Goal: Navigation & Orientation: Find specific page/section

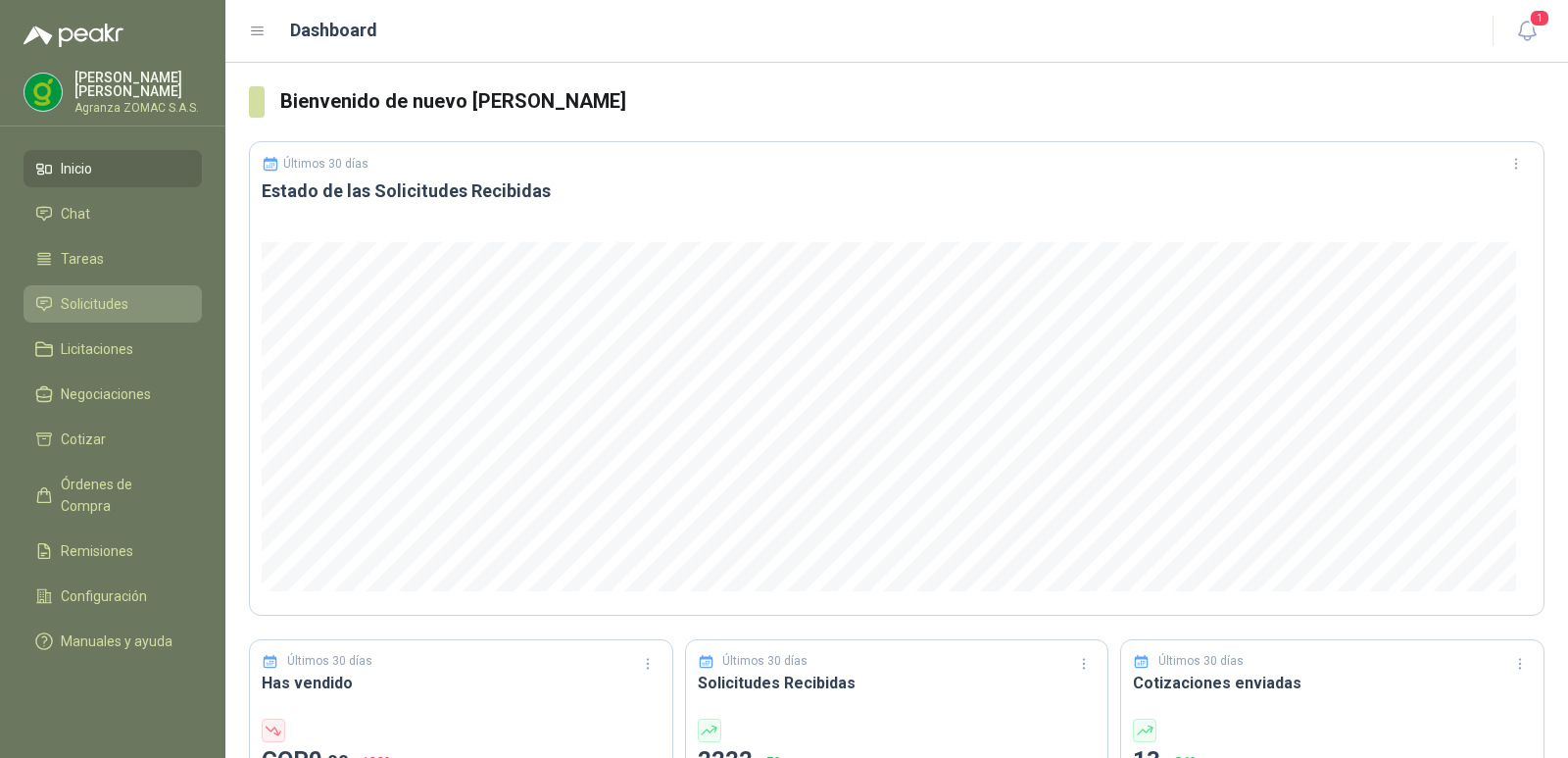
click at [87, 293] on span "Solicitudes" at bounding box center [94, 304] width 68 height 22
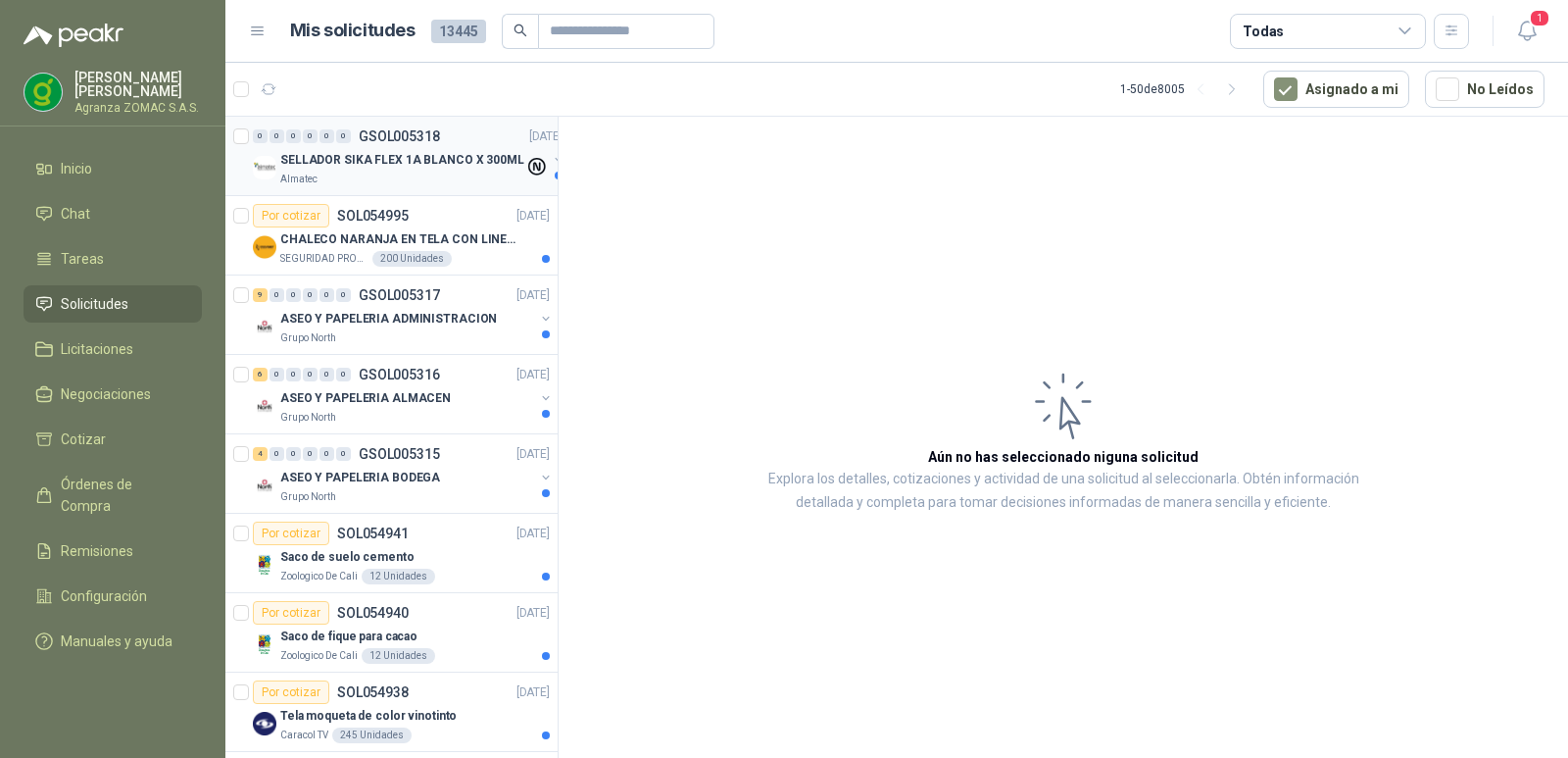
click at [459, 154] on p "SELLADOR SIKA FLEX 1A BLANCO X 300ML" at bounding box center [402, 160] width 244 height 19
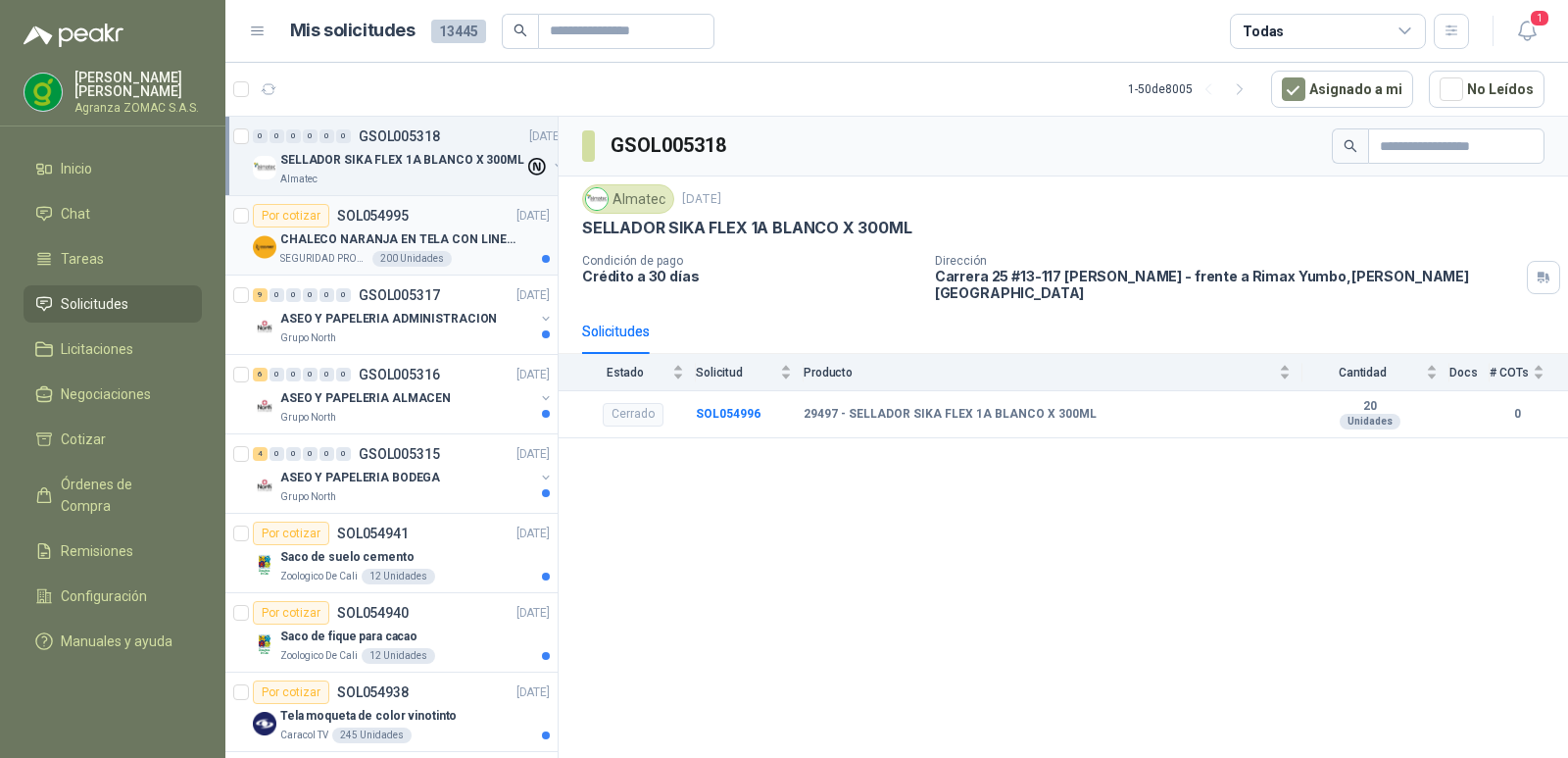
click at [486, 238] on p "CHALECO NARANJA EN TELA CON LINEAS REFLECTIVAS" at bounding box center [402, 239] width 244 height 19
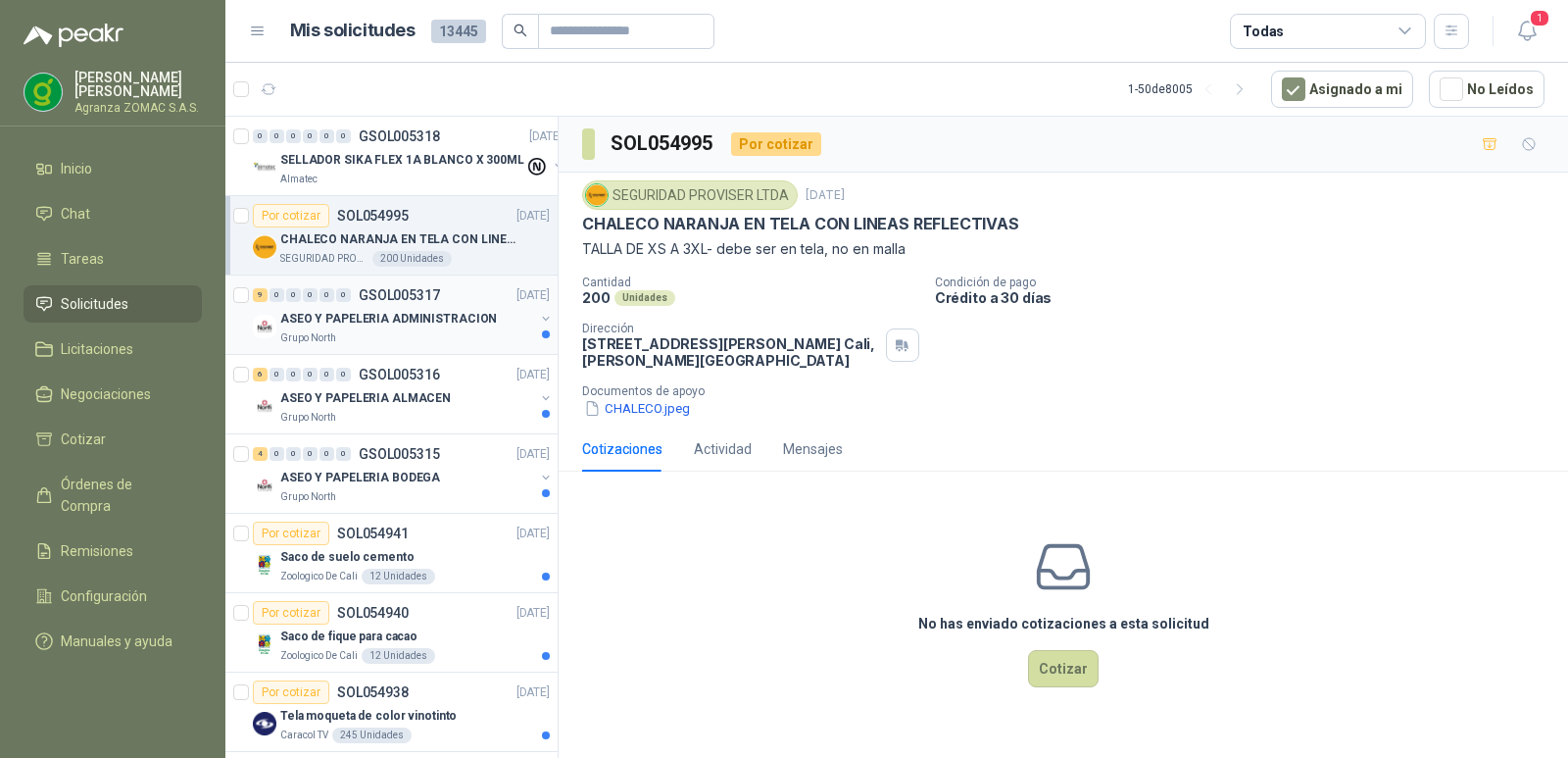
click at [455, 313] on p "ASEO Y PAPELERIA ADMINISTRACION" at bounding box center [388, 319] width 216 height 19
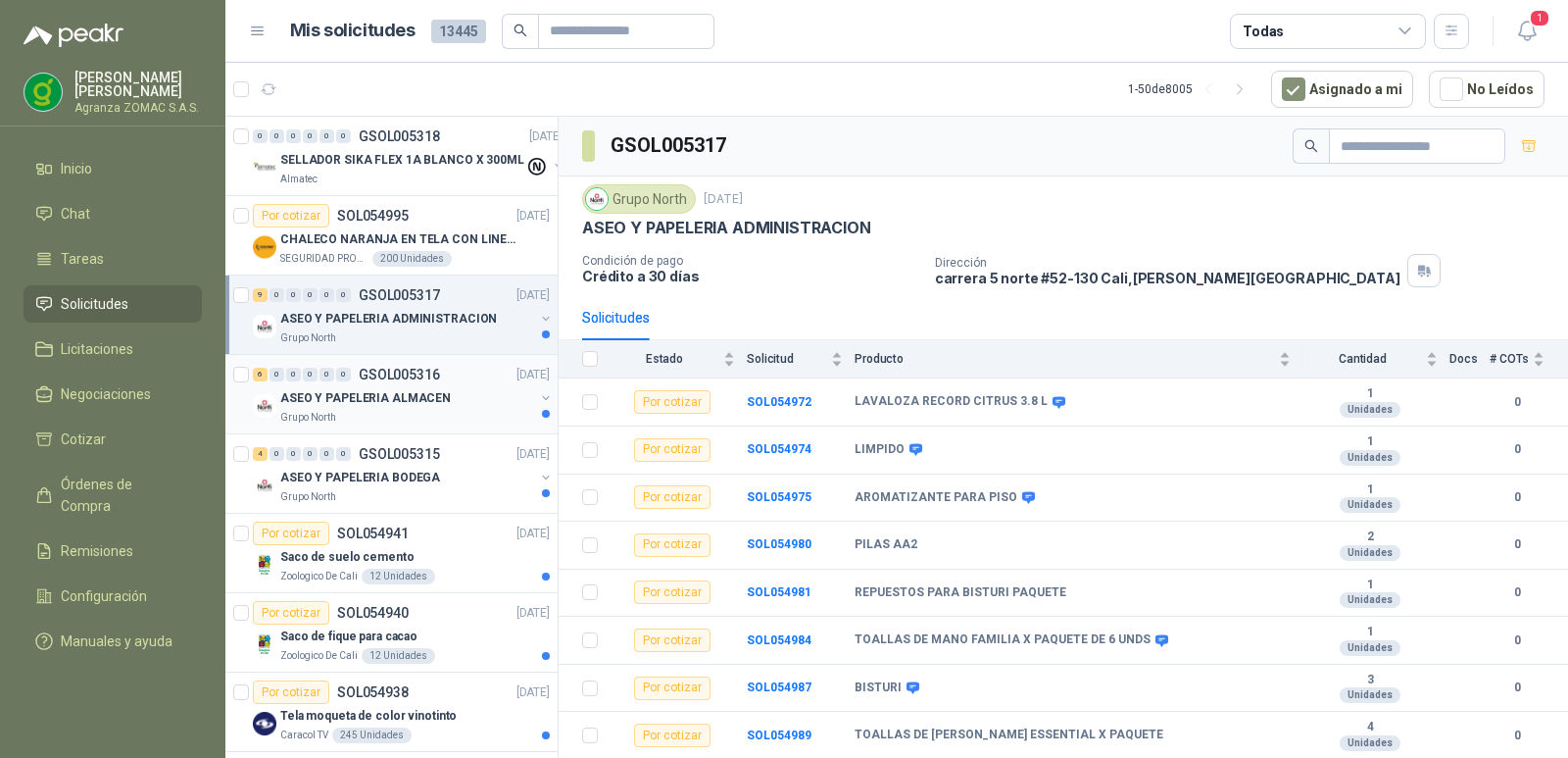
click at [454, 408] on div "ASEO Y PAPELERIA ALMACEN" at bounding box center [407, 398] width 254 height 24
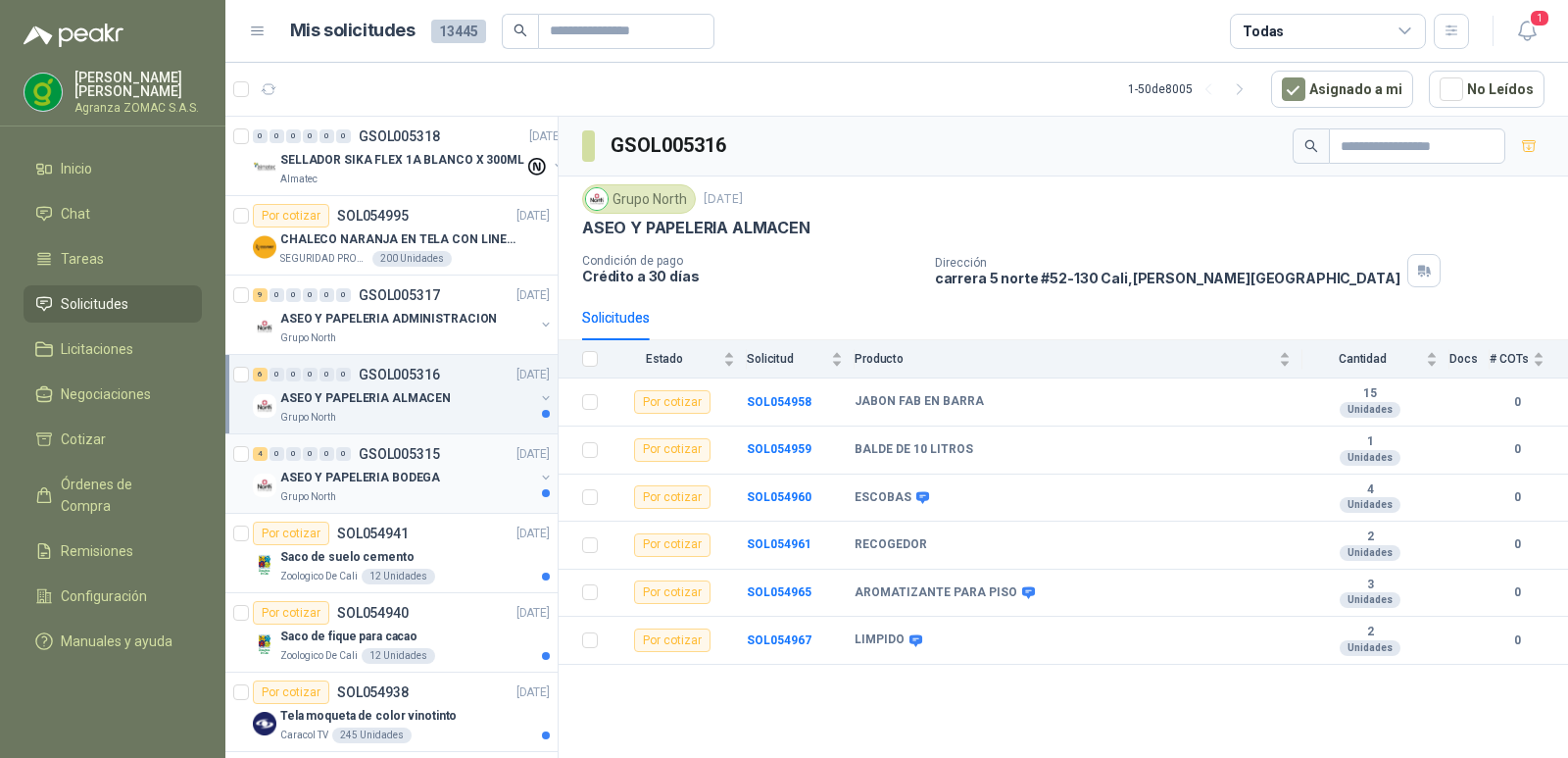
click at [464, 463] on div "4 0 0 0 0 0 GSOL005315 [DATE]" at bounding box center [403, 454] width 301 height 24
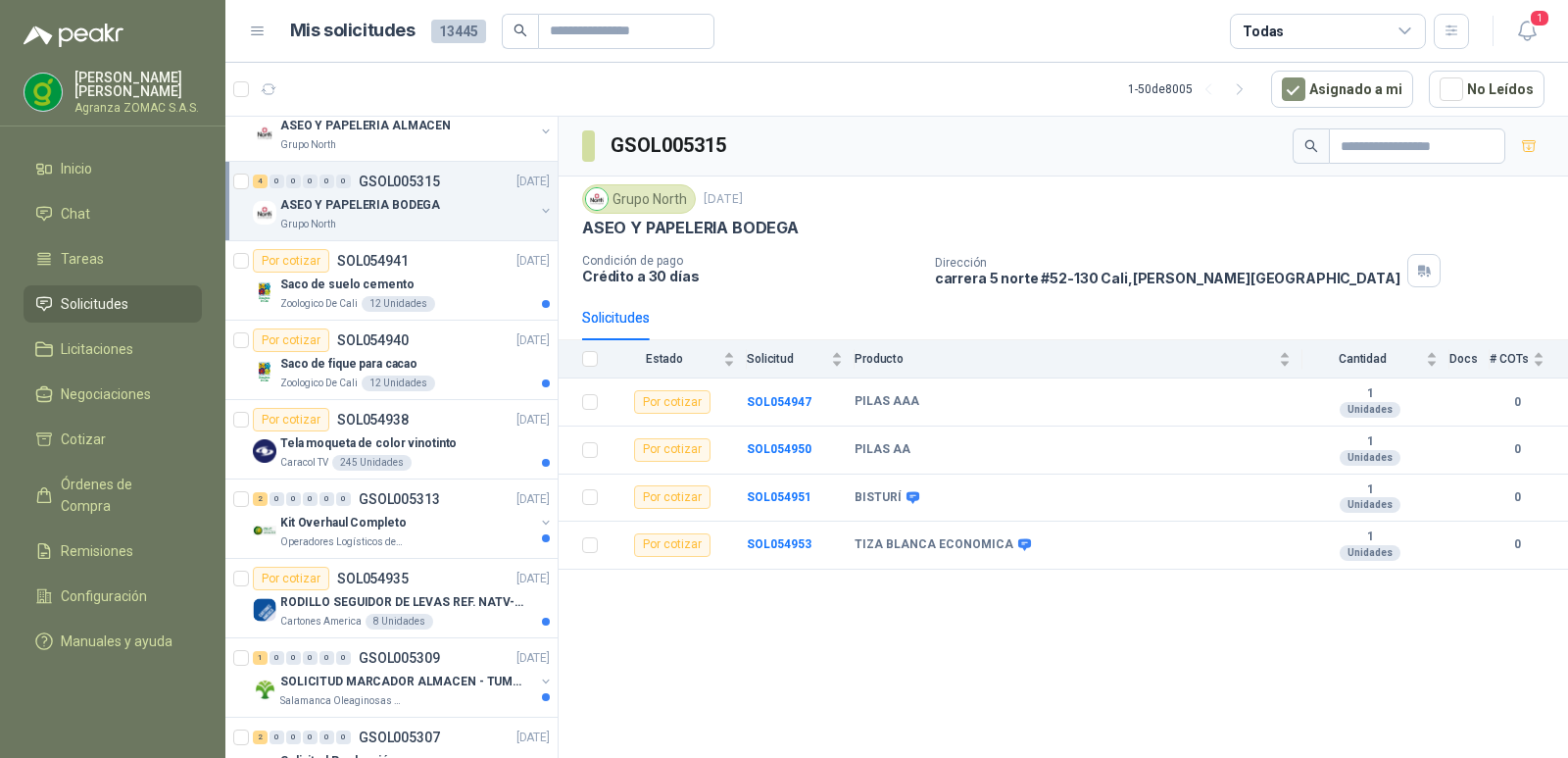
scroll to position [278, 0]
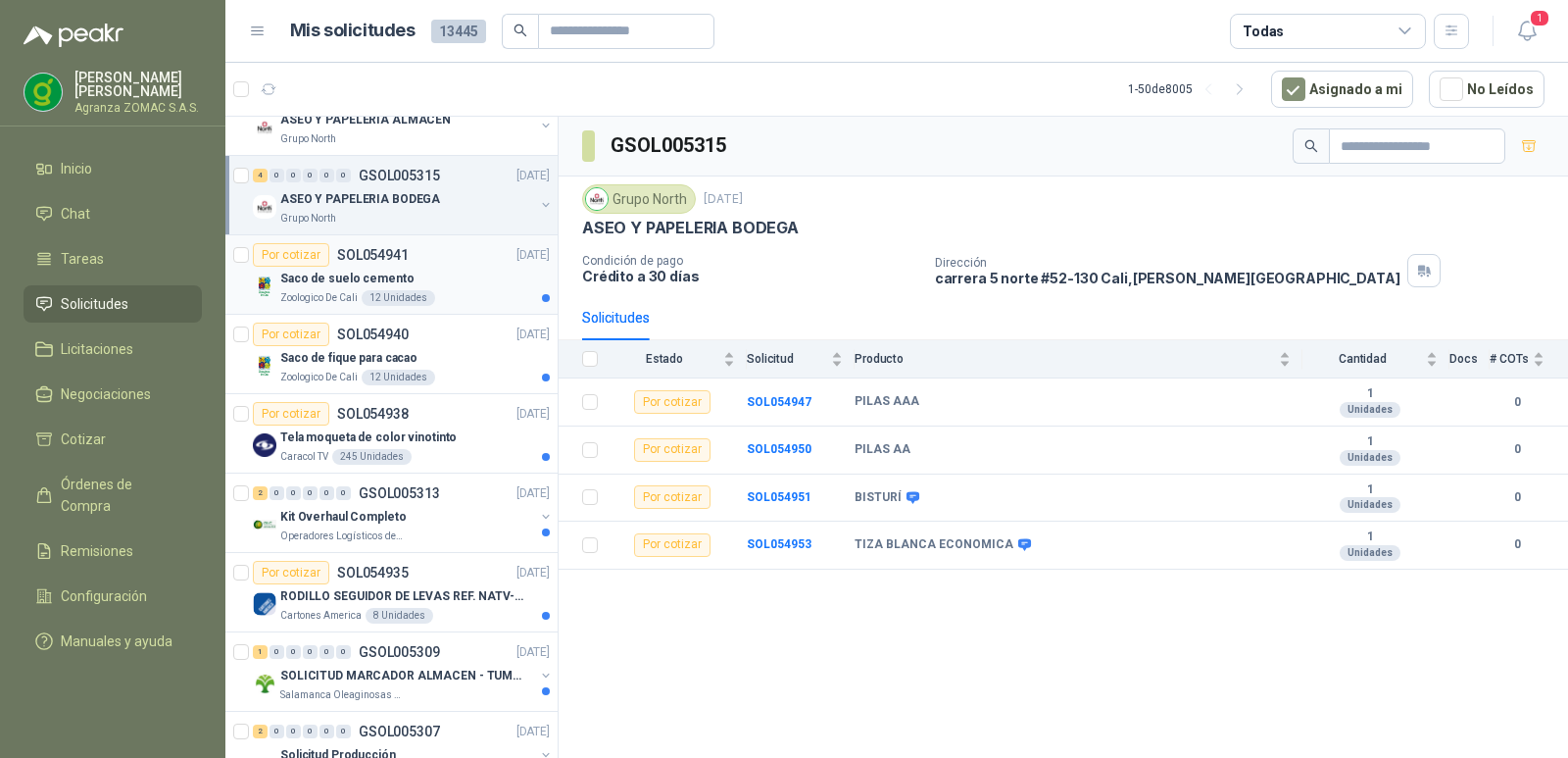
click at [459, 262] on div "Por cotizar SOL054941 [DATE]" at bounding box center [401, 255] width 297 height 24
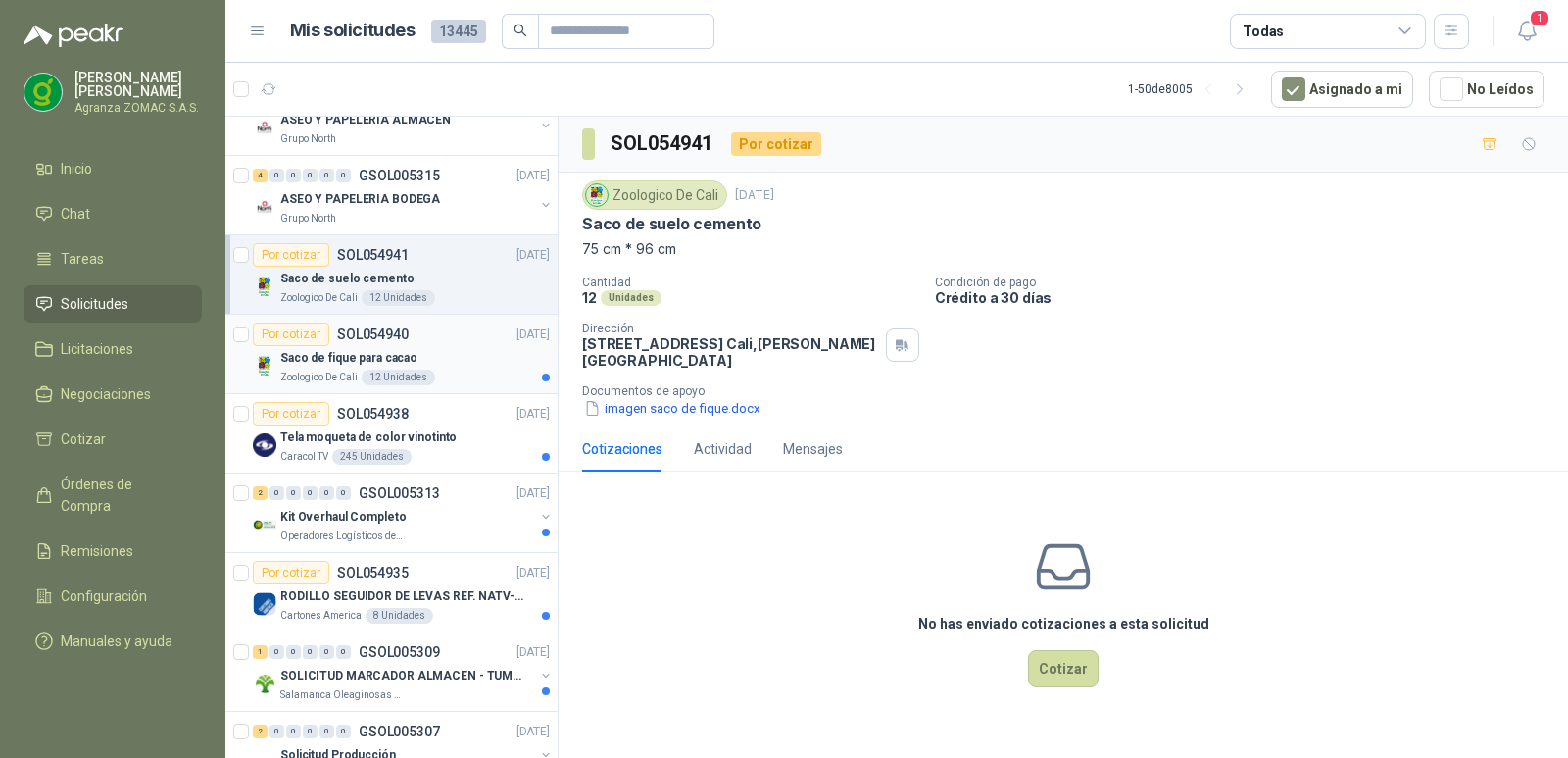
click at [454, 355] on div "Saco de fique para cacao" at bounding box center [415, 358] width 269 height 24
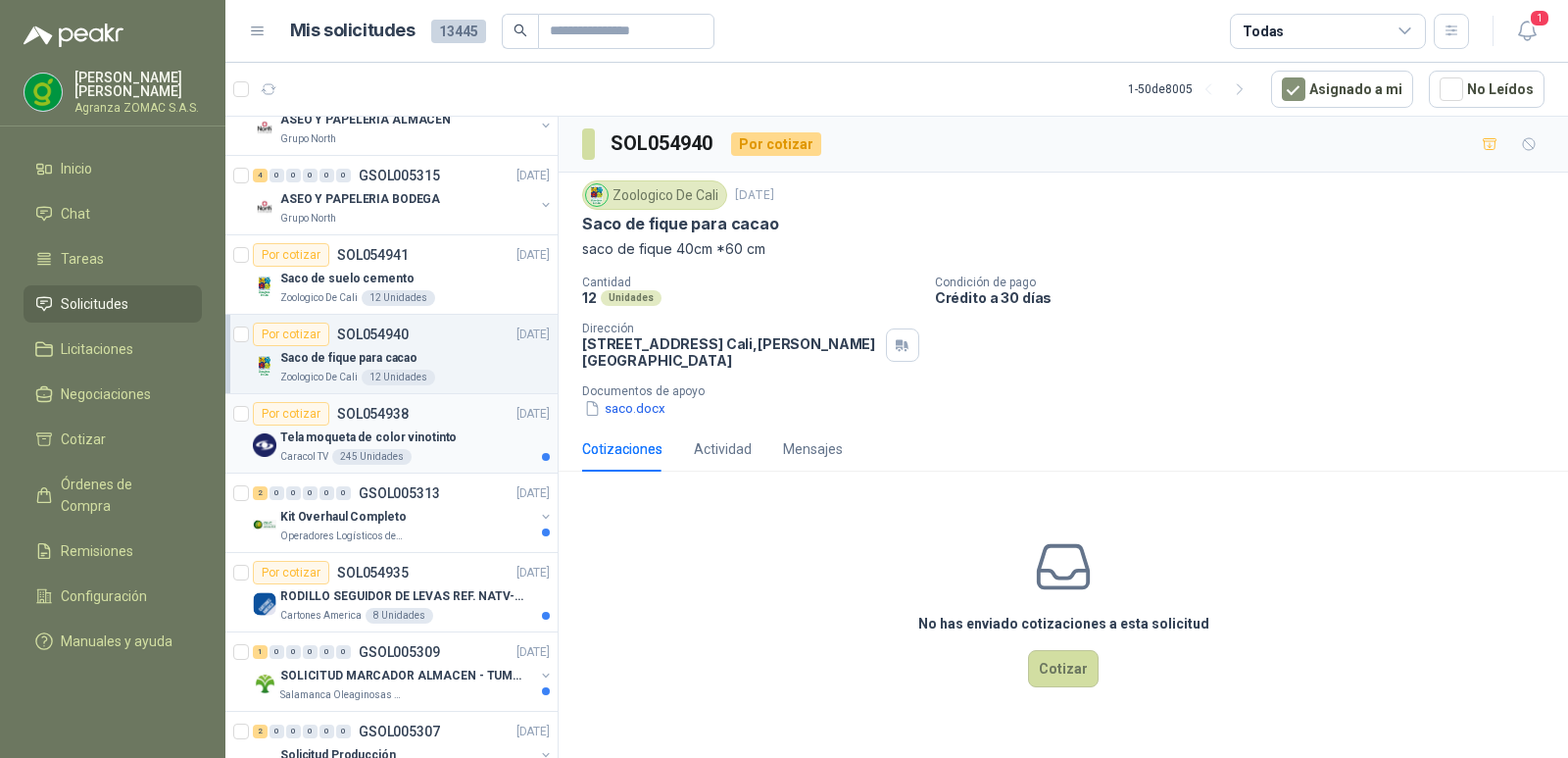
click at [451, 433] on div "Tela moqueta de color vinotinto" at bounding box center [415, 437] width 269 height 24
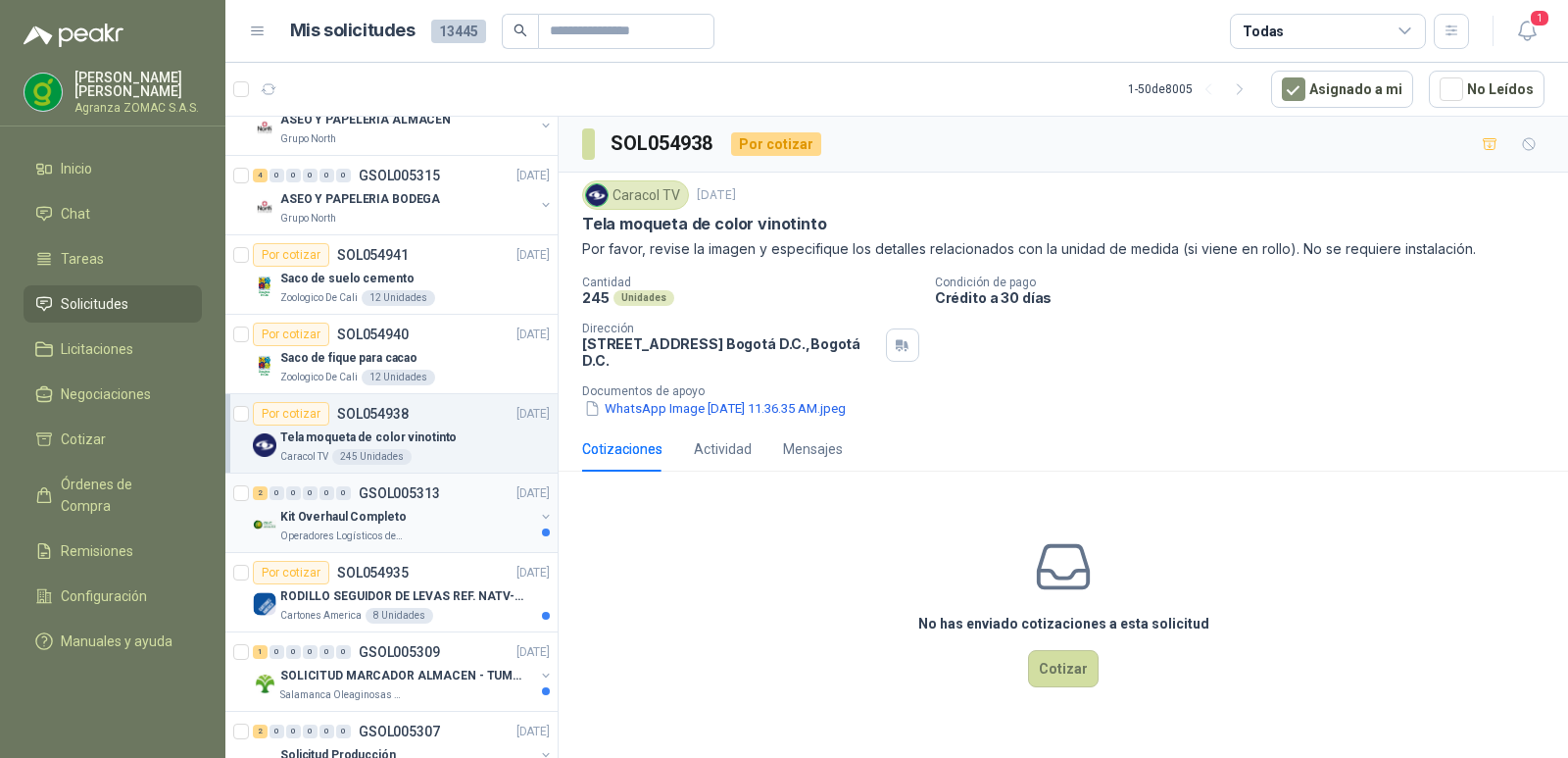
click at [455, 512] on div "Kit Overhaul Completo" at bounding box center [407, 517] width 254 height 24
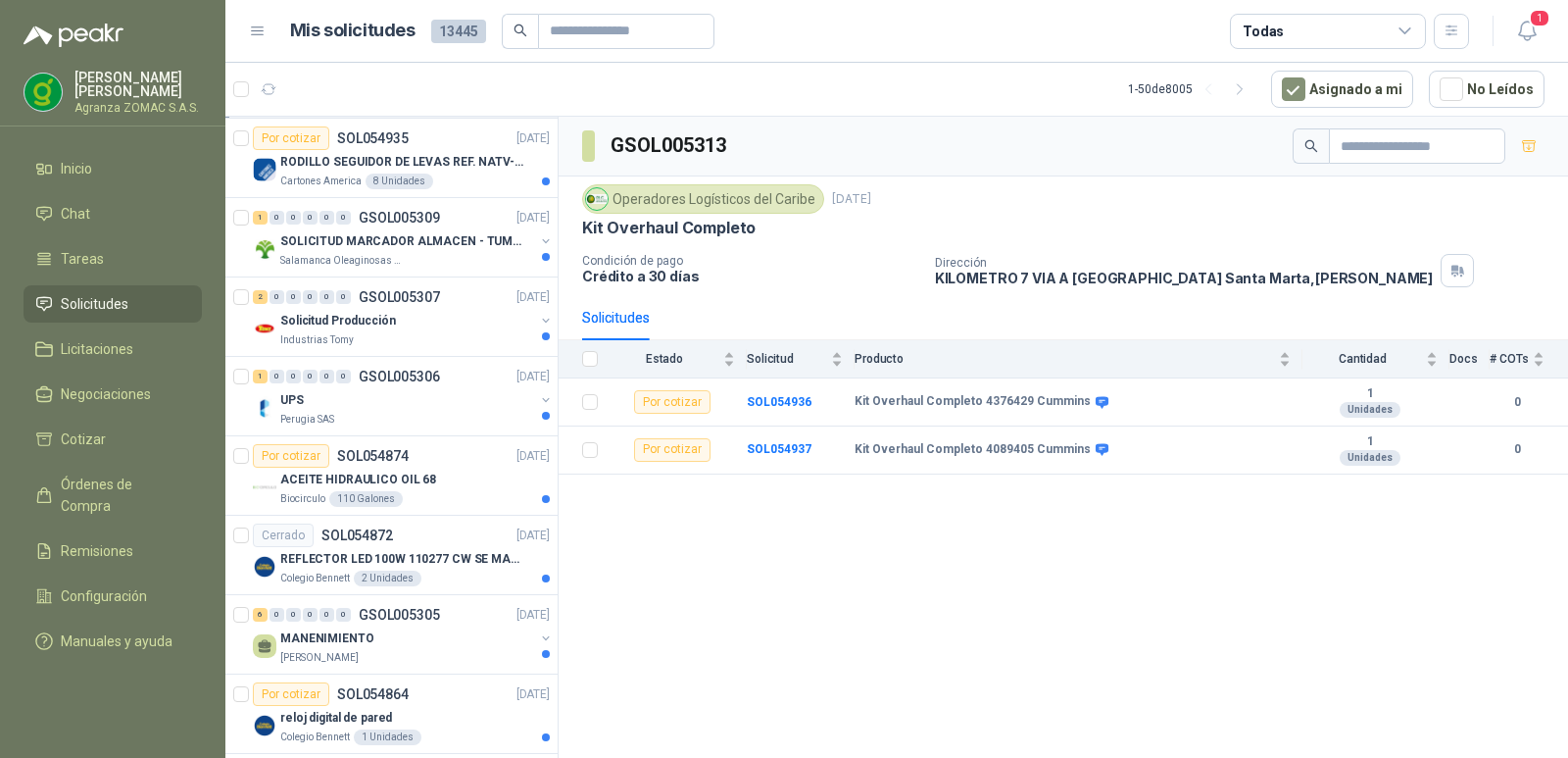
scroll to position [720, 0]
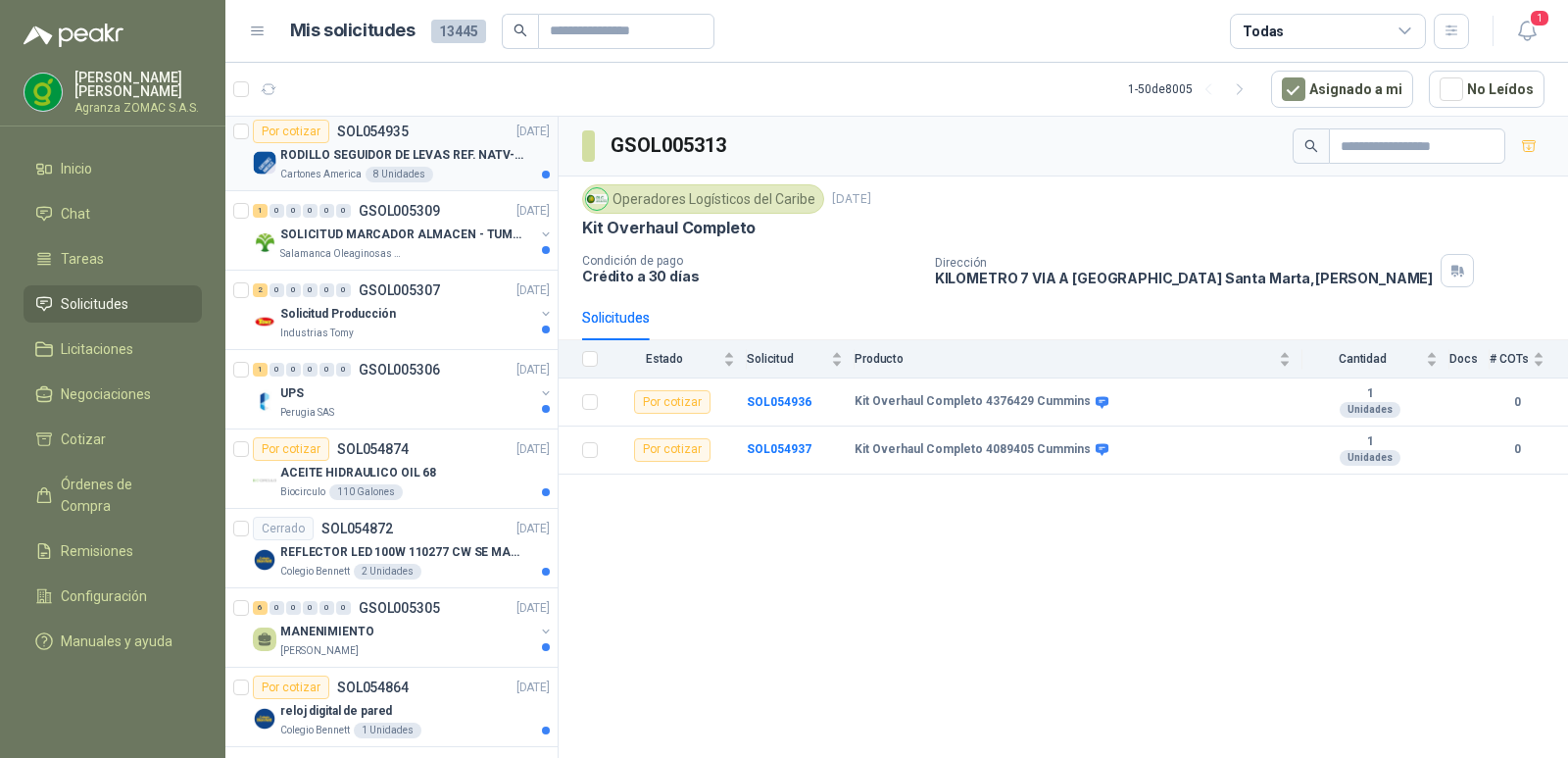
click at [466, 164] on p "RODILLO SEGUIDOR DE LEVAS REF. NATV-17-PPA [PERSON_NAME]" at bounding box center [402, 155] width 244 height 19
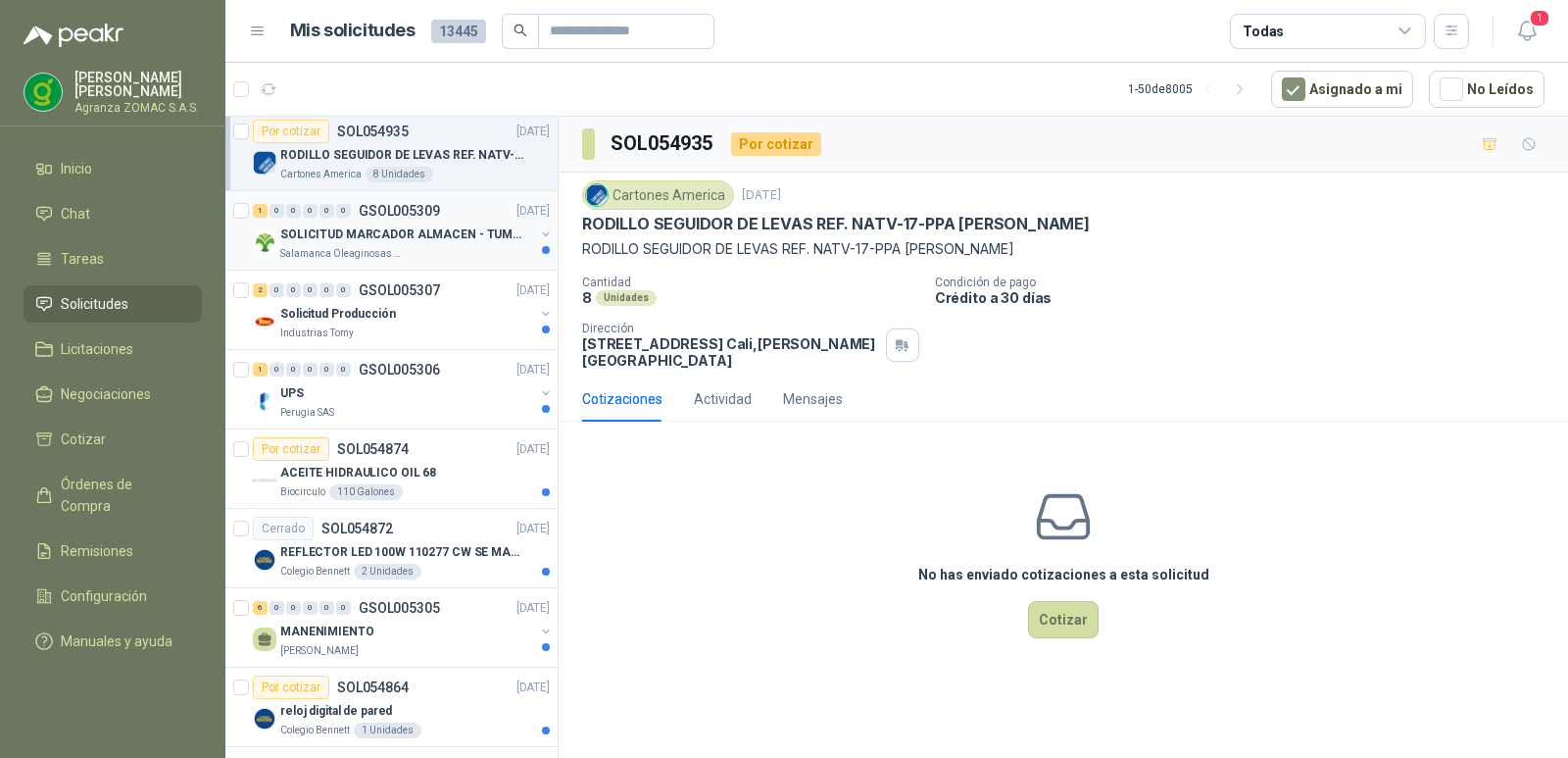
click at [421, 249] on div "Salamanca Oleaginosas SAS" at bounding box center [407, 254] width 254 height 16
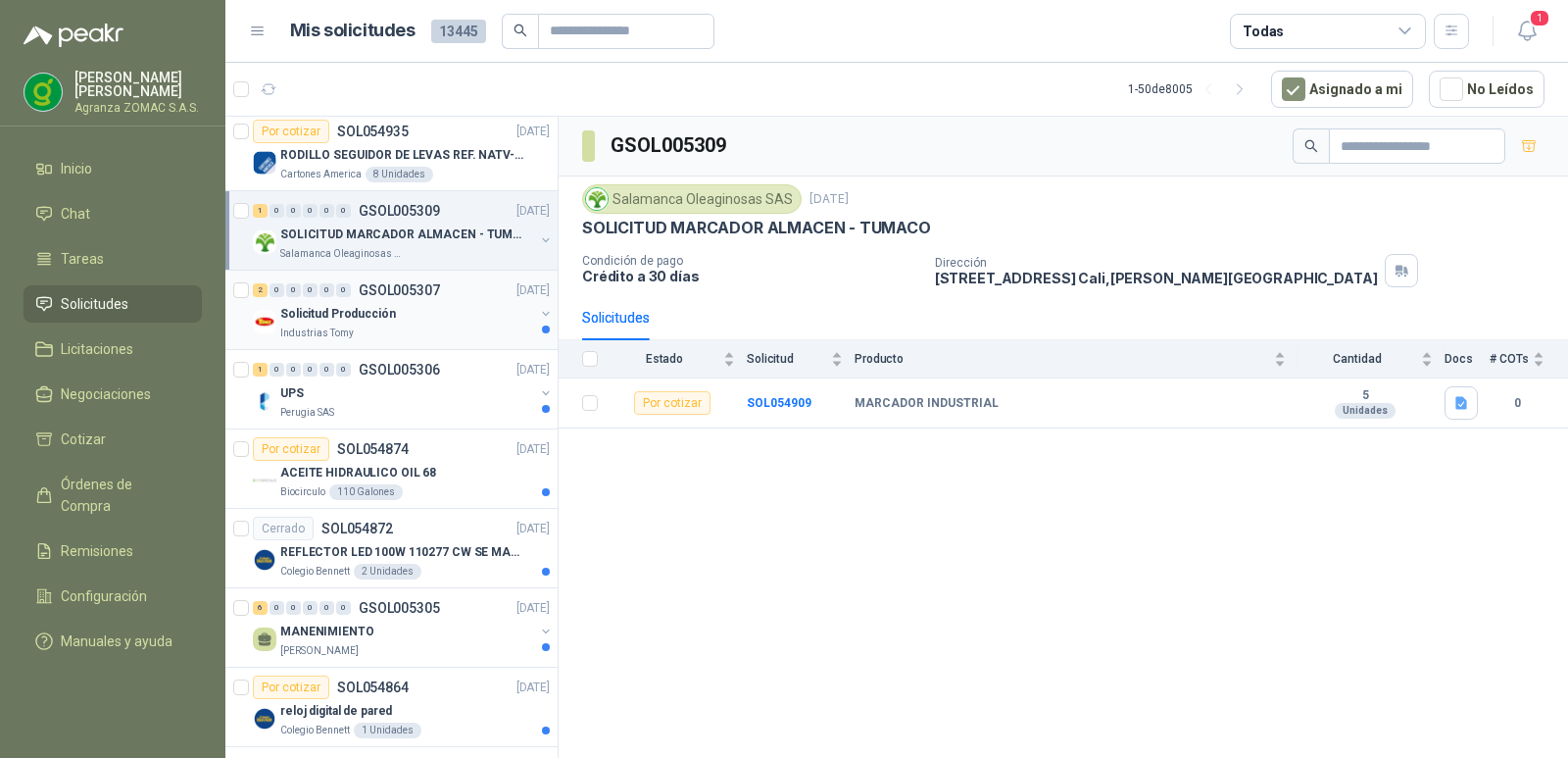
click at [407, 320] on div "Solicitud Producción" at bounding box center [407, 314] width 254 height 24
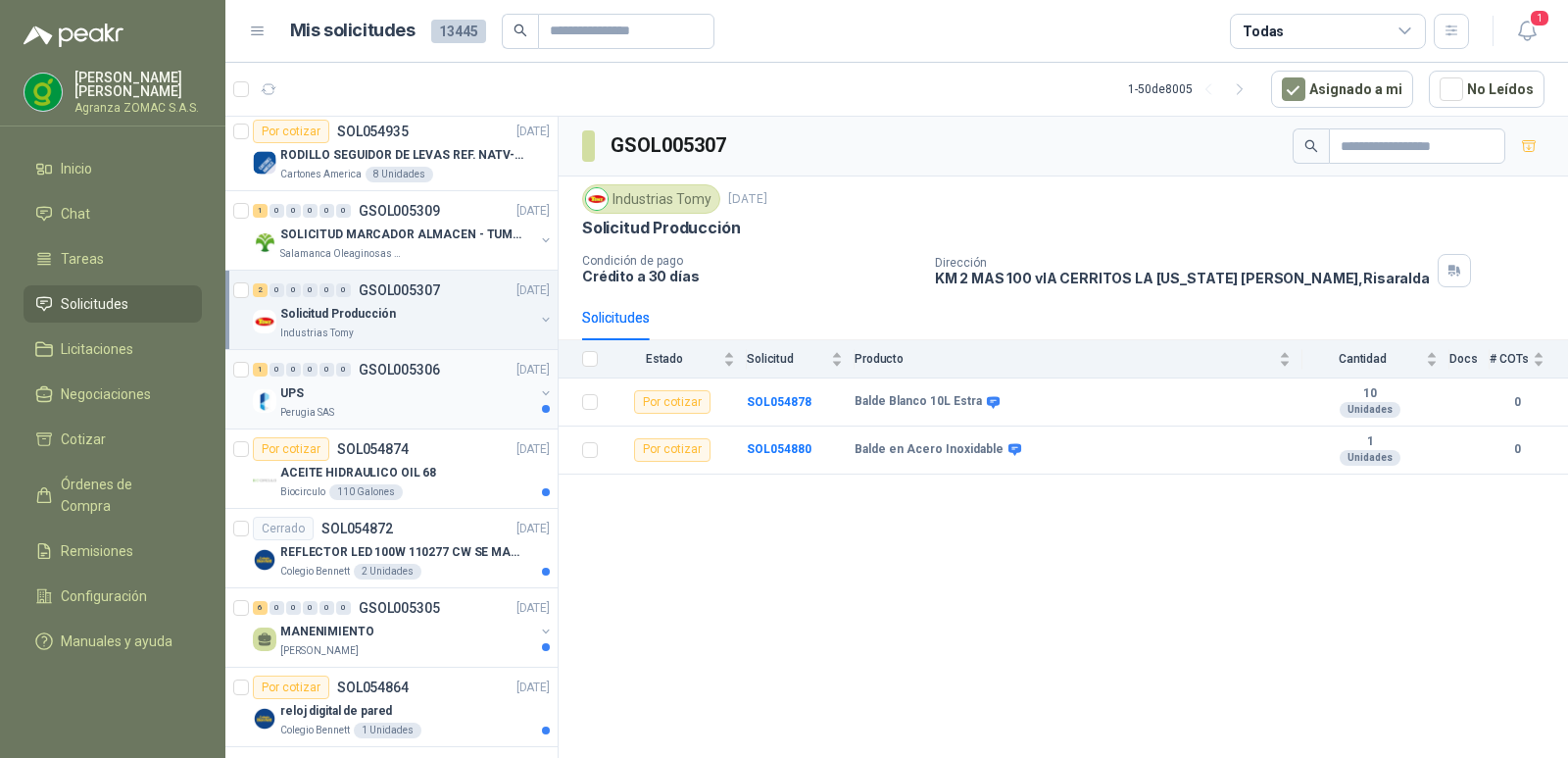
click at [439, 389] on div "UPS" at bounding box center [407, 393] width 254 height 24
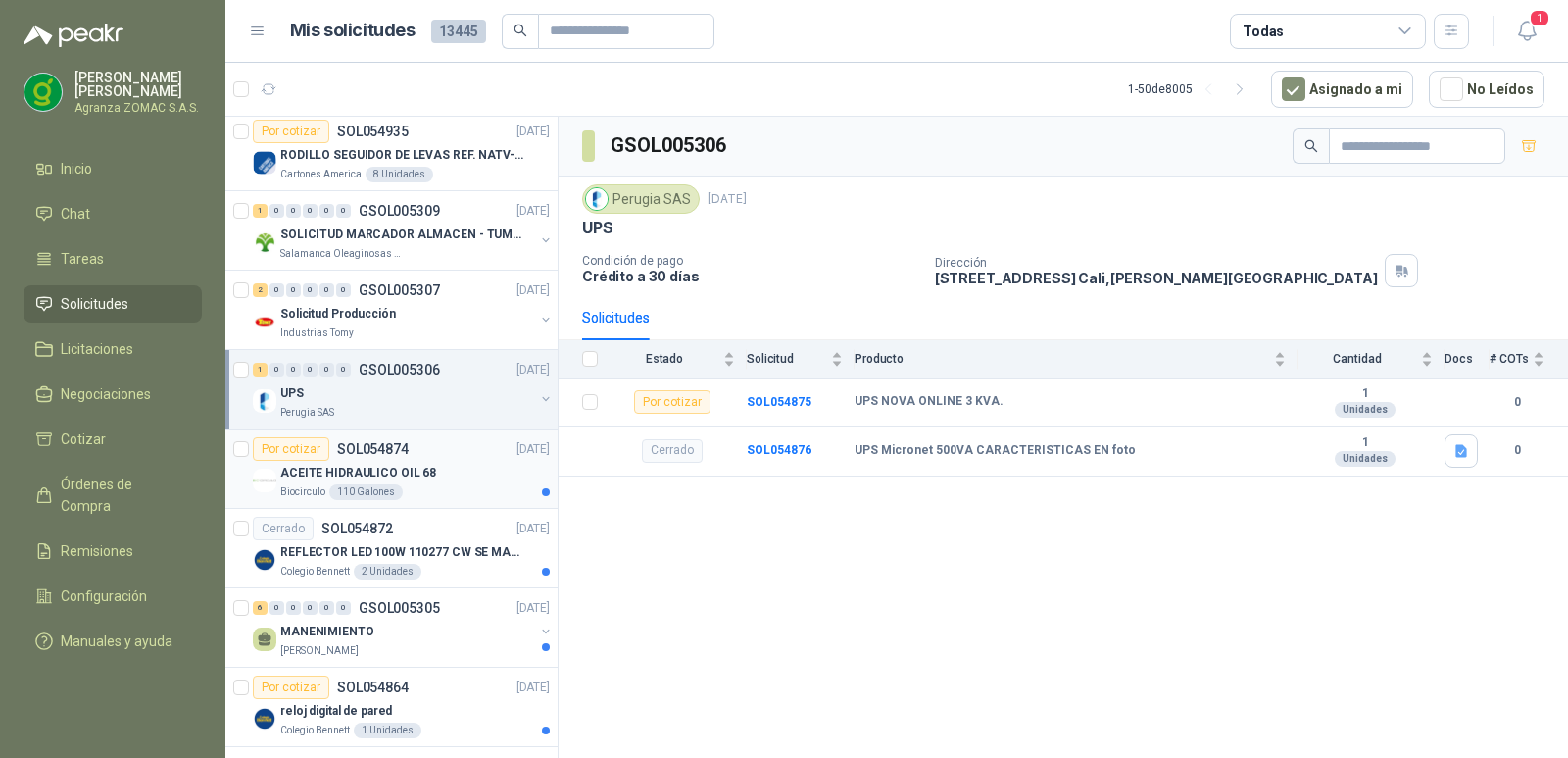
click at [470, 458] on div "Por cotizar SOL054874 [DATE]" at bounding box center [401, 449] width 297 height 24
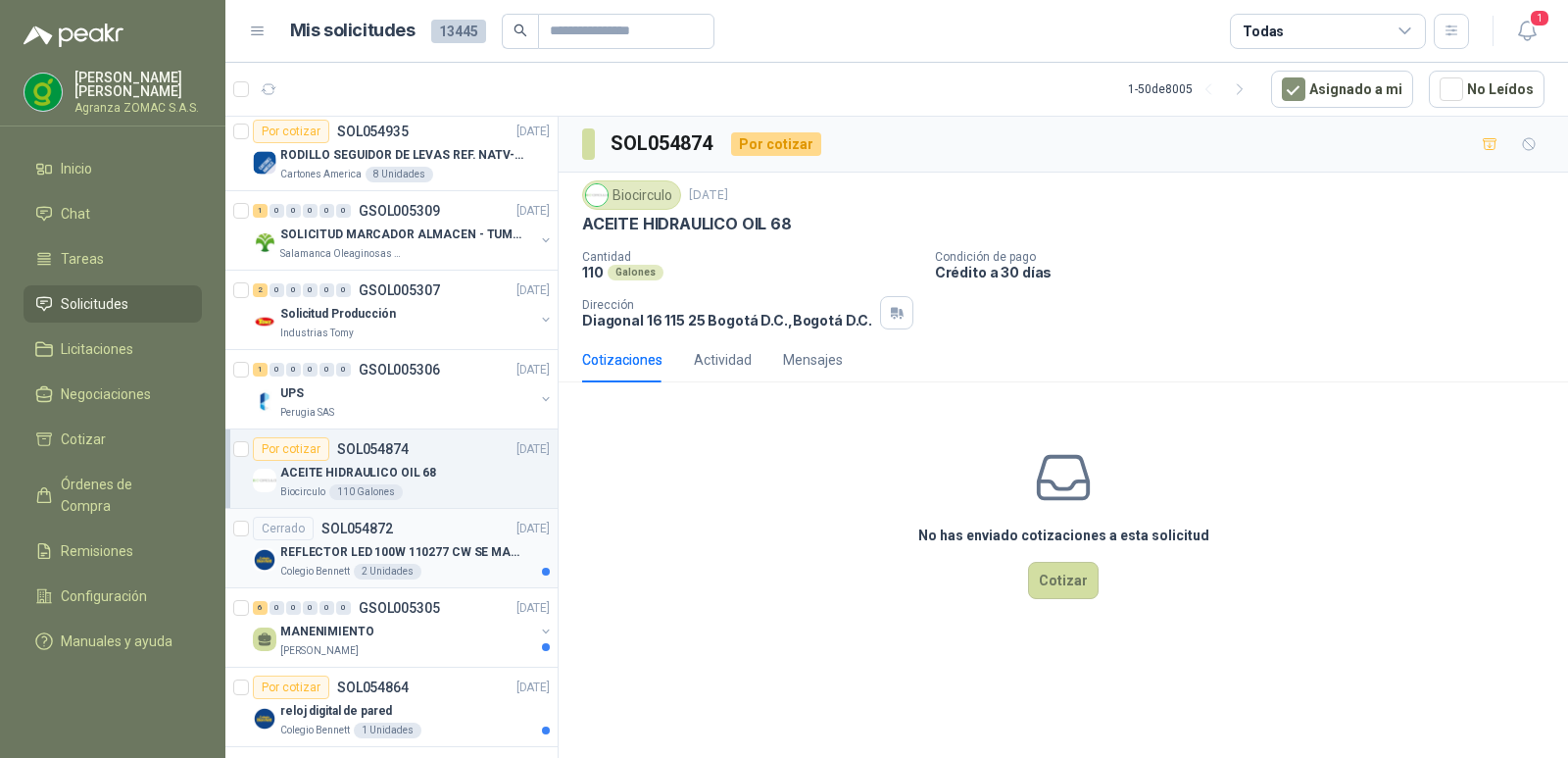
click at [472, 546] on p "REFLECTOR LED 100W 110277 CW SE MARCA: PILA BY PHILIPS" at bounding box center [402, 552] width 244 height 19
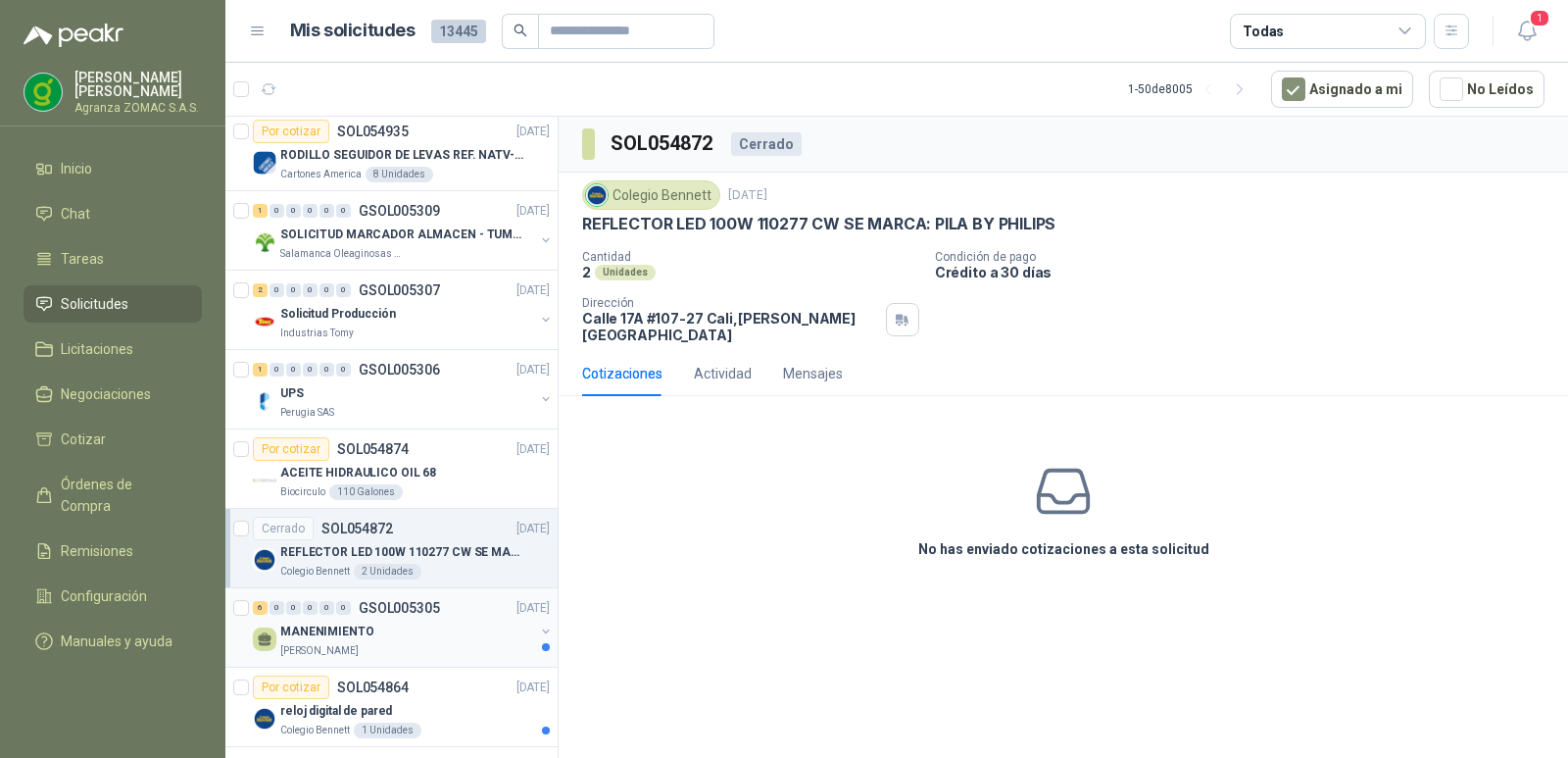
click at [467, 625] on div "MANENIMIENTO" at bounding box center [407, 631] width 254 height 24
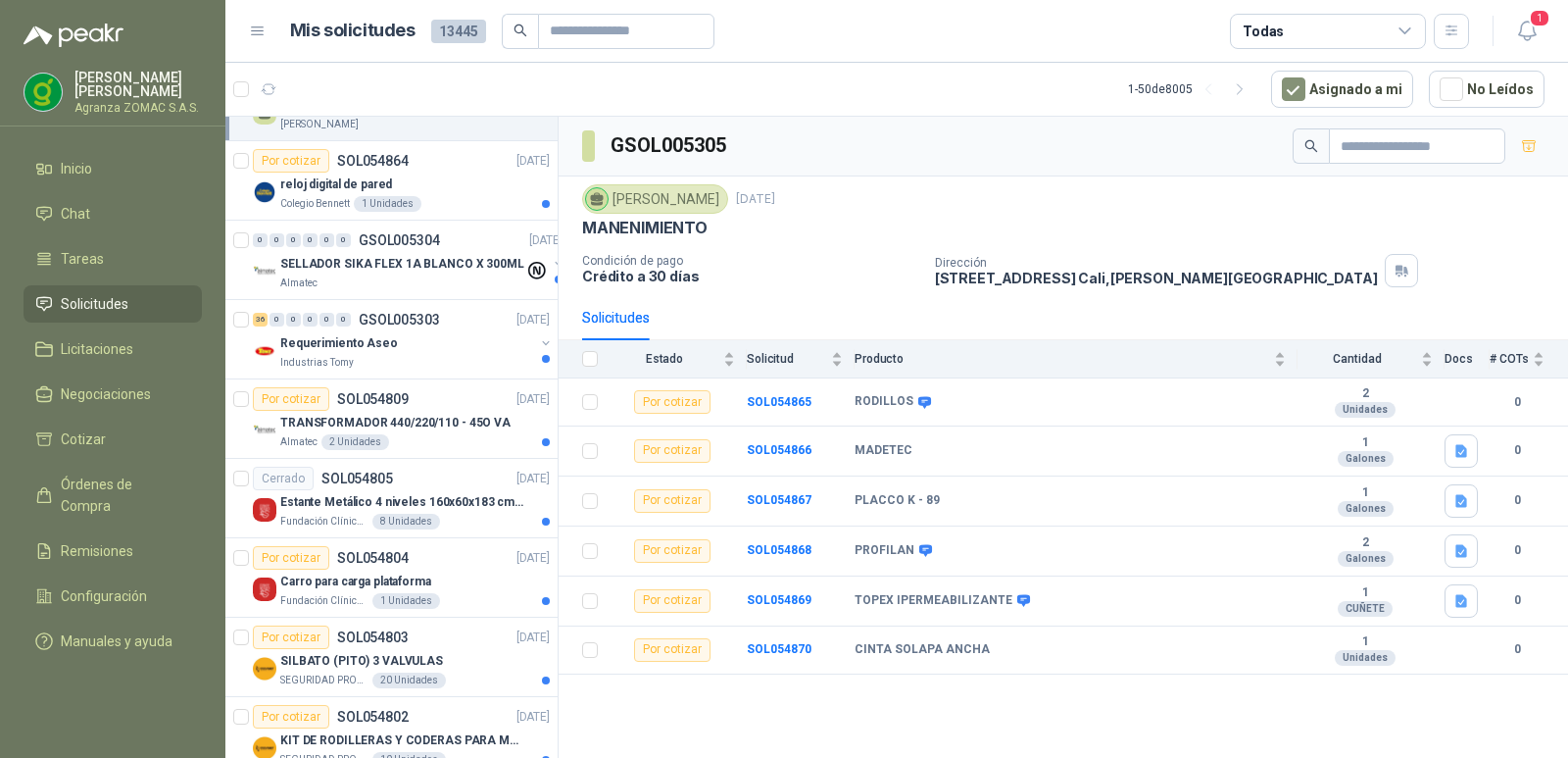
scroll to position [1264, 0]
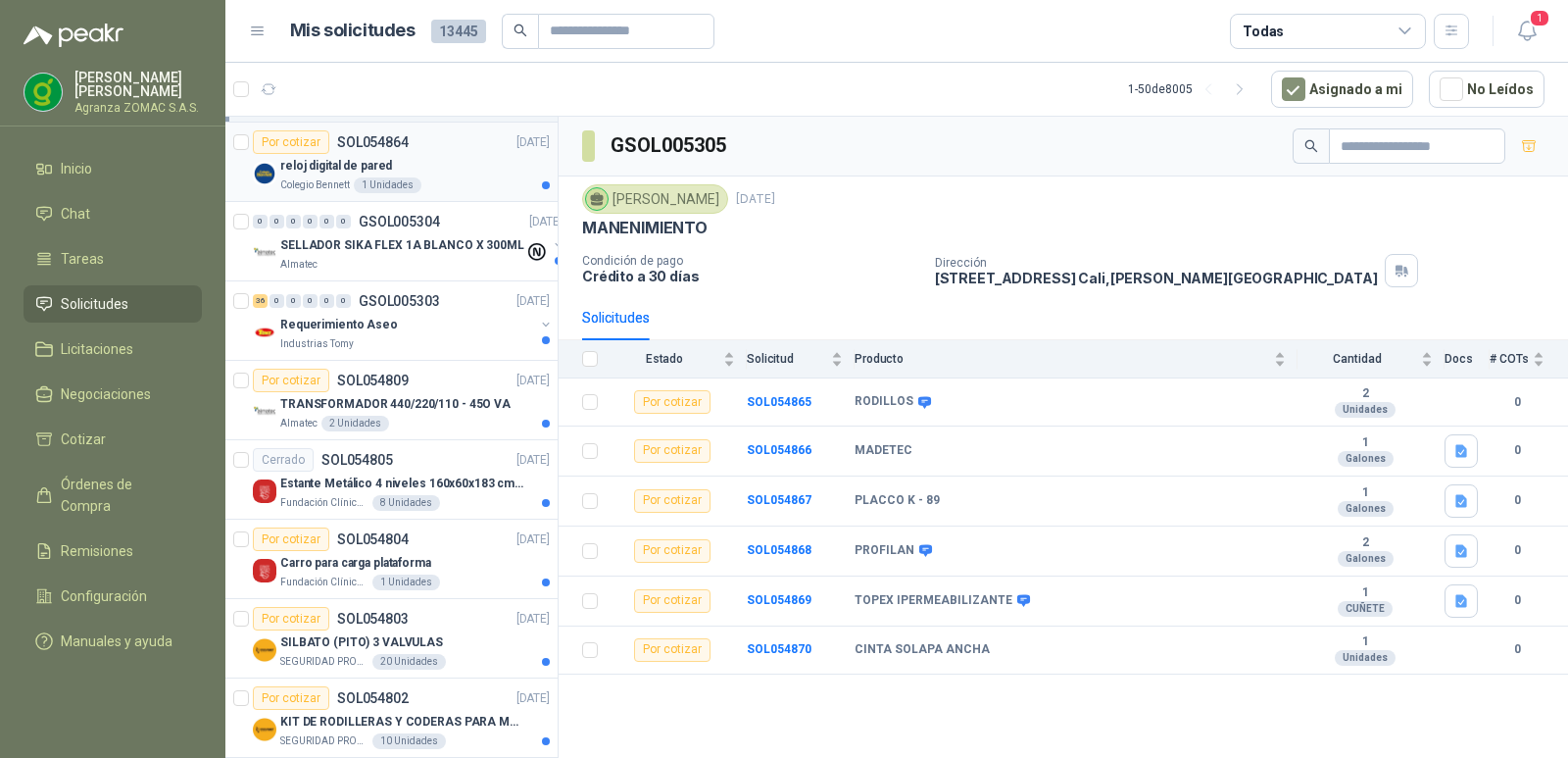
click at [446, 178] on div "Colegio [PERSON_NAME] 1 Unidades" at bounding box center [415, 185] width 269 height 16
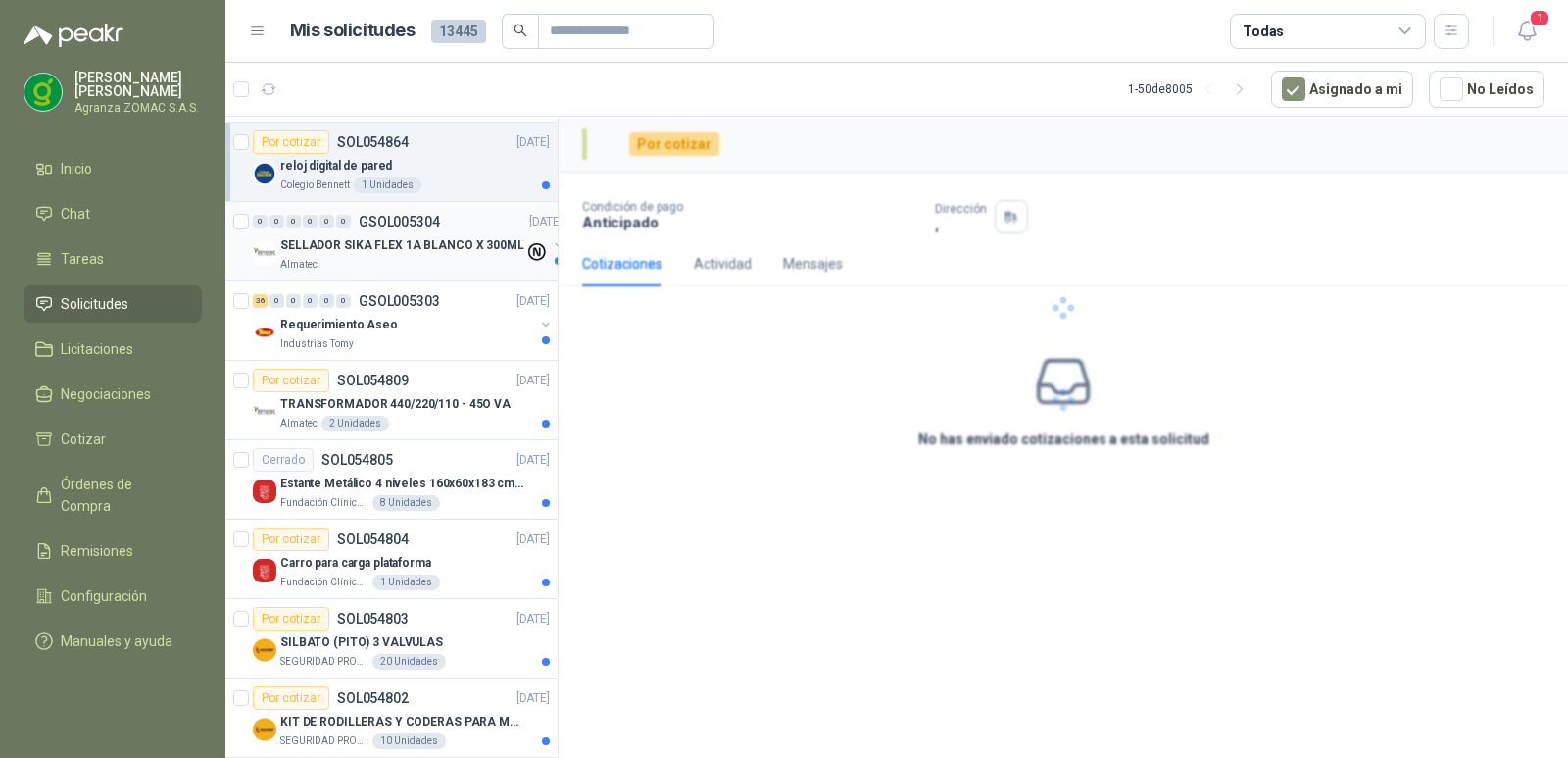
click at [435, 259] on div "Almatec" at bounding box center [402, 264] width 244 height 16
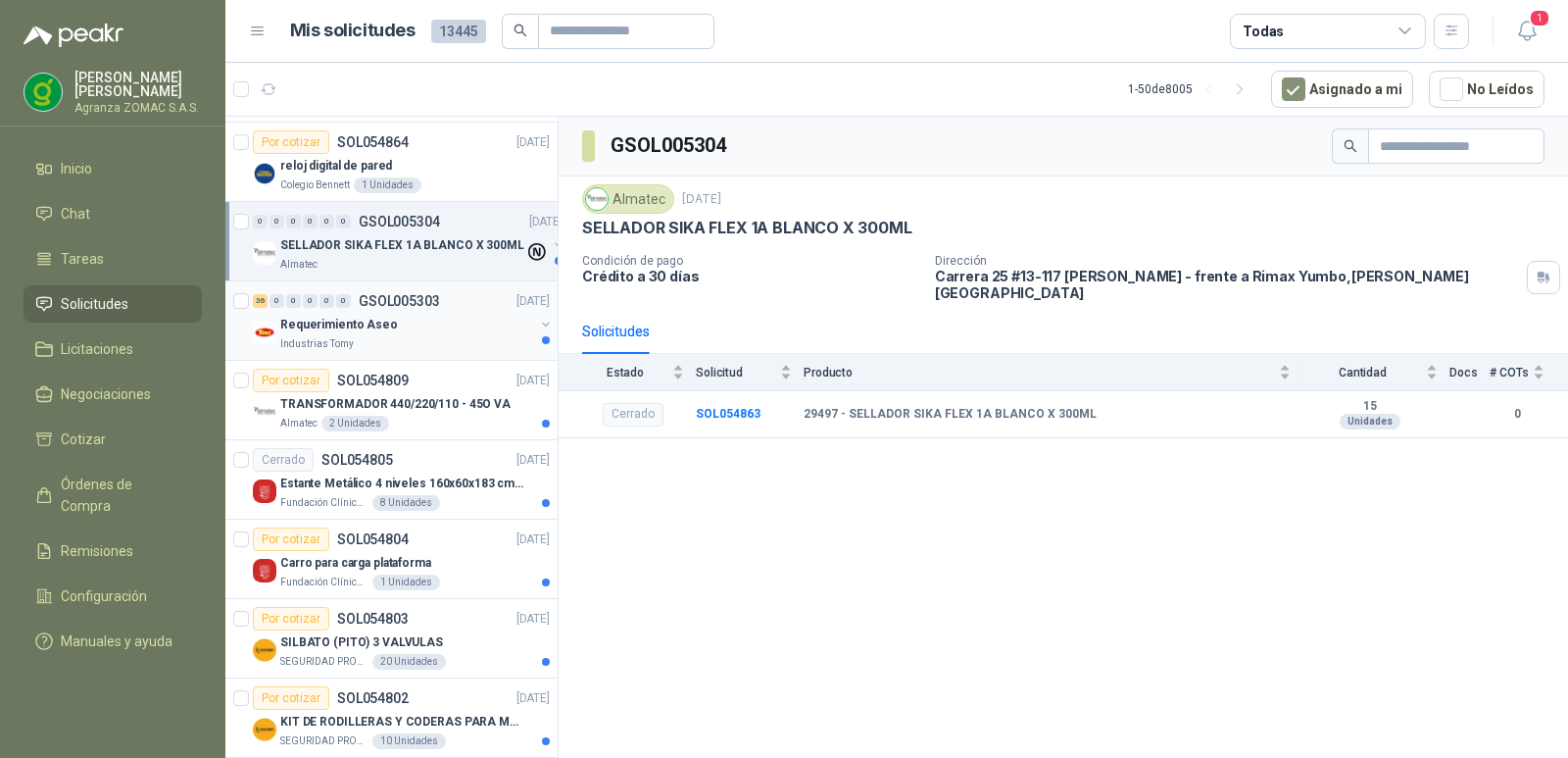
click at [439, 334] on div "Requerimiento Aseo" at bounding box center [407, 324] width 254 height 24
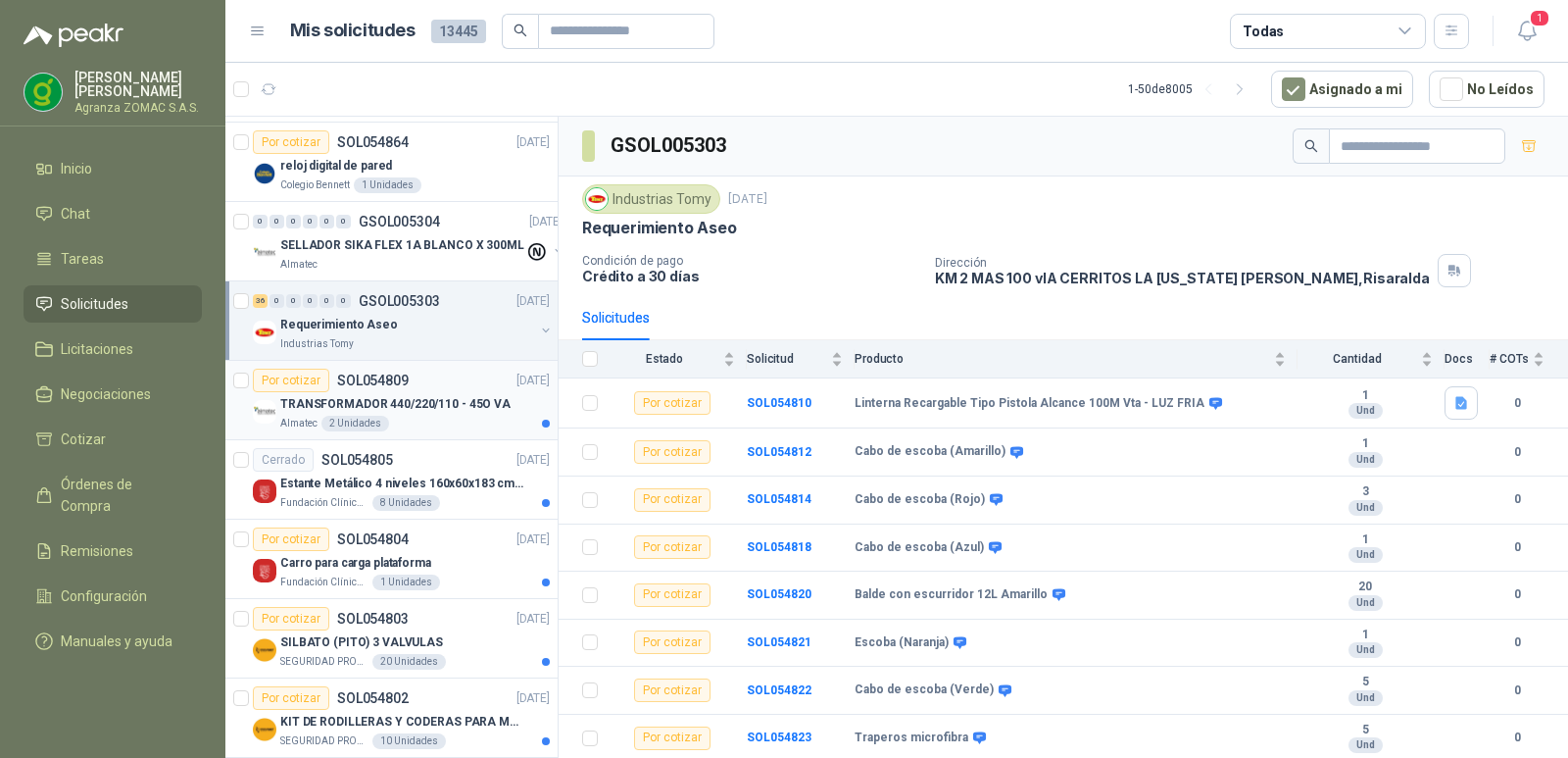
click at [461, 395] on p "TRANSFORMADOR 440/220/110 - 45O VA" at bounding box center [395, 404] width 230 height 19
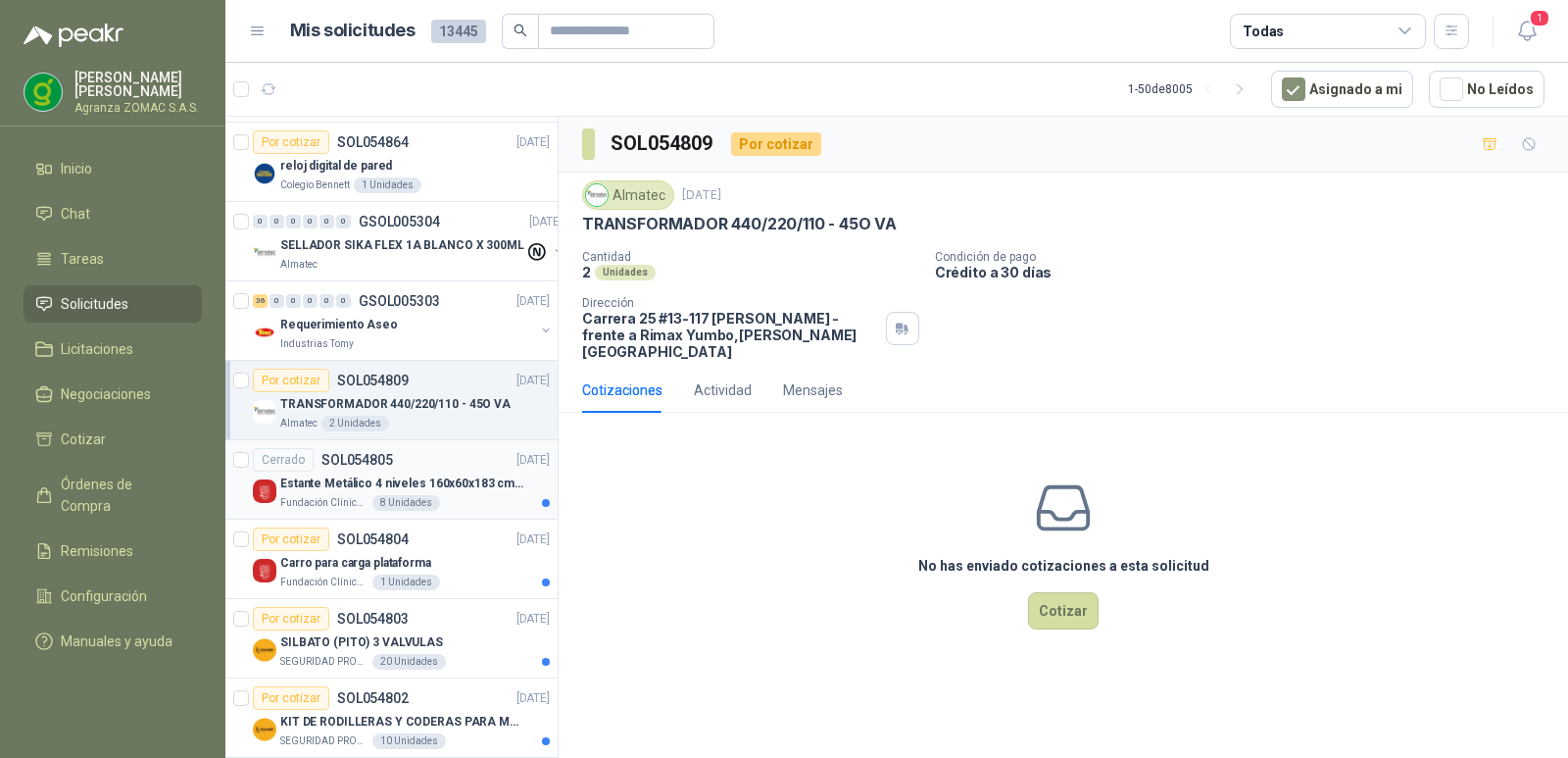
click at [468, 491] on p "Estante Metálico 4 niveles 160x60x183 cm Fixser" at bounding box center [402, 484] width 244 height 19
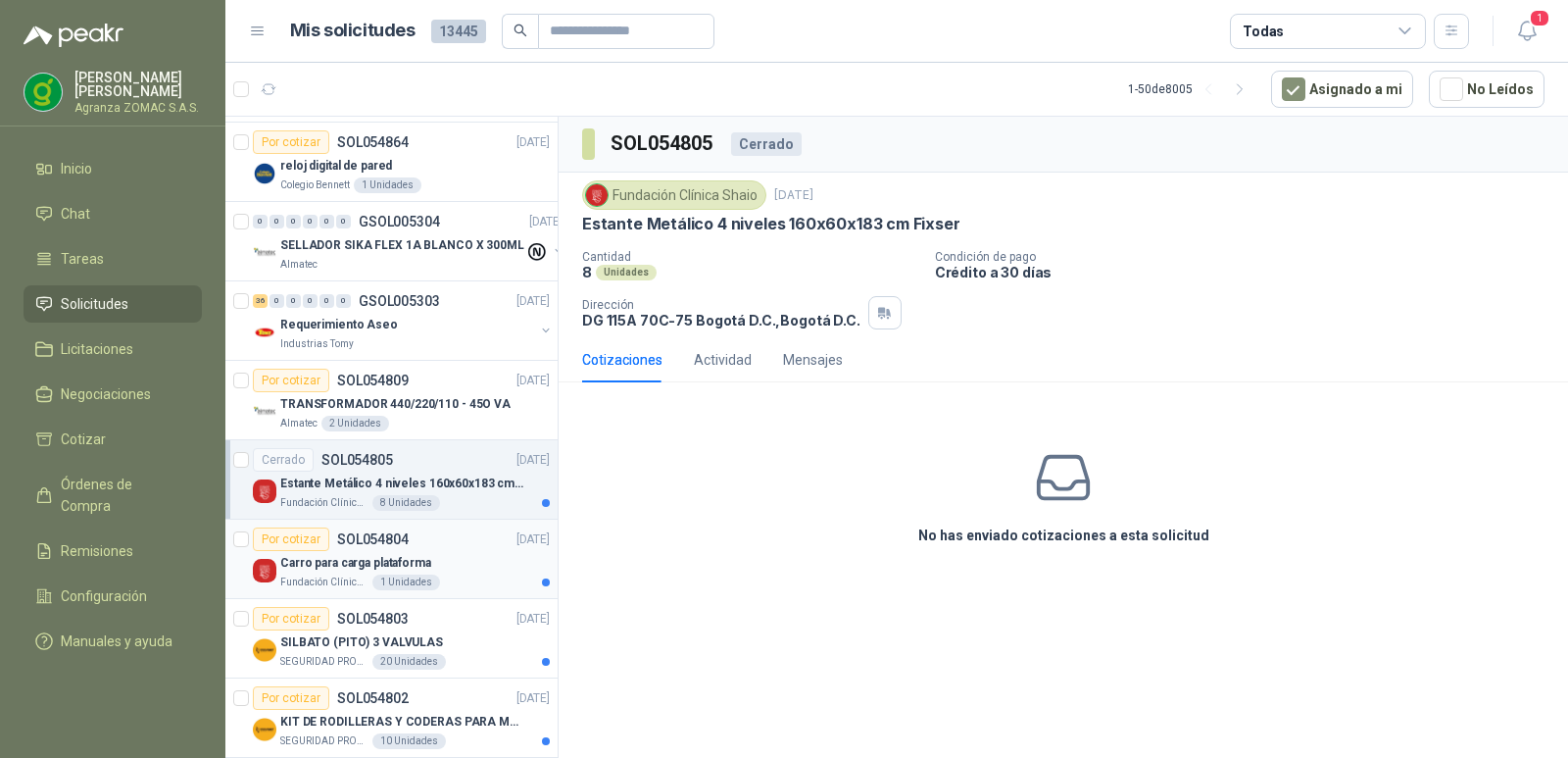
click at [471, 573] on div "Carro para carga plataforma" at bounding box center [415, 562] width 269 height 24
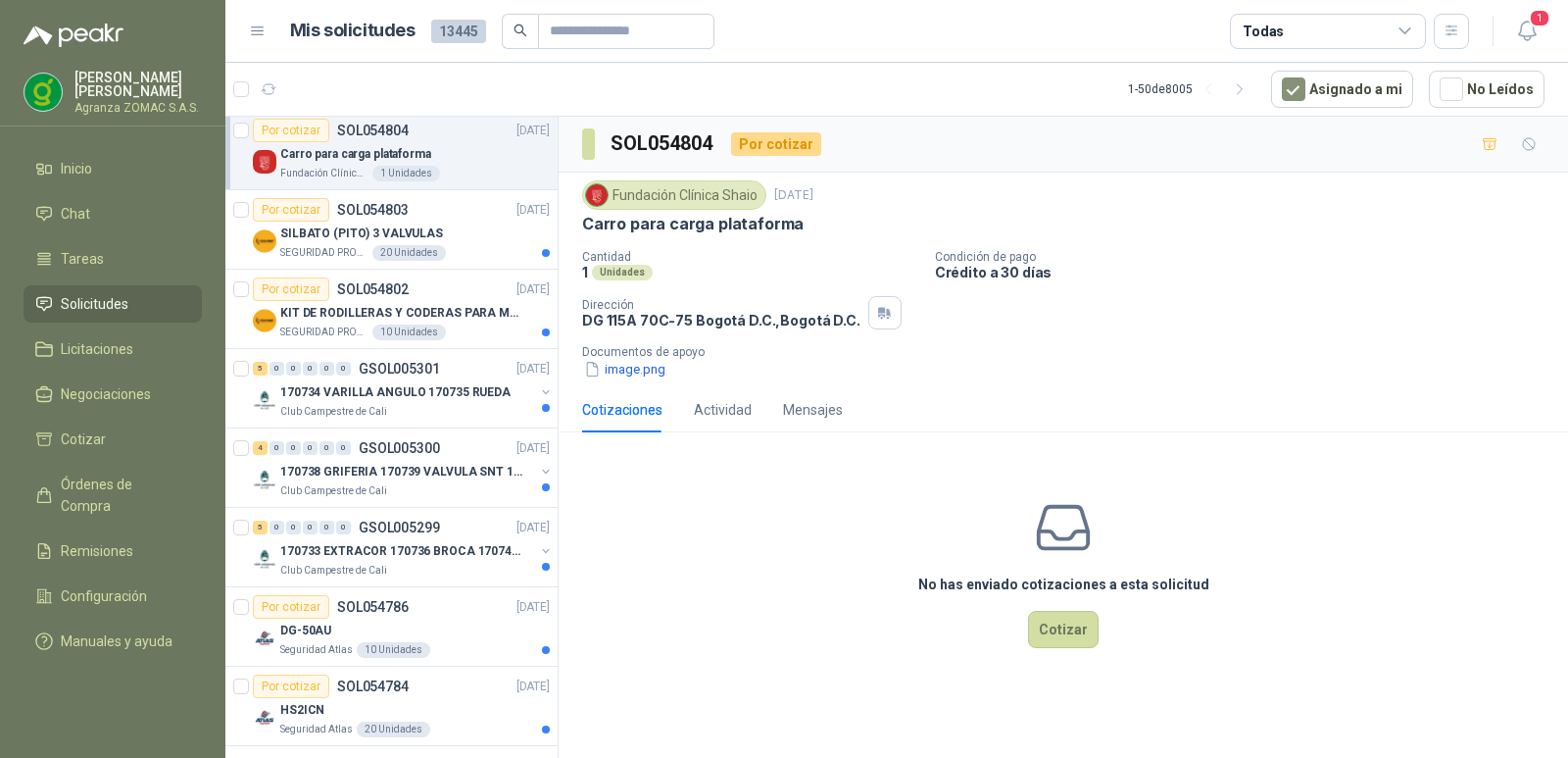
scroll to position [1705, 0]
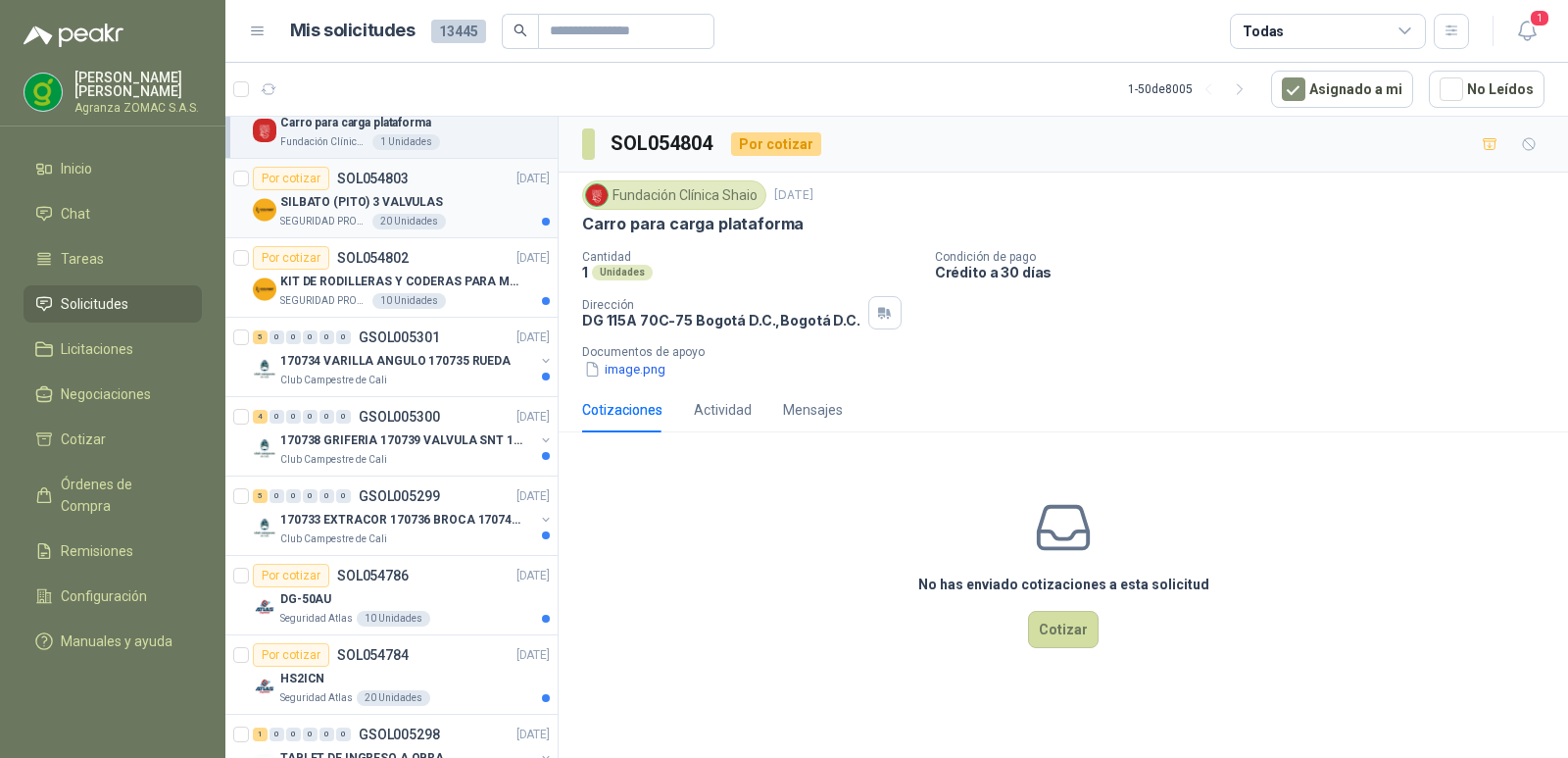
click at [444, 174] on div "Por cotizar SOL054803 [DATE]" at bounding box center [401, 179] width 297 height 24
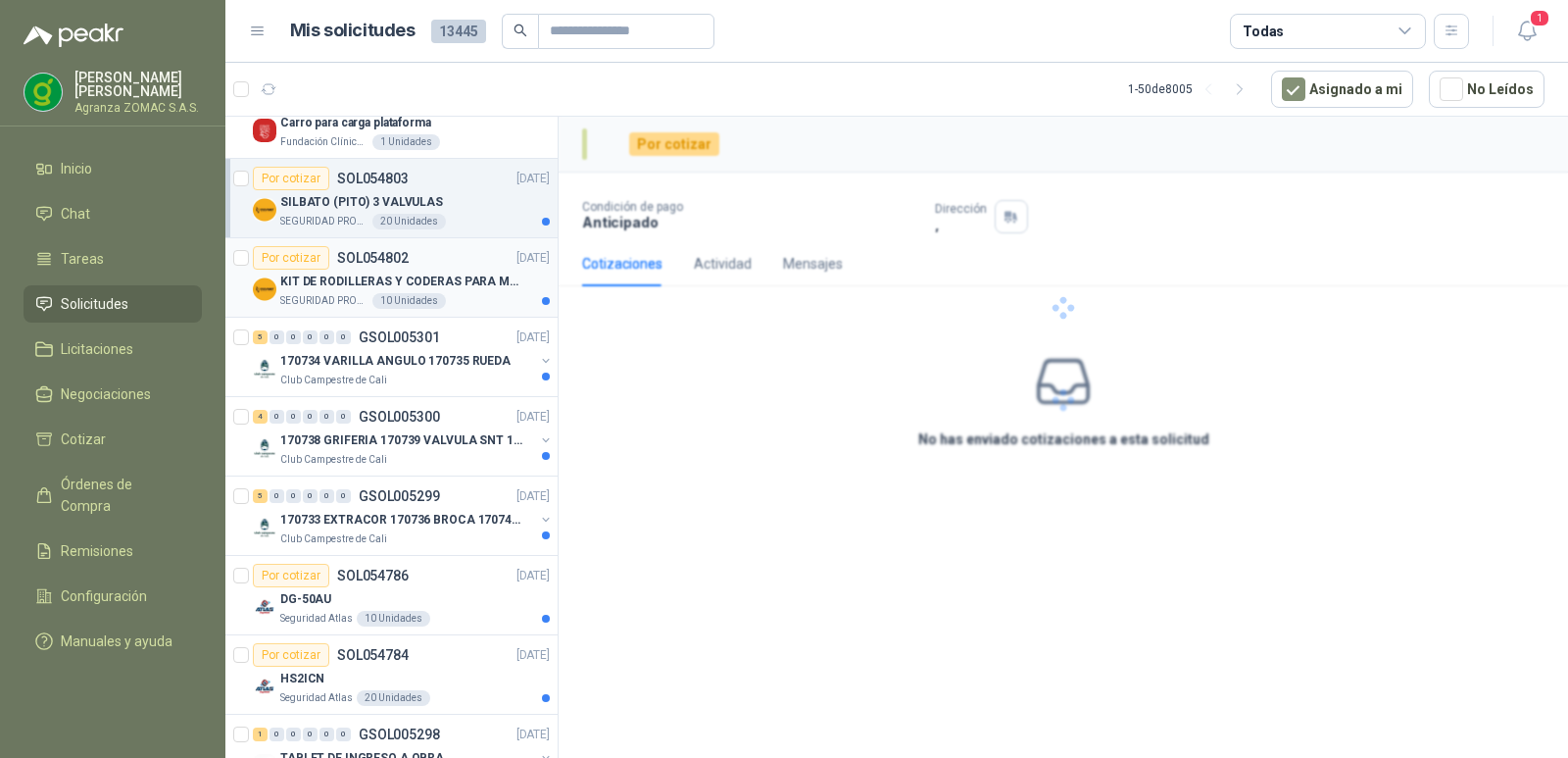
click at [480, 277] on p "KIT DE RODILLERAS Y CODERAS PARA MOTORIZADO" at bounding box center [402, 281] width 244 height 19
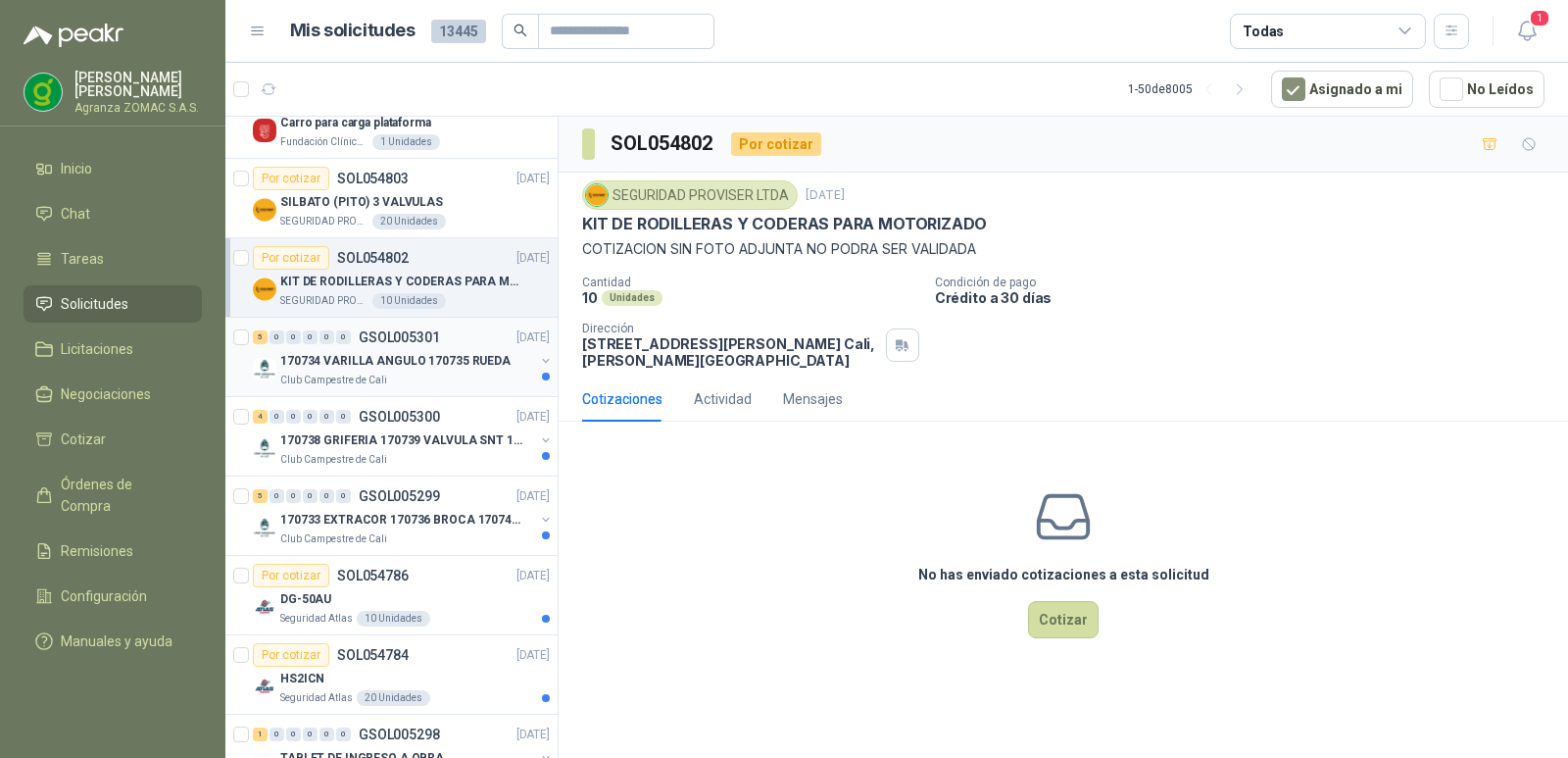
click at [483, 350] on div "170734 VARILLA ANGULO 170735 RUEDA" at bounding box center [407, 361] width 254 height 24
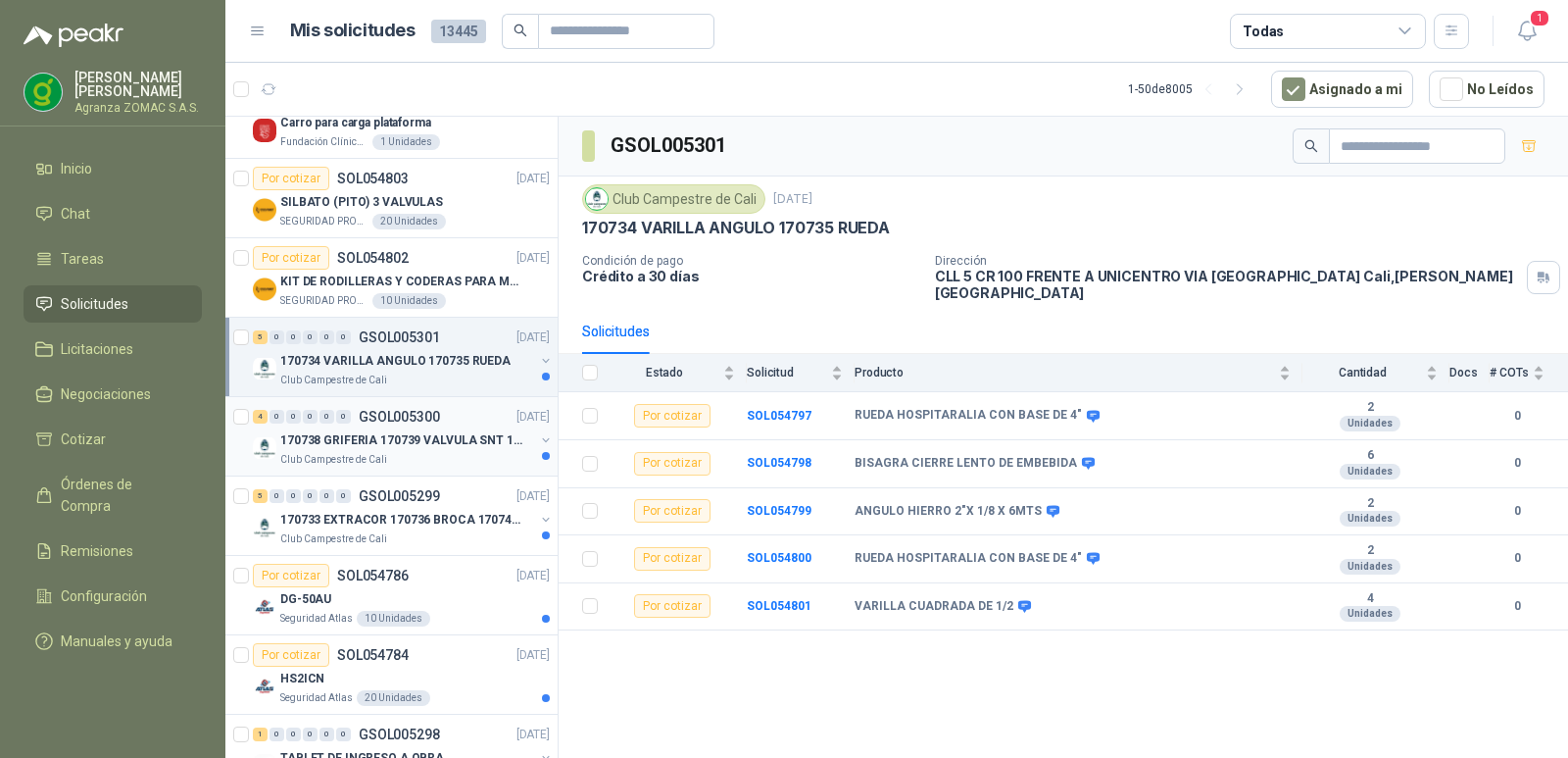
click at [438, 428] on div "4 0 0 0 0 0 GSOL005300 [DATE]" at bounding box center [403, 417] width 301 height 24
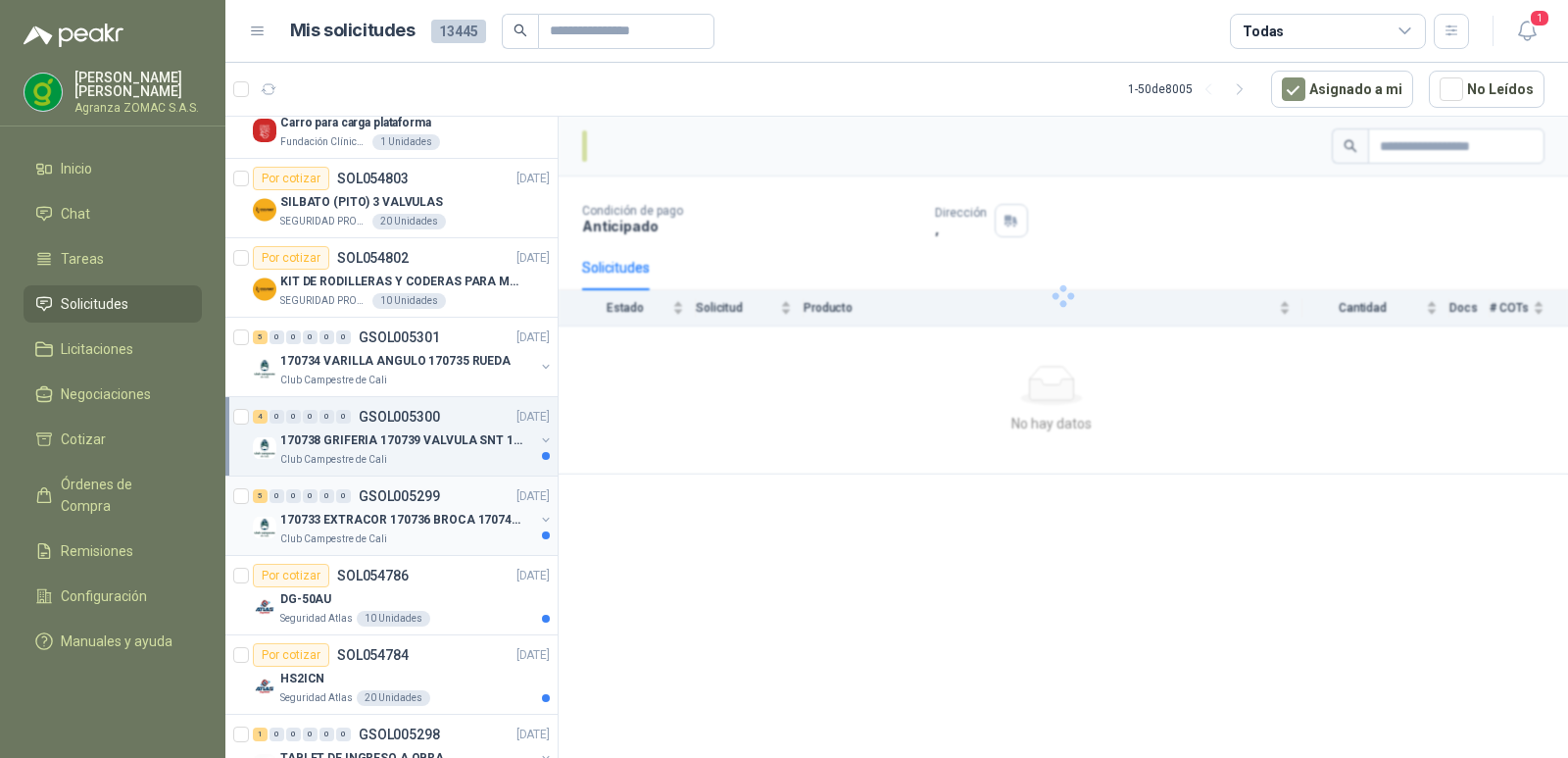
click at [463, 495] on div "5 0 0 0 0 0 GSOL005299 [DATE]" at bounding box center [403, 496] width 301 height 24
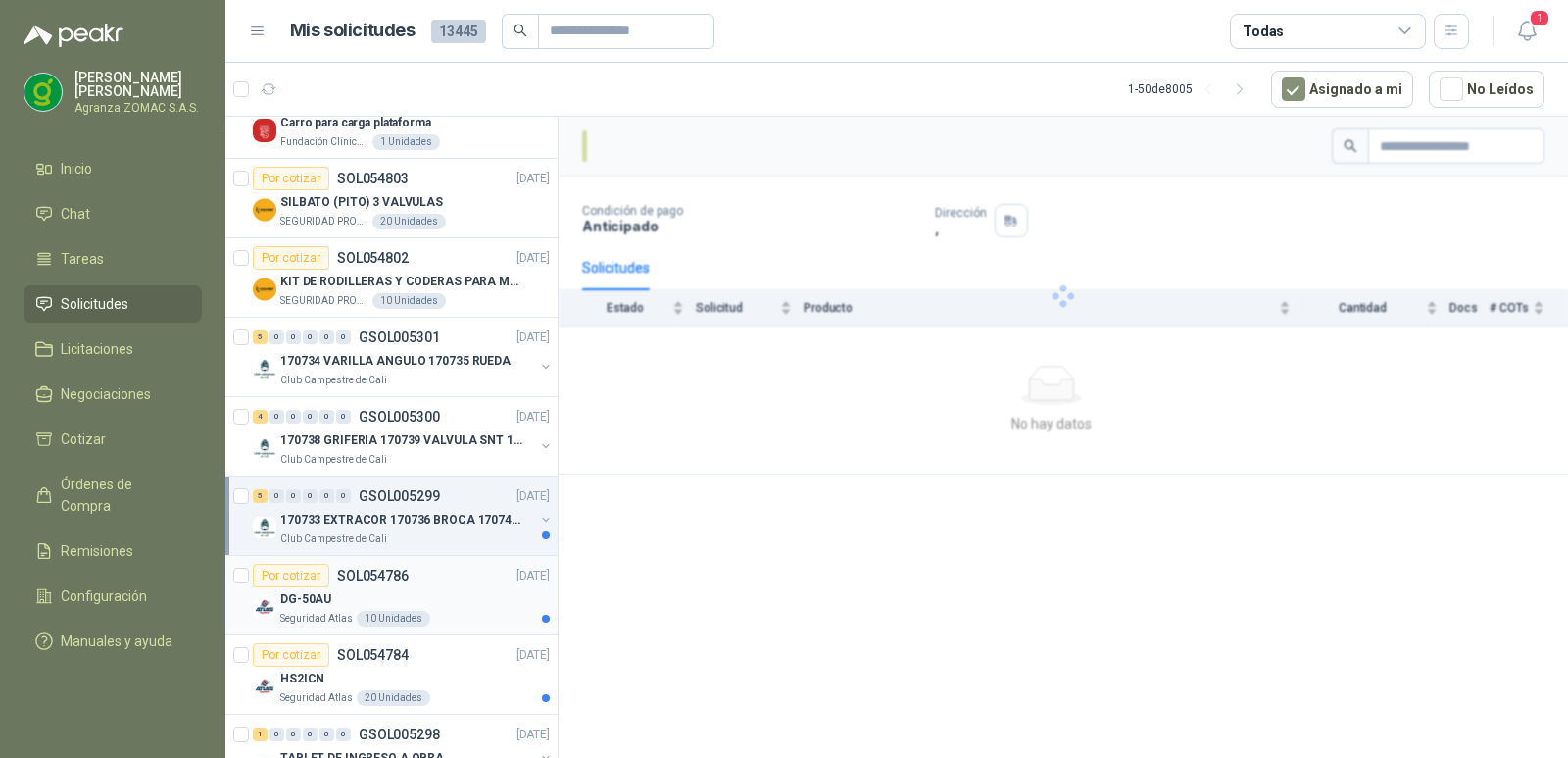
click at [467, 587] on div "DG-50AU" at bounding box center [415, 599] width 269 height 24
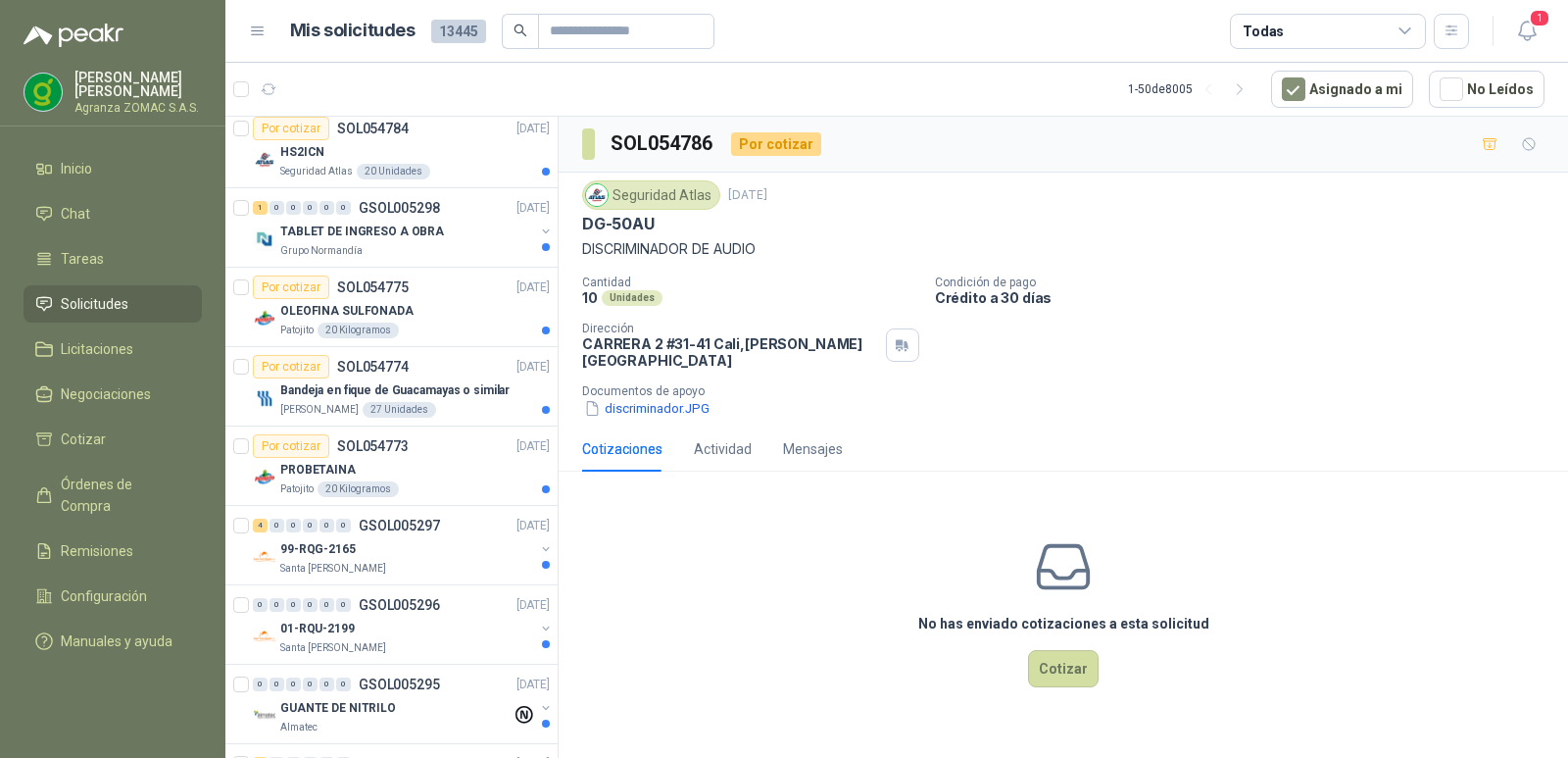
scroll to position [2250, 0]
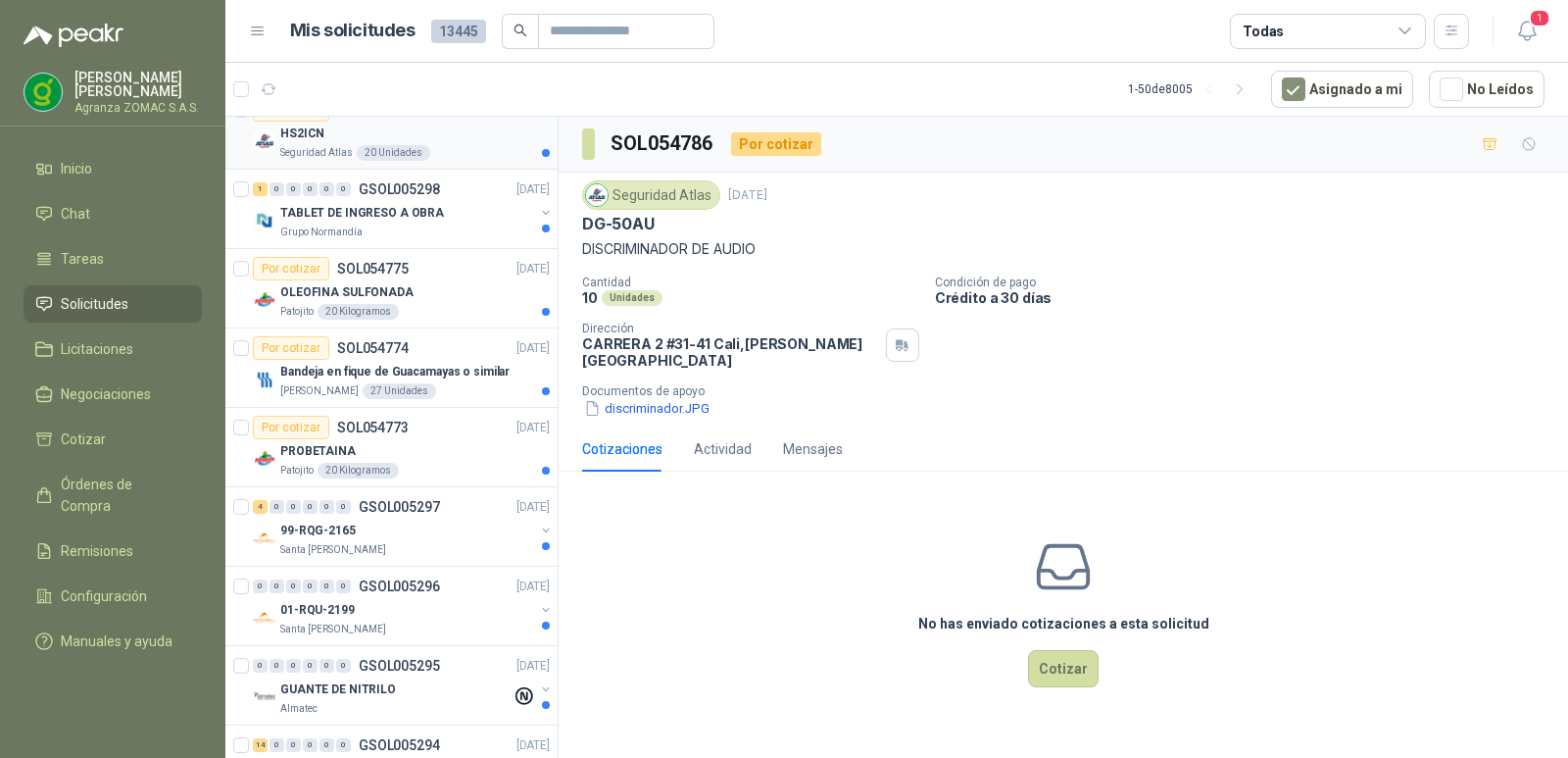
click at [407, 131] on div "HS2ICN" at bounding box center [415, 134] width 269 height 24
click at [439, 213] on div "TABLET DE INGRESO A OBRA" at bounding box center [407, 212] width 254 height 24
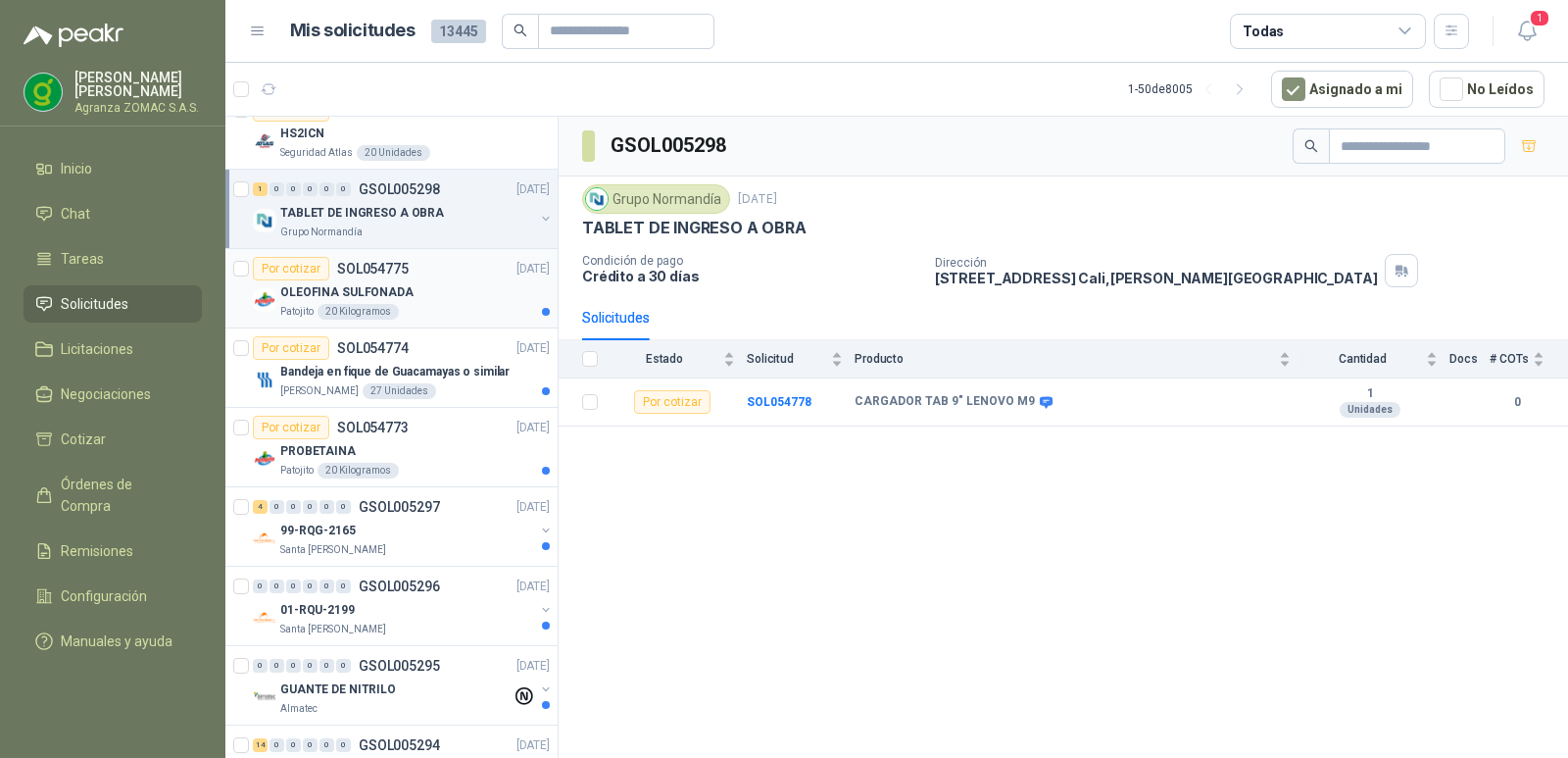
click at [445, 287] on div "OLEOFINA SULFONADA" at bounding box center [415, 292] width 269 height 24
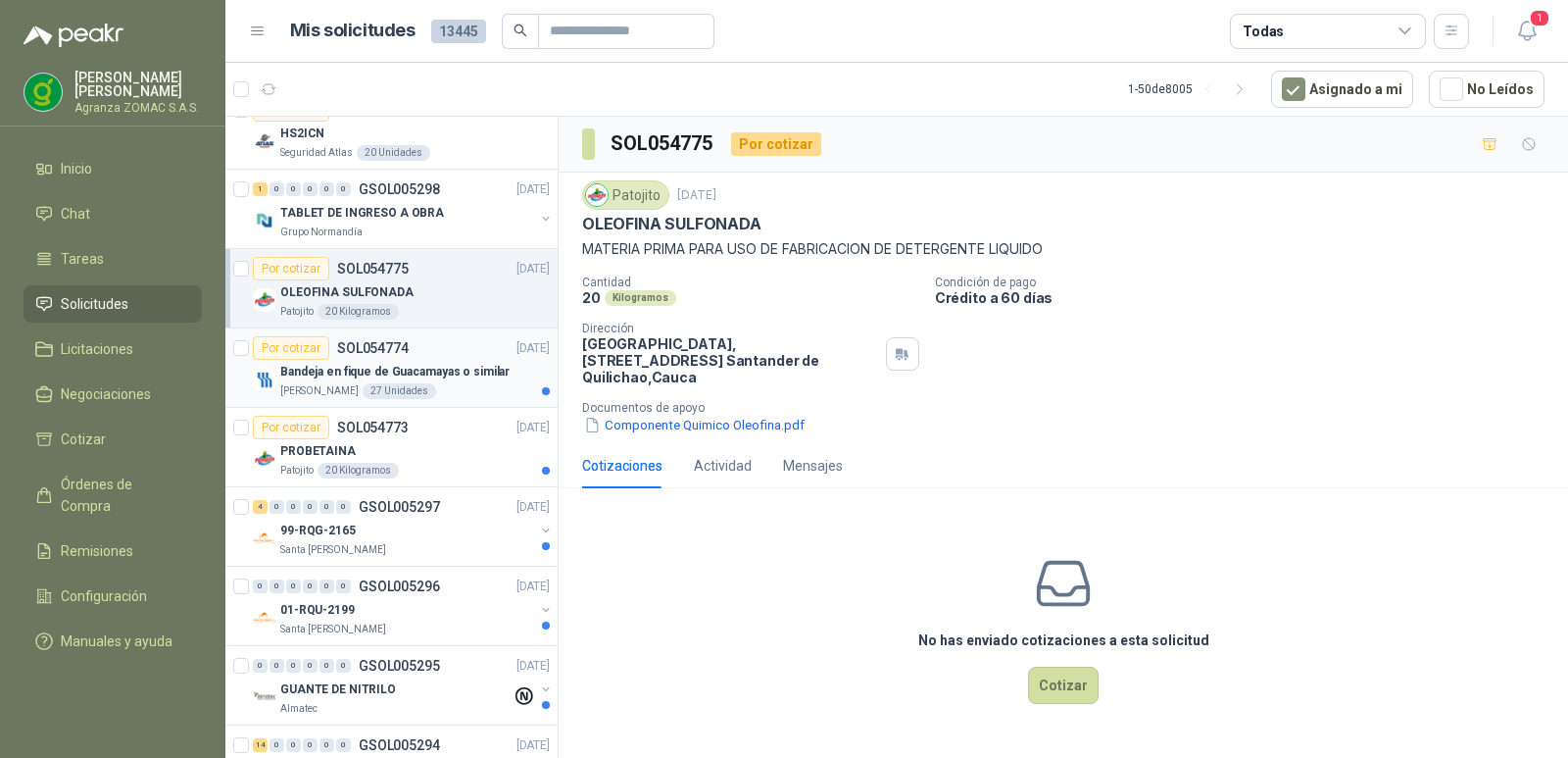
click at [443, 355] on div "Por cotizar SOL054774 [DATE]" at bounding box center [401, 348] width 297 height 24
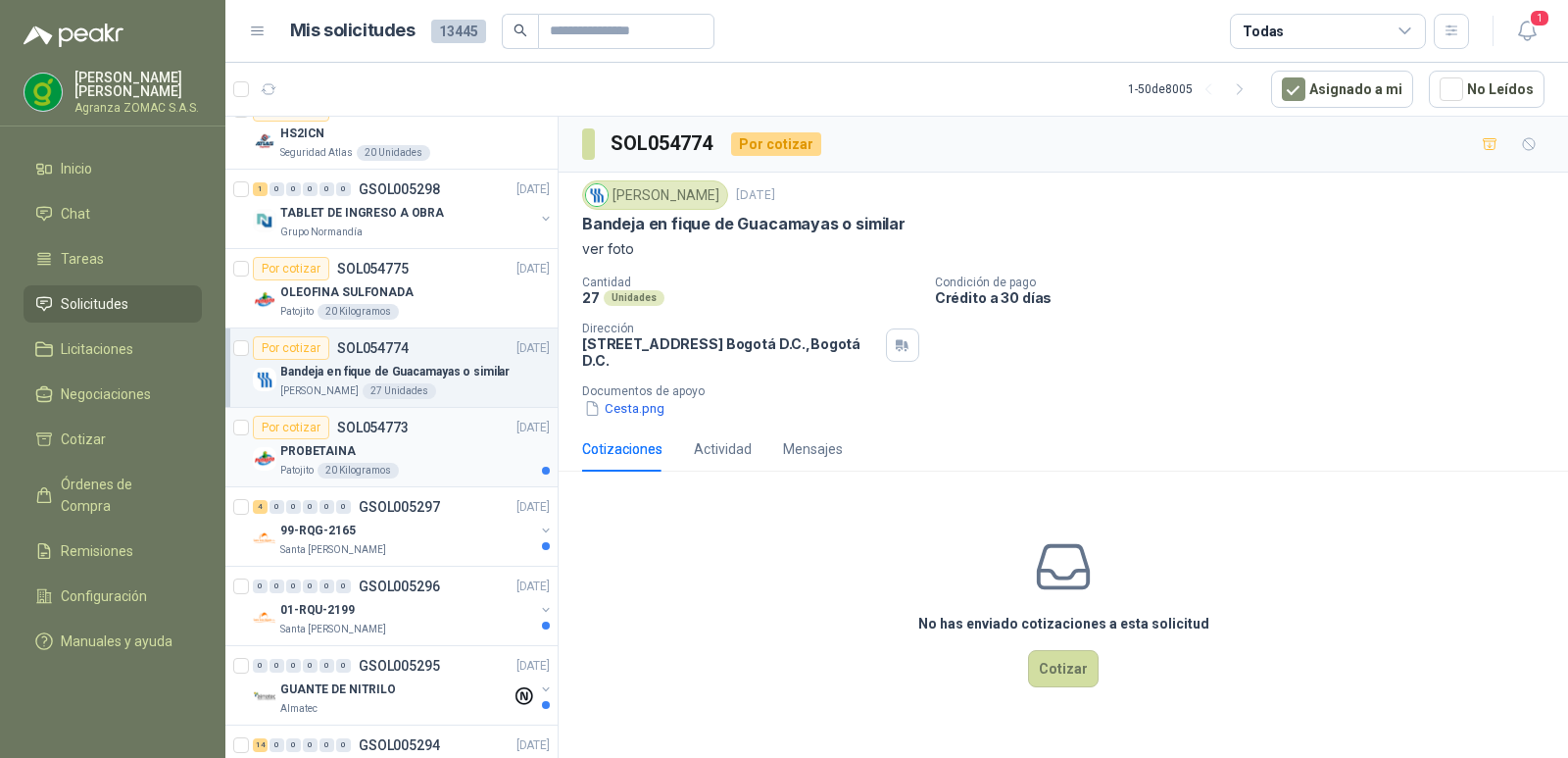
click at [459, 435] on div "Por cotizar SOL054773 [DATE]" at bounding box center [401, 428] width 297 height 24
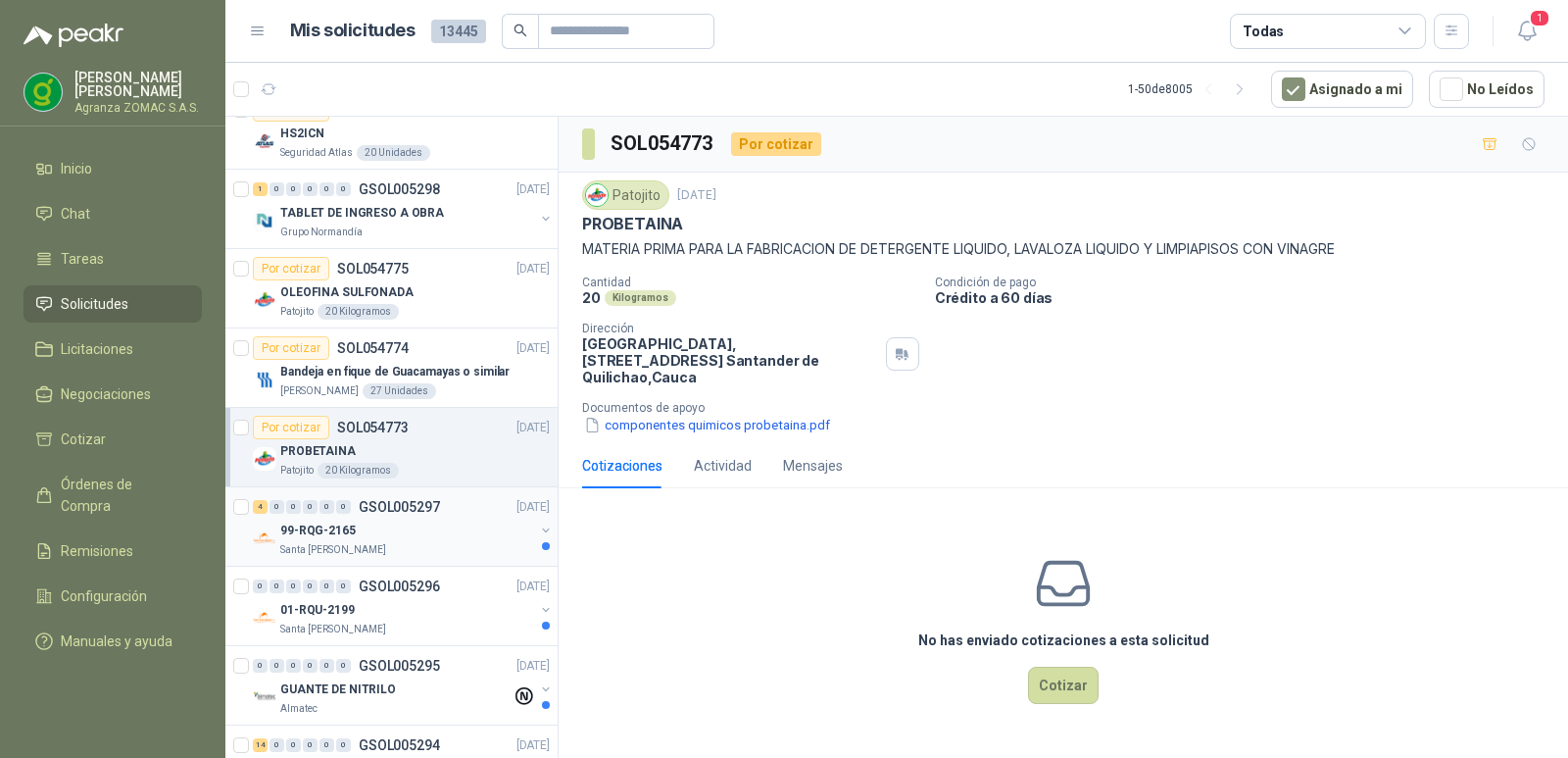
click at [461, 521] on div "99-RQG-2165" at bounding box center [407, 531] width 254 height 24
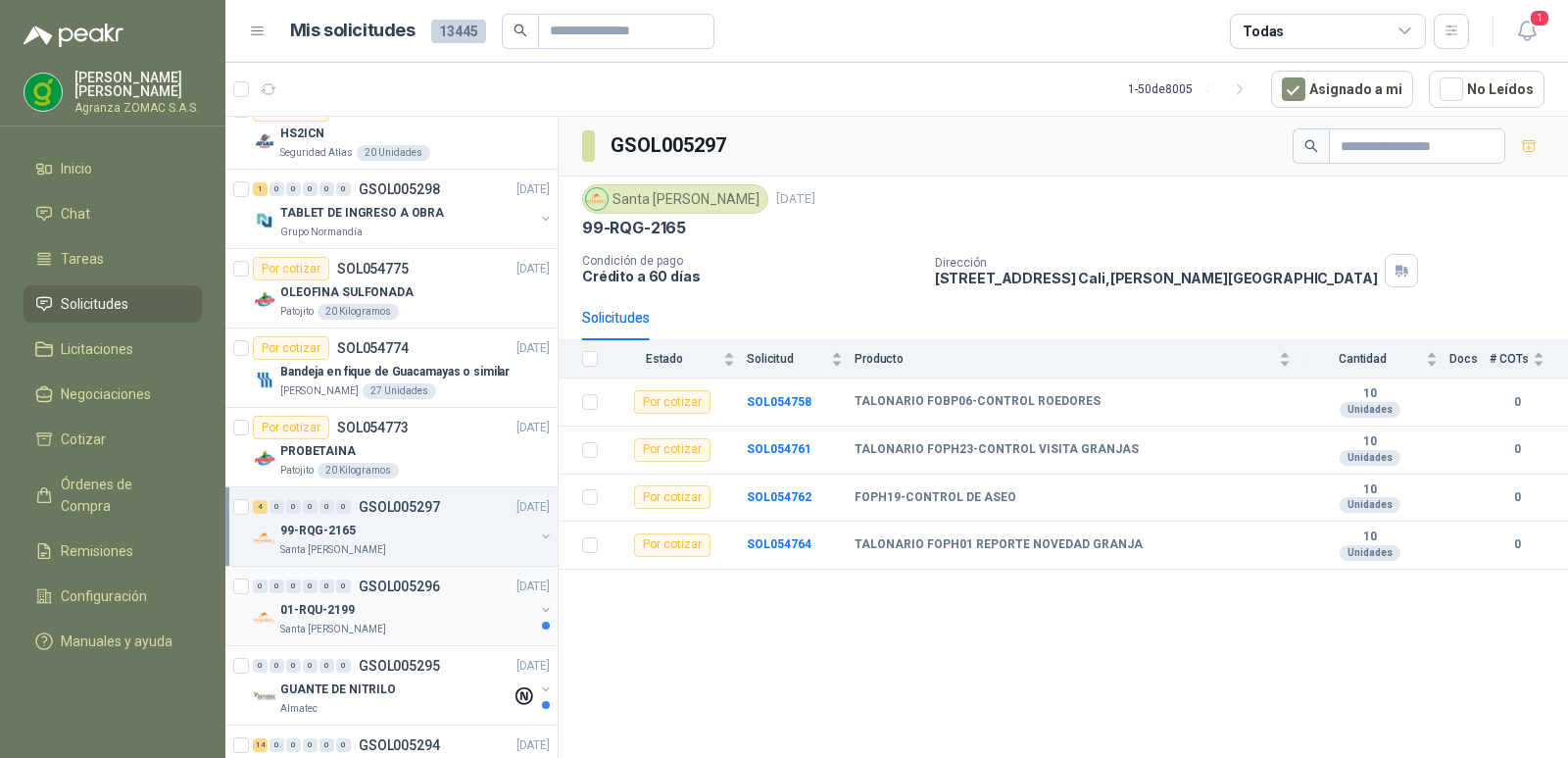
click at [470, 600] on div "01-RQU-2199" at bounding box center [407, 610] width 254 height 24
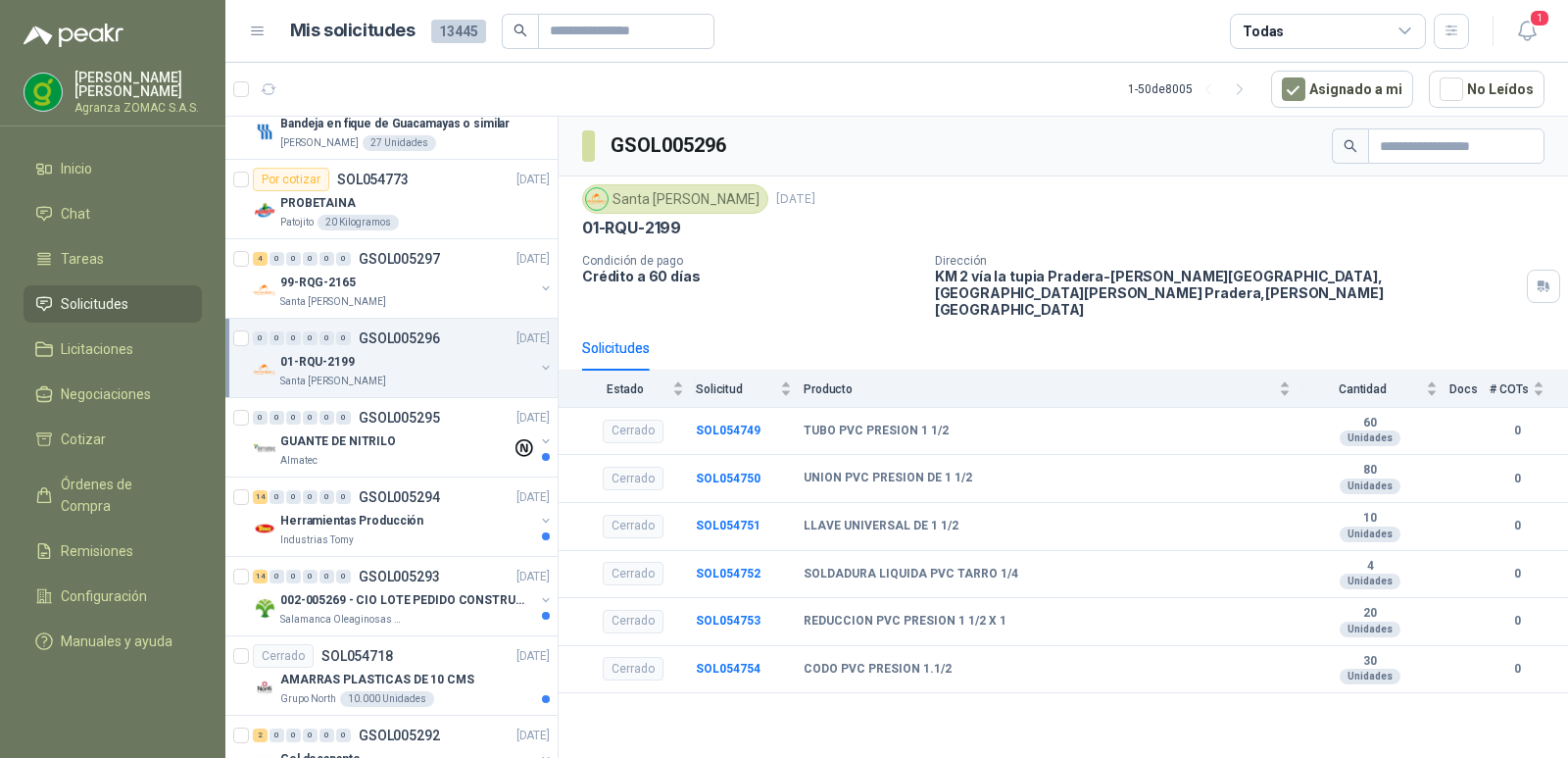
scroll to position [2504, 0]
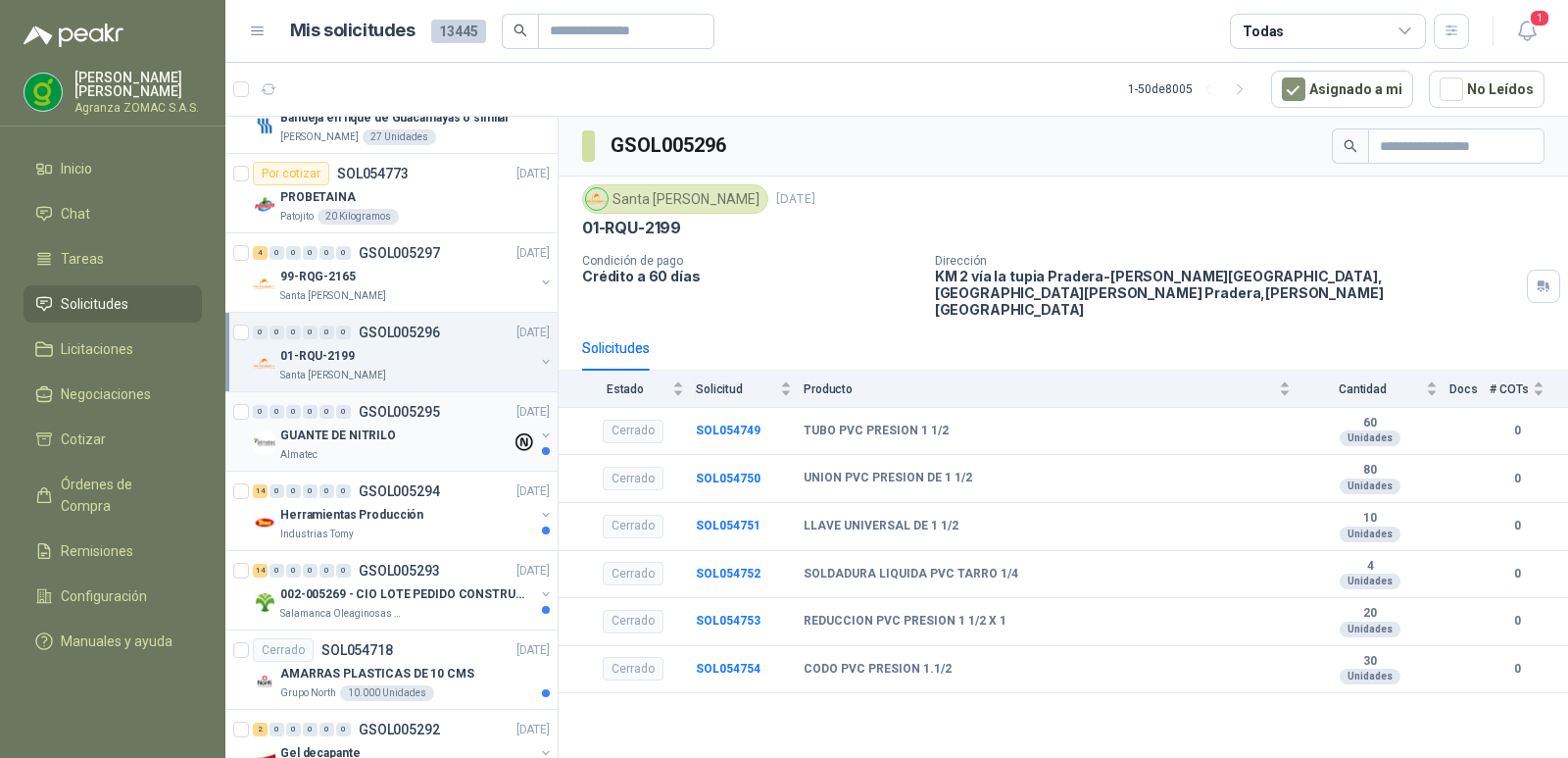
click at [455, 426] on div "GUANTE DE NITRILO" at bounding box center [395, 436] width 231 height 24
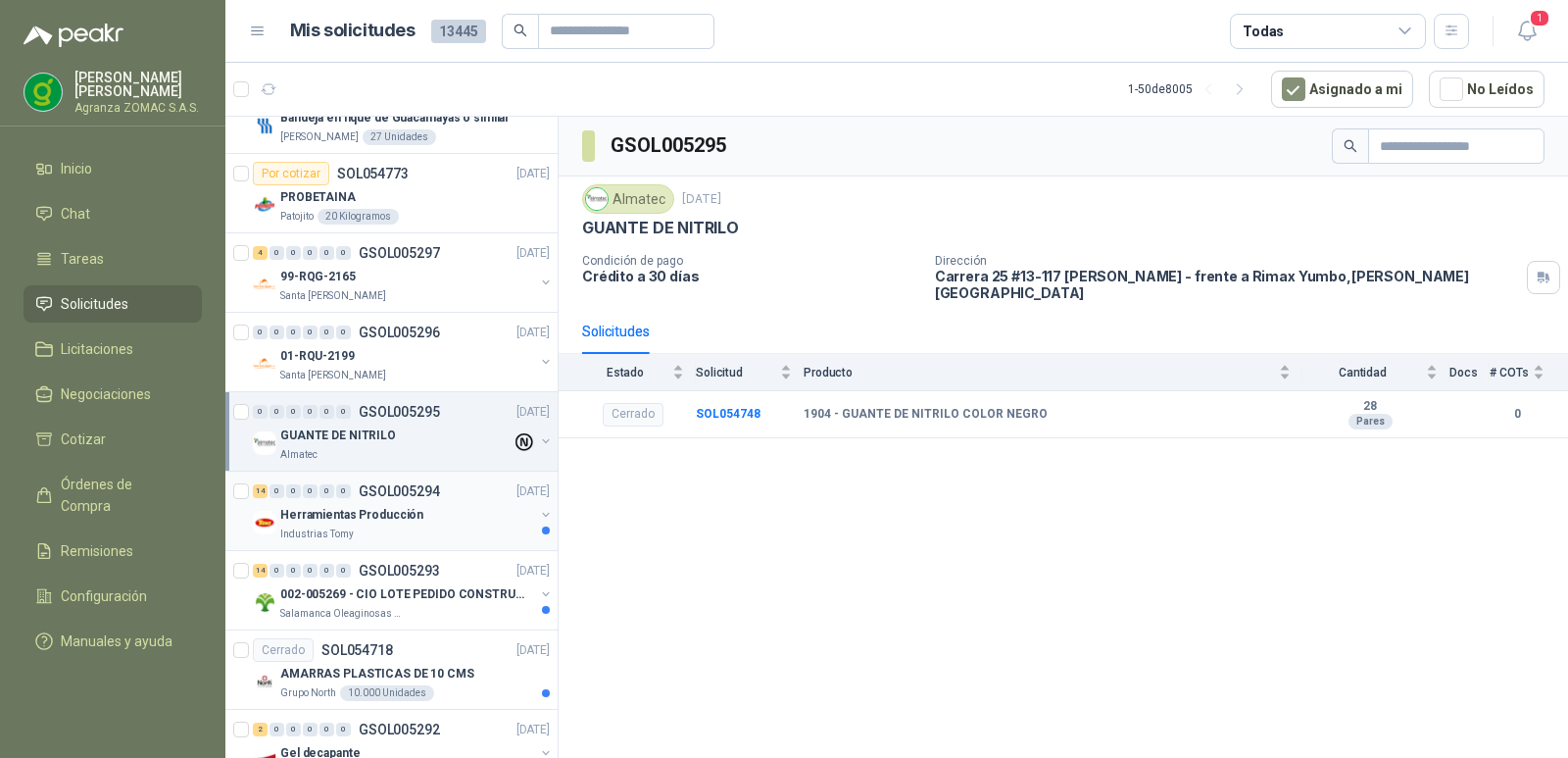
click at [441, 505] on div "Herramientas Producción" at bounding box center [407, 515] width 254 height 24
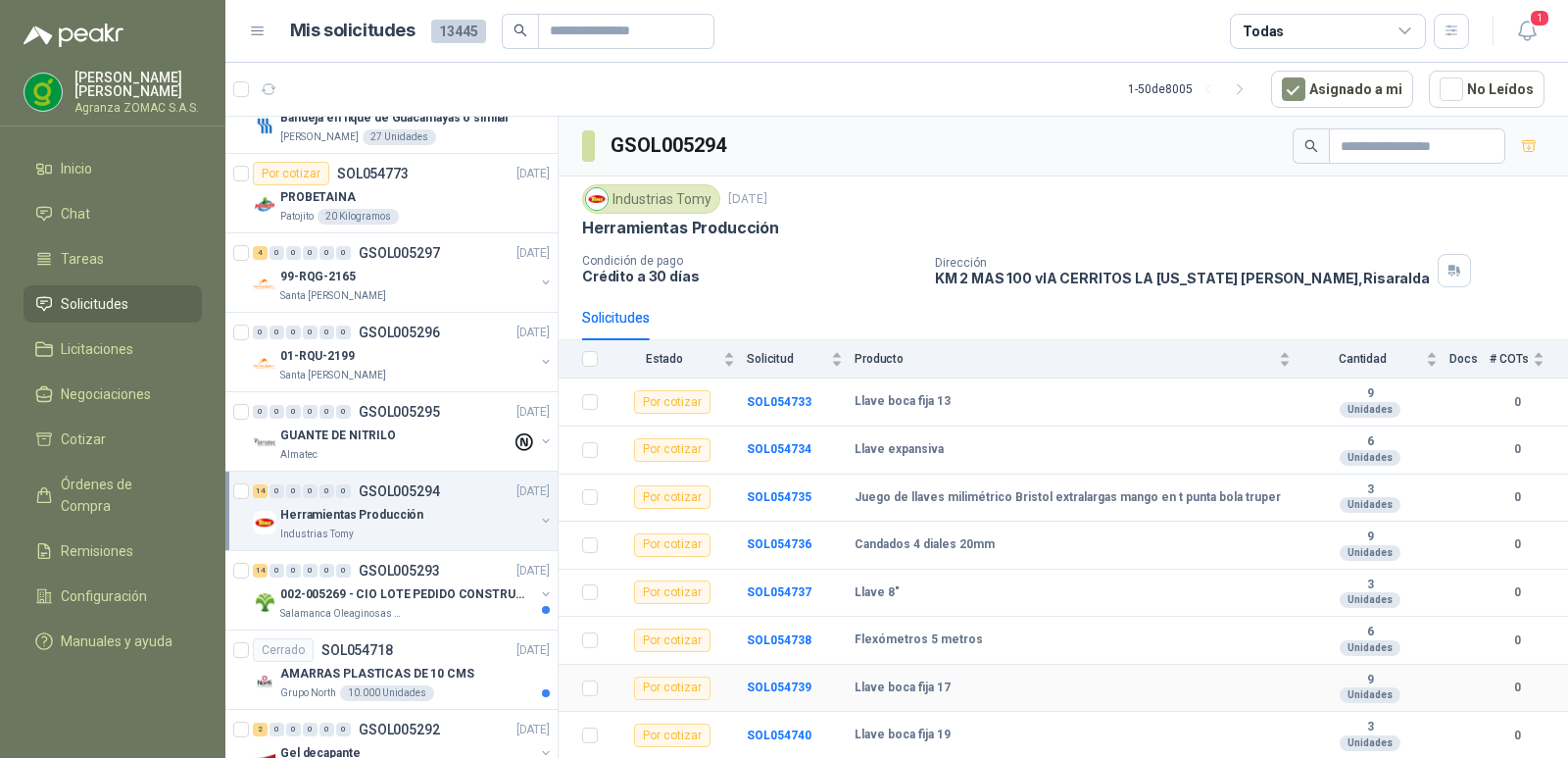
scroll to position [292, 0]
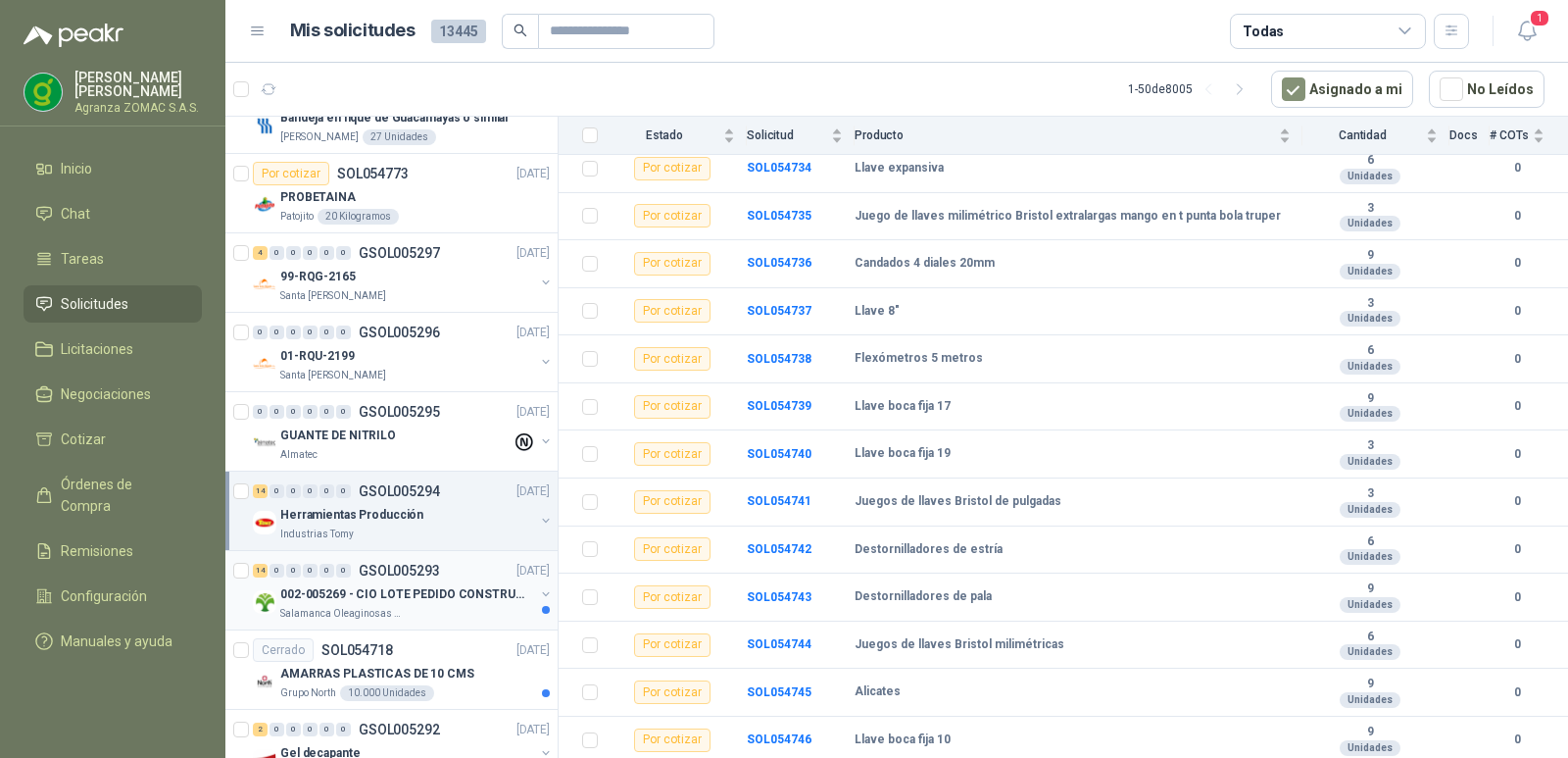
click at [463, 585] on p "002-005269 - CIO LOTE PEDIDO CONSTRUCCION" at bounding box center [402, 594] width 244 height 19
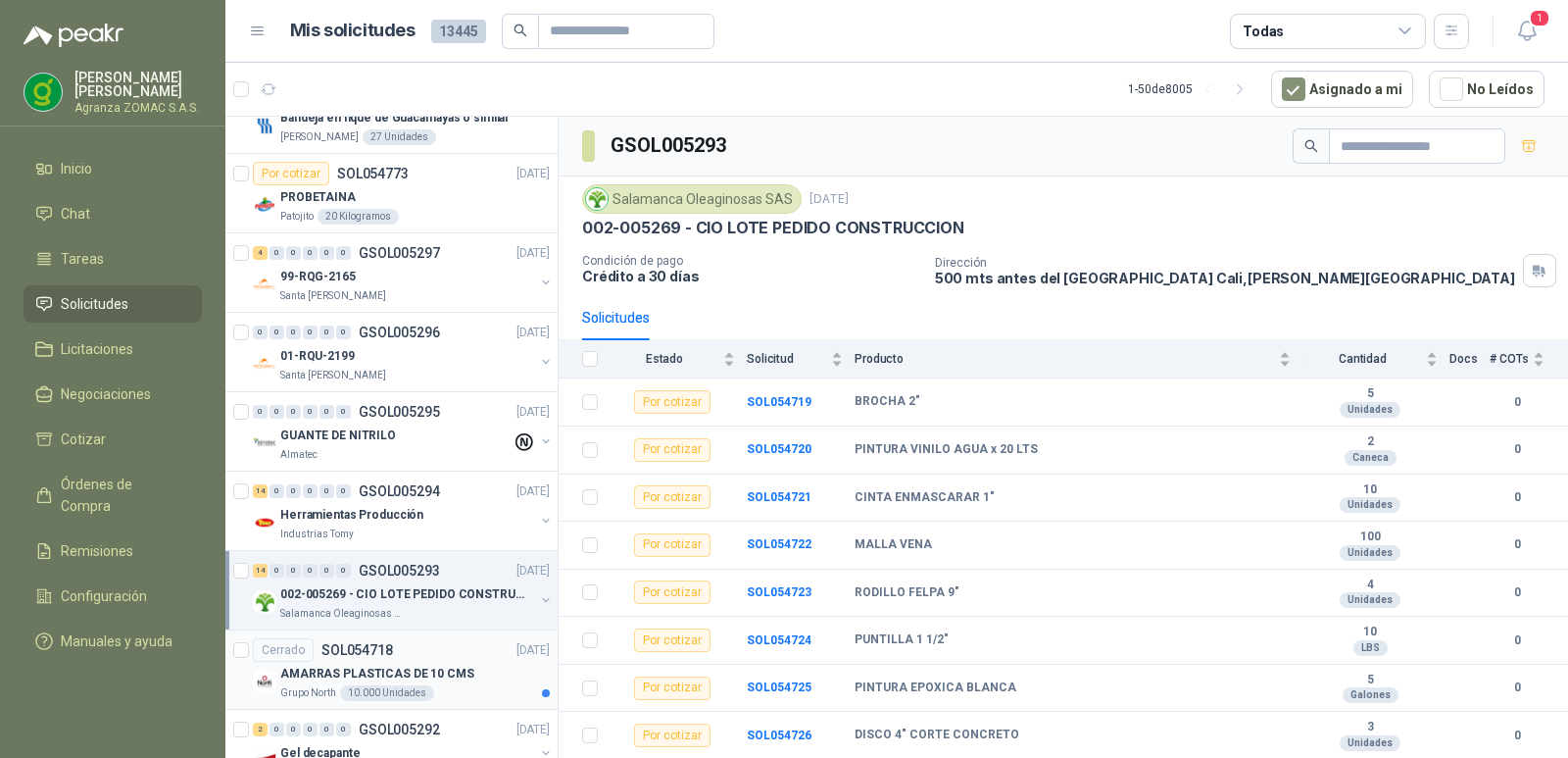
click at [483, 677] on div "AMARRAS PLASTICAS DE 10 CMS" at bounding box center [415, 673] width 269 height 24
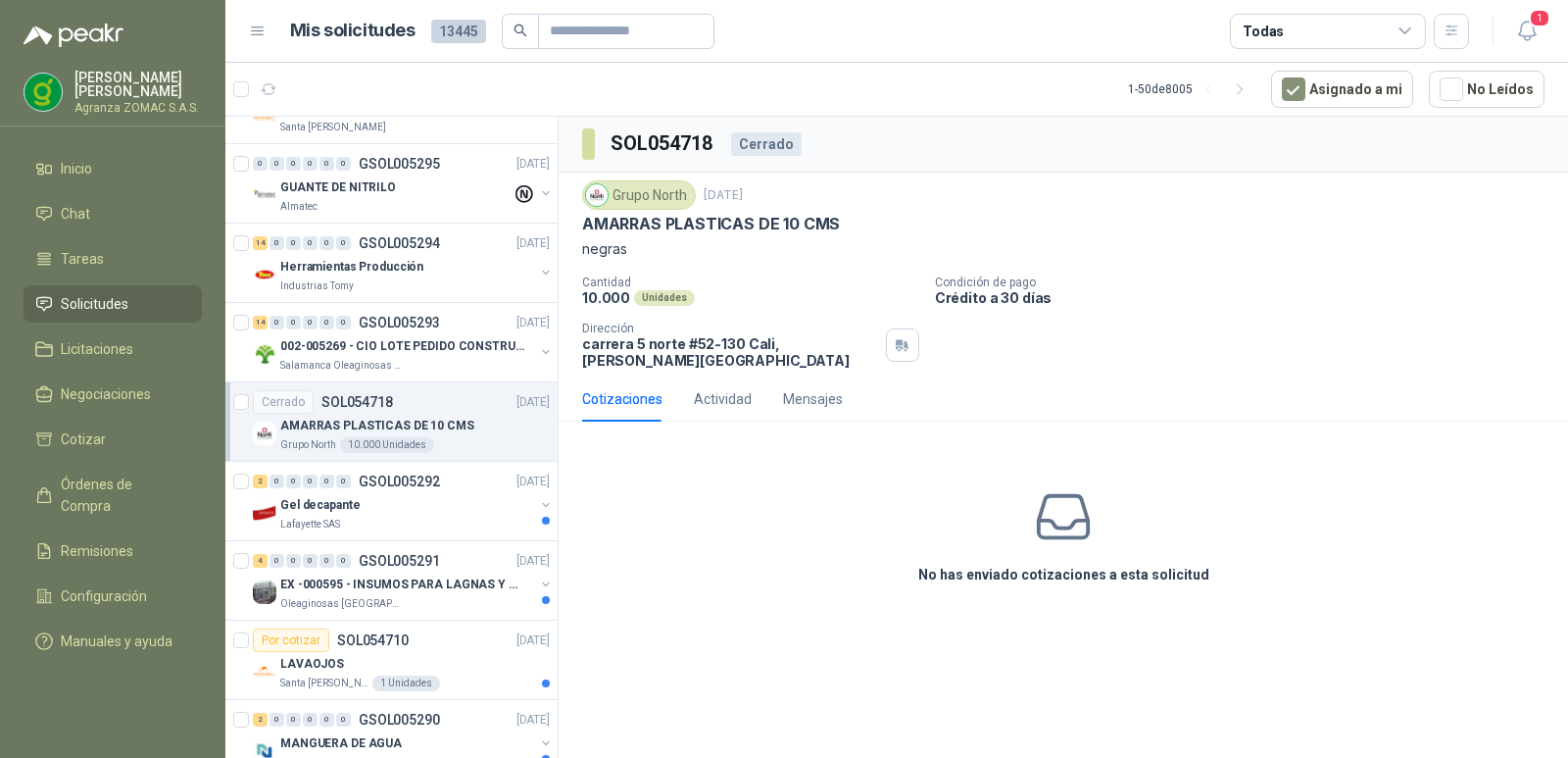
scroll to position [2864, 0]
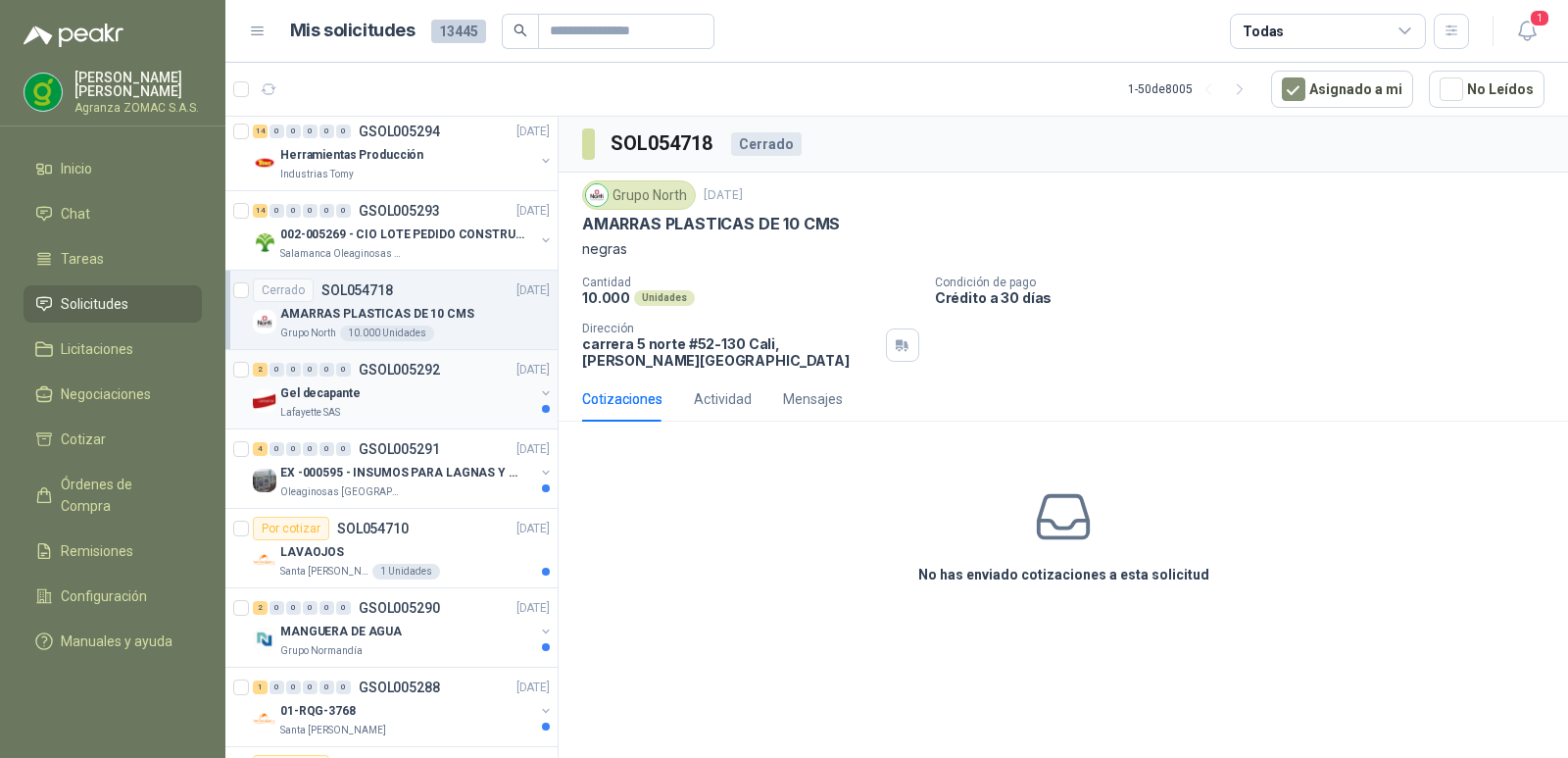
click at [432, 393] on div "Gel decapante" at bounding box center [407, 393] width 254 height 24
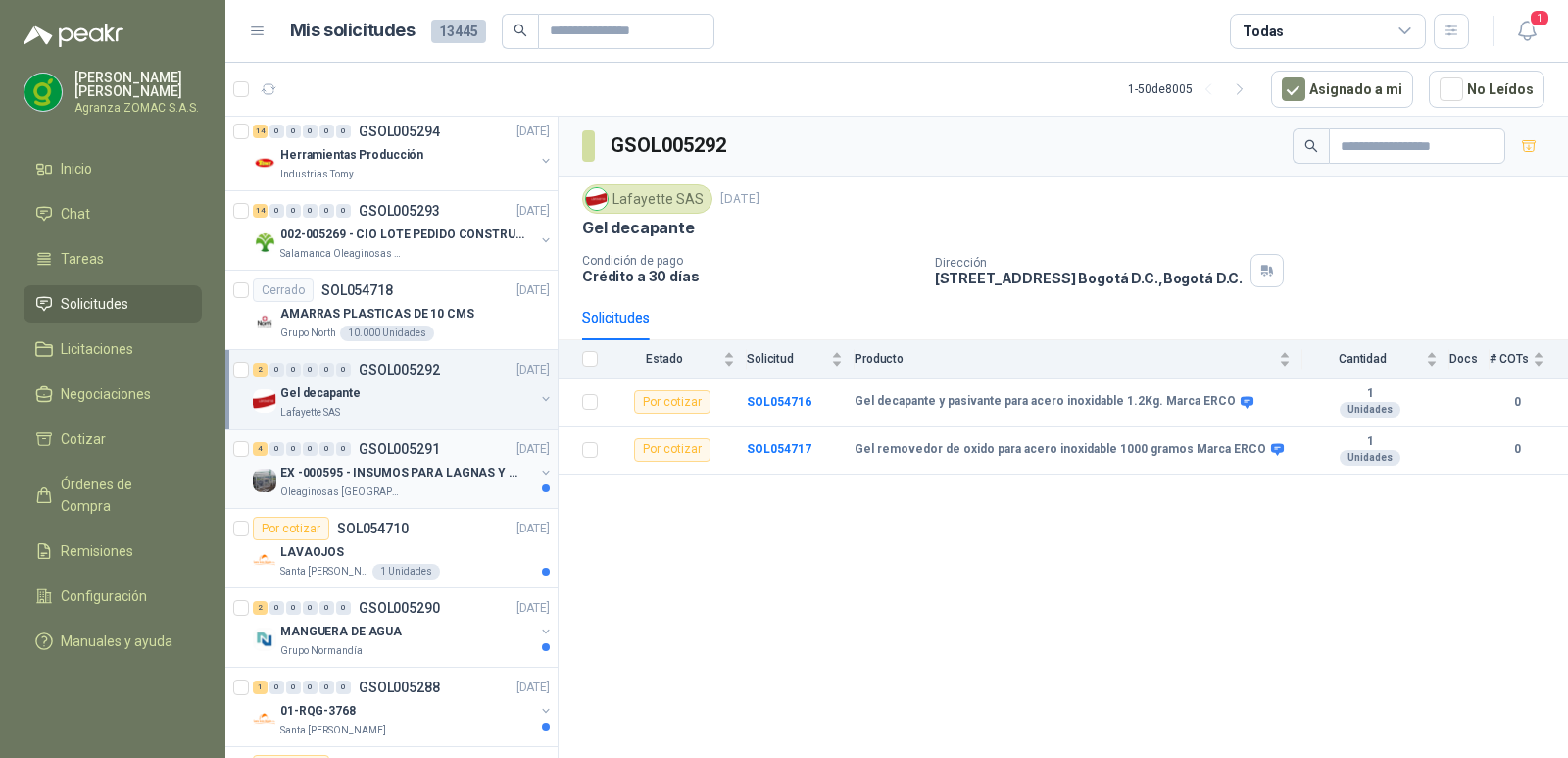
click at [434, 459] on div "4 0 0 0 0 0 GSOL005291 [DATE]" at bounding box center [403, 449] width 301 height 24
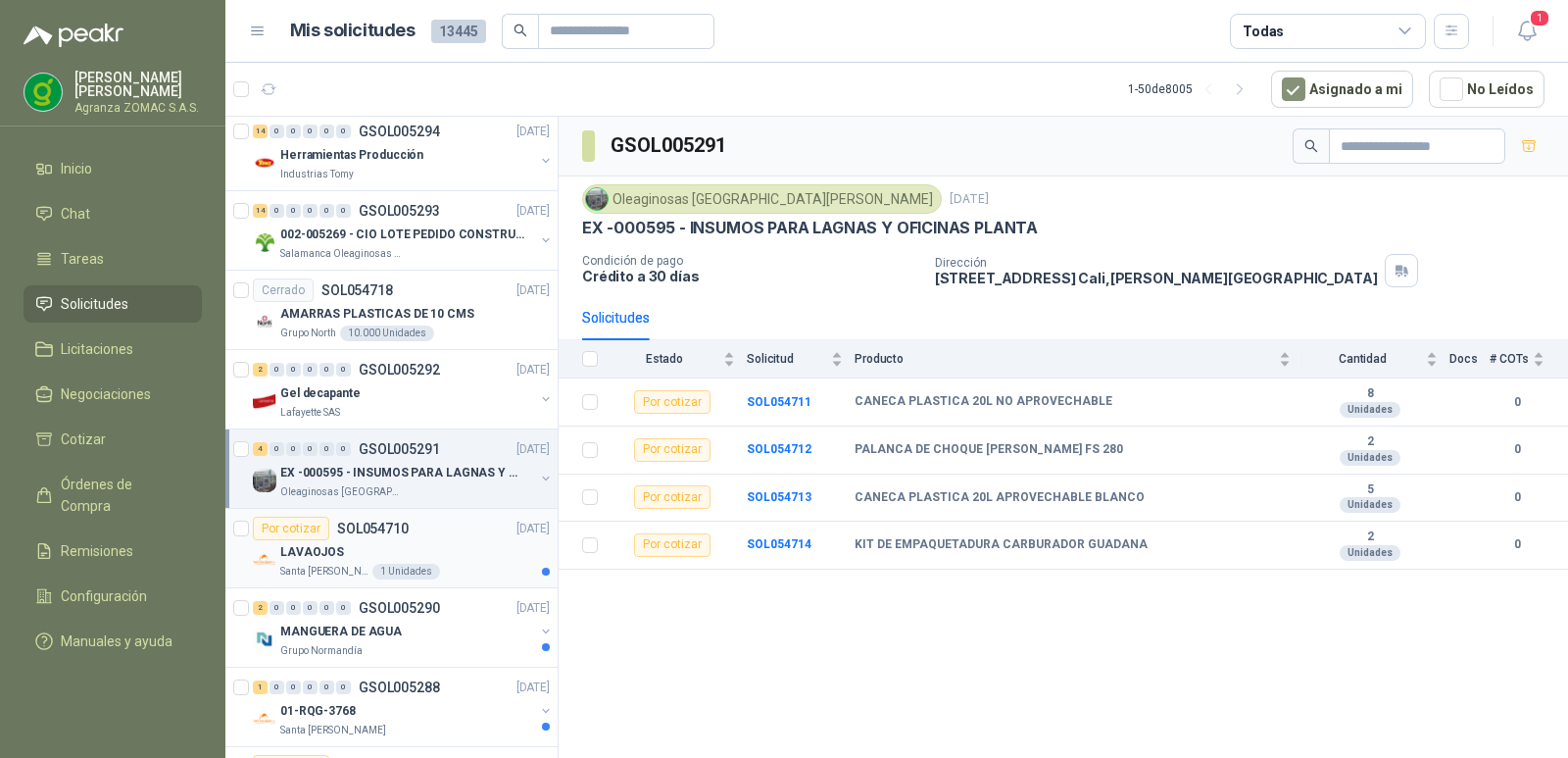
click at [481, 540] on div "LAVAOJOS" at bounding box center [415, 552] width 269 height 24
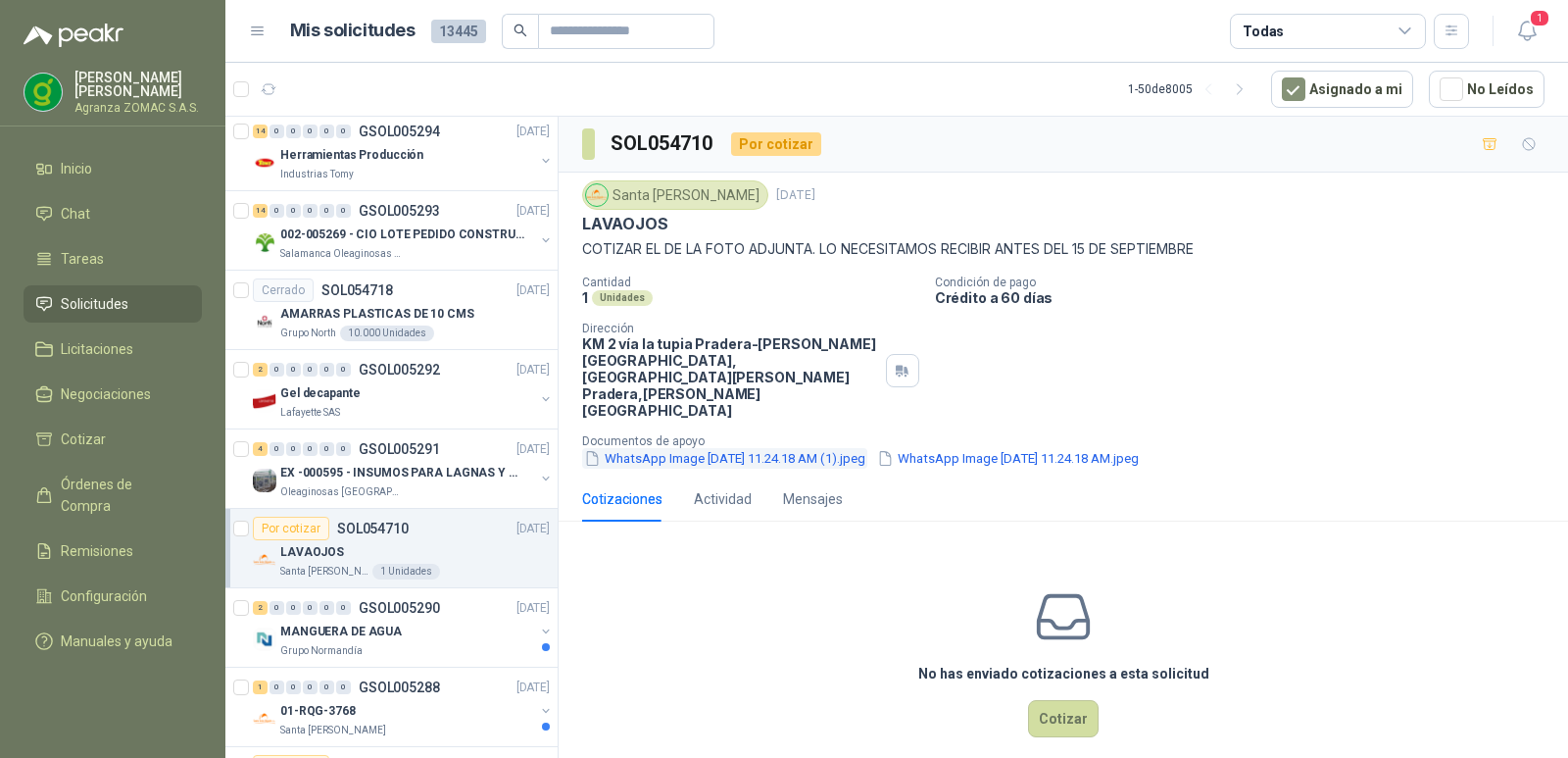
click at [731, 448] on button "WhatsApp Image [DATE] 11.24.18 AM (1).jpeg" at bounding box center [725, 458] width 285 height 21
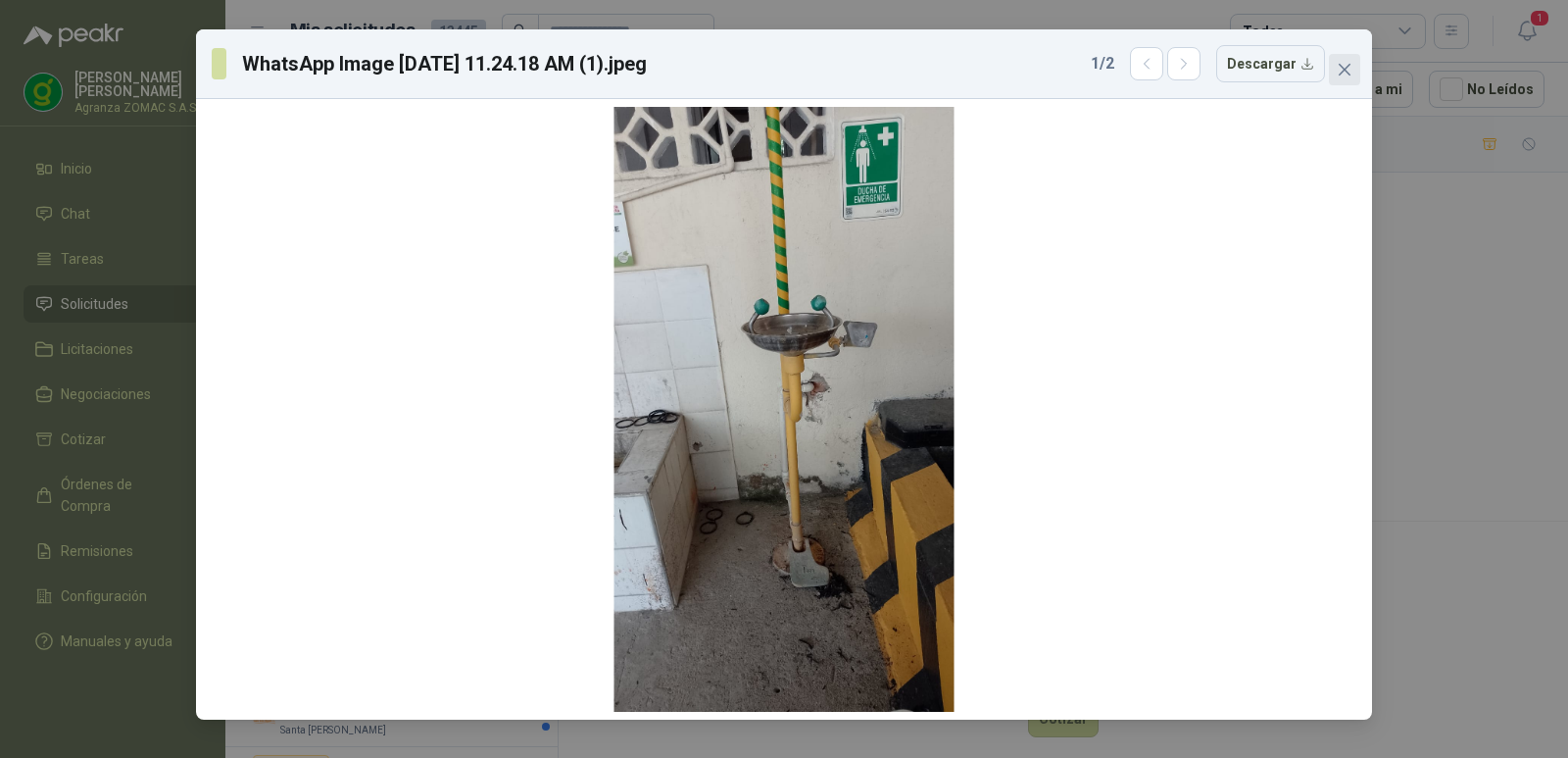
click at [1337, 73] on icon "close" at bounding box center [1345, 70] width 16 height 16
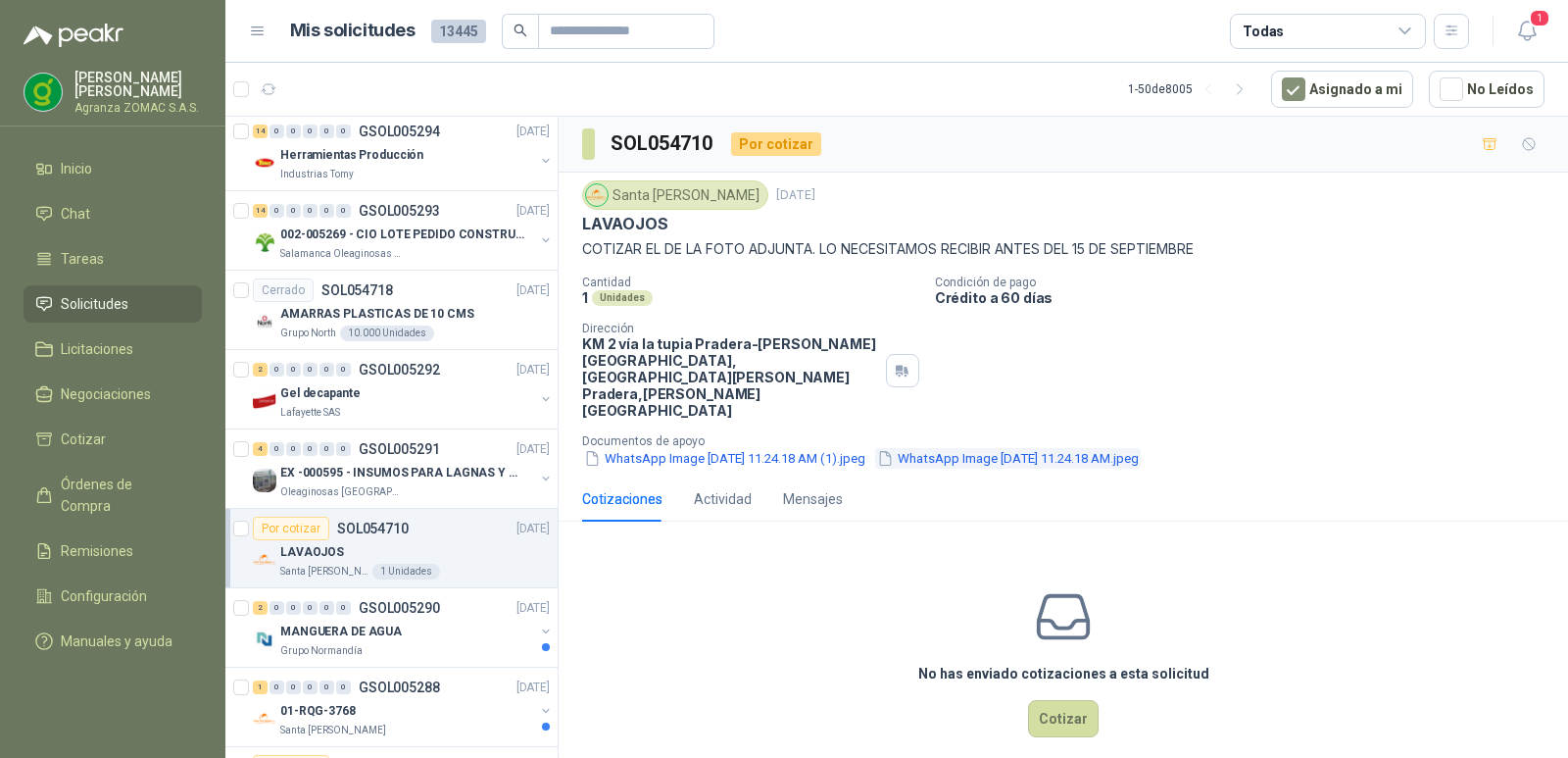
click at [1078, 448] on button "WhatsApp Image [DATE] 11.24.18 AM.jpeg" at bounding box center [1008, 458] width 265 height 21
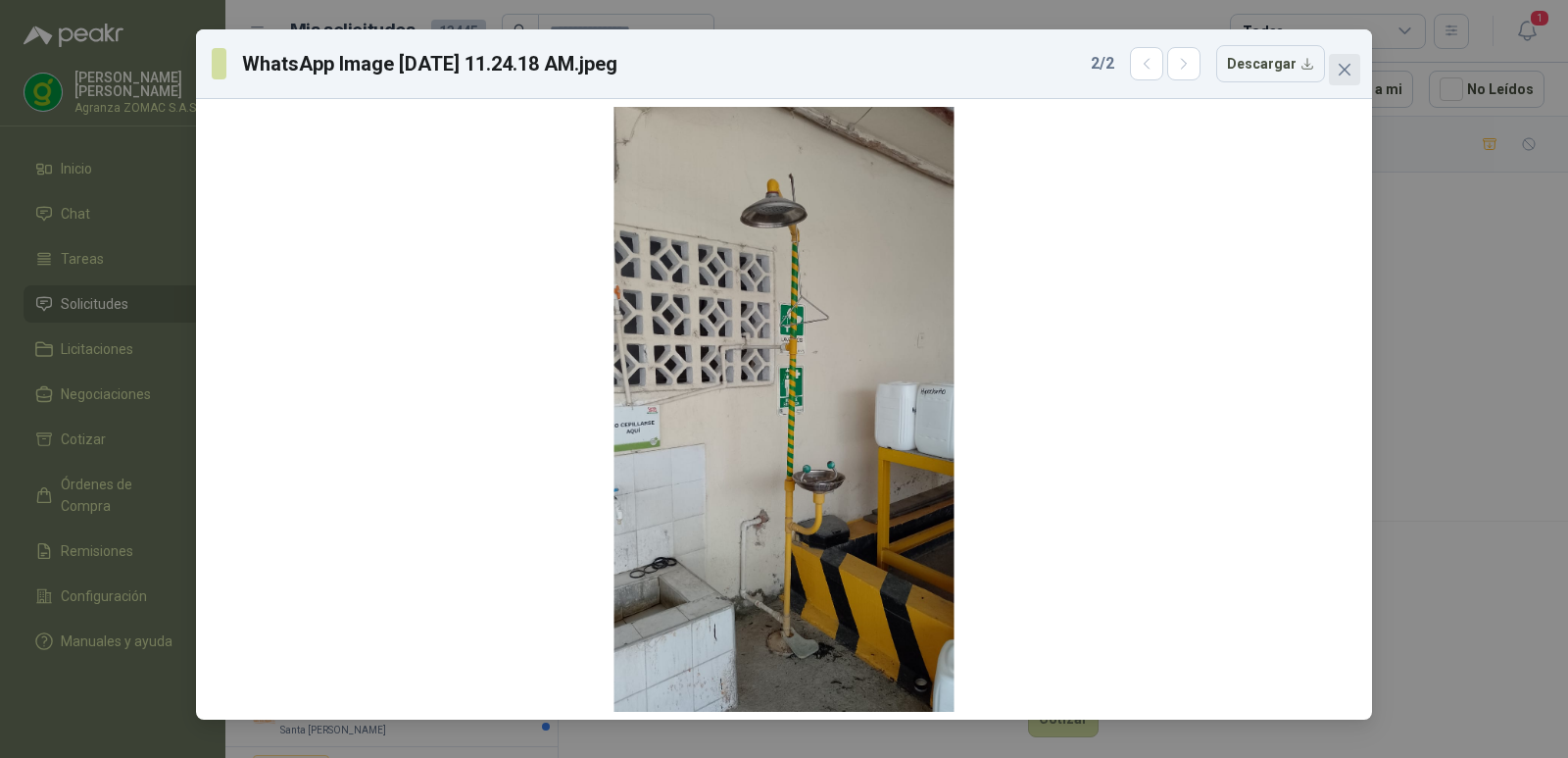
click at [1337, 77] on icon "close" at bounding box center [1345, 70] width 16 height 16
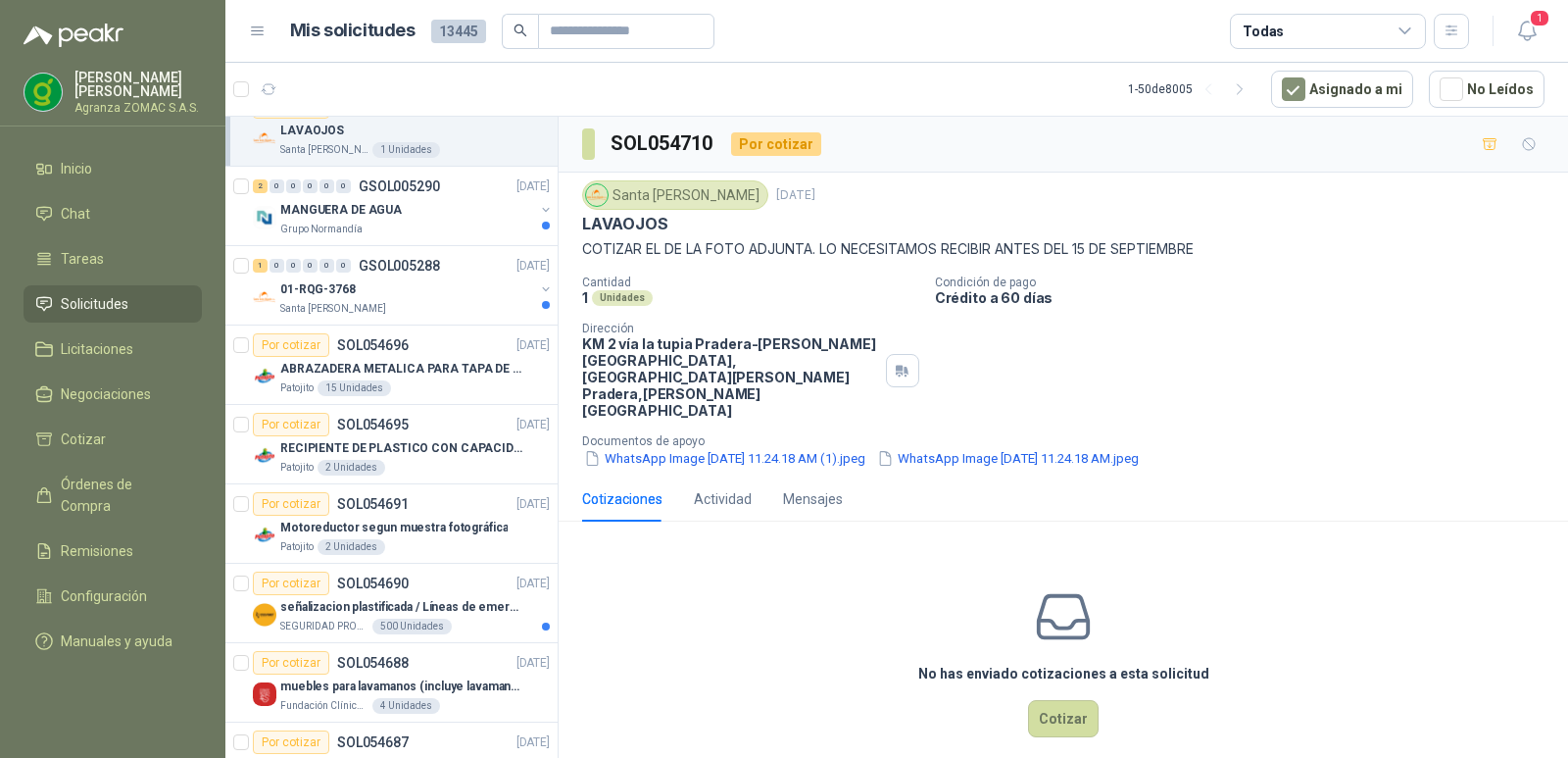
scroll to position [3322, 0]
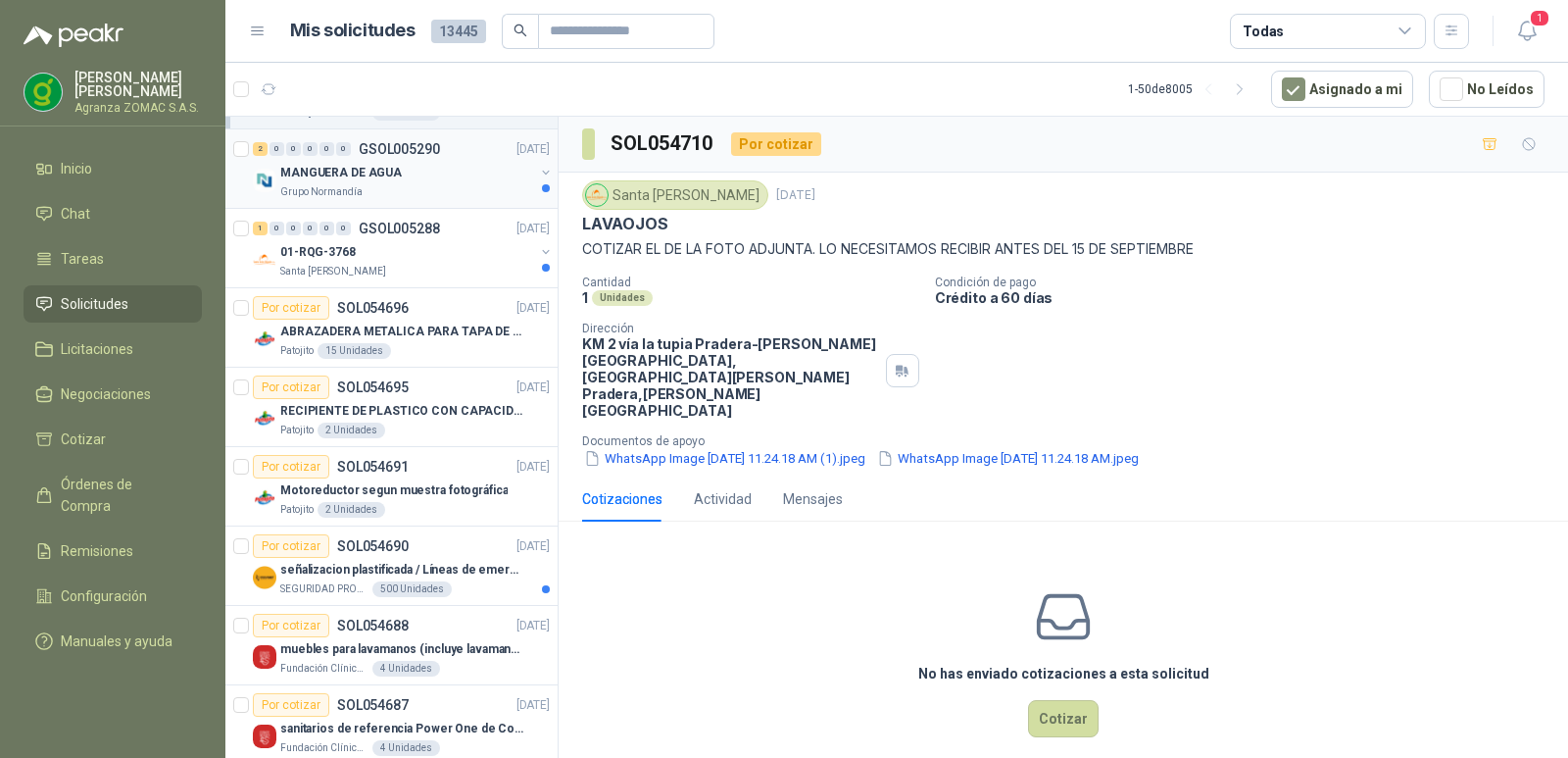
click at [417, 175] on div "MANGUERA DE AGUA" at bounding box center [407, 173] width 254 height 24
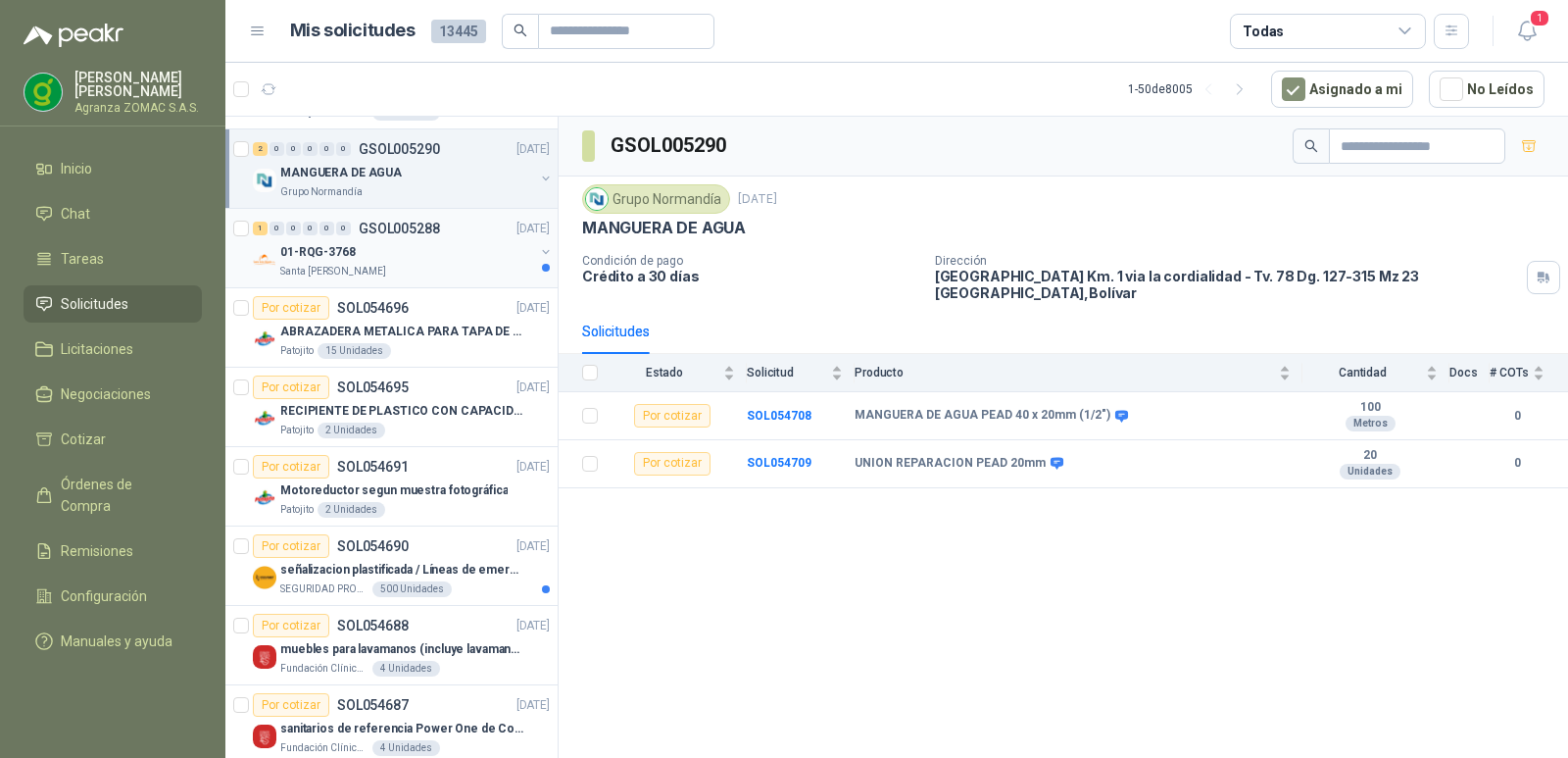
click at [448, 248] on div "01-RQG-3768" at bounding box center [407, 252] width 254 height 24
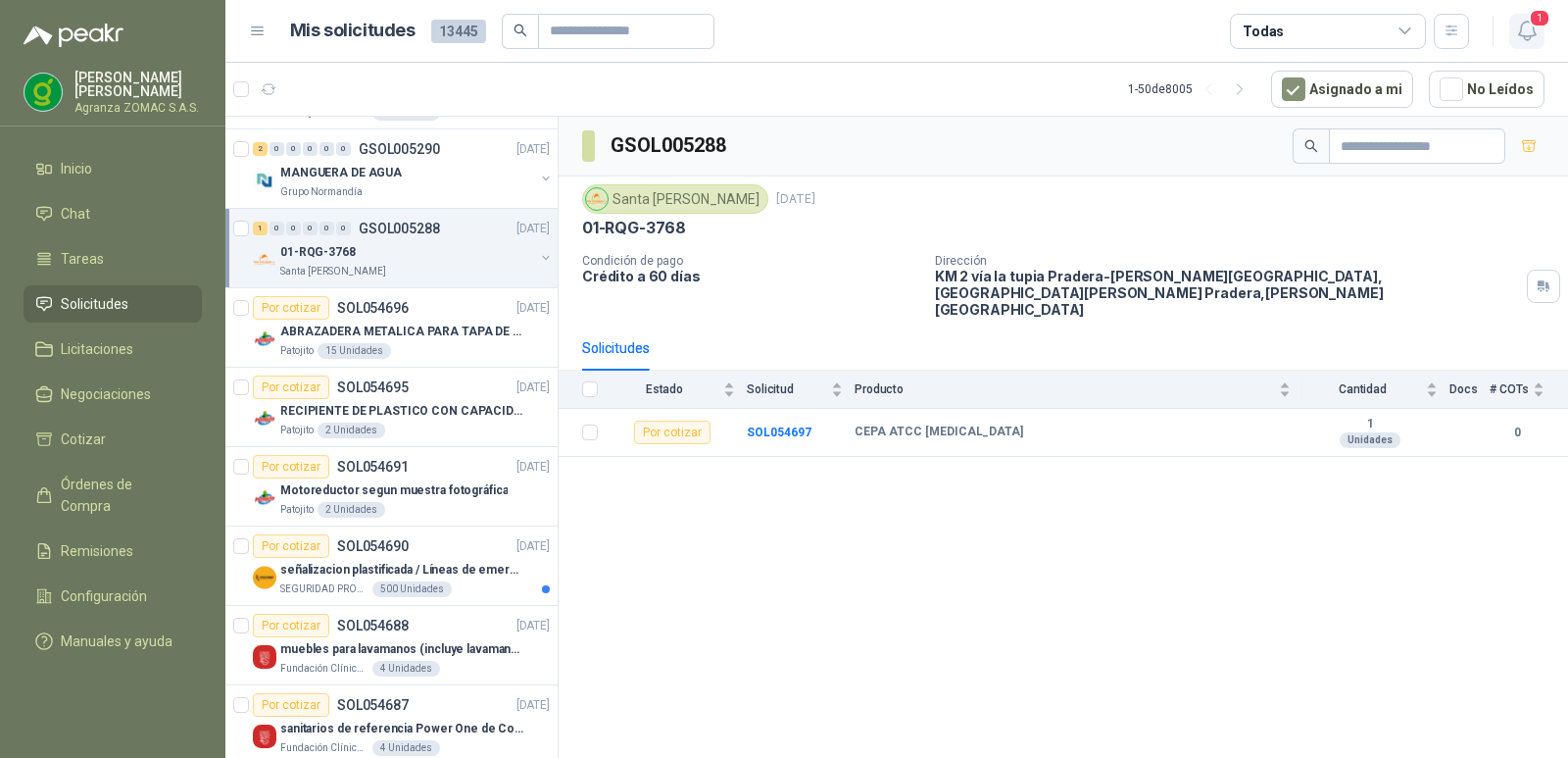
click at [1535, 28] on span "1" at bounding box center [1540, 18] width 22 height 19
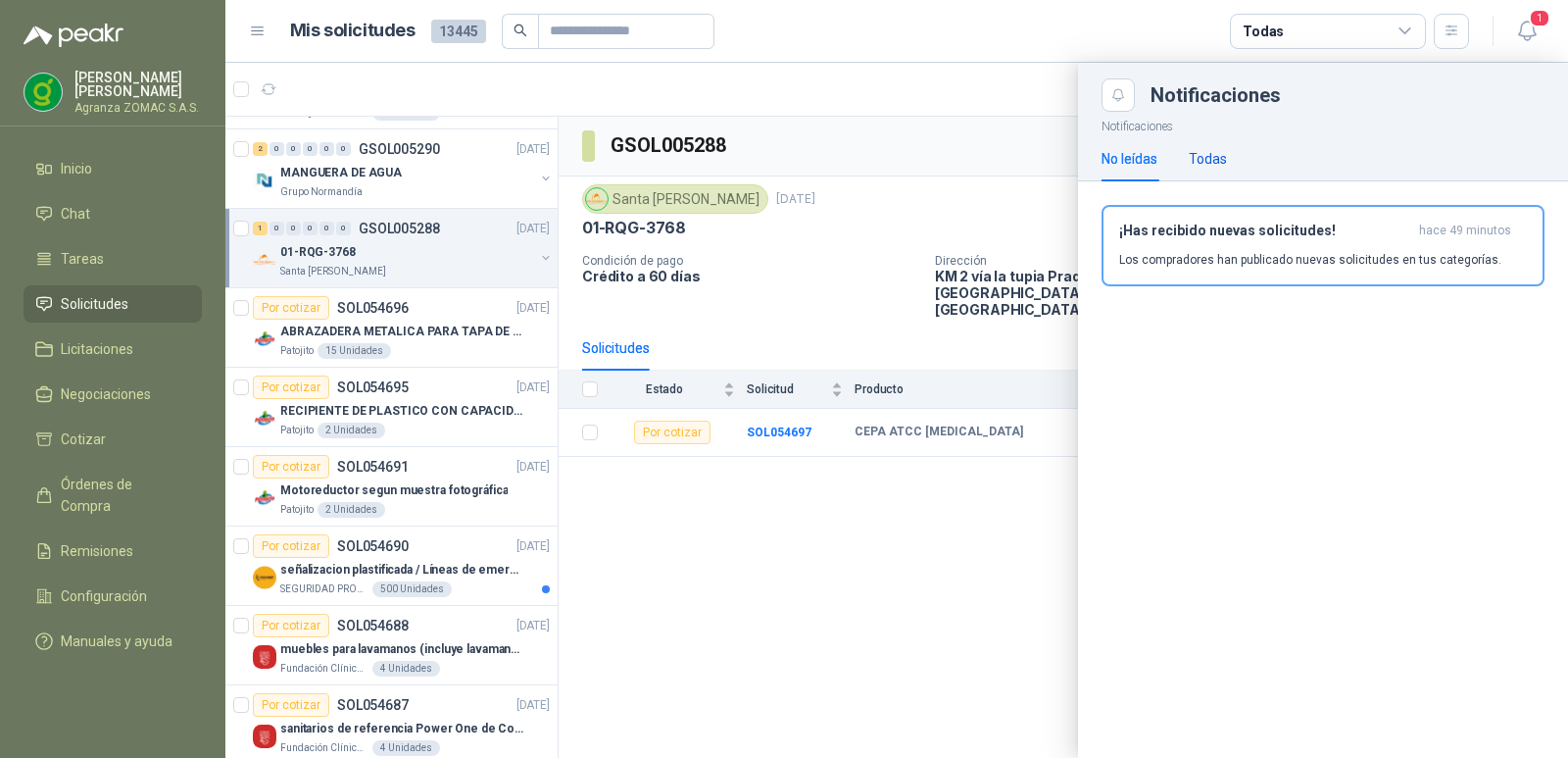
click at [1195, 152] on div "Todas" at bounding box center [1208, 159] width 38 height 22
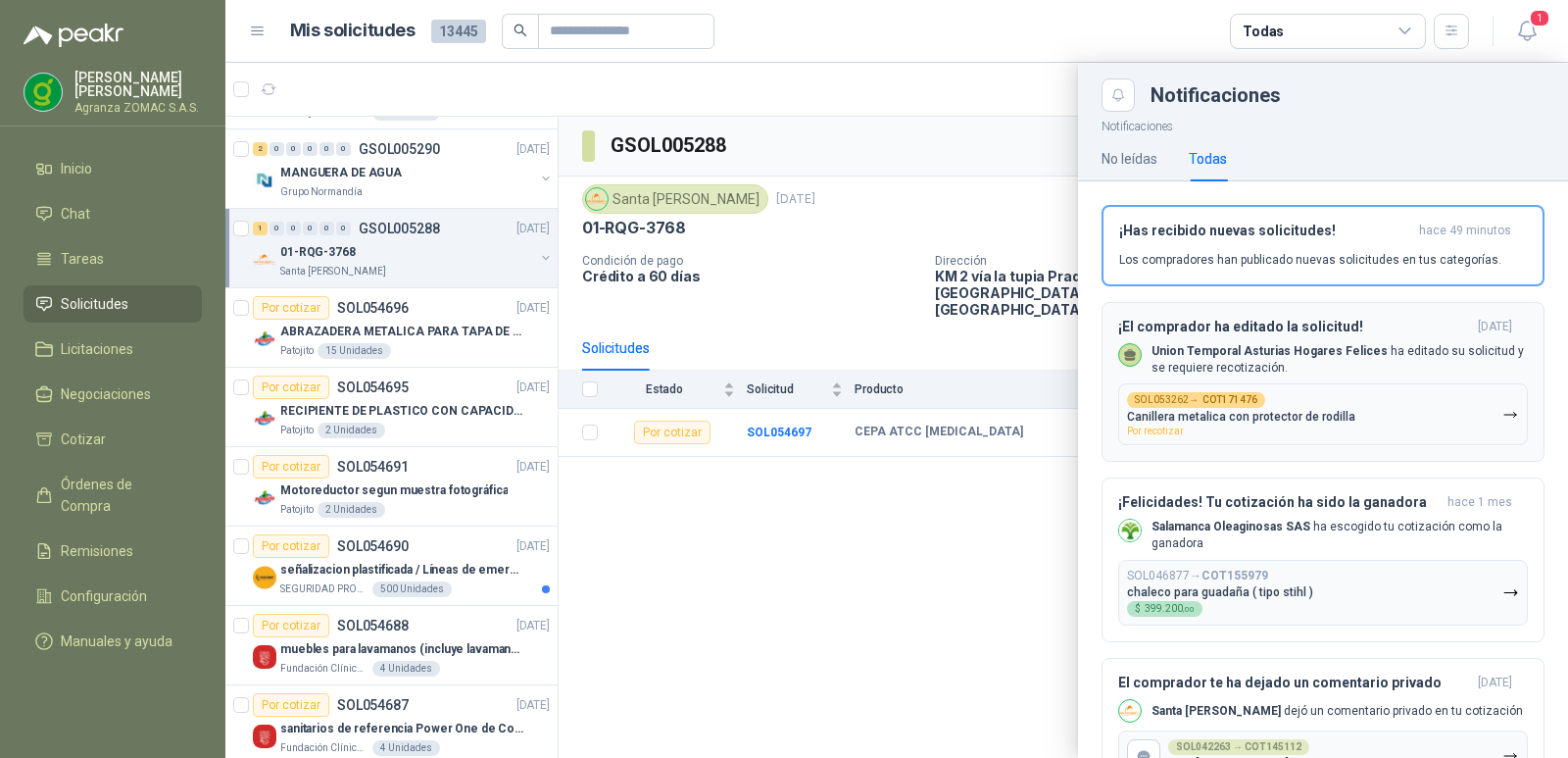
click at [1350, 363] on p "Union Temporal Asturias Hogares Felices ha editado su solicitud y se requiere r…" at bounding box center [1340, 360] width 377 height 33
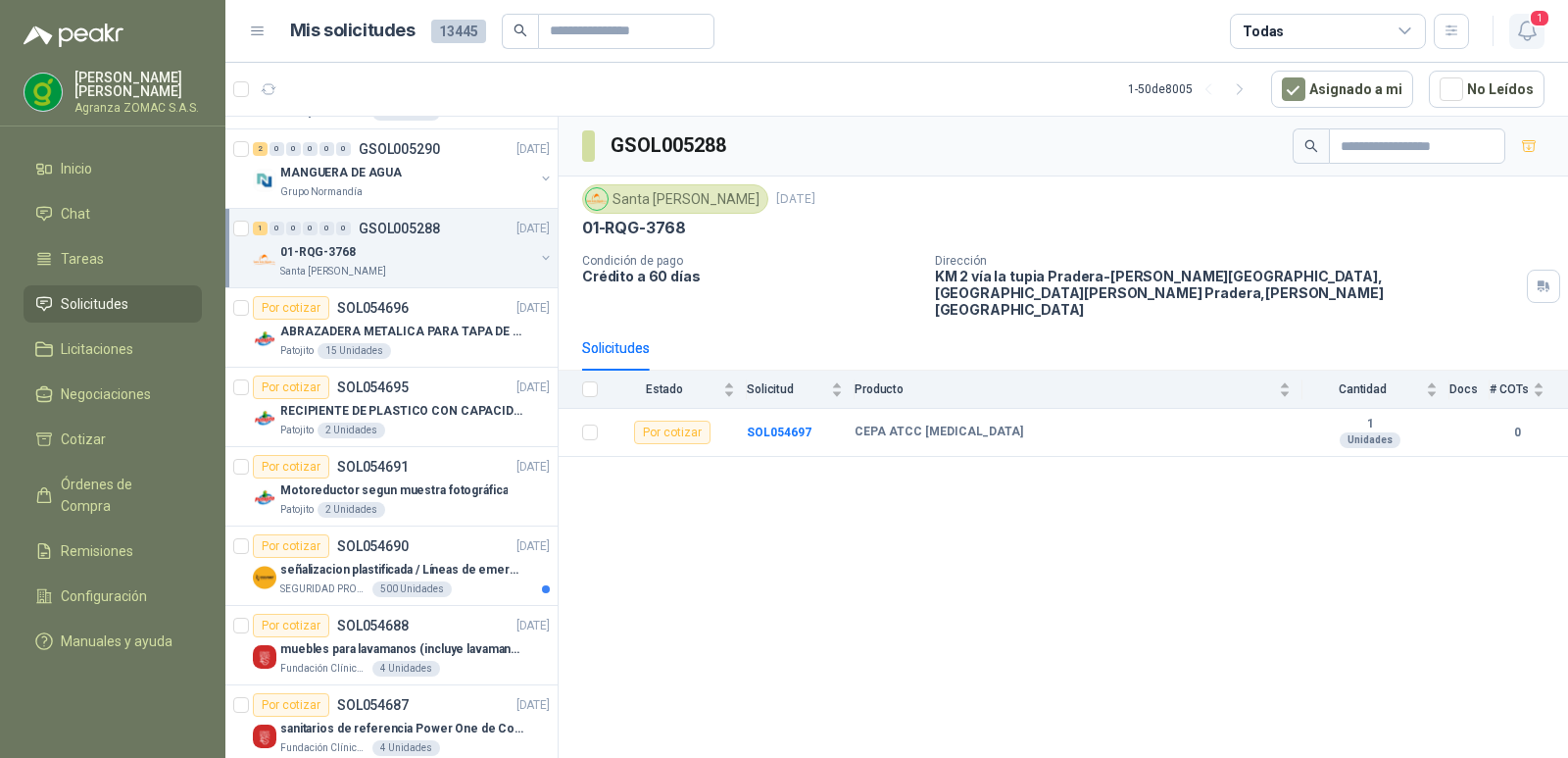
click at [1533, 24] on span "1" at bounding box center [1540, 18] width 22 height 19
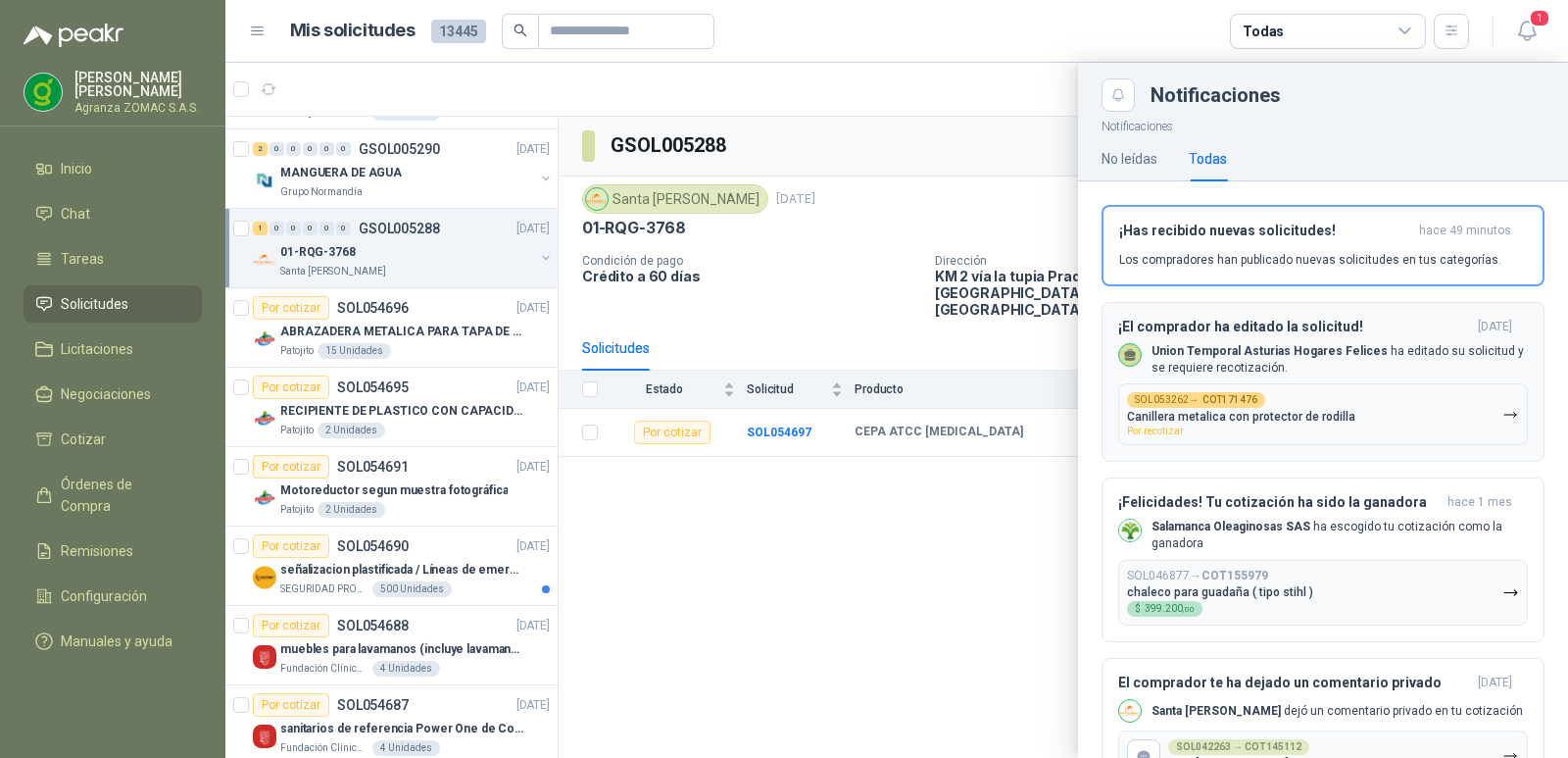
click at [1484, 411] on button "SOL053262 → COT171476 Canillera metalica con protector de rodilla Por recotizar" at bounding box center [1323, 414] width 410 height 62
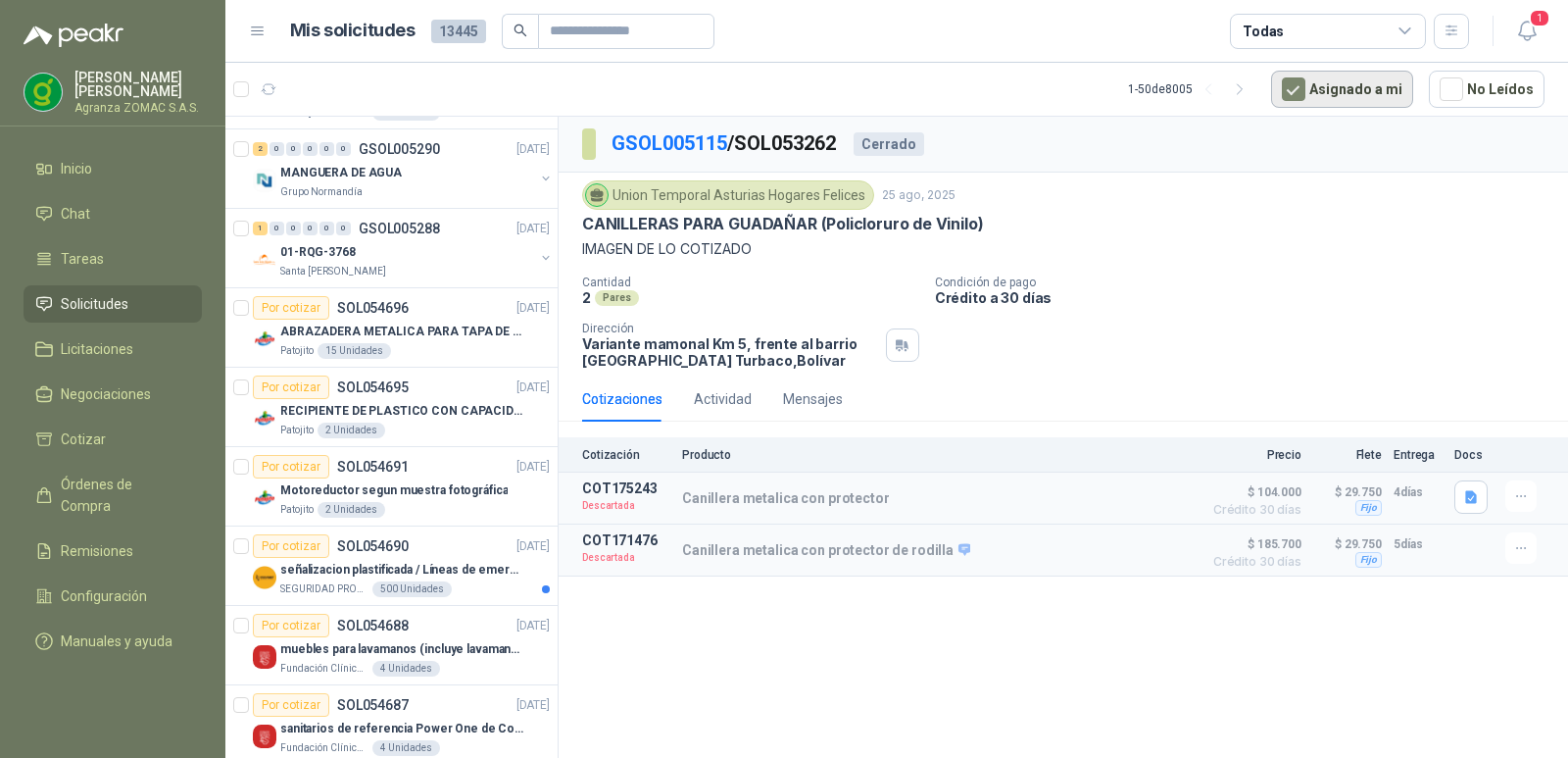
click at [1367, 94] on button "Asignado a mi" at bounding box center [1342, 89] width 143 height 37
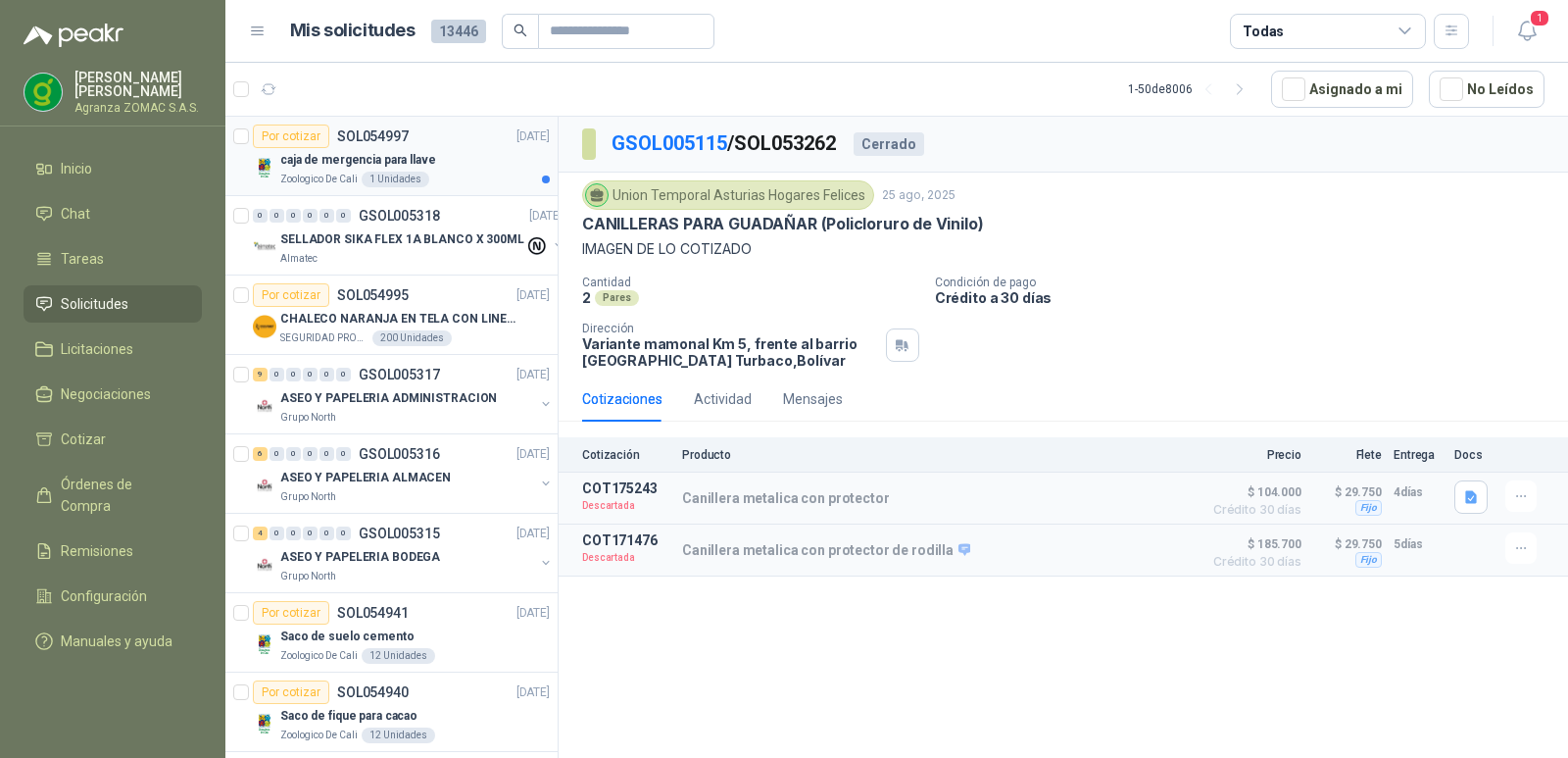
click at [470, 174] on div "Zoologico De Cali 1 Unidades" at bounding box center [415, 180] width 269 height 16
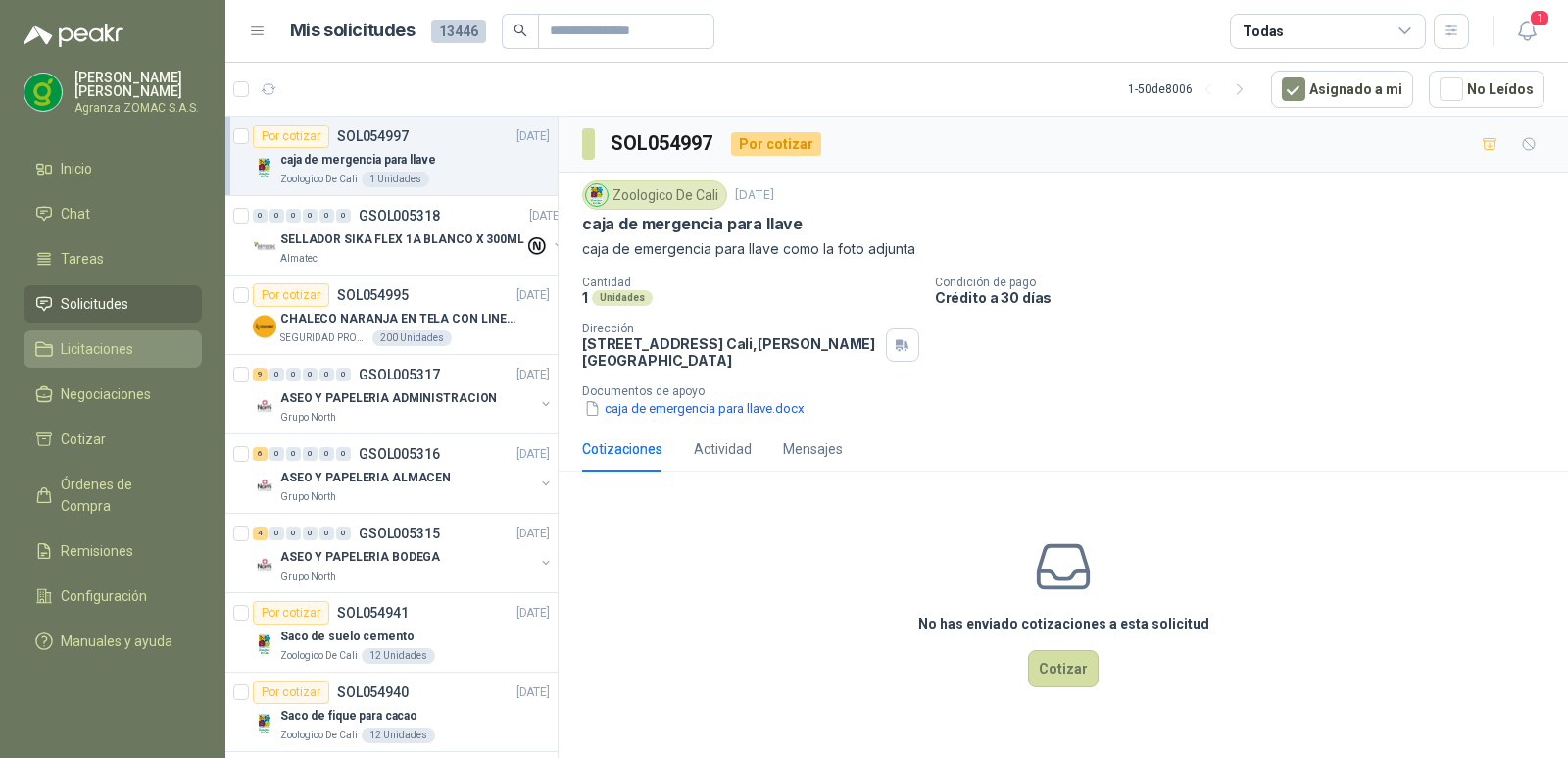
click at [113, 359] on link "Licitaciones" at bounding box center [112, 349] width 178 height 37
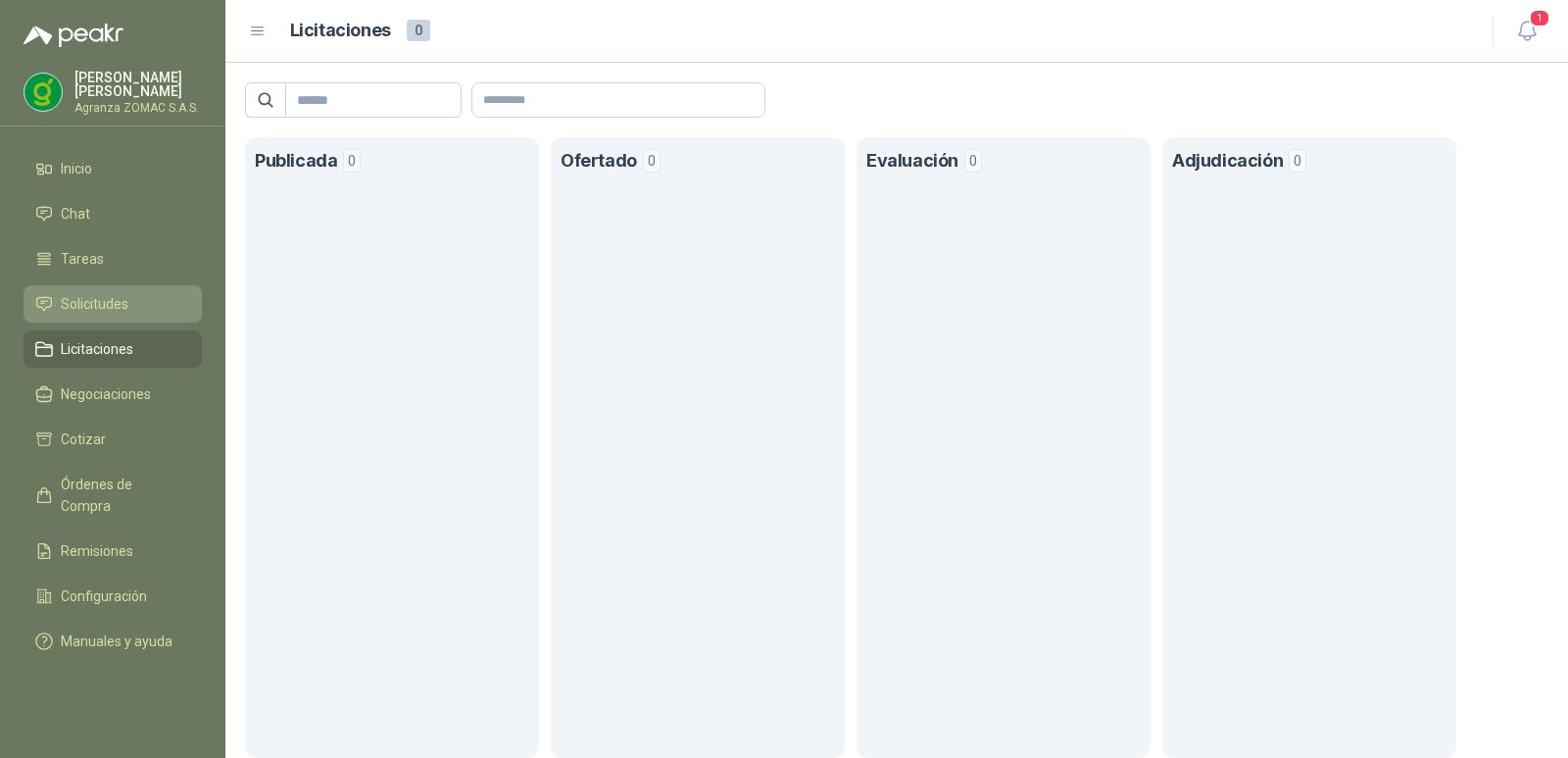
click at [132, 293] on li "Solicitudes" at bounding box center [113, 304] width 155 height 22
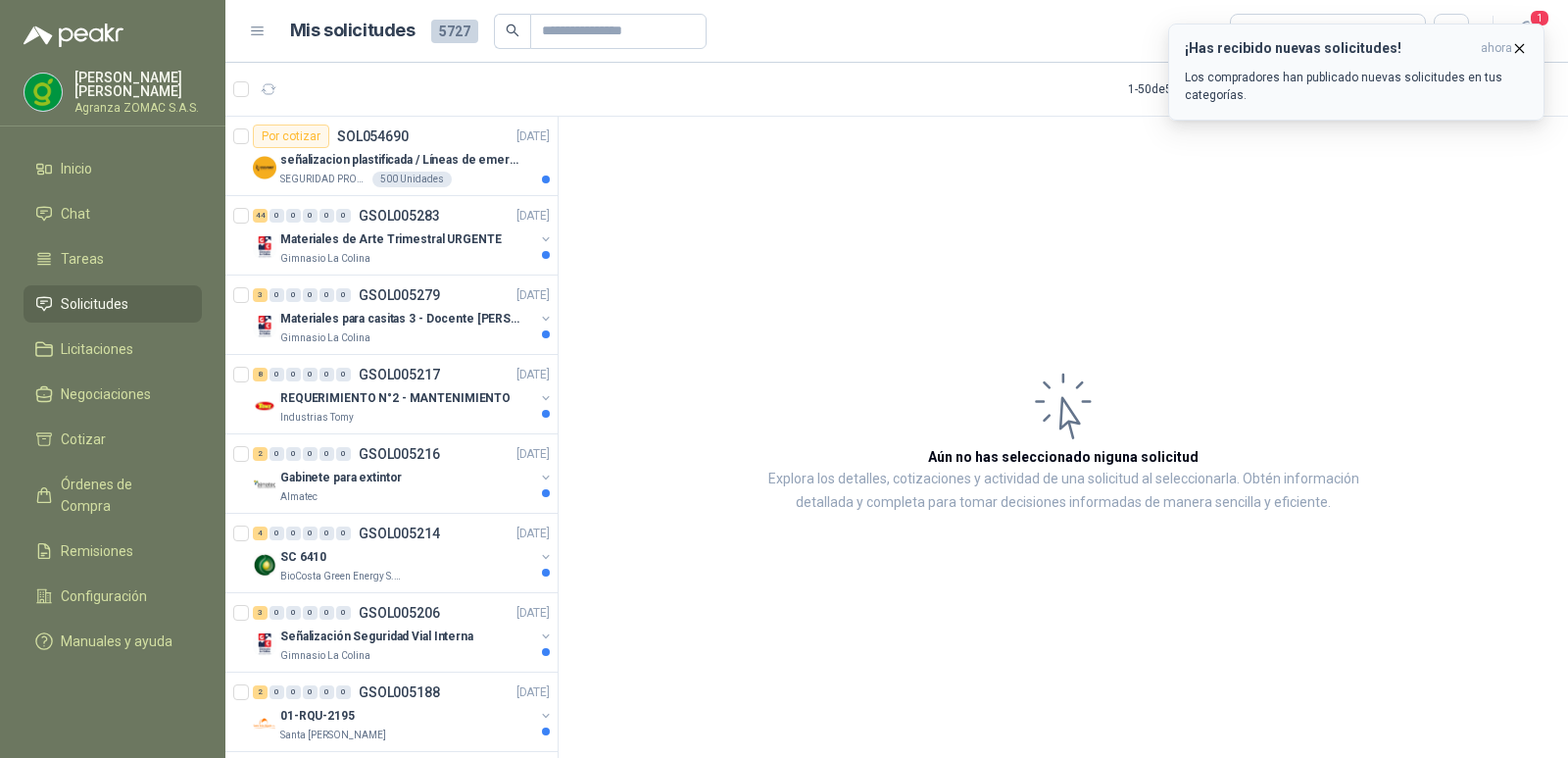
click at [1520, 42] on icon "button" at bounding box center [1520, 48] width 17 height 17
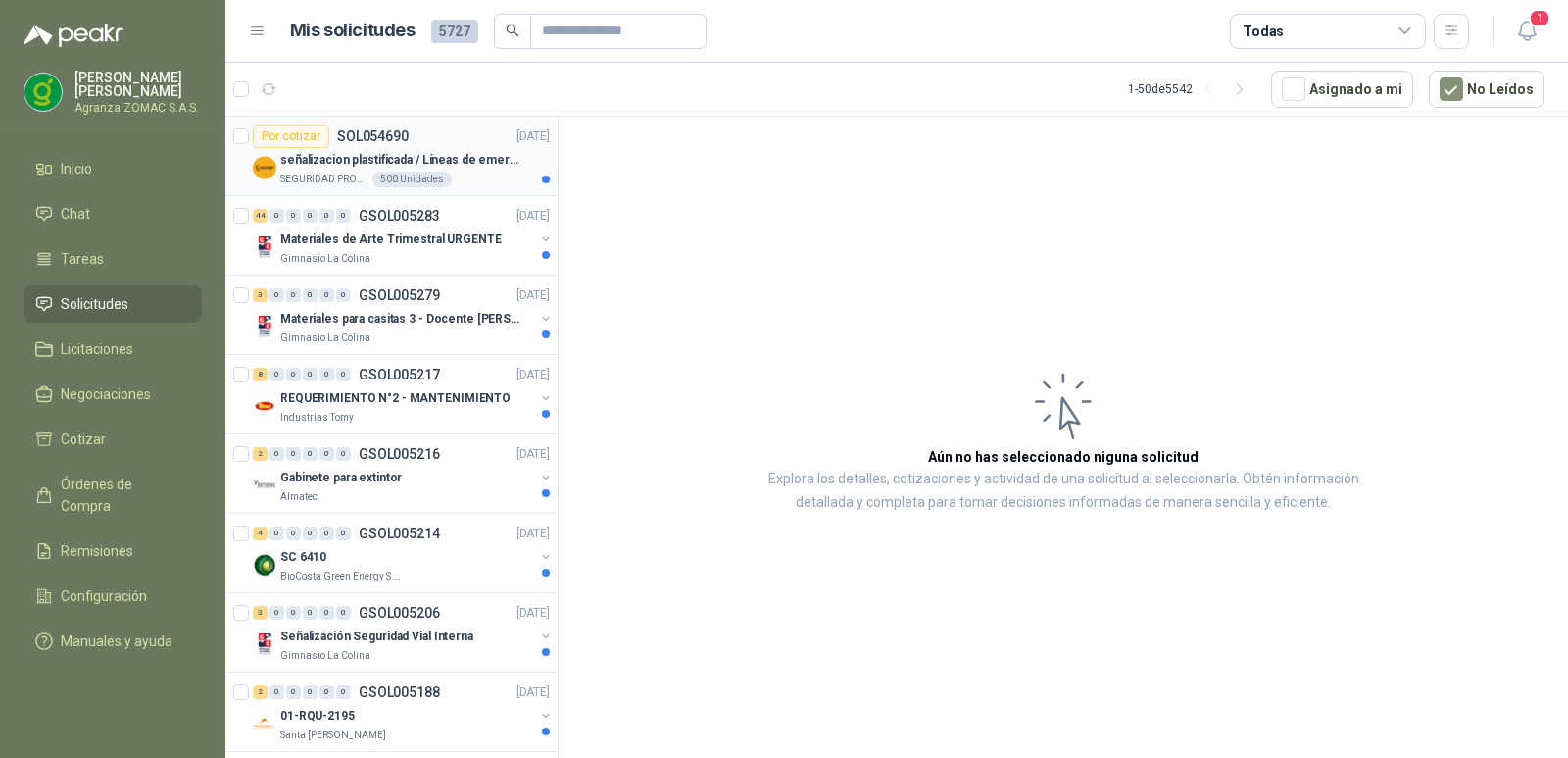
click at [442, 153] on p "señalizacion plastificada / Líneas de emergencia" at bounding box center [402, 160] width 244 height 19
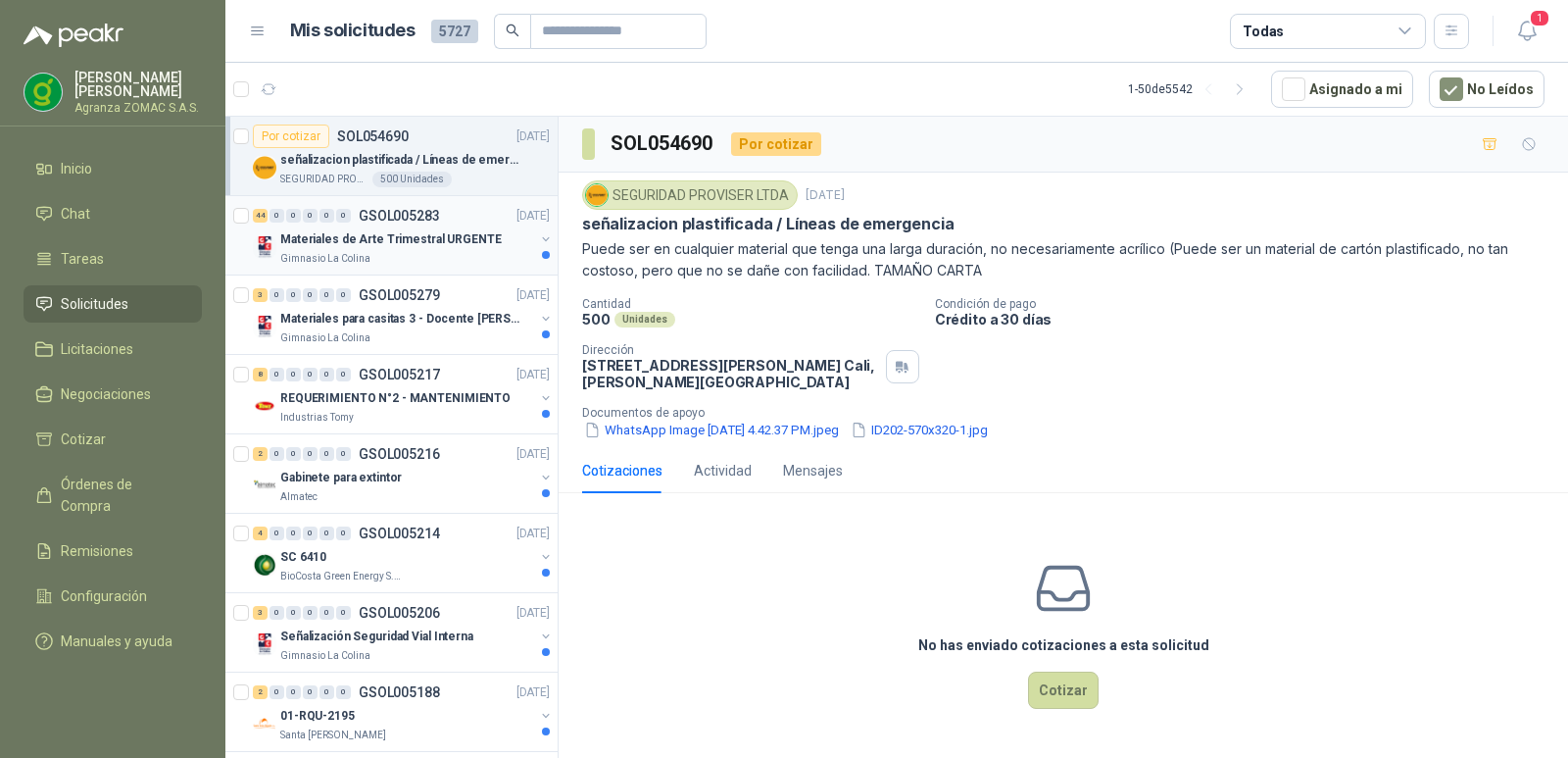
click at [424, 237] on p "Materiales de Arte Trimestral URGENTE" at bounding box center [390, 239] width 221 height 19
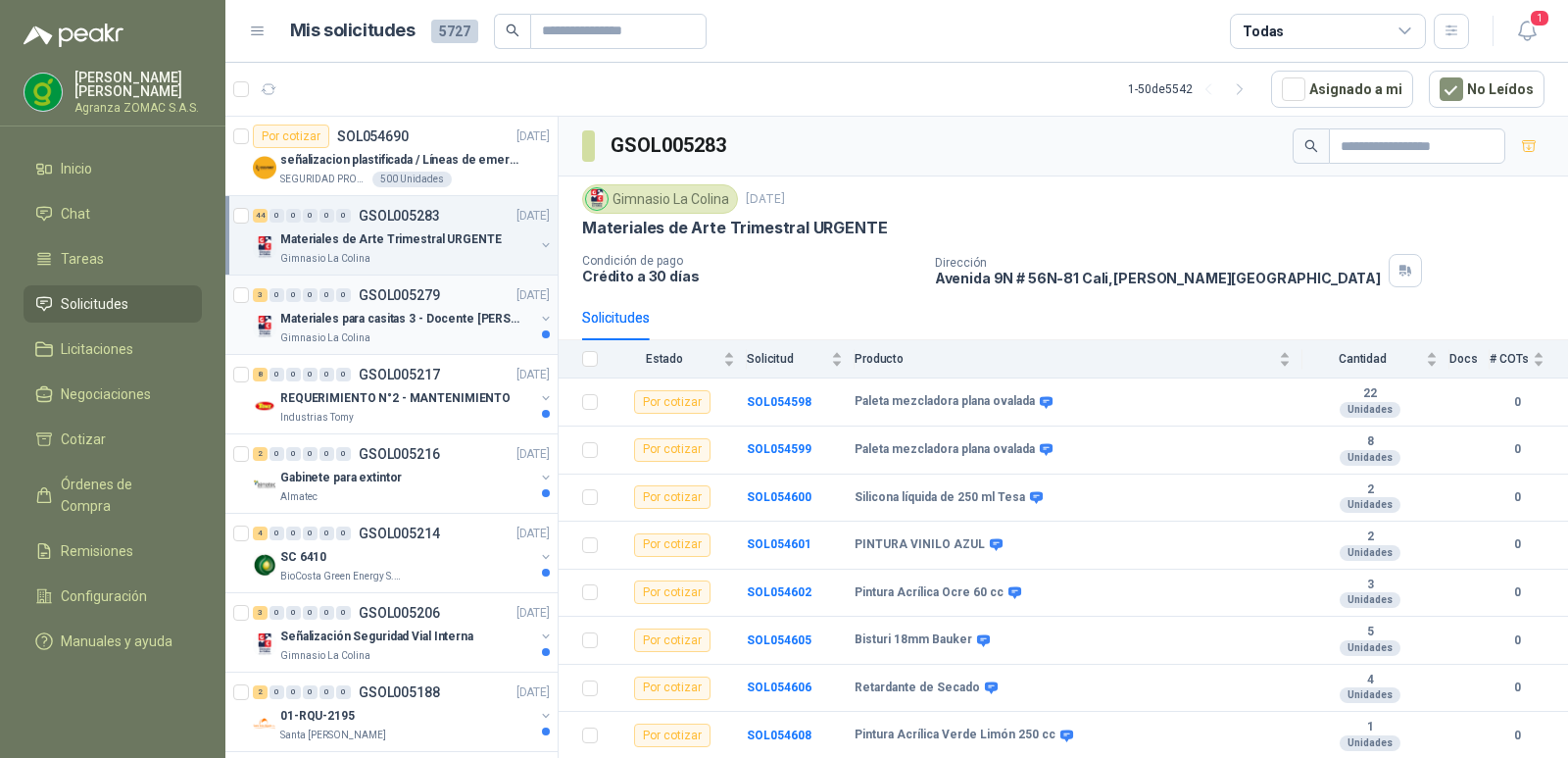
click at [398, 313] on p "Materiales para casitas 3 - Docente [PERSON_NAME]" at bounding box center [402, 319] width 244 height 19
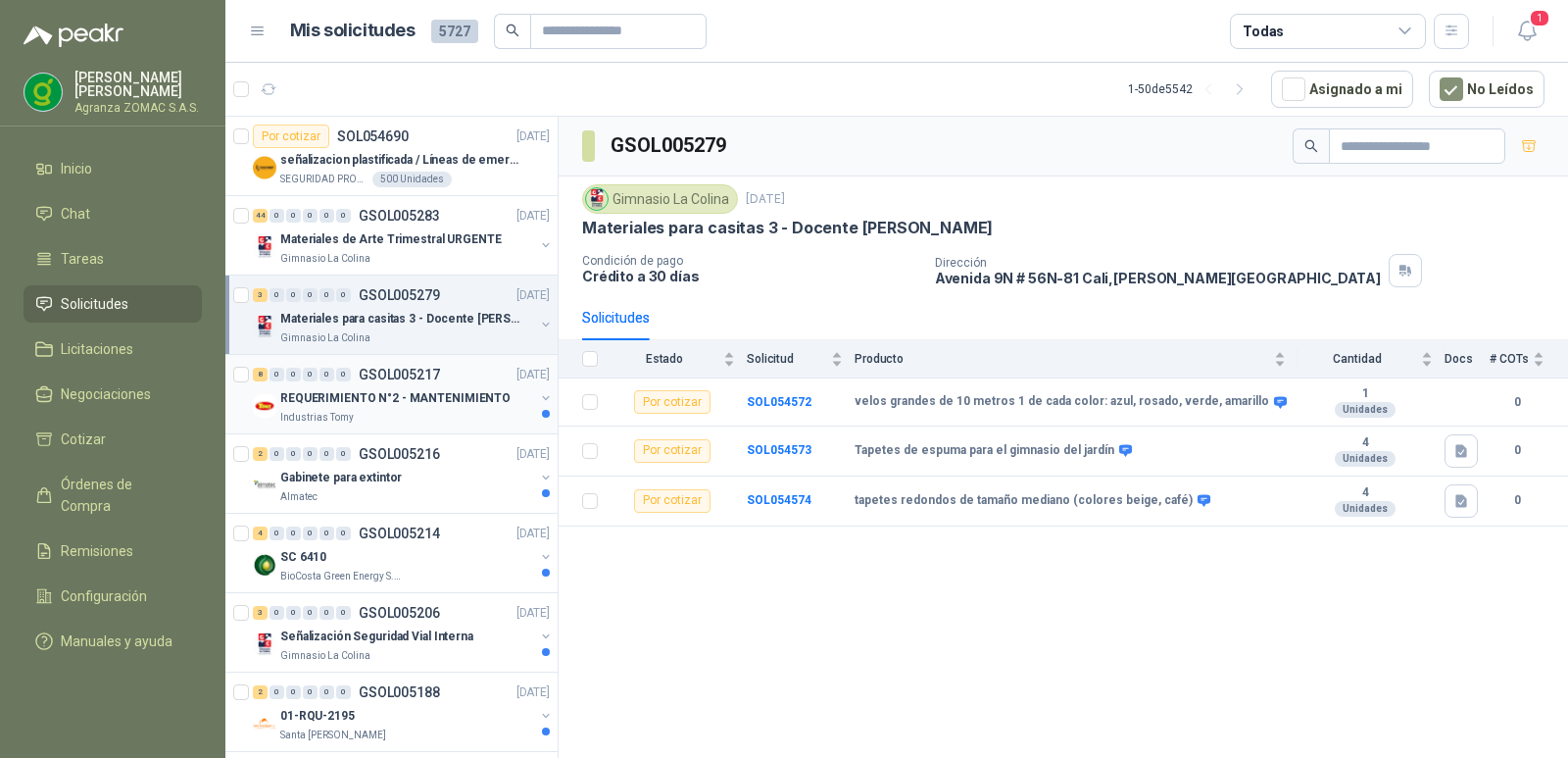
click at [417, 403] on p "REQUERIMIENTO N°2 - MANTENIMIENTO" at bounding box center [395, 398] width 230 height 19
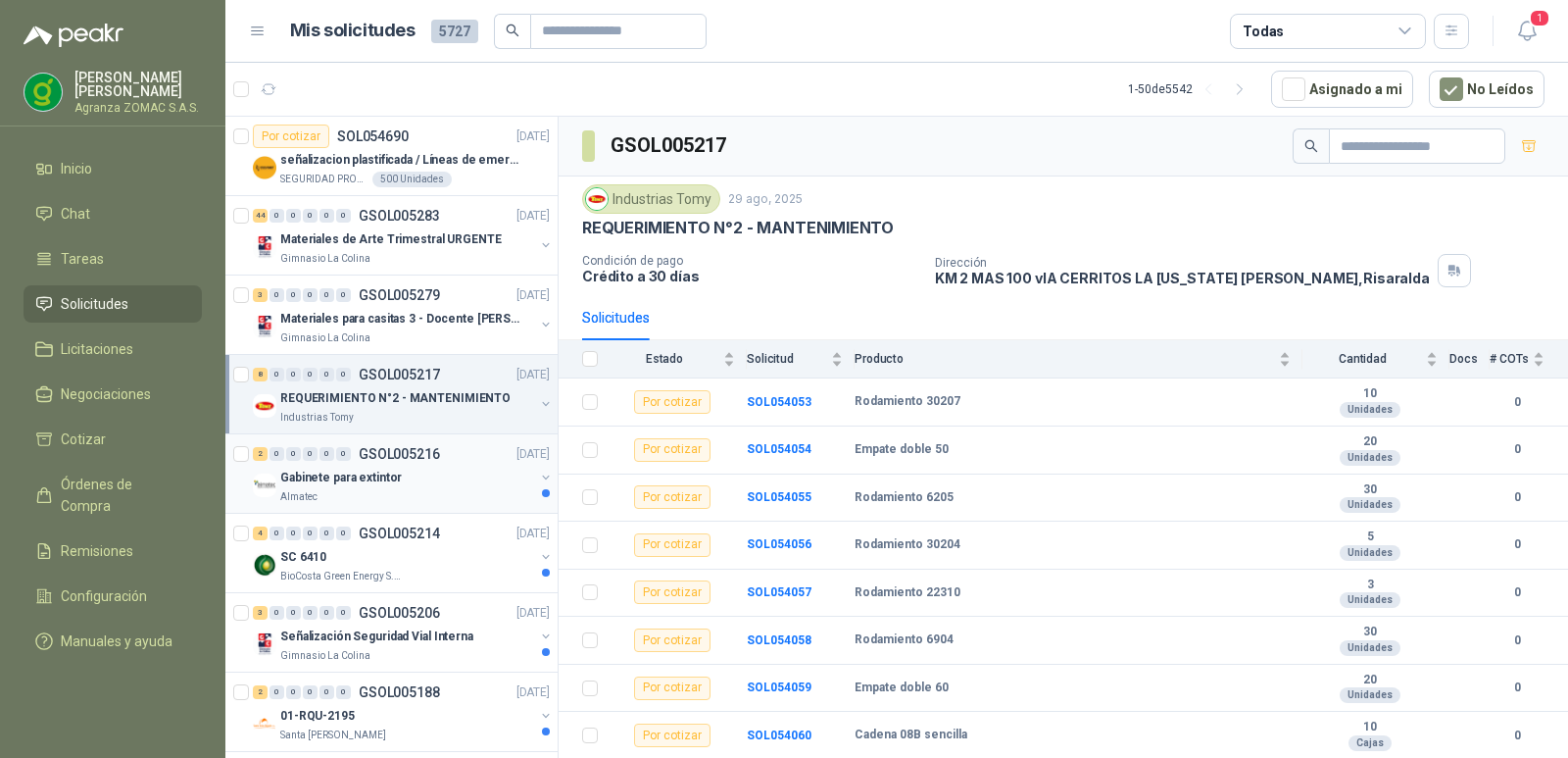
click at [405, 492] on div "Almatec" at bounding box center [407, 497] width 254 height 16
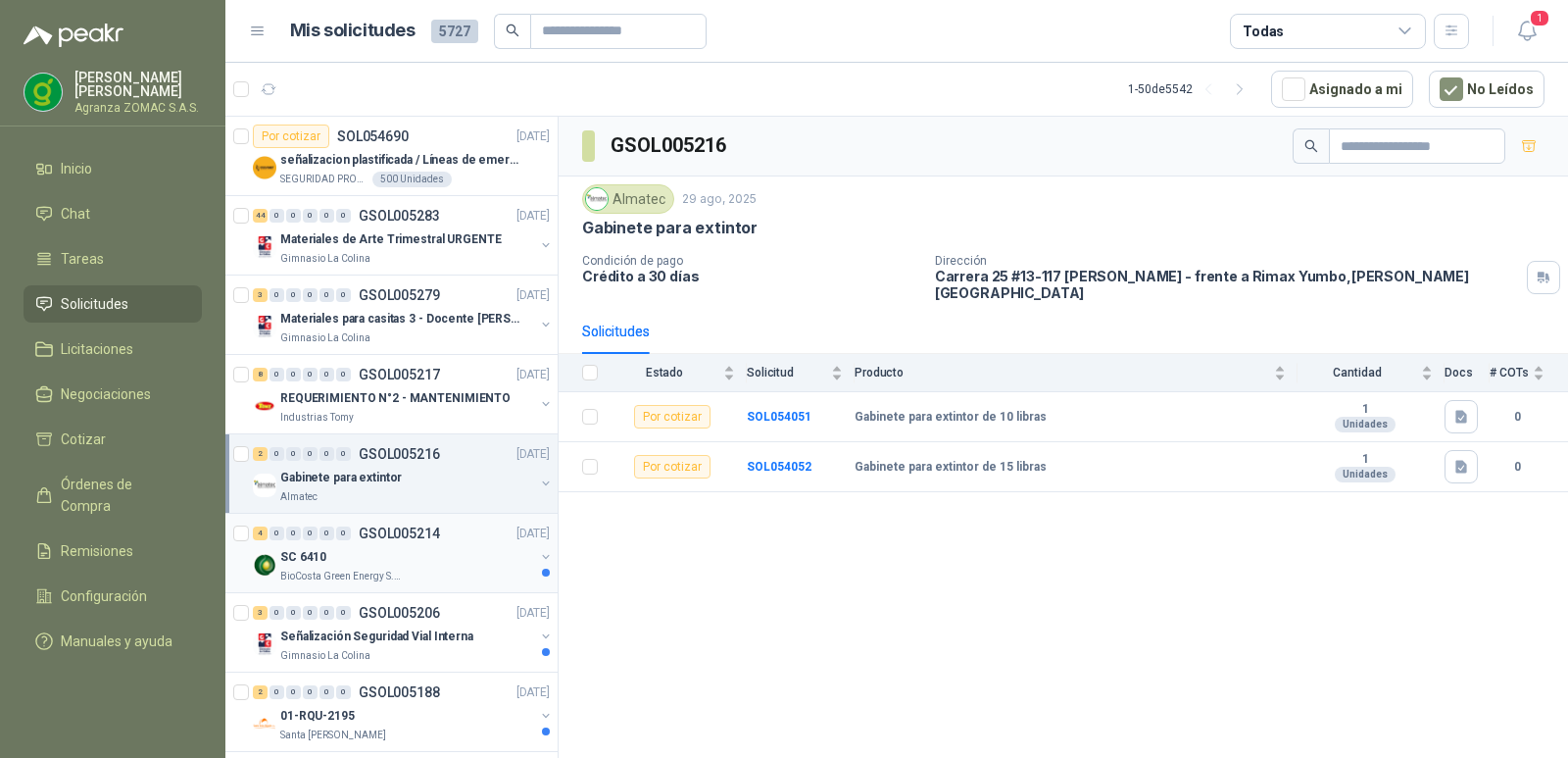
click at [426, 542] on div "4 0 0 0 0 0 GSOL005214 [DATE]" at bounding box center [403, 533] width 301 height 24
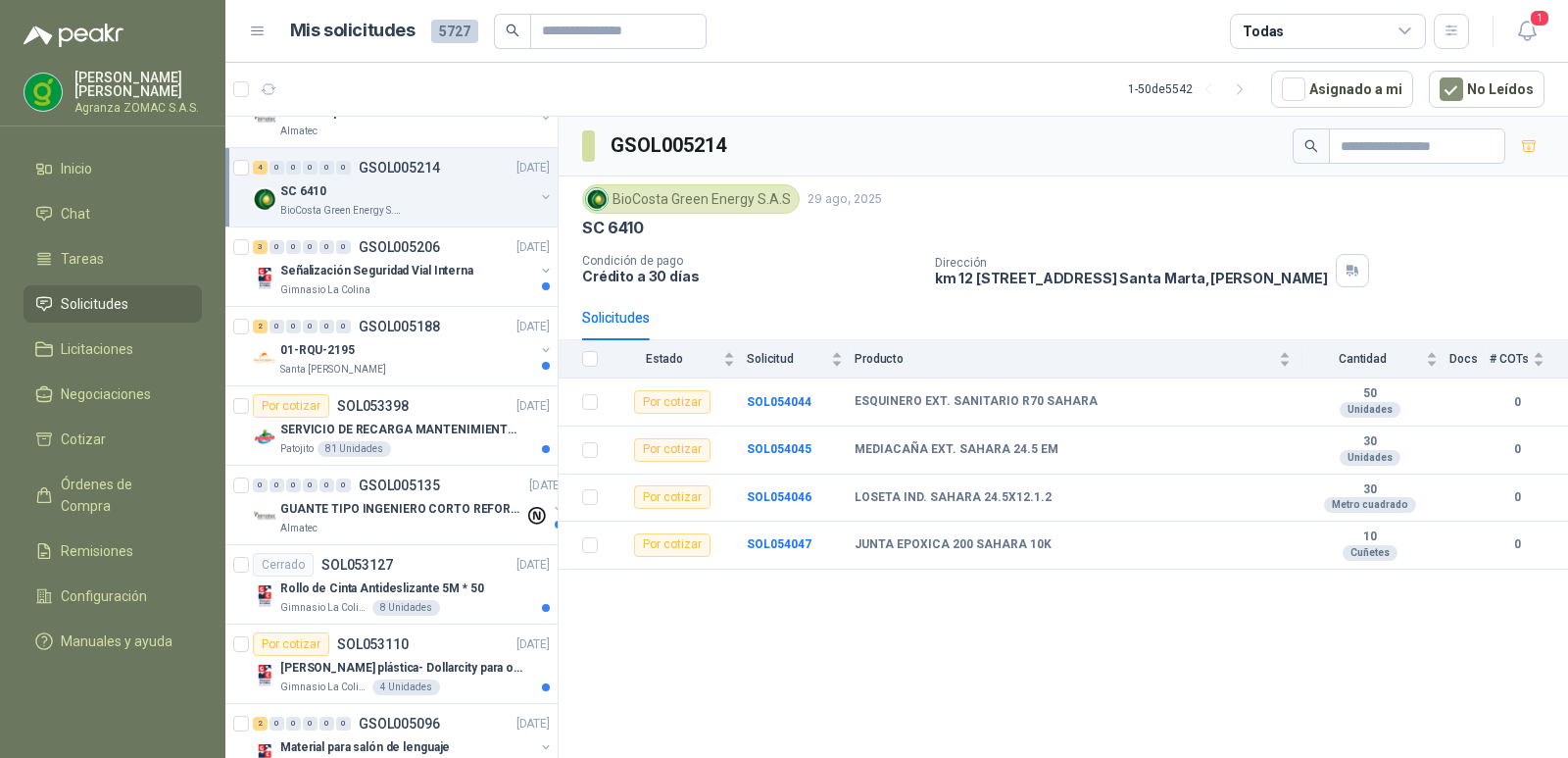
scroll to position [459, 0]
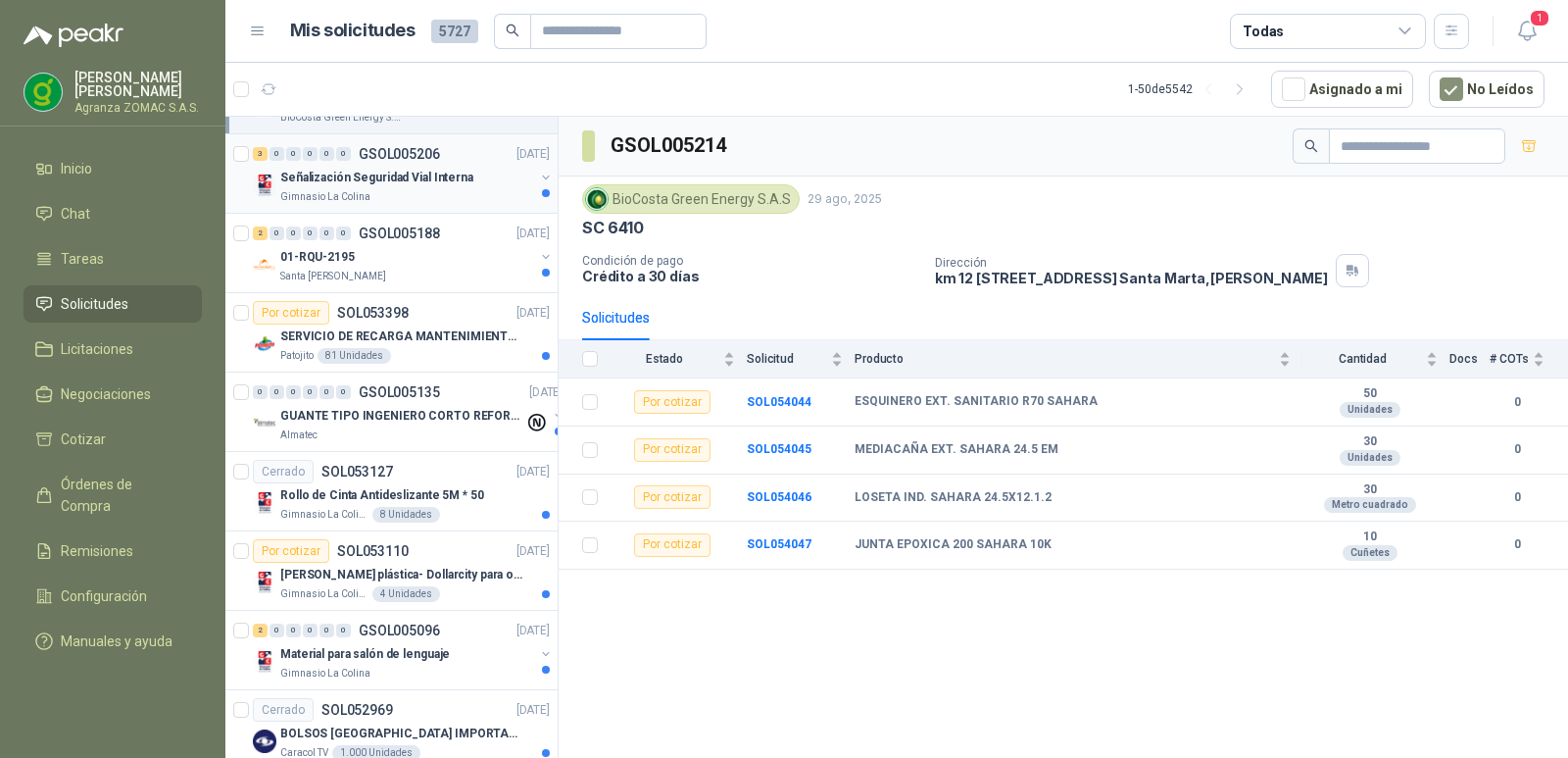
click at [472, 185] on div "Señalización Seguridad Vial Interna" at bounding box center [407, 178] width 254 height 24
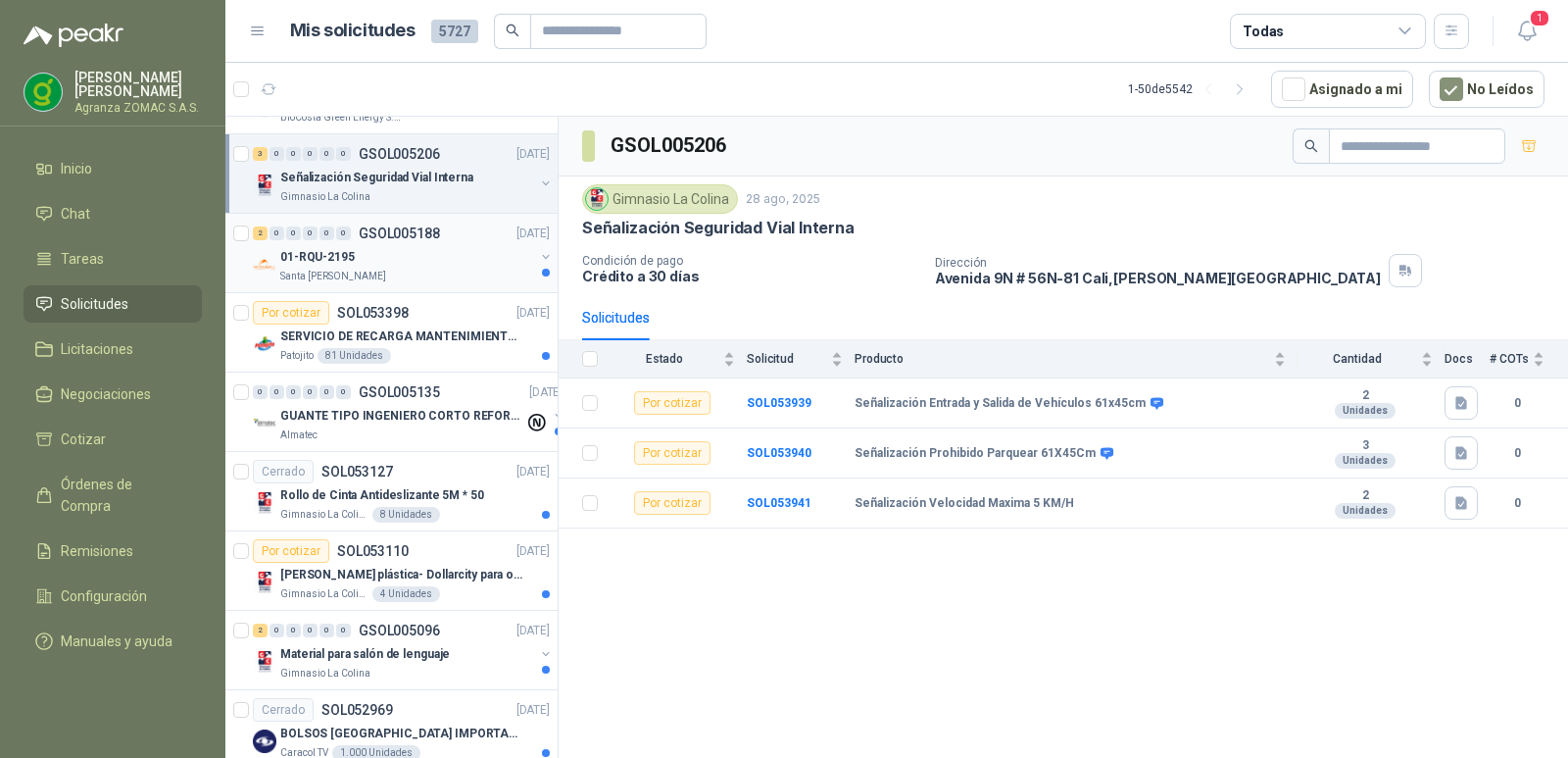
click at [462, 258] on div "01-RQU-2195" at bounding box center [407, 257] width 254 height 24
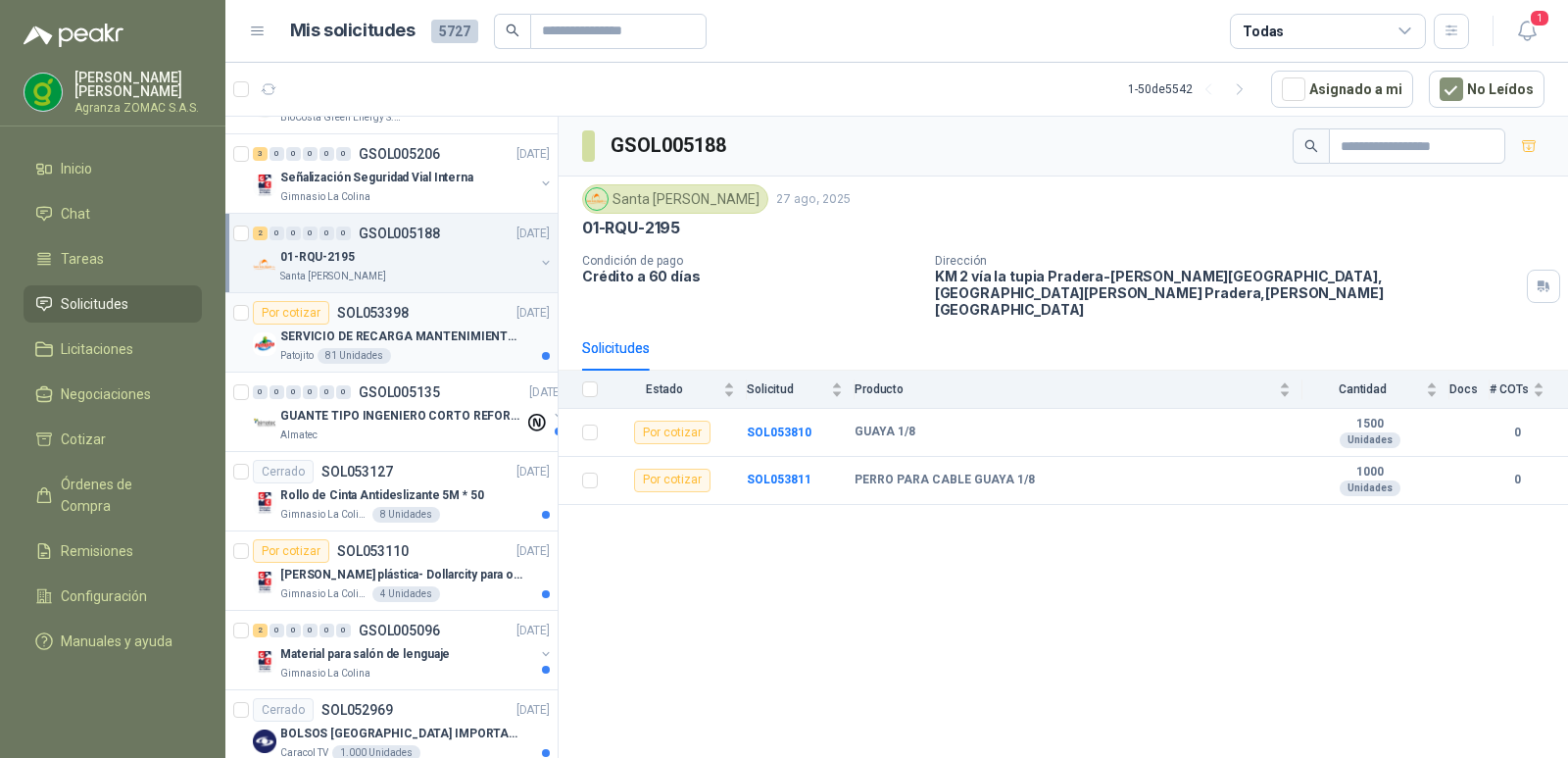
click at [420, 339] on p "SERVICIO DE RECARGA MANTENIMIENTO Y PRESTAMOS DE EXTINTORES" at bounding box center [402, 336] width 244 height 19
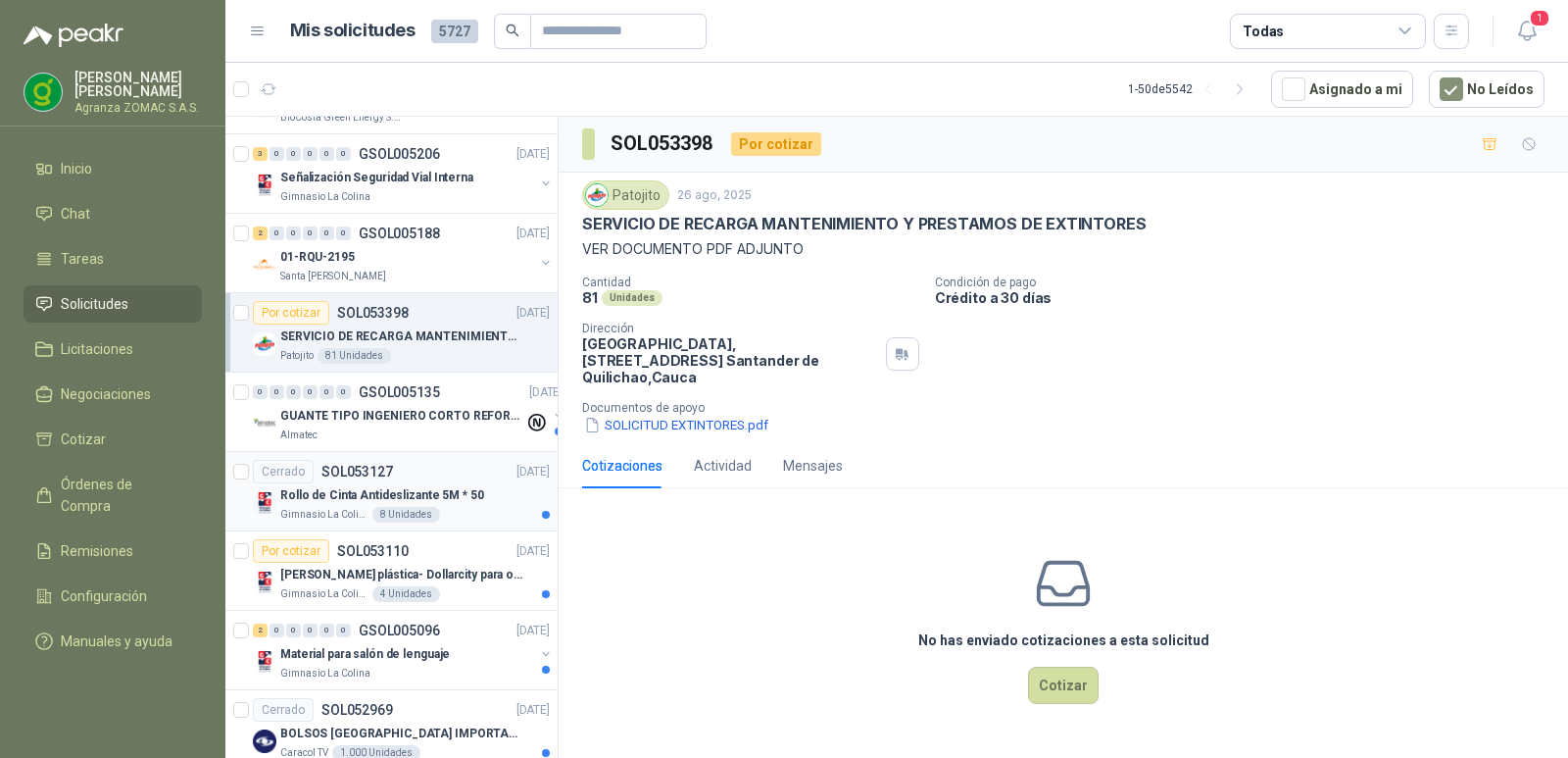
click at [476, 502] on div "Rollo de Cinta Antideslizante 5M * 50" at bounding box center [415, 496] width 269 height 24
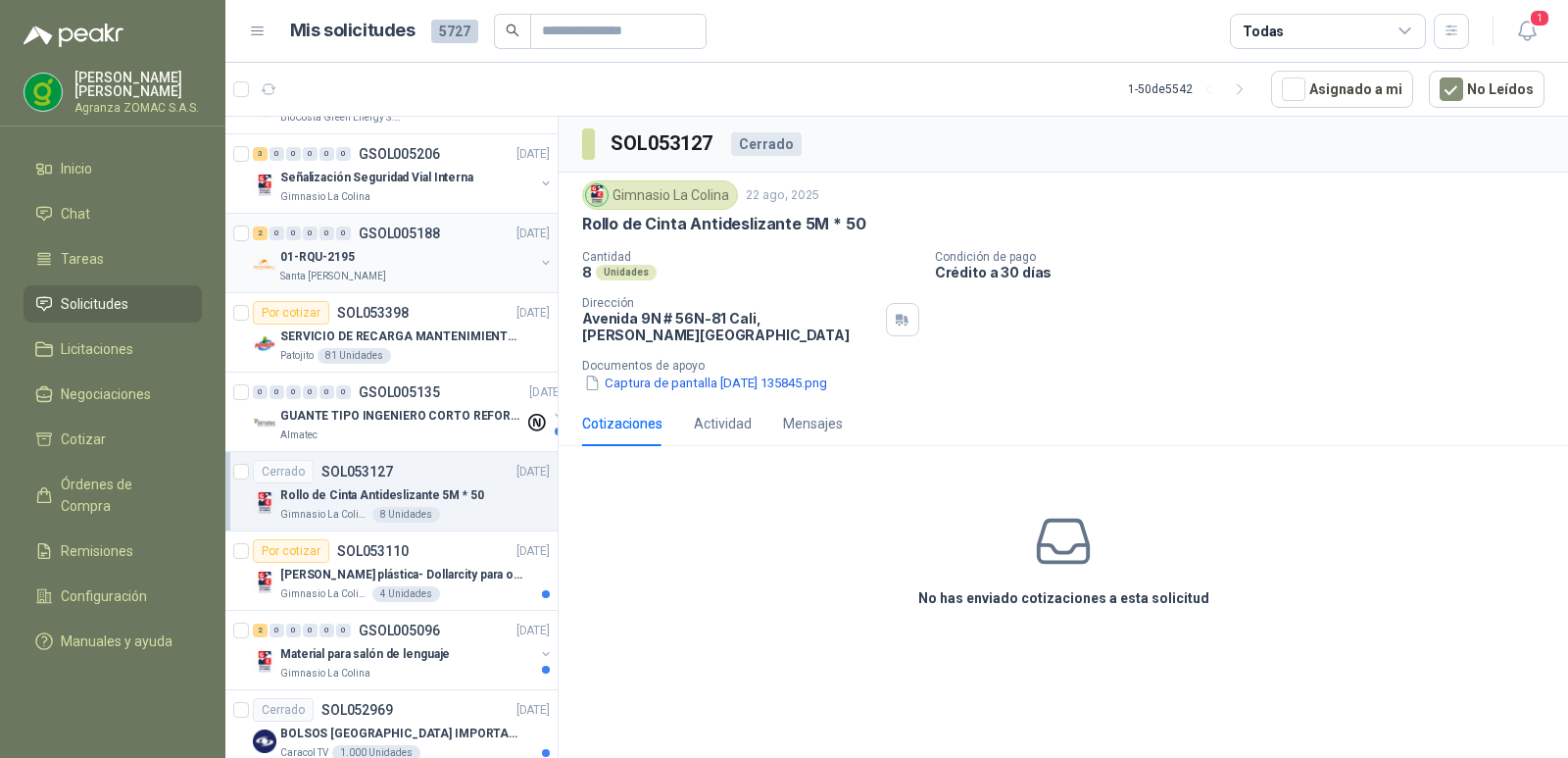
drag, startPoint x: 541, startPoint y: 251, endPoint x: 541, endPoint y: 287, distance: 36.0
click at [541, 287] on div "2 0 0 0 0 0 GSOL005188 [DATE] 01-RQU-2195 [GEOGRAPHIC_DATA][PERSON_NAME]" at bounding box center [391, 253] width 332 height 80
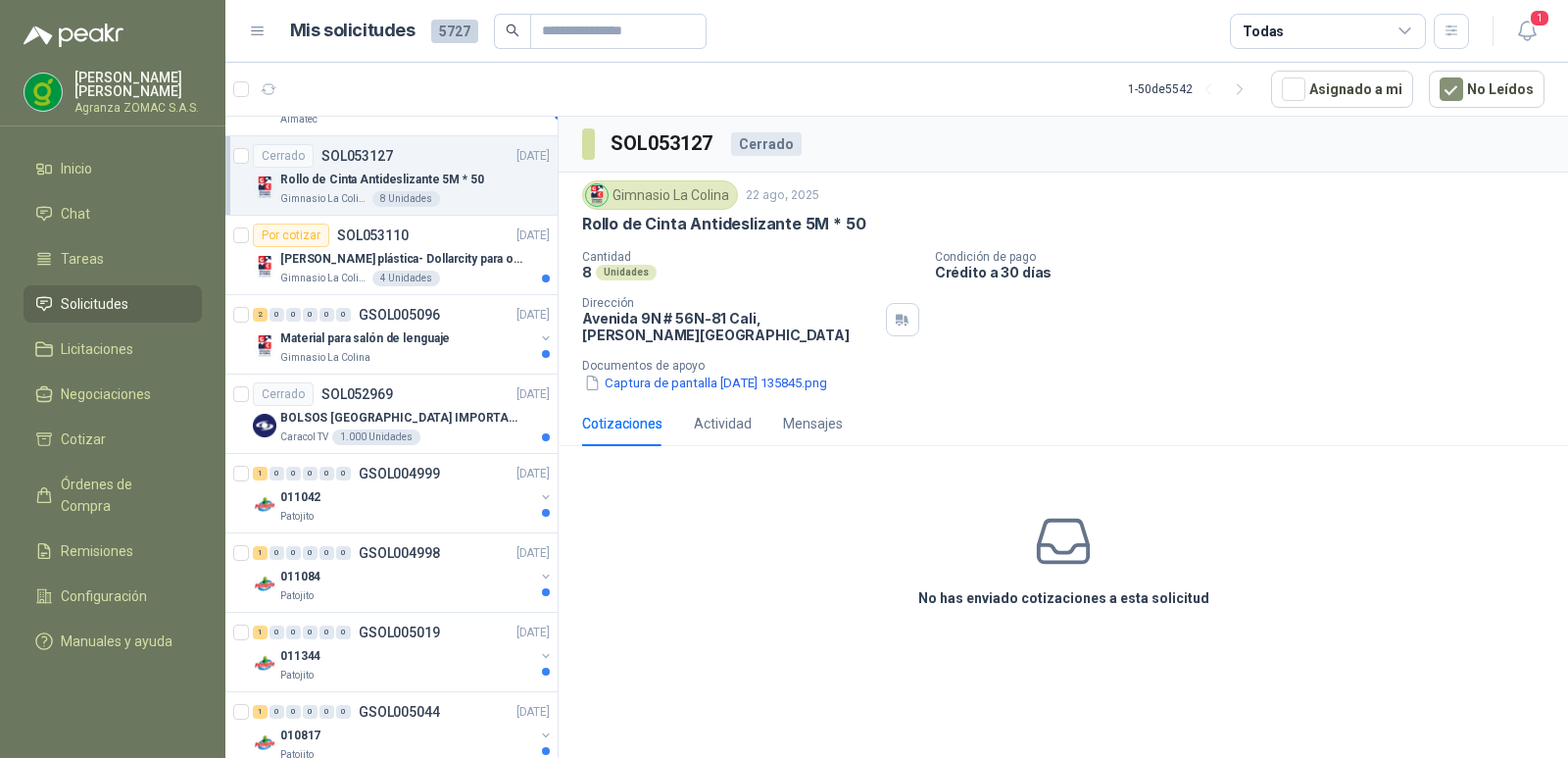
scroll to position [825, 0]
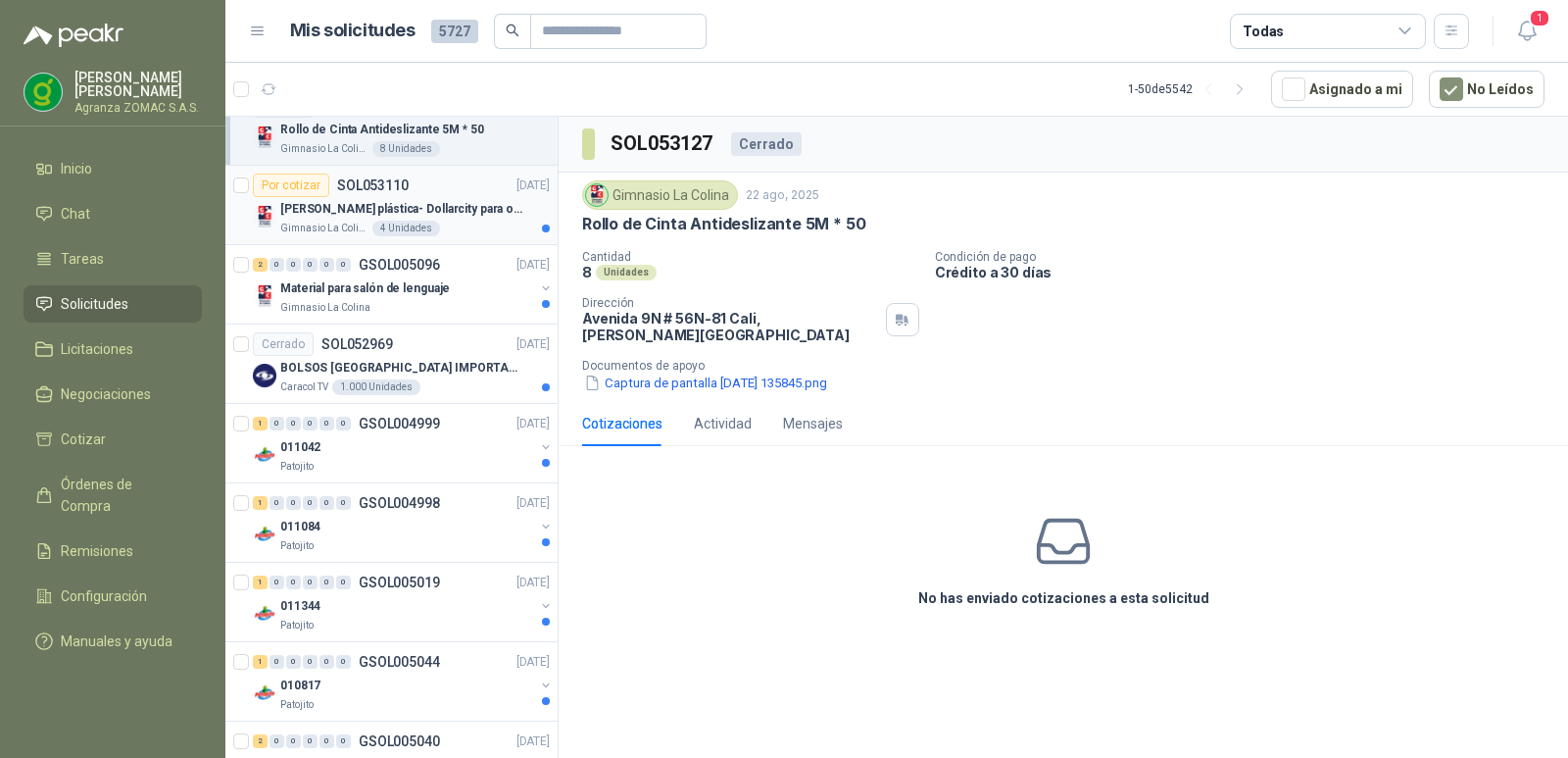
click at [466, 205] on p "[PERSON_NAME] plástica- Dollarcity para oficinas de Básica Secundaria" at bounding box center [402, 208] width 244 height 19
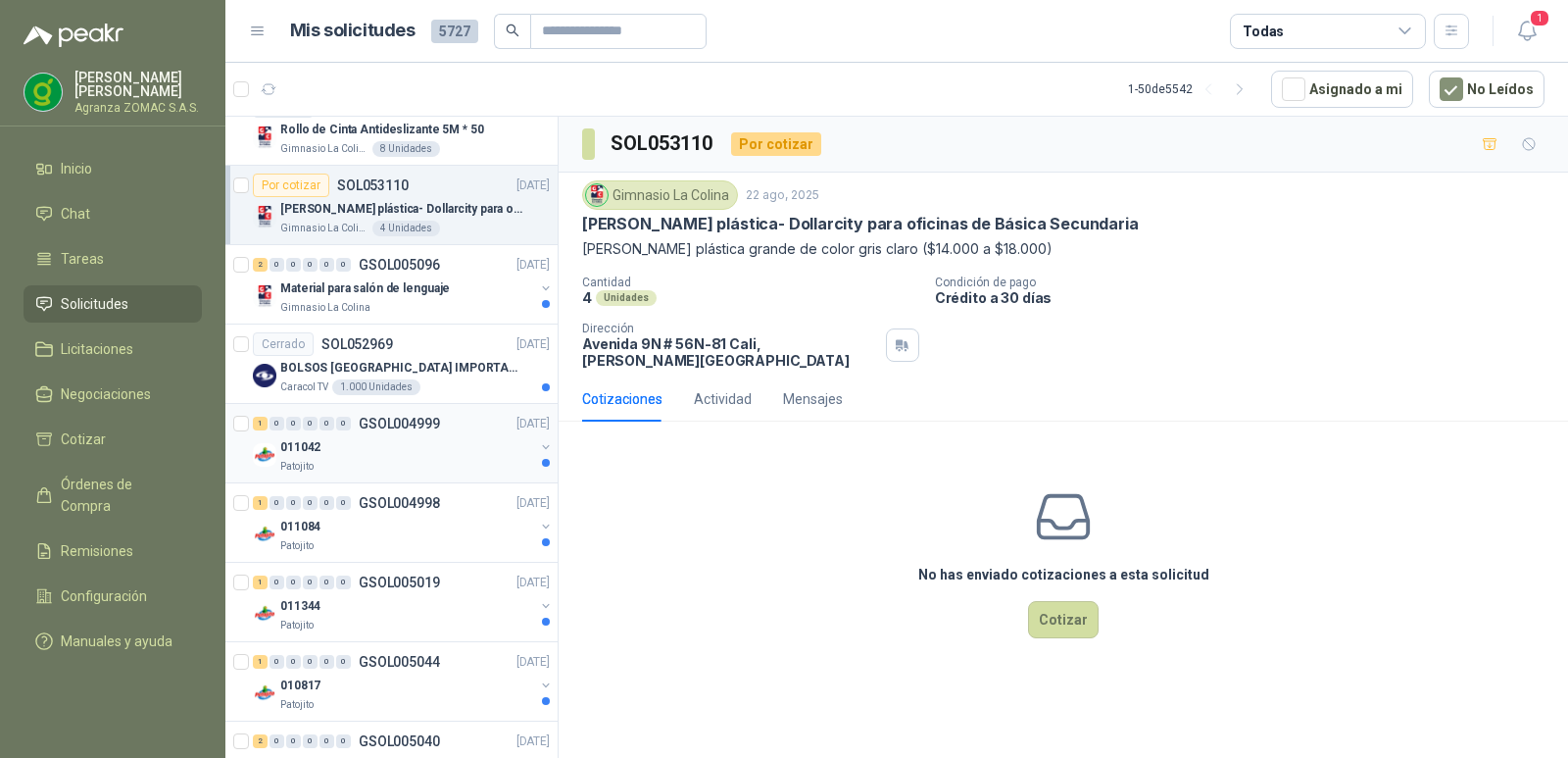
click at [479, 441] on div "011042" at bounding box center [407, 447] width 254 height 24
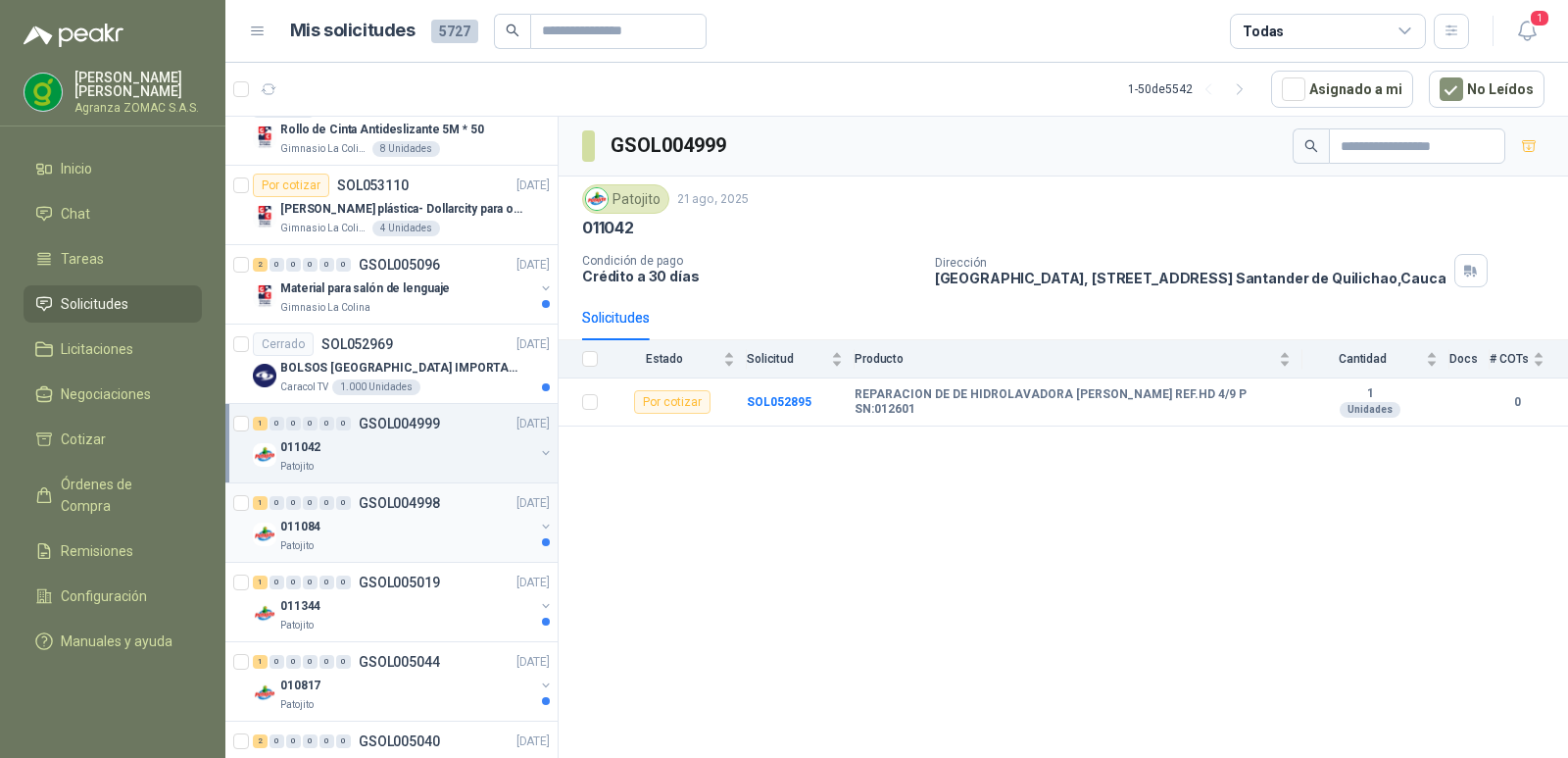
click at [483, 519] on div "011084" at bounding box center [407, 527] width 254 height 24
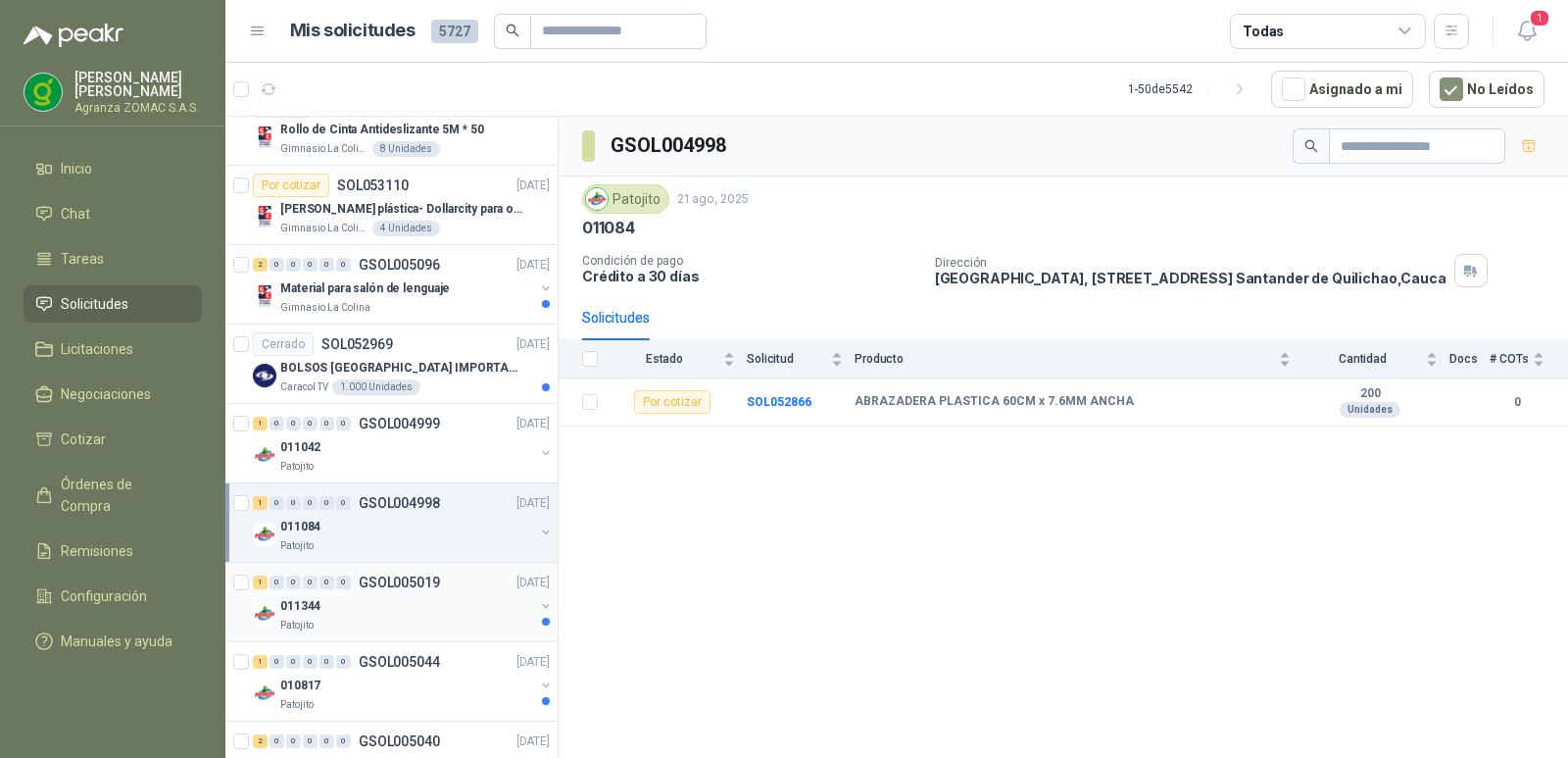
click at [450, 592] on div "1 0 0 0 0 0 GSOL005019 [DATE]" at bounding box center [403, 582] width 301 height 24
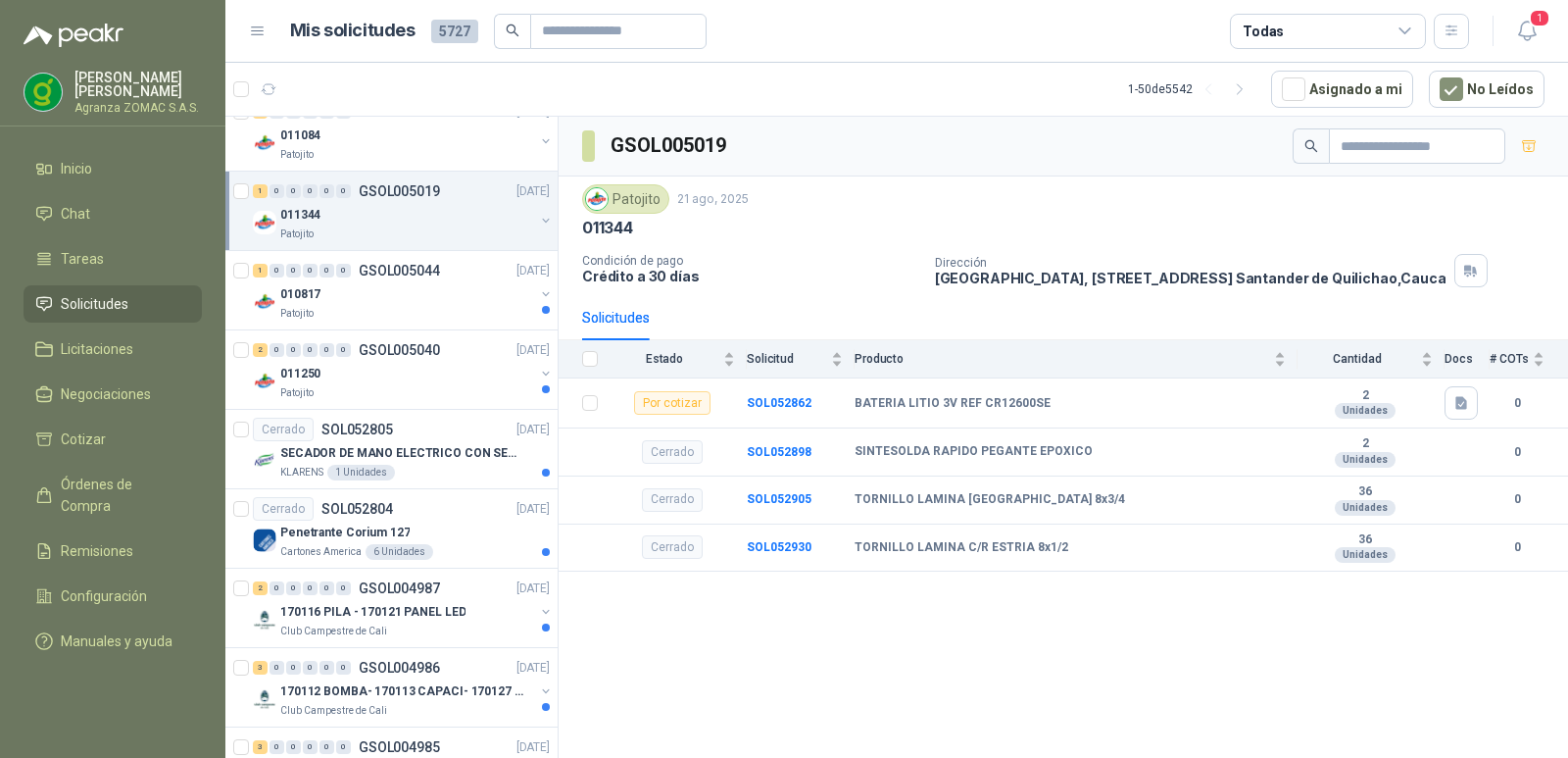
scroll to position [1246, 0]
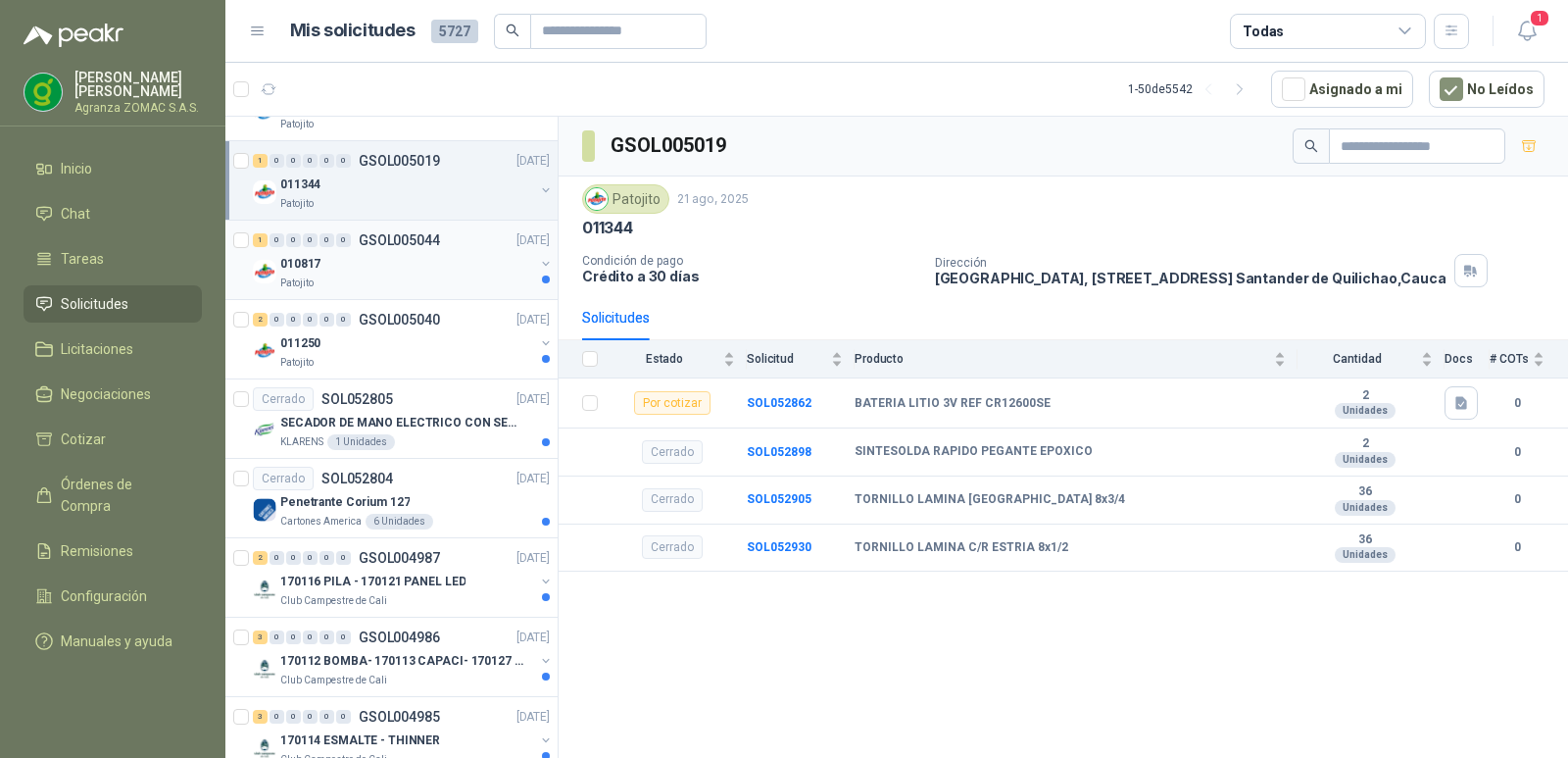
click at [454, 254] on div "010817" at bounding box center [407, 263] width 254 height 24
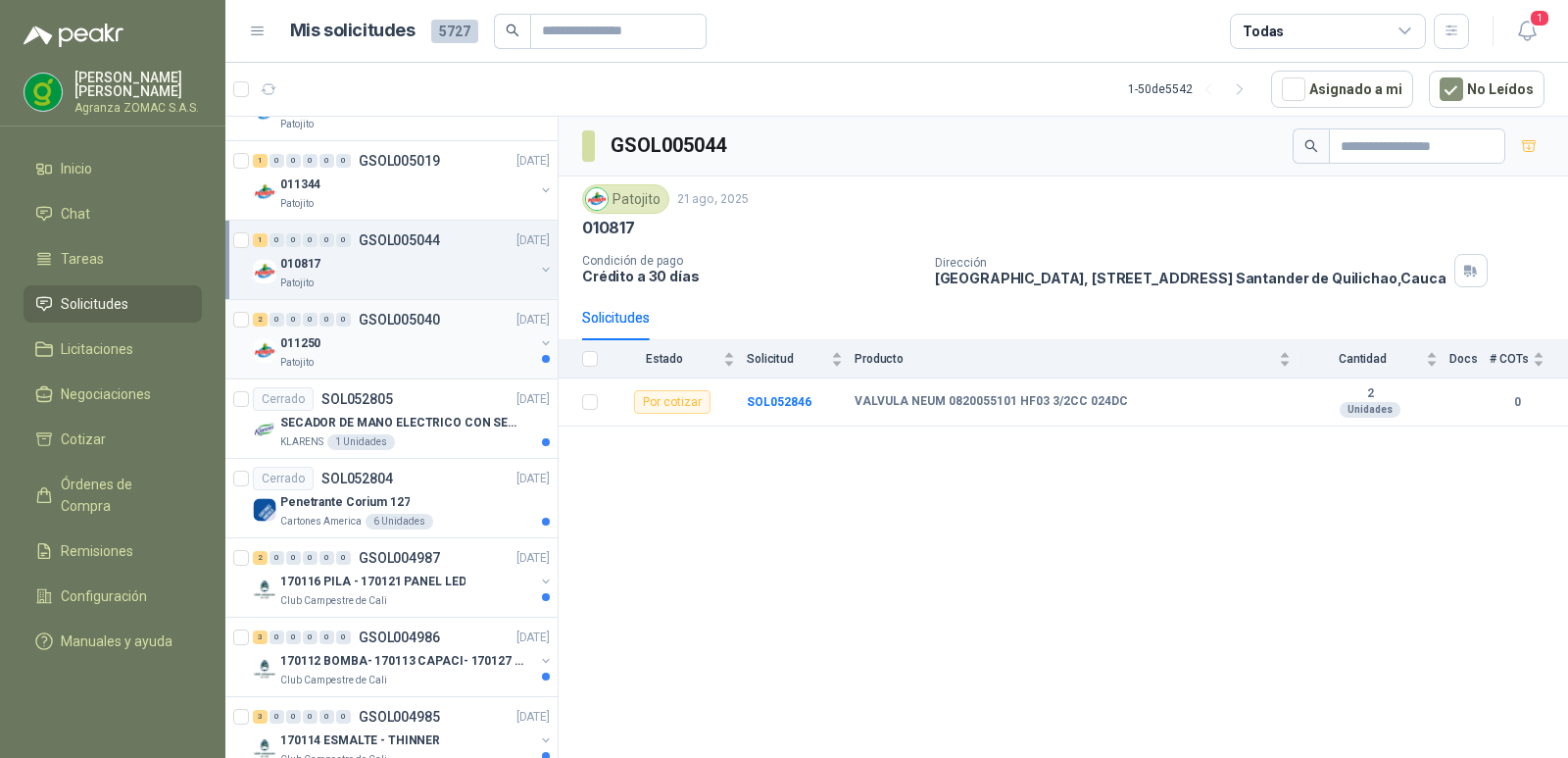
click at [431, 339] on div "011250" at bounding box center [407, 343] width 254 height 24
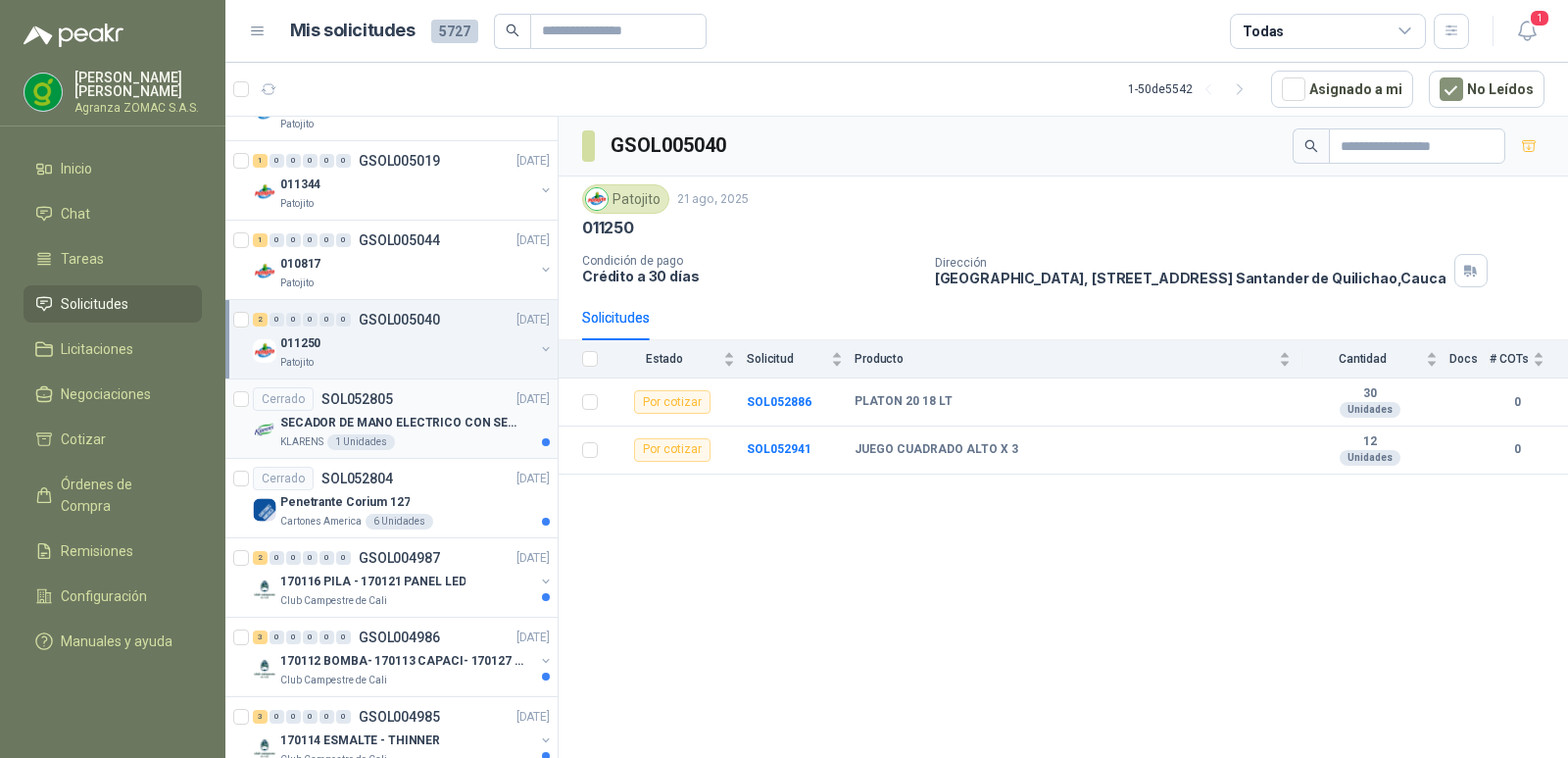
click at [417, 425] on p "SECADOR DE MANO ELECTRICO CON SENSOR" at bounding box center [402, 423] width 244 height 19
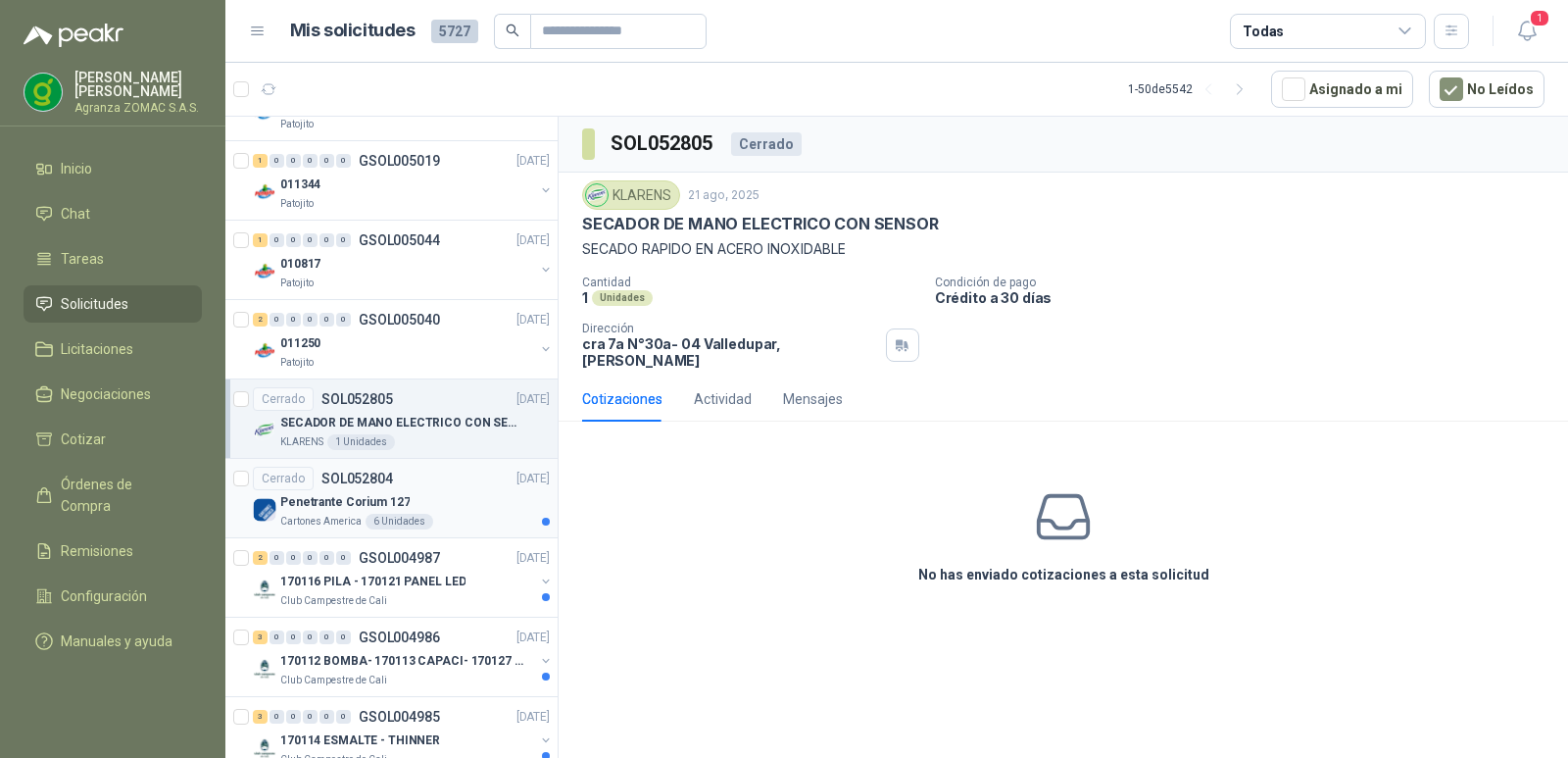
click at [429, 509] on div "Penetrante Corium 127" at bounding box center [415, 502] width 269 height 24
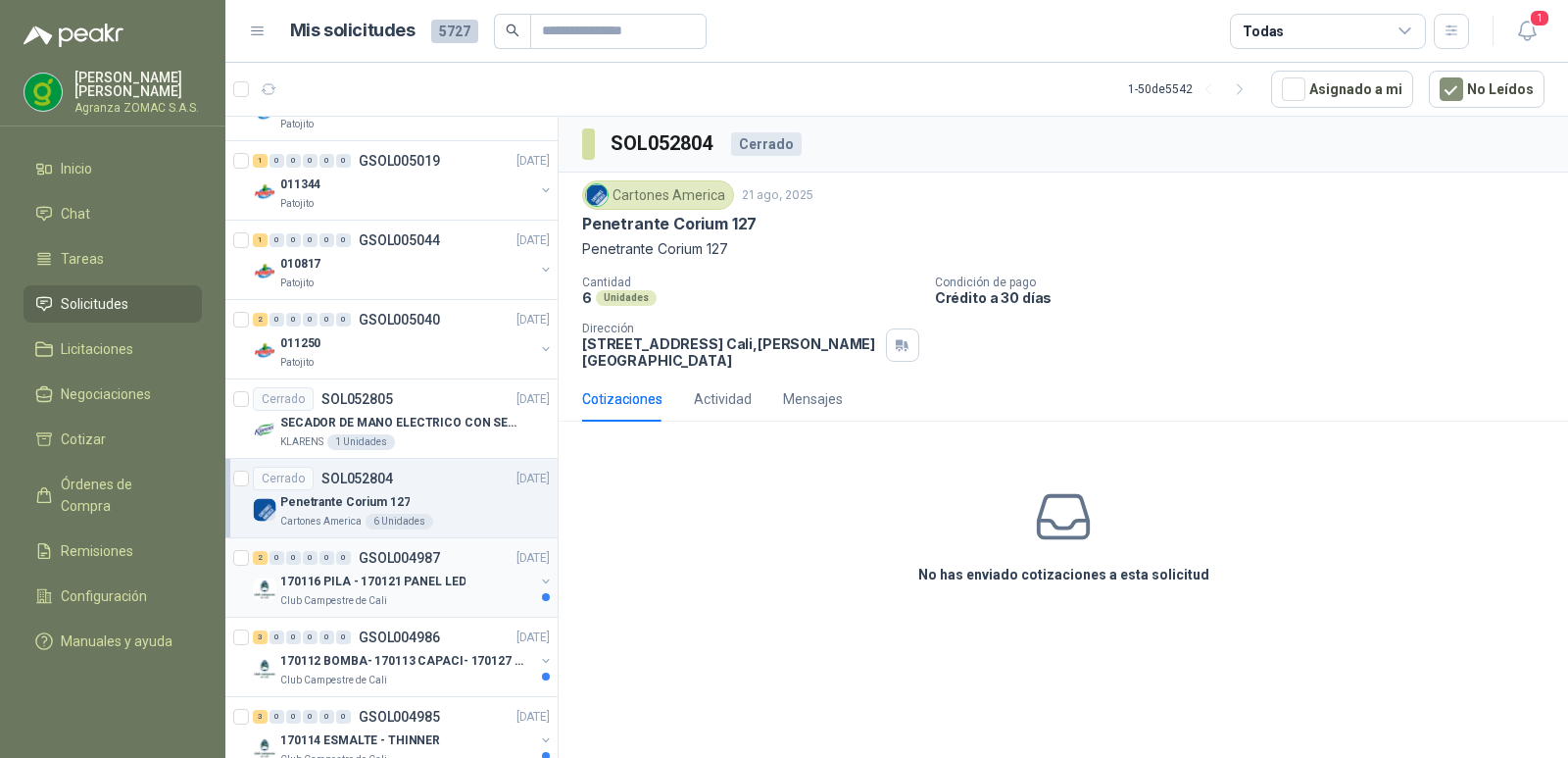
click at [451, 583] on p "170116 PILA - 170121 PANEL LED" at bounding box center [373, 581] width 185 height 19
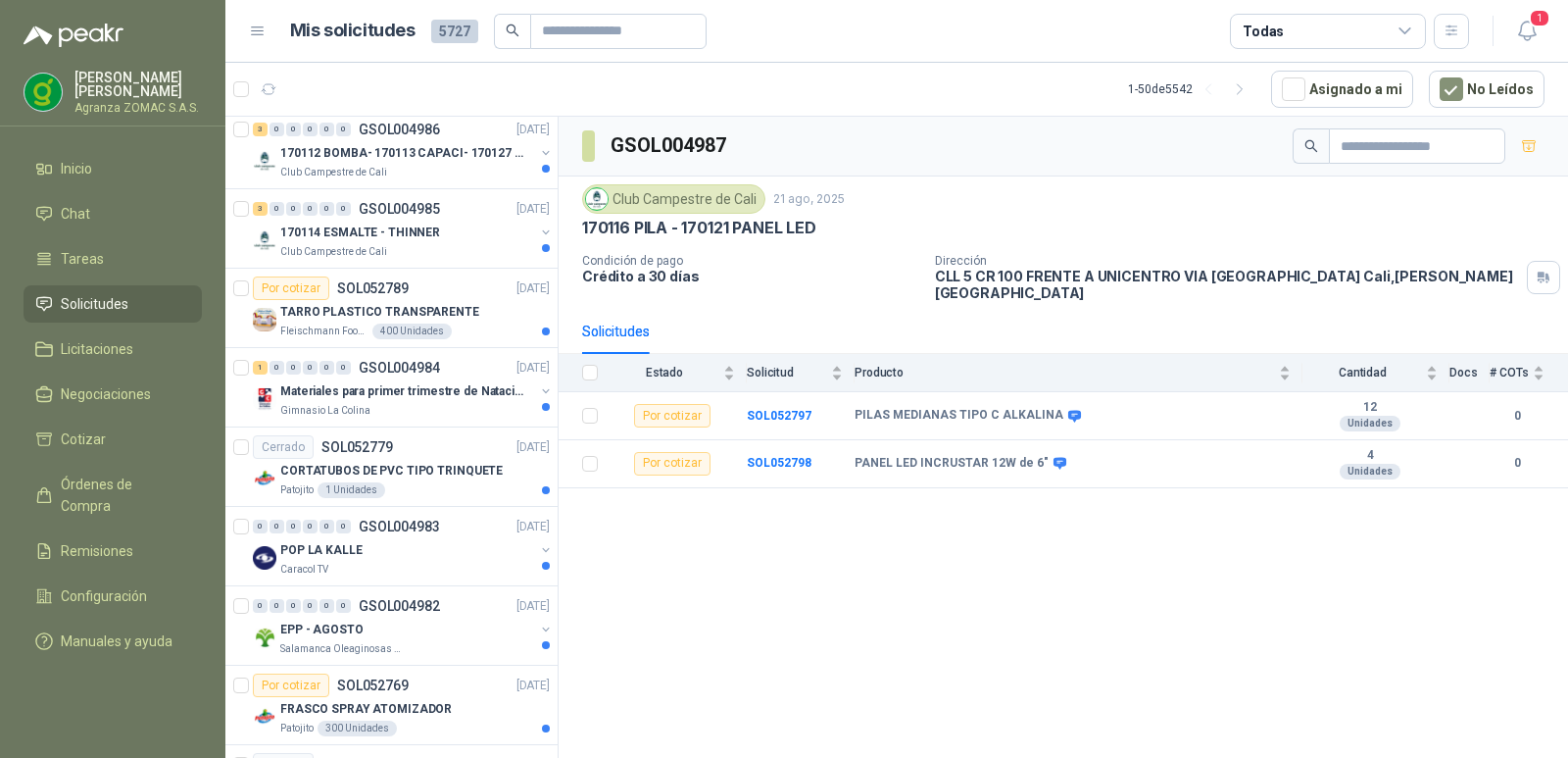
scroll to position [1779, 0]
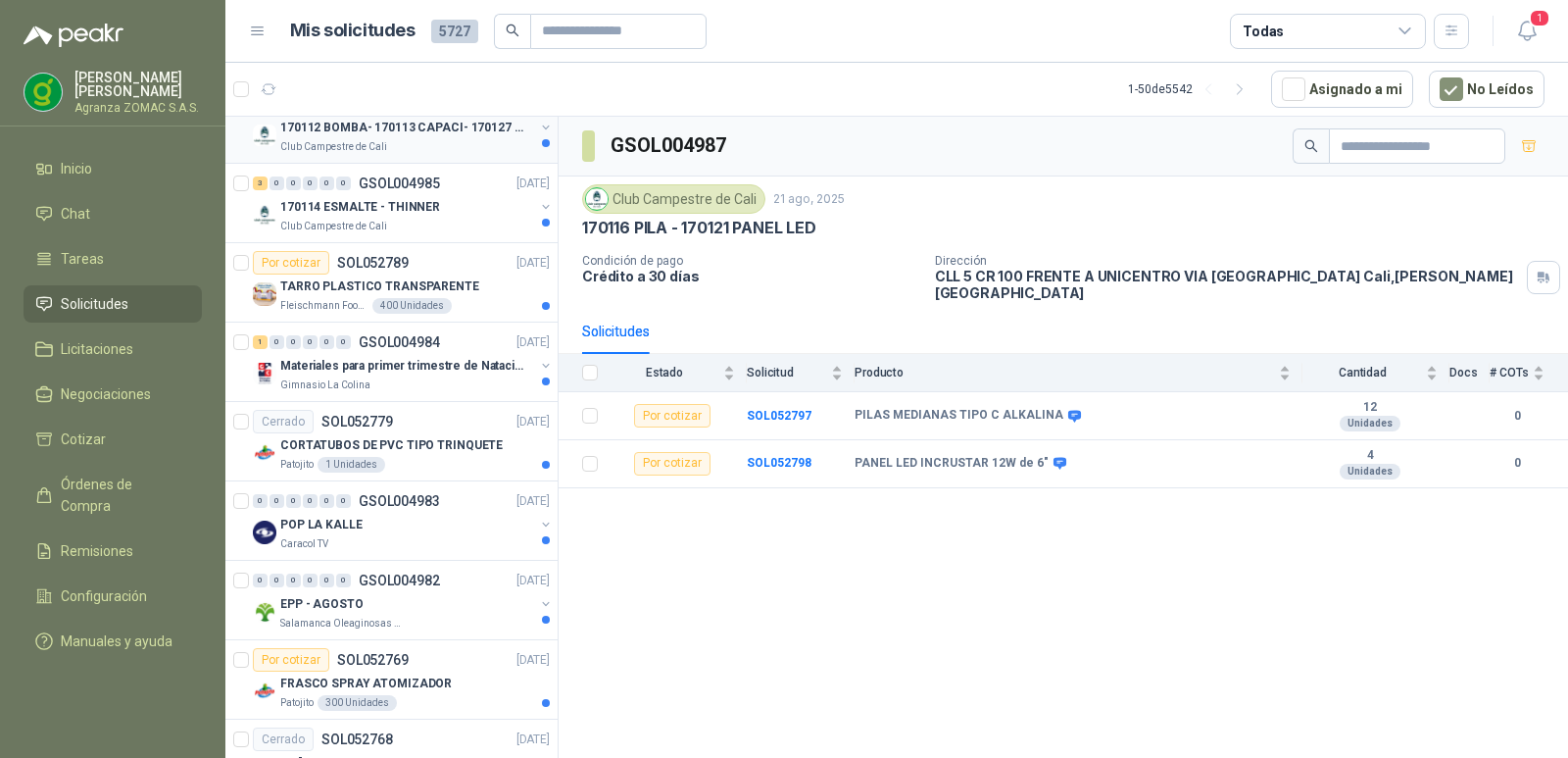
click at [461, 135] on p "170112 BOMBA- 170113 CAPACI- 170127 MOTOR 170119 R" at bounding box center [402, 128] width 244 height 19
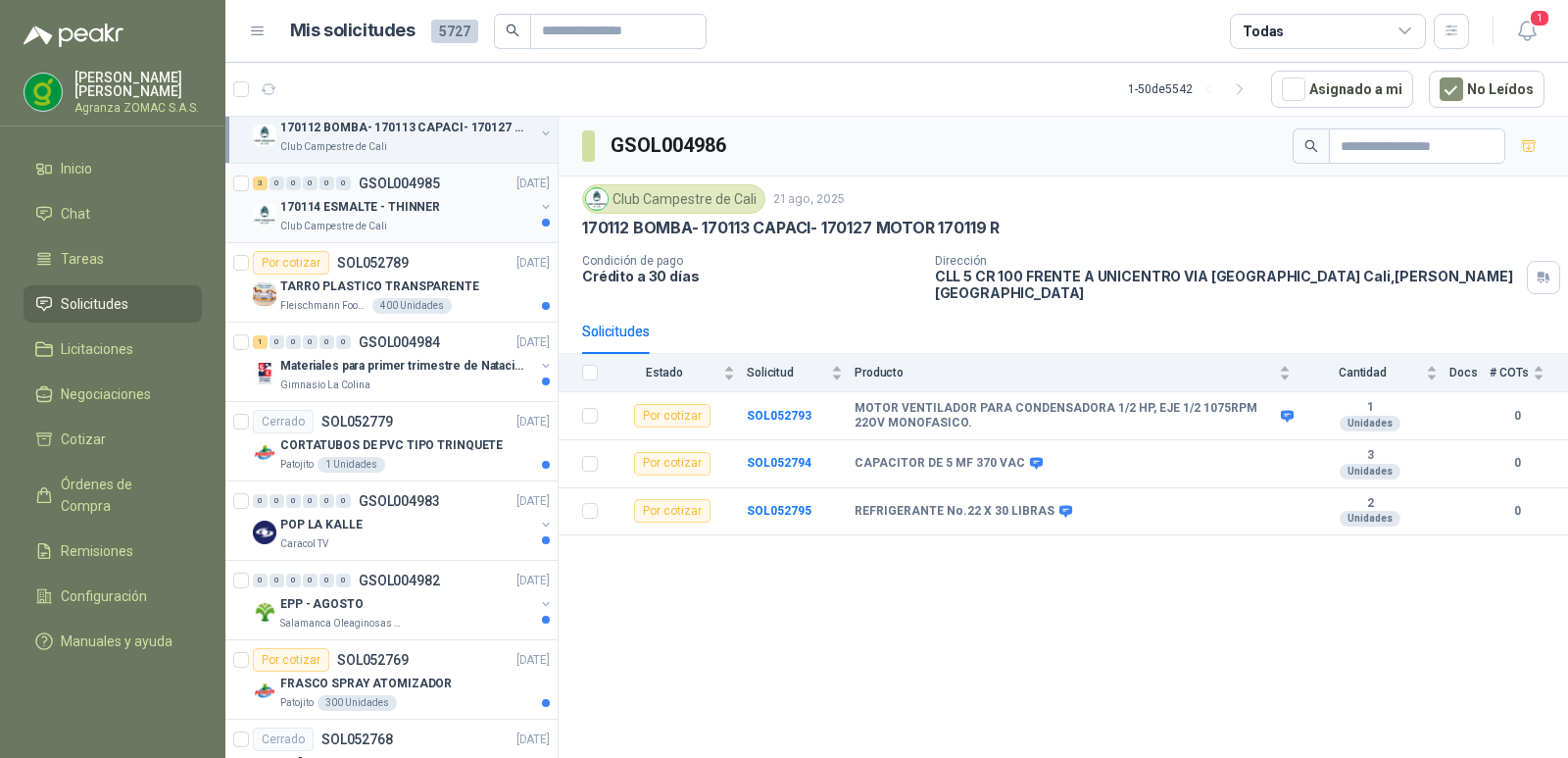
click at [424, 201] on p "170114 ESMALTE - THINNER" at bounding box center [360, 206] width 160 height 19
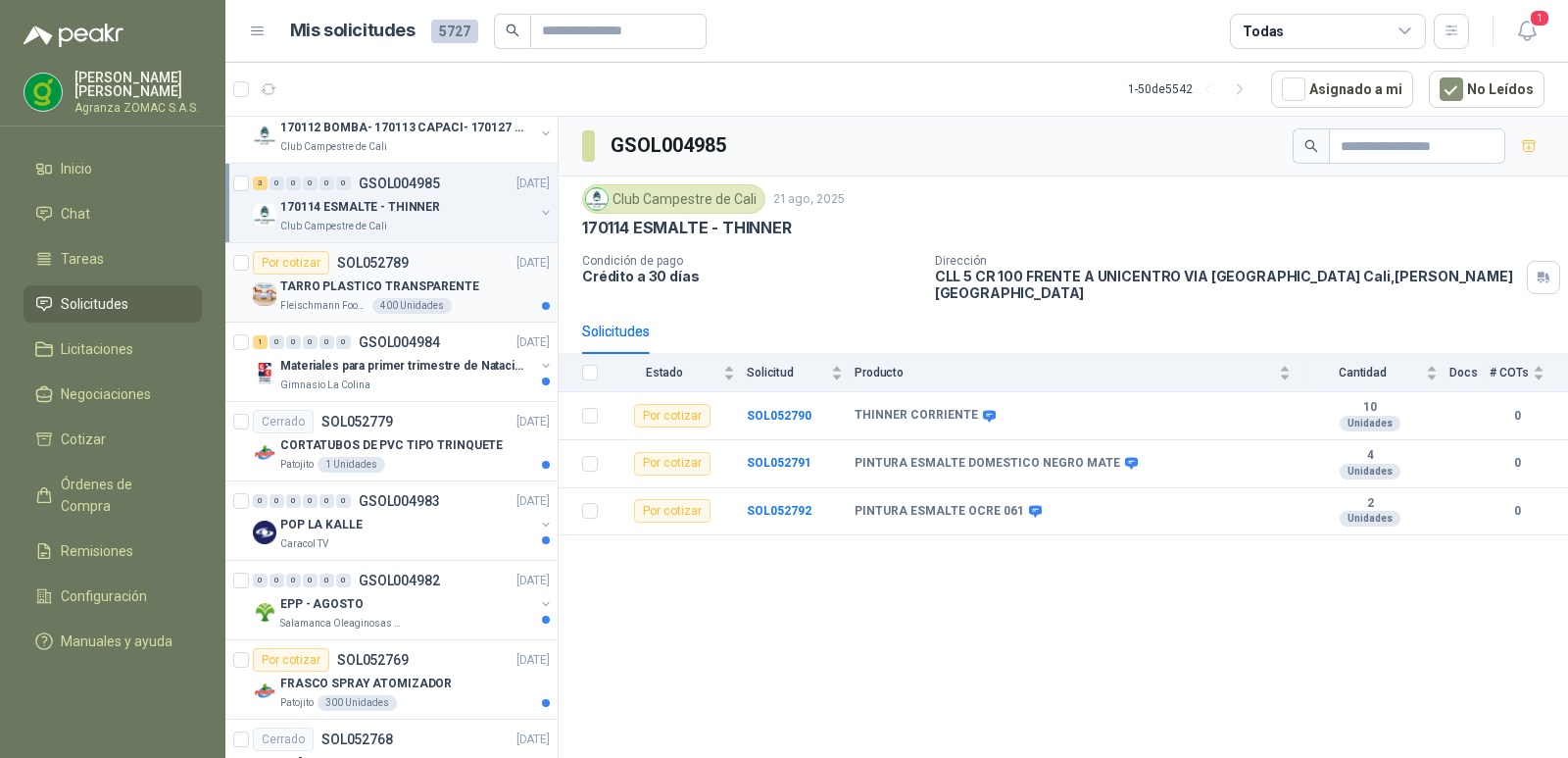
click at [436, 274] on div "TARRO PLASTICO TRANSPARENTE" at bounding box center [415, 286] width 269 height 24
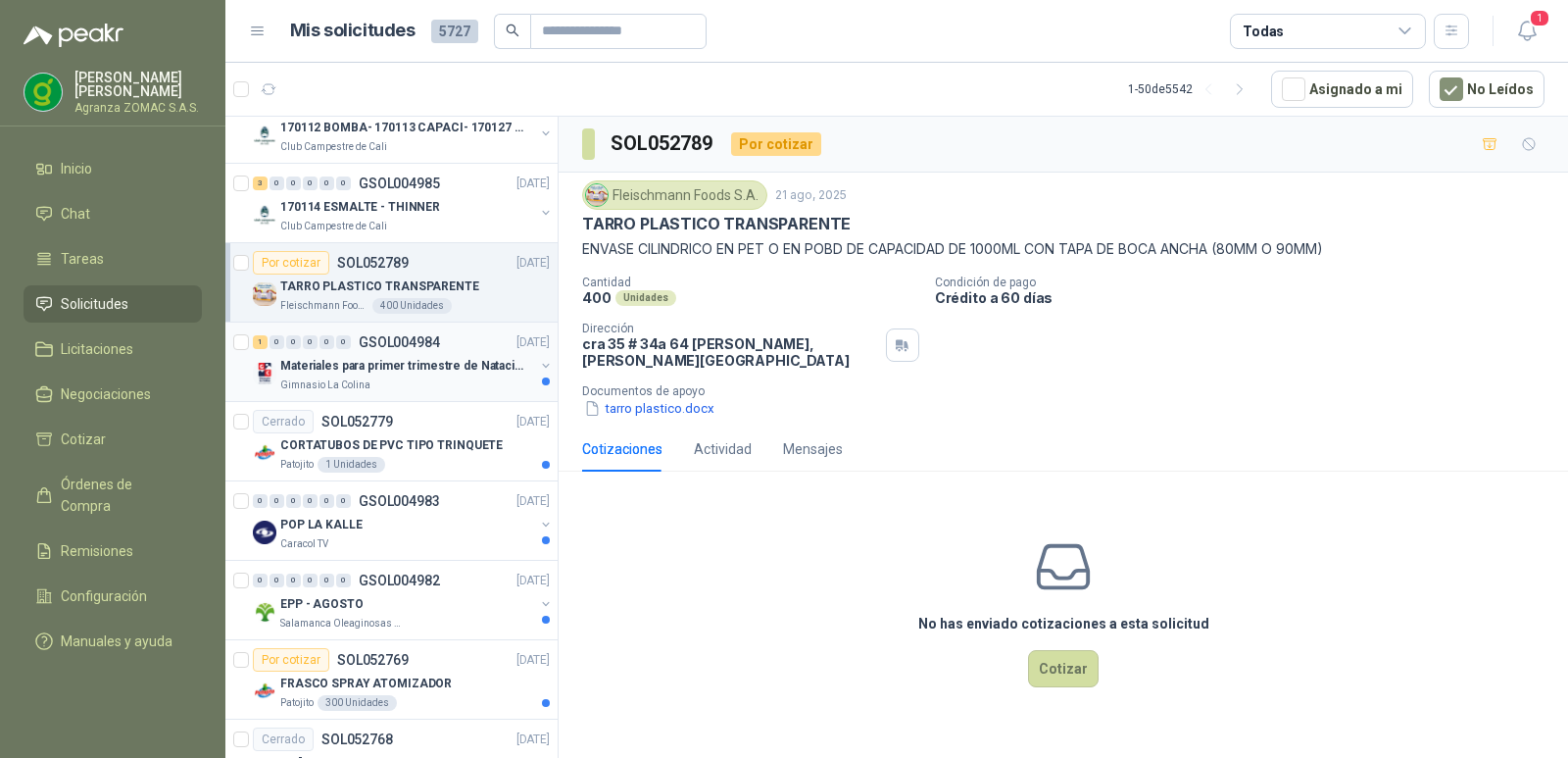
click at [442, 368] on p "Materiales para primer trimestre de Natación" at bounding box center [402, 366] width 244 height 19
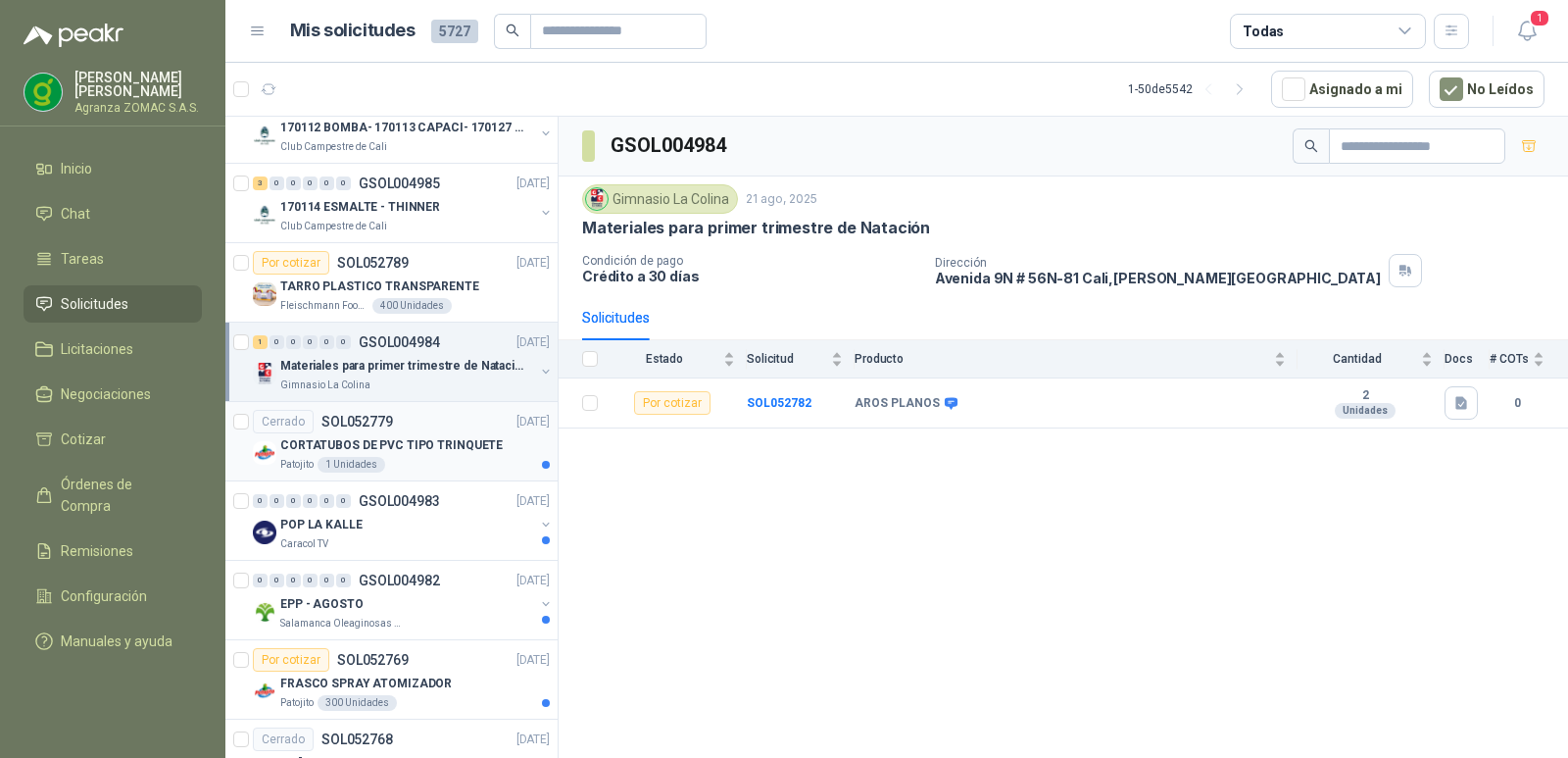
click at [425, 453] on p "CORTATUBOS DE PVC TIPO TRINQUETE" at bounding box center [391, 445] width 222 height 19
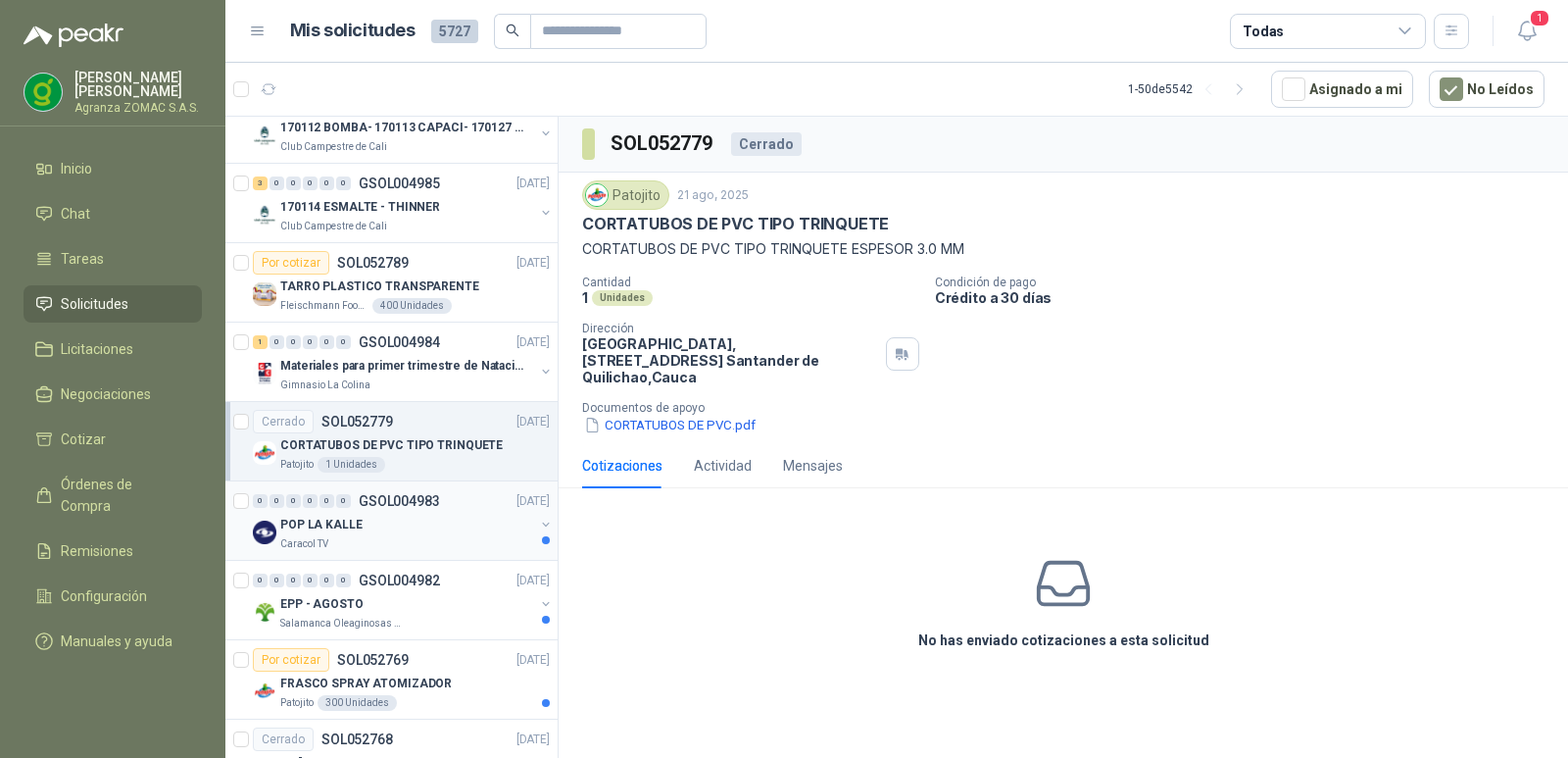
click at [465, 514] on div "POP LA KALLE" at bounding box center [407, 525] width 254 height 24
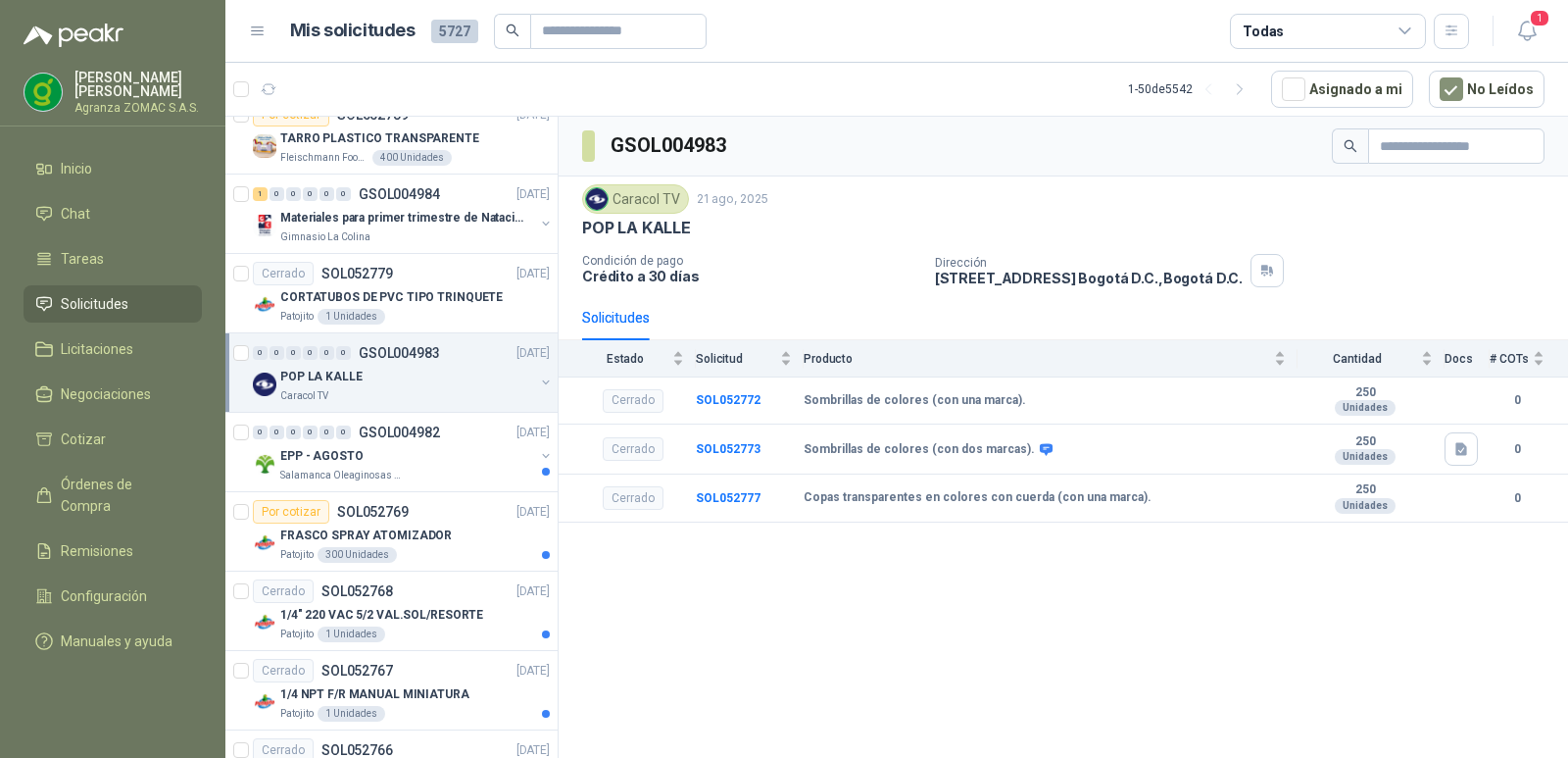
scroll to position [1946, 0]
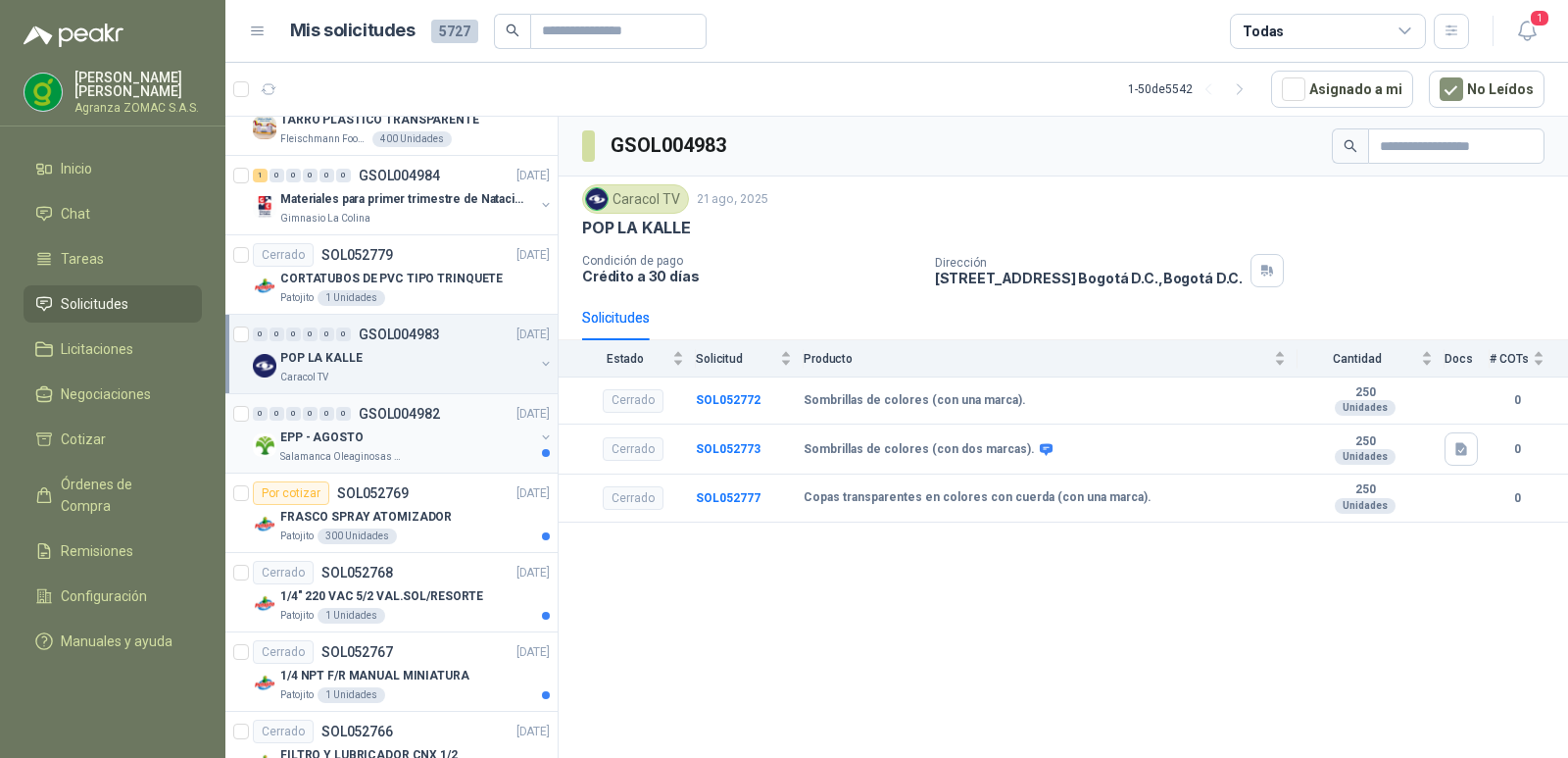
click at [511, 435] on div "EPP - AGOSTO" at bounding box center [407, 437] width 254 height 24
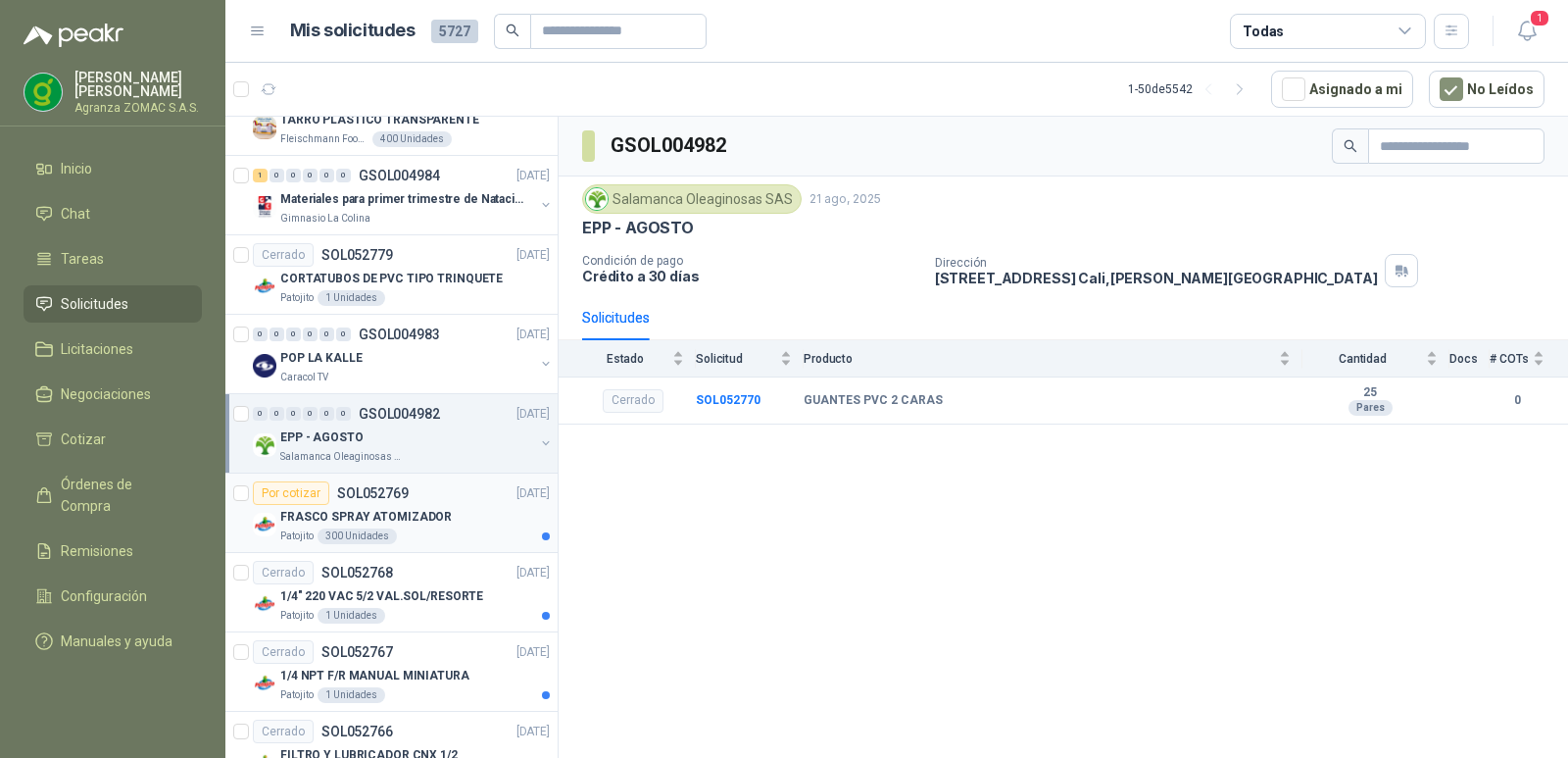
click at [455, 517] on div "FRASCO SPRAY ATOMIZADOR" at bounding box center [415, 517] width 269 height 24
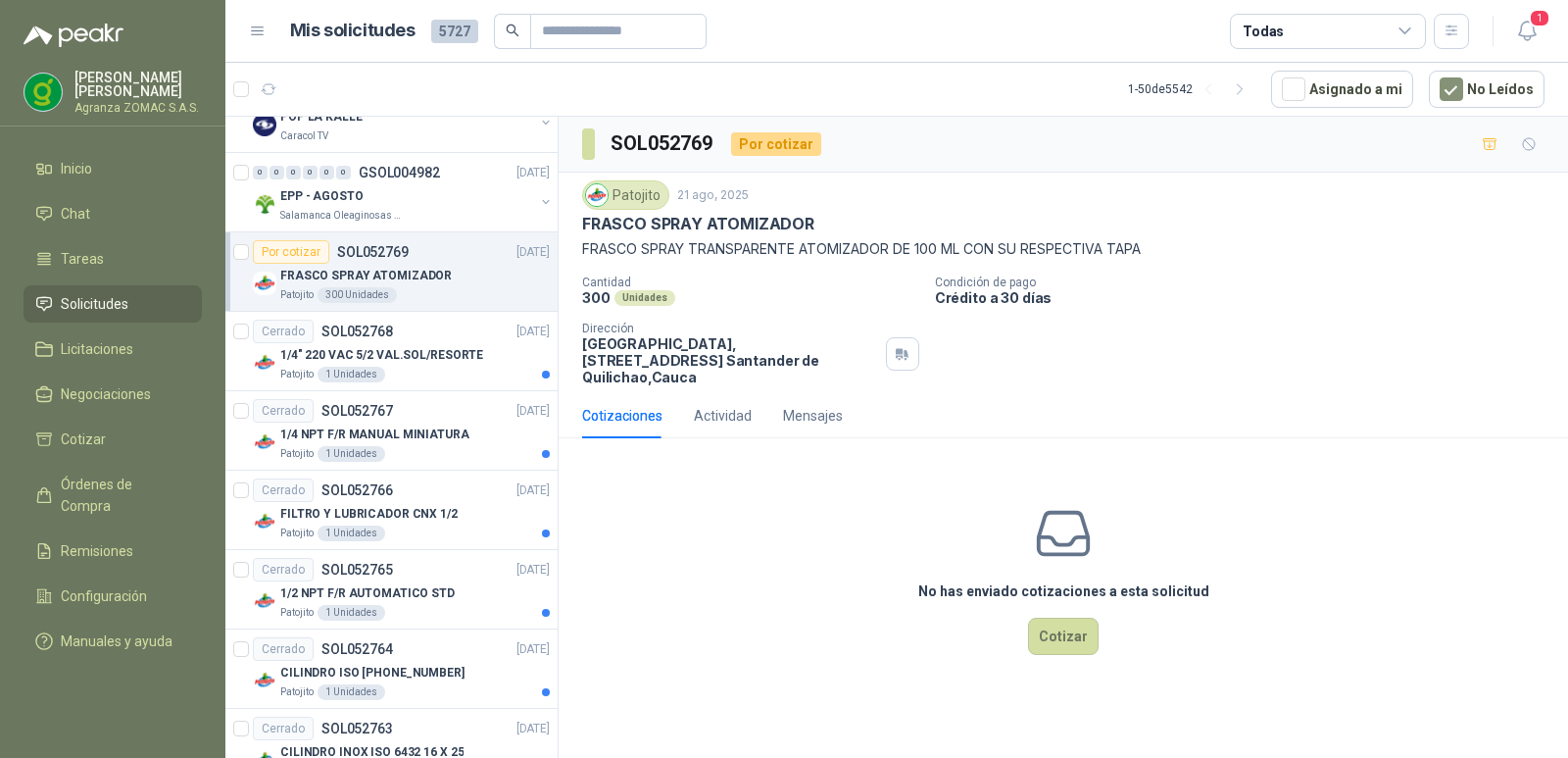
scroll to position [2232, 0]
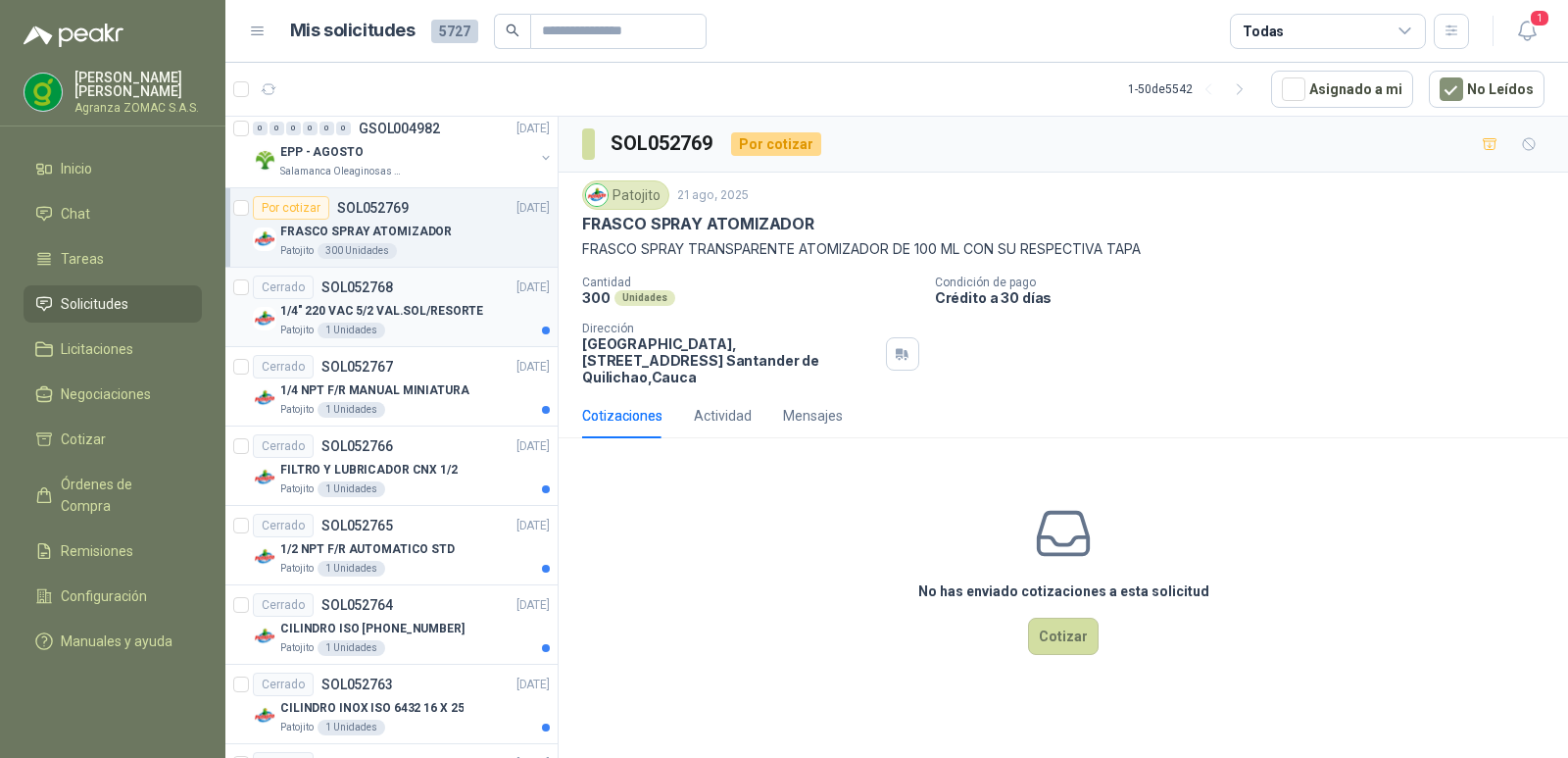
click at [438, 296] on div "Cerrado SOL052768 [DATE]" at bounding box center [401, 287] width 297 height 24
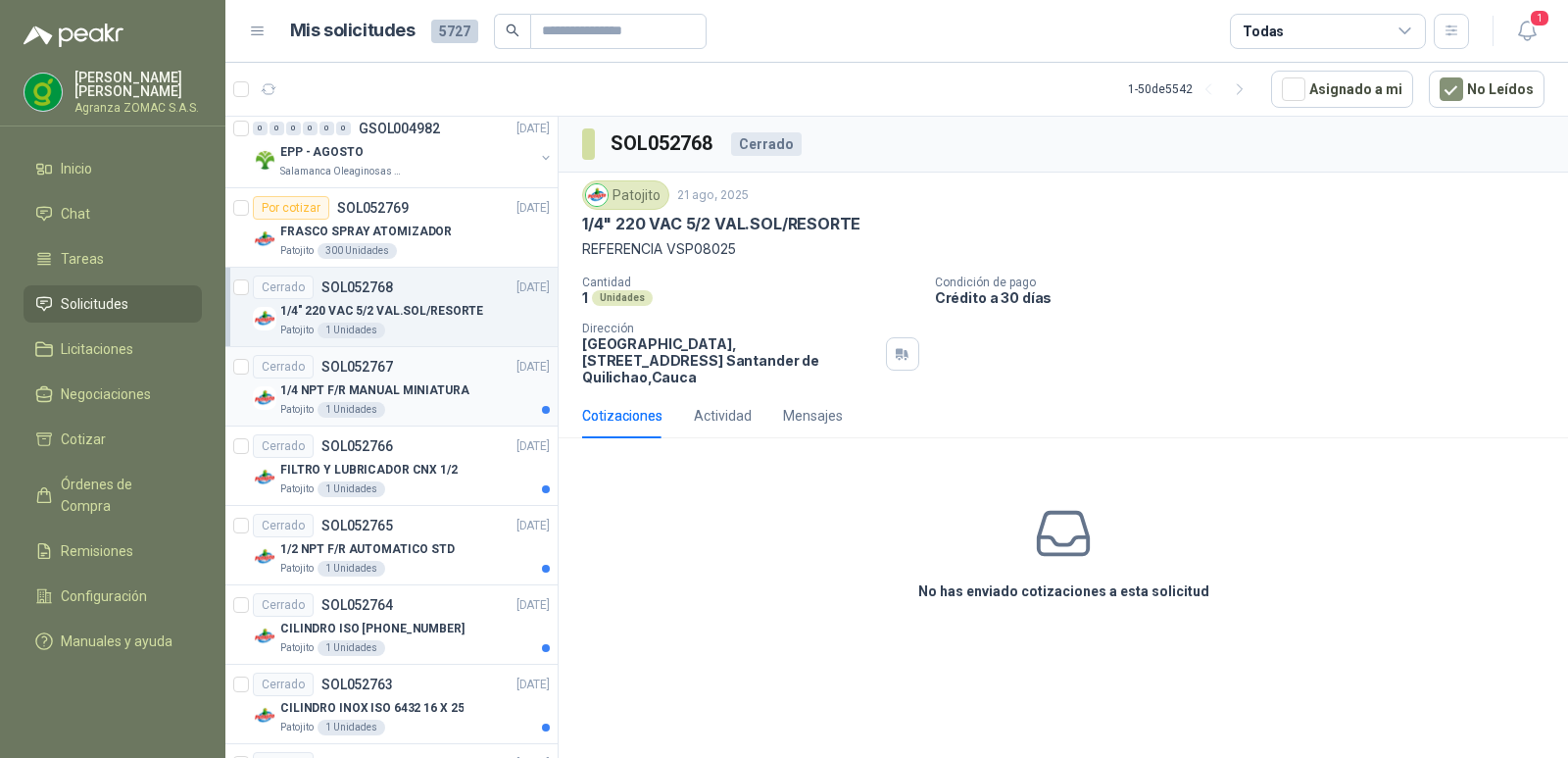
click at [426, 399] on p "1/4 NPT F/R MANUAL MINIATURA" at bounding box center [375, 390] width 189 height 19
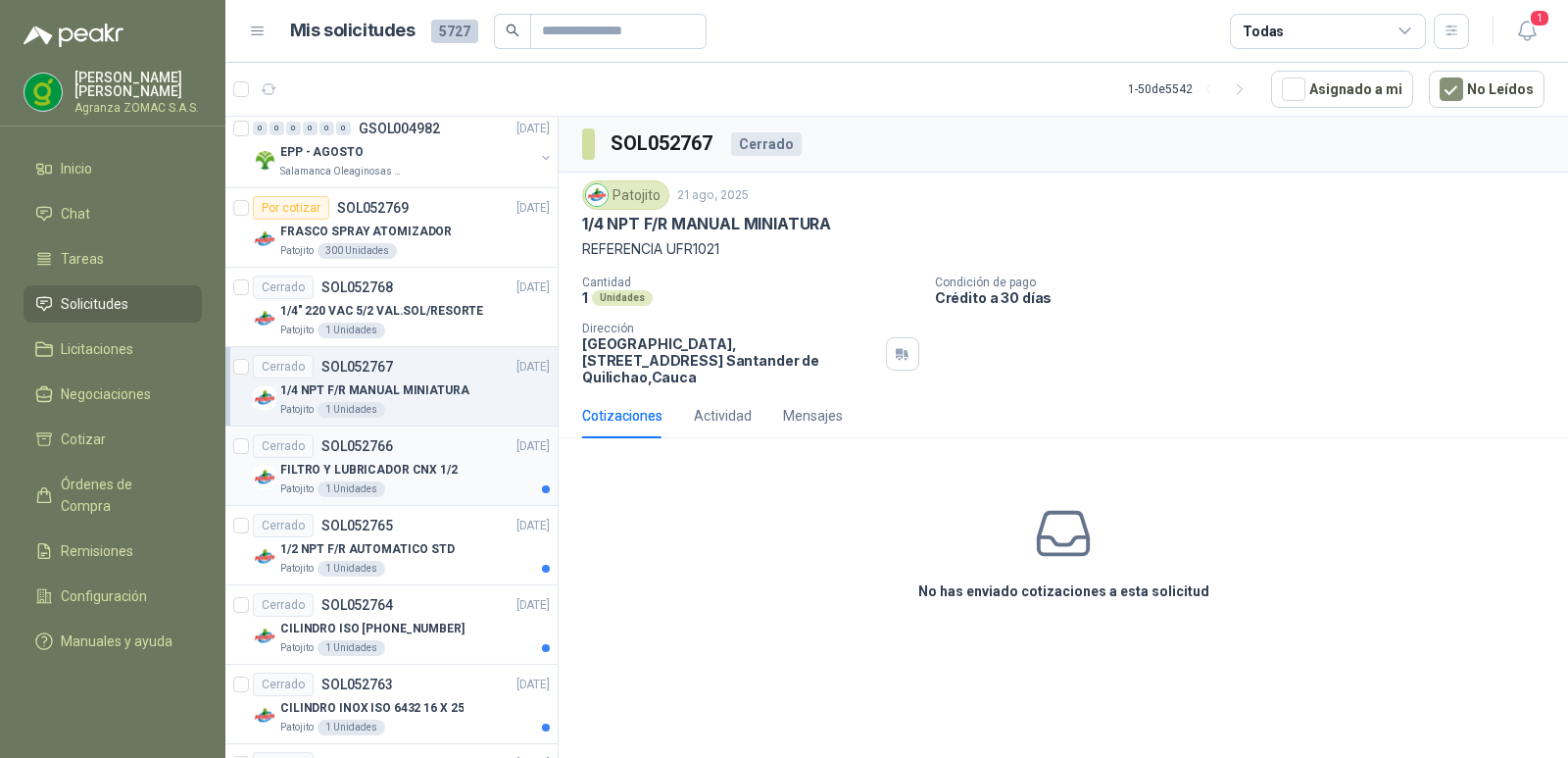
click at [434, 452] on div "Cerrado SOL052766 [DATE]" at bounding box center [401, 446] width 297 height 24
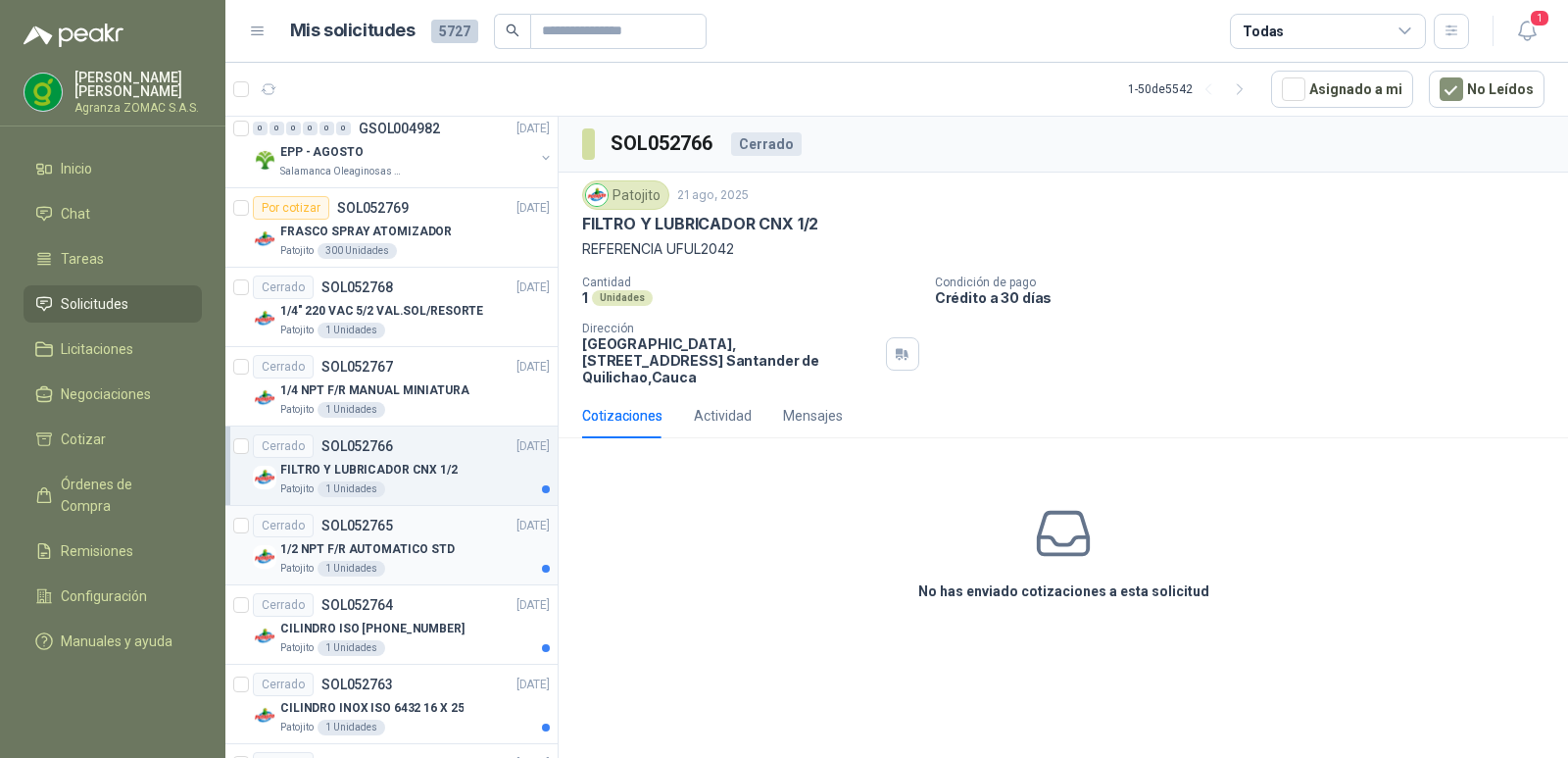
click at [440, 547] on p "1/2 NPT F/R AUTOMATICO STD" at bounding box center [367, 549] width 174 height 19
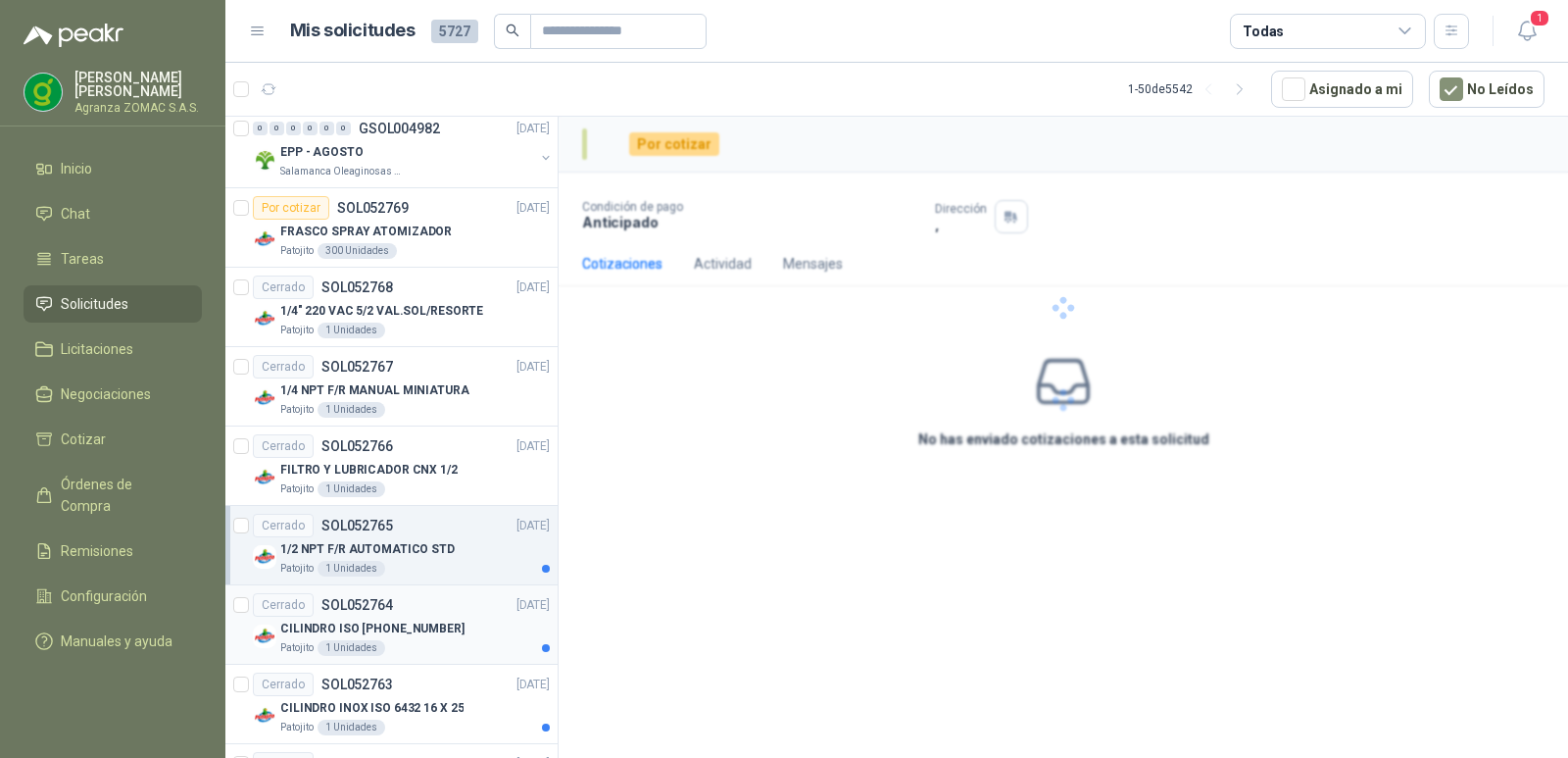
click at [458, 610] on div "Cerrado SOL052764 [DATE]" at bounding box center [401, 605] width 297 height 24
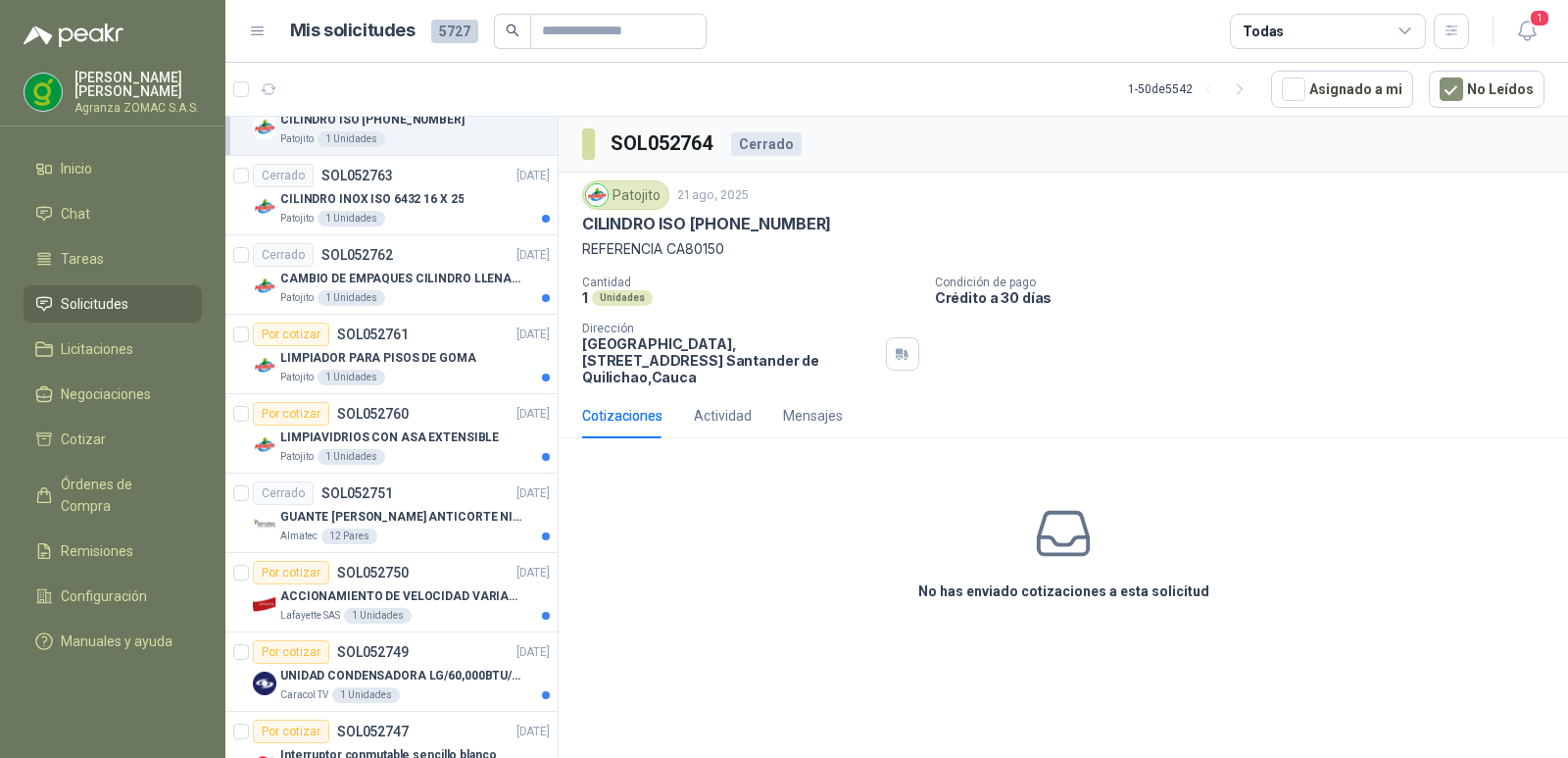
scroll to position [2752, 0]
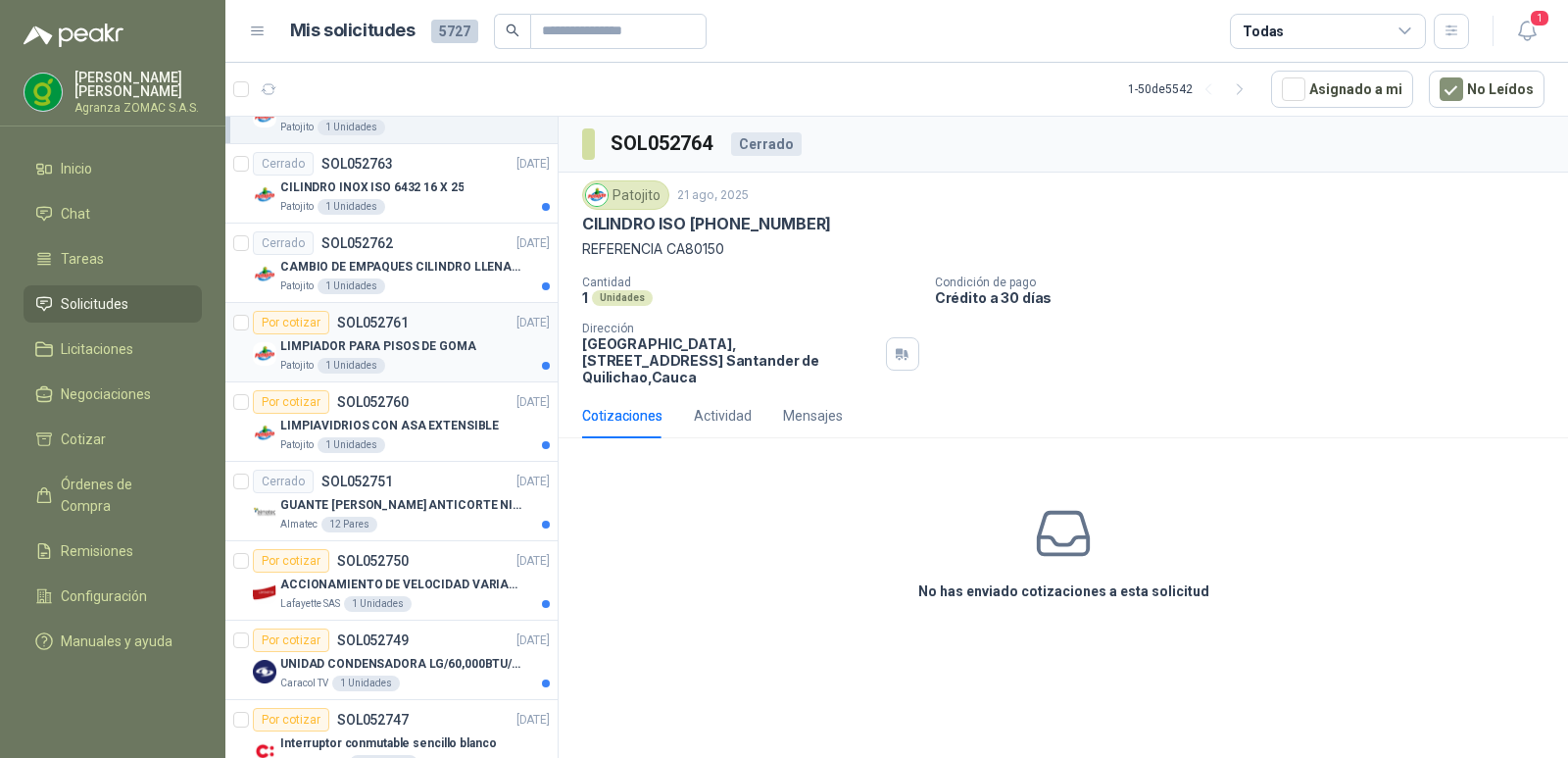
click at [445, 355] on p "LIMPIADOR PARA PISOS DE GOMA" at bounding box center [377, 346] width 196 height 19
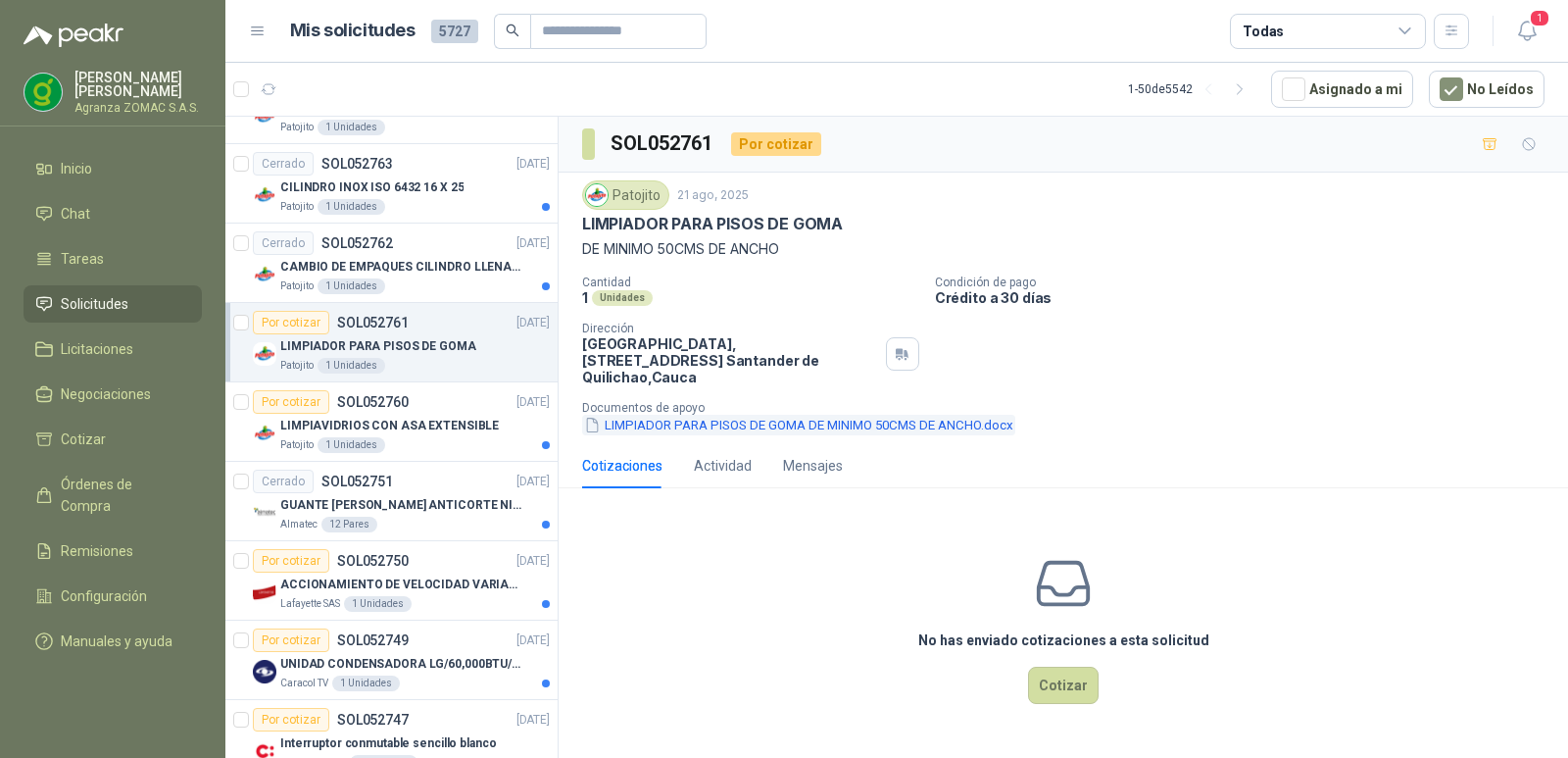
click at [773, 436] on button "LIMPIADOR PARA PISOS DE GOMA DE MINIMO 50CMS DE ANCHO.docx" at bounding box center [798, 425] width 434 height 21
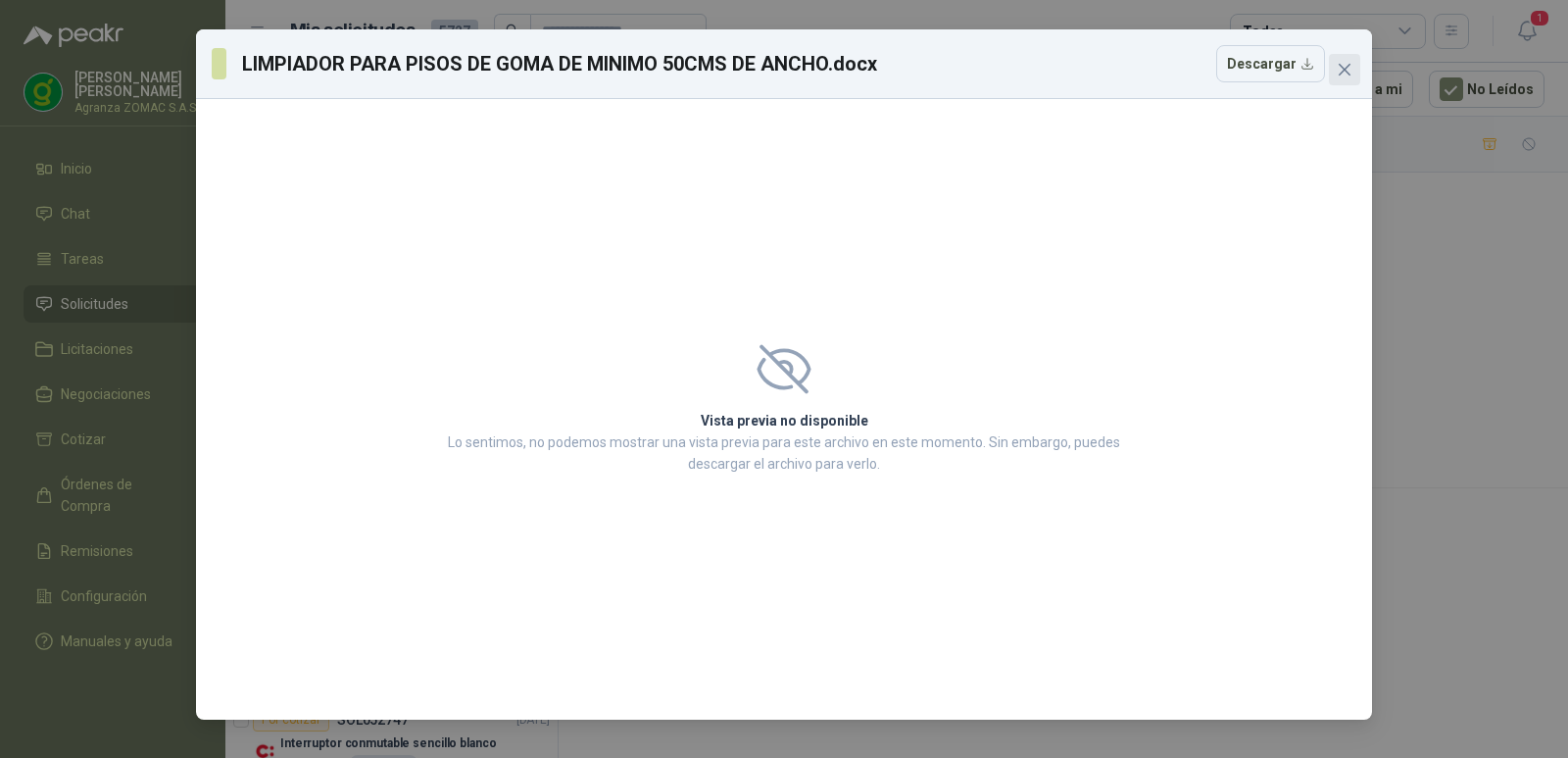
click at [1342, 69] on icon "close" at bounding box center [1345, 70] width 16 height 16
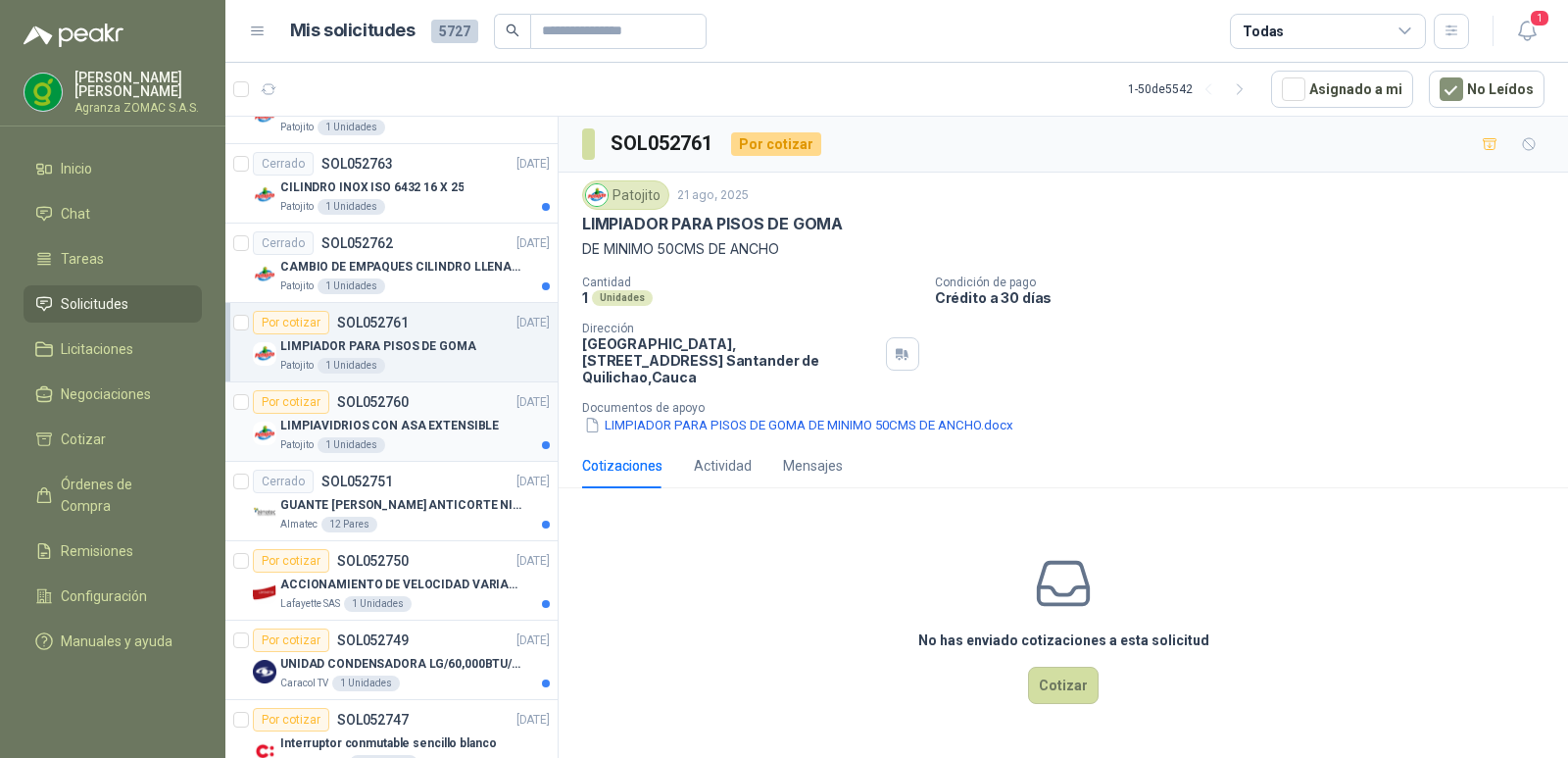
click at [483, 430] on p "LIMPIAVIDRIOS CON ASA EXTENSIBLE" at bounding box center [389, 426] width 218 height 19
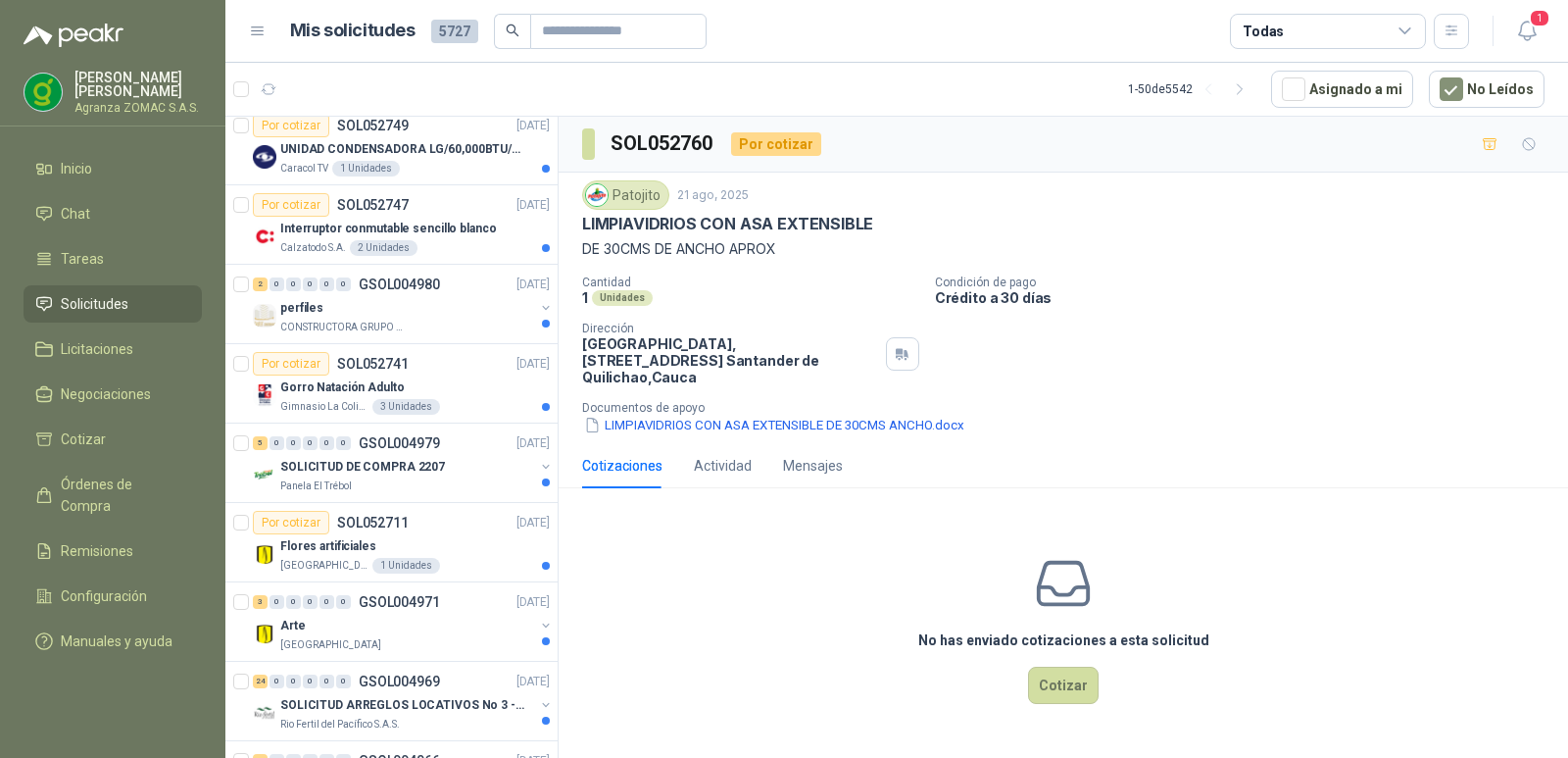
scroll to position [3286, 0]
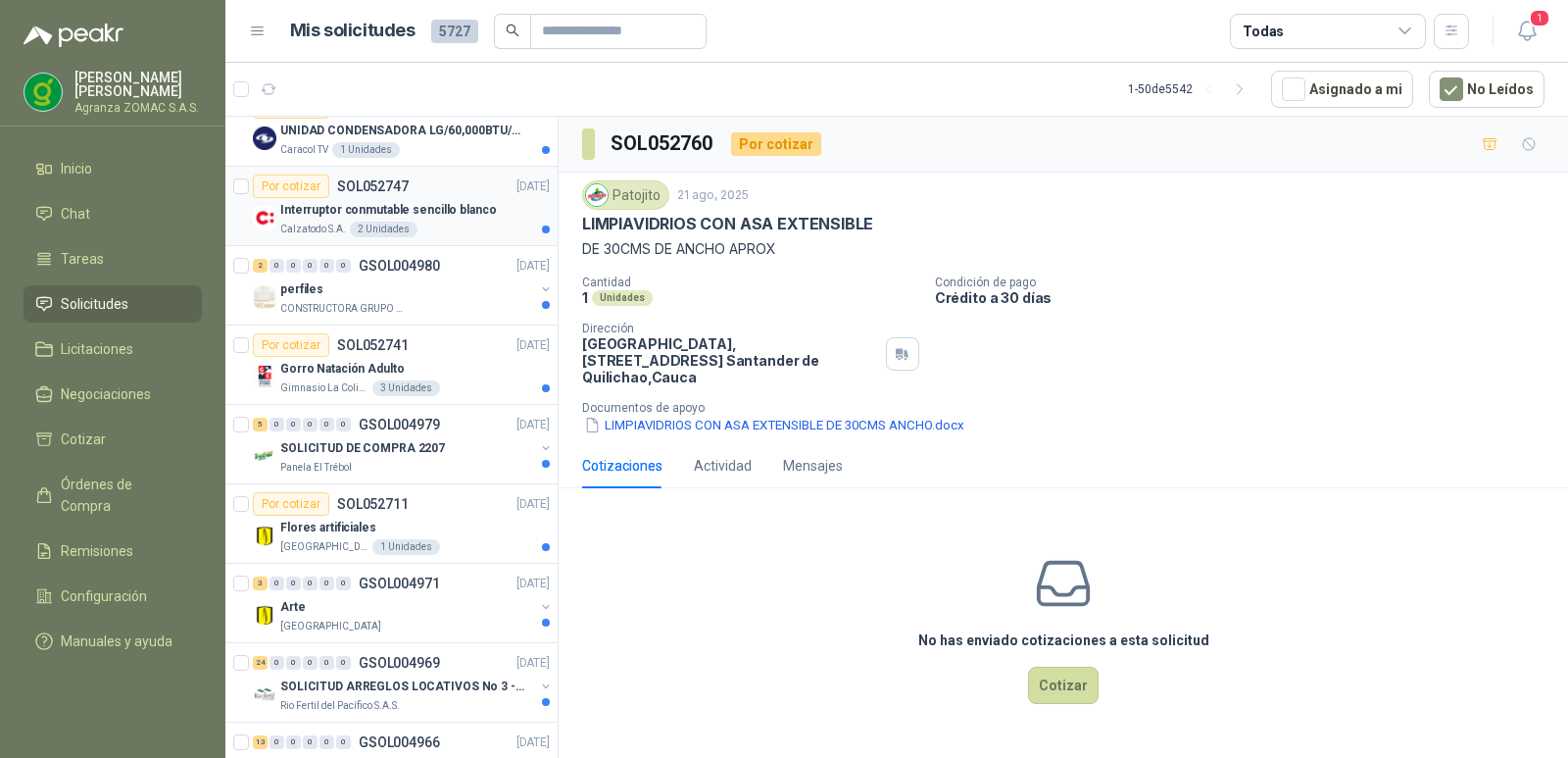
click at [422, 203] on p "Interruptor conmutable sencillo blanco" at bounding box center [387, 209] width 215 height 19
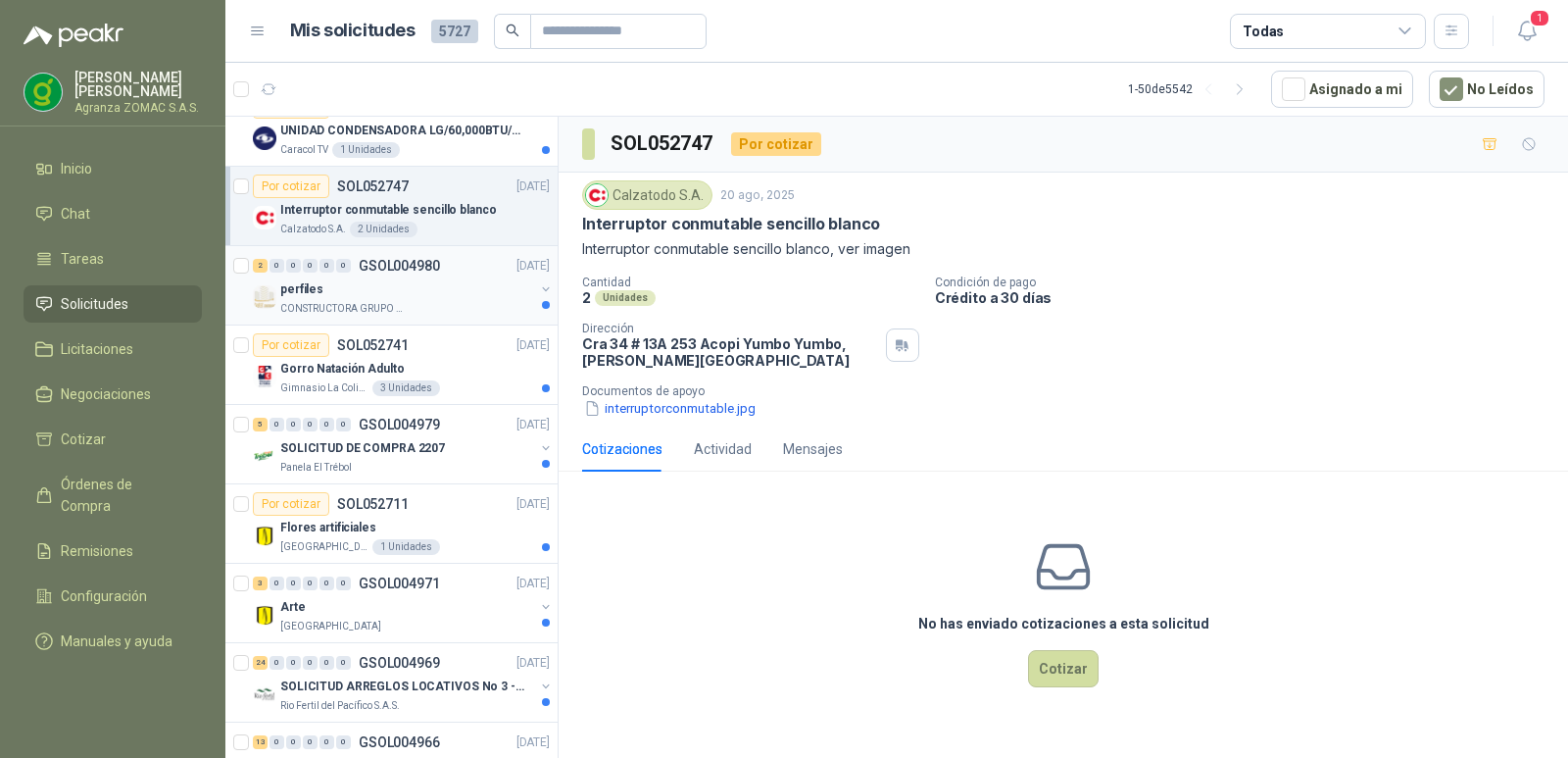
click at [457, 292] on div "perfiles" at bounding box center [407, 289] width 254 height 24
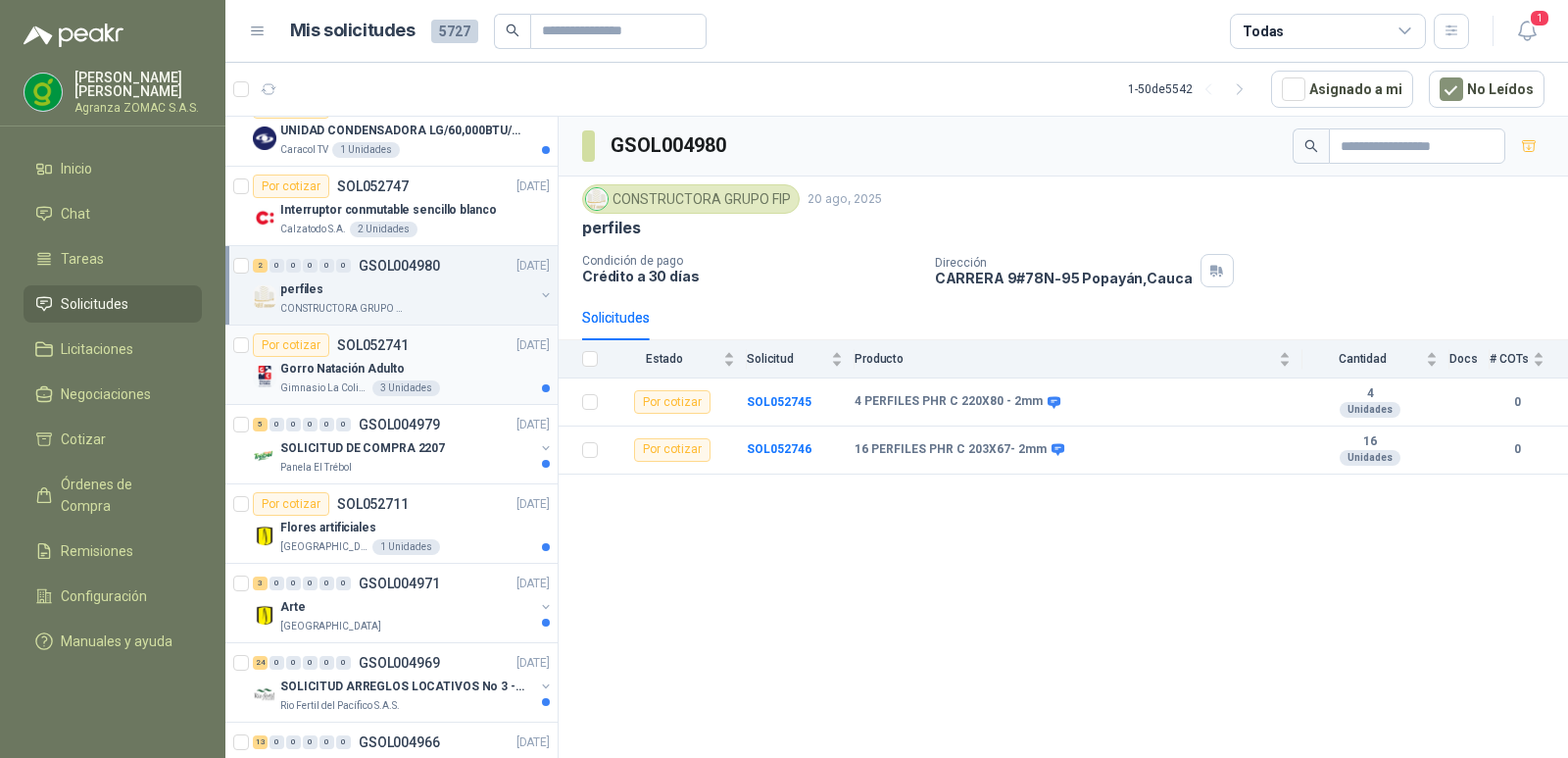
click at [444, 375] on div "Gorro Natación Adulto" at bounding box center [415, 369] width 269 height 24
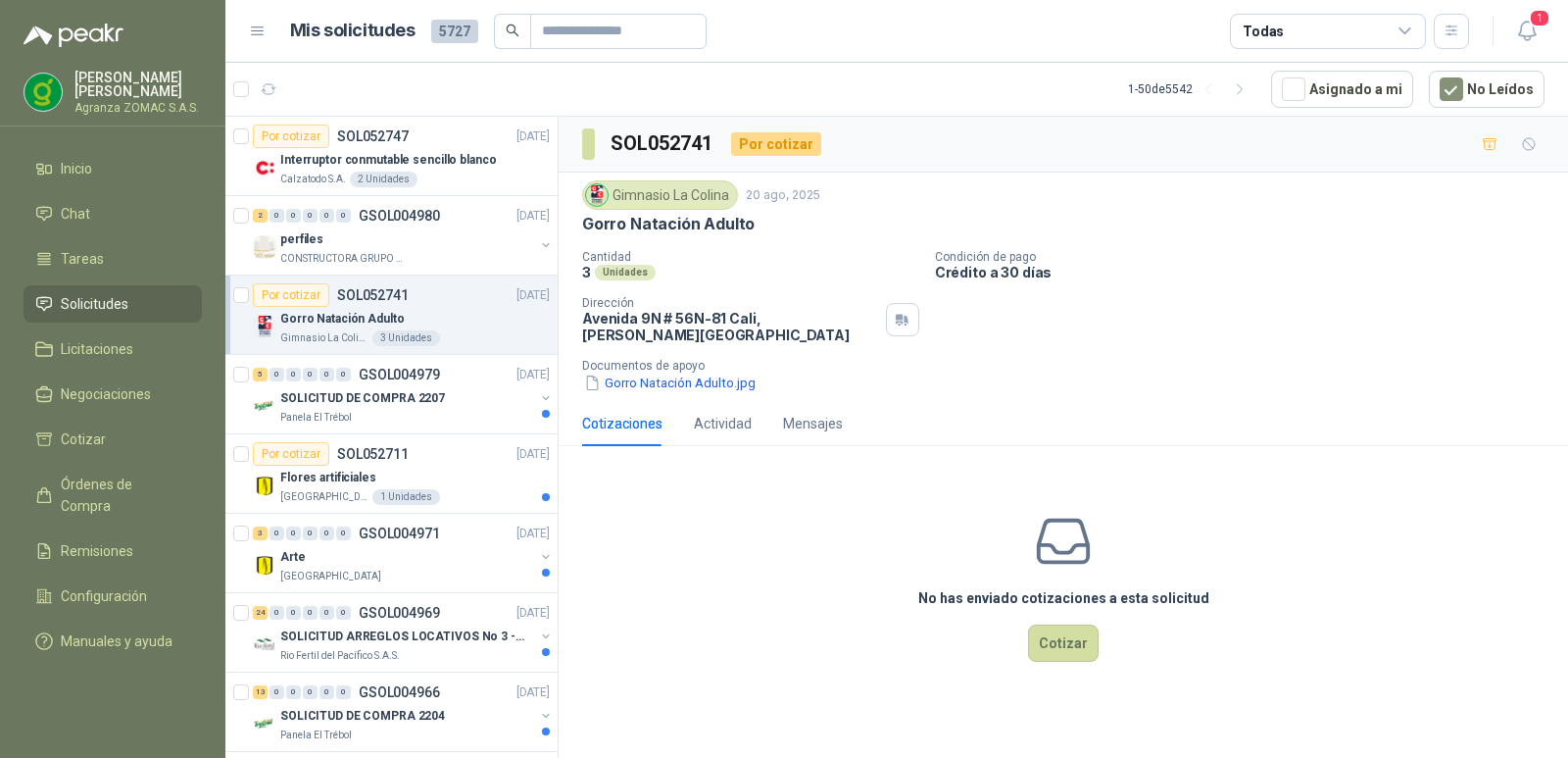
scroll to position [3365, 0]
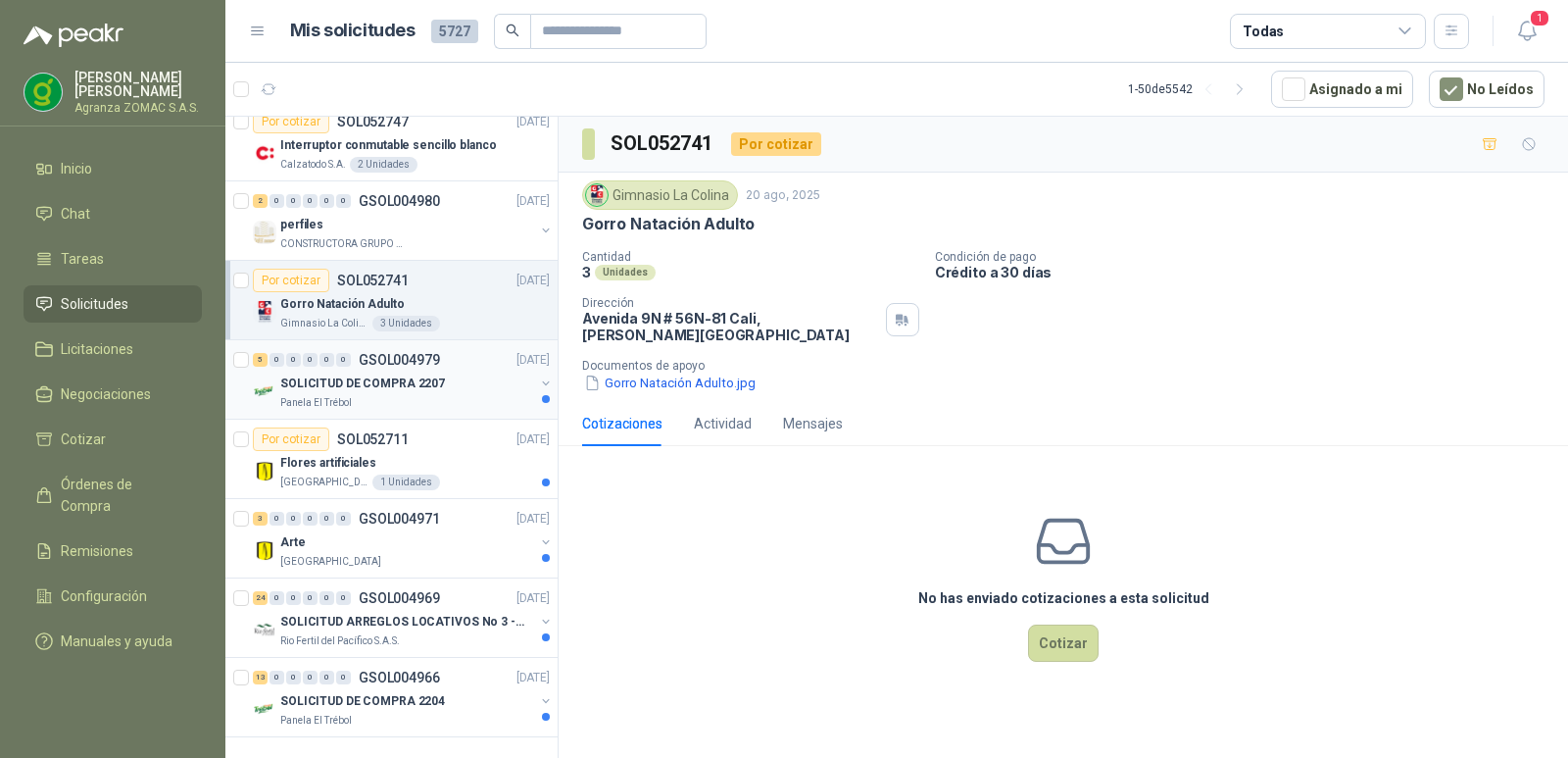
click at [444, 372] on div "SOLICITUD DE COMPRA 2207" at bounding box center [407, 383] width 254 height 24
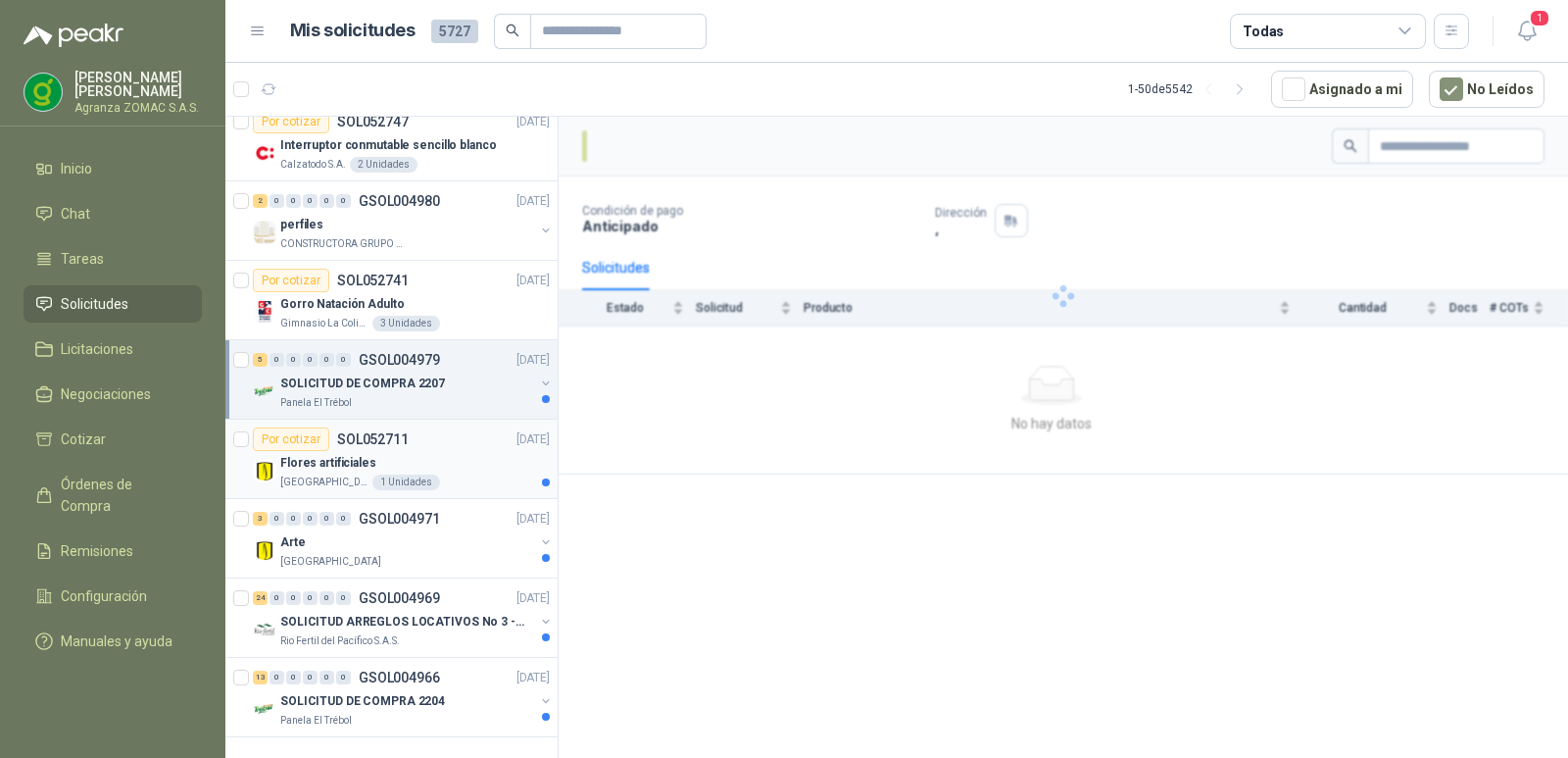
click at [453, 451] on div "Flores artificiales" at bounding box center [415, 463] width 269 height 24
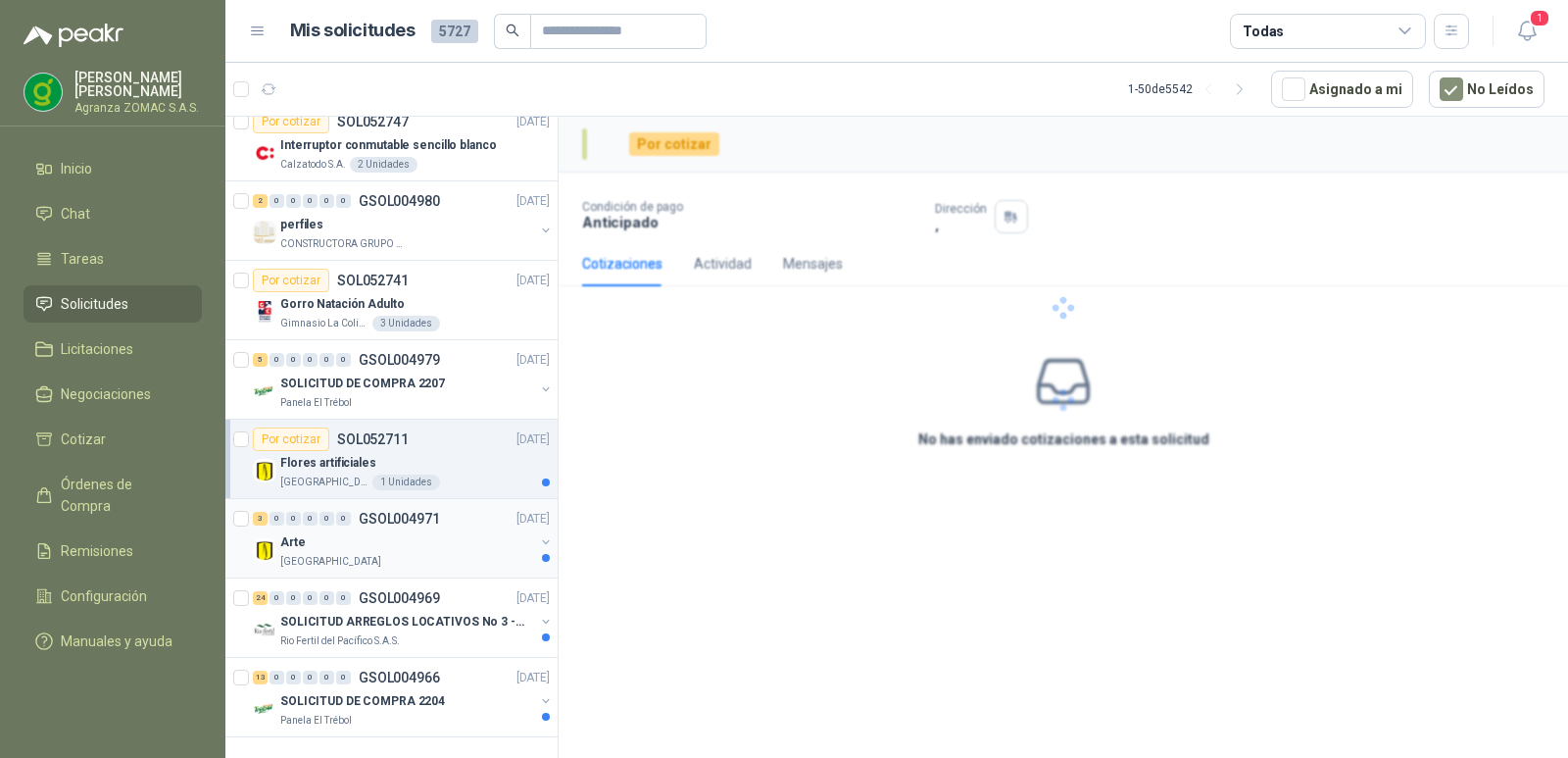
click at [451, 530] on div "Arte" at bounding box center [407, 542] width 254 height 24
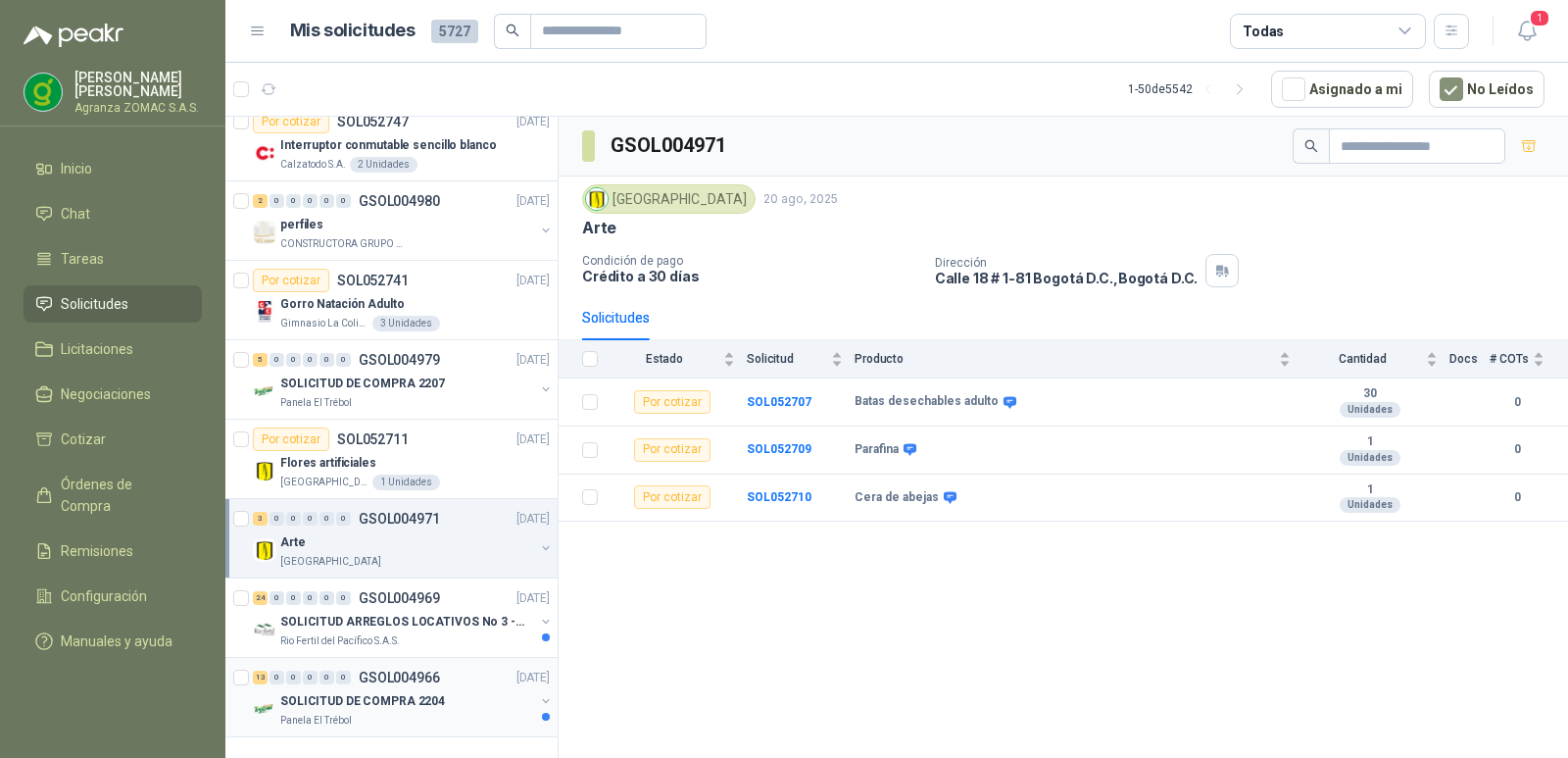
click at [483, 671] on div "13 0 0 0 0 0 GSOL004966 [DATE]" at bounding box center [403, 677] width 301 height 24
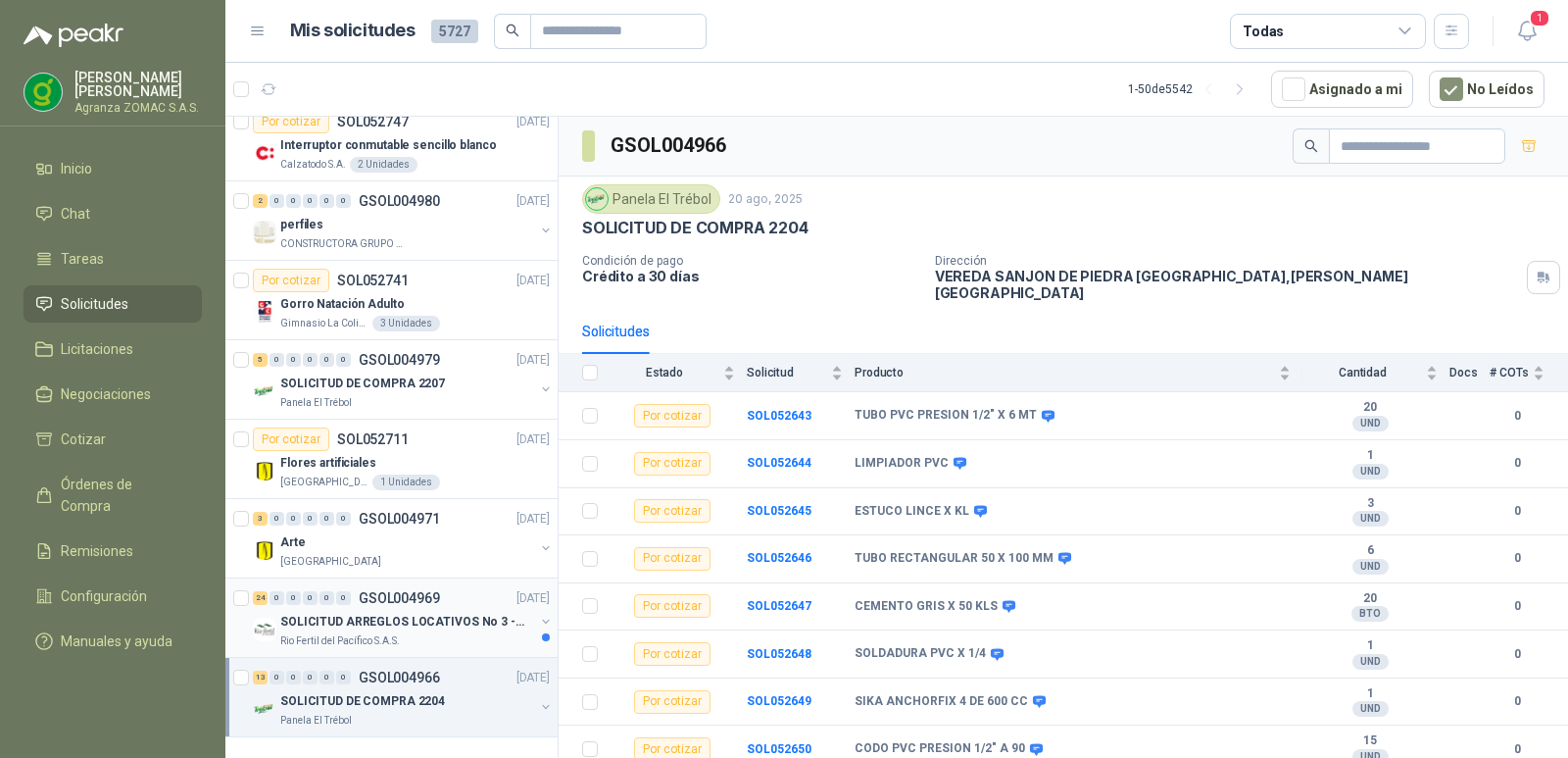
click at [417, 612] on p "SOLICITUD ARREGLOS LOCATIVOS No 3 - PICHINDE" at bounding box center [402, 621] width 244 height 19
